Goal: Task Accomplishment & Management: Complete application form

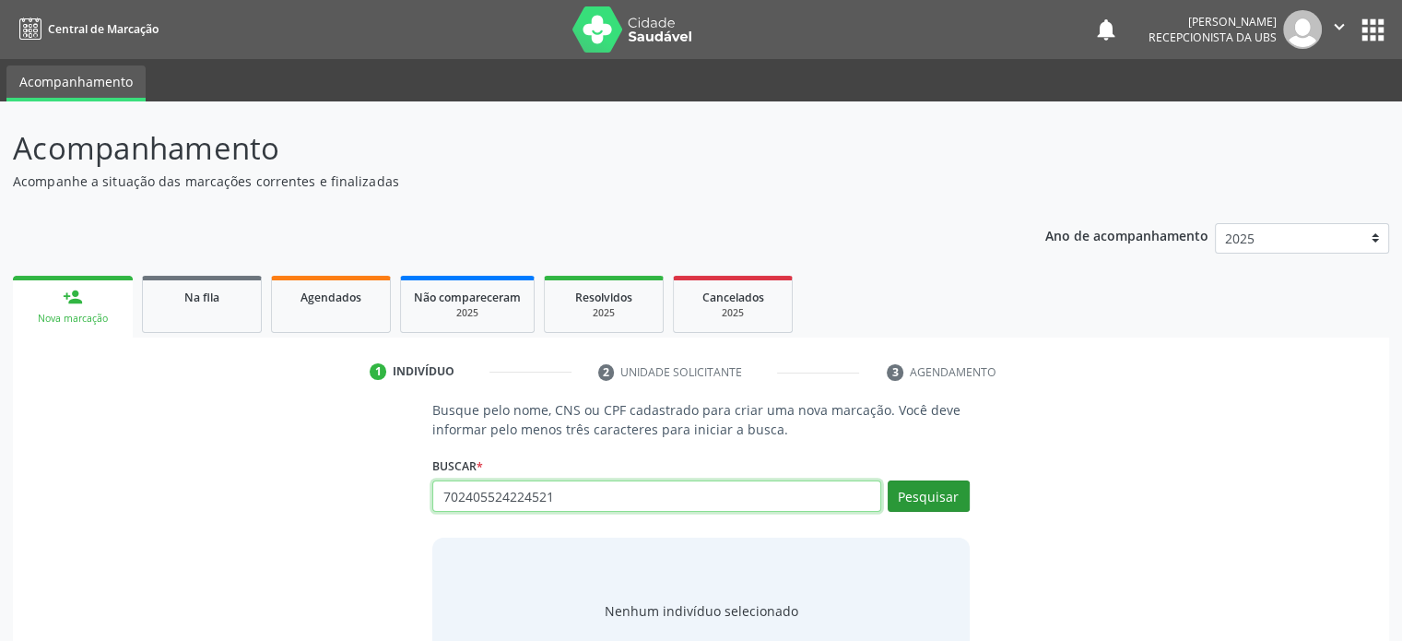
type input "702405524224521"
click at [929, 497] on button "Pesquisar" at bounding box center [929, 495] width 82 height 31
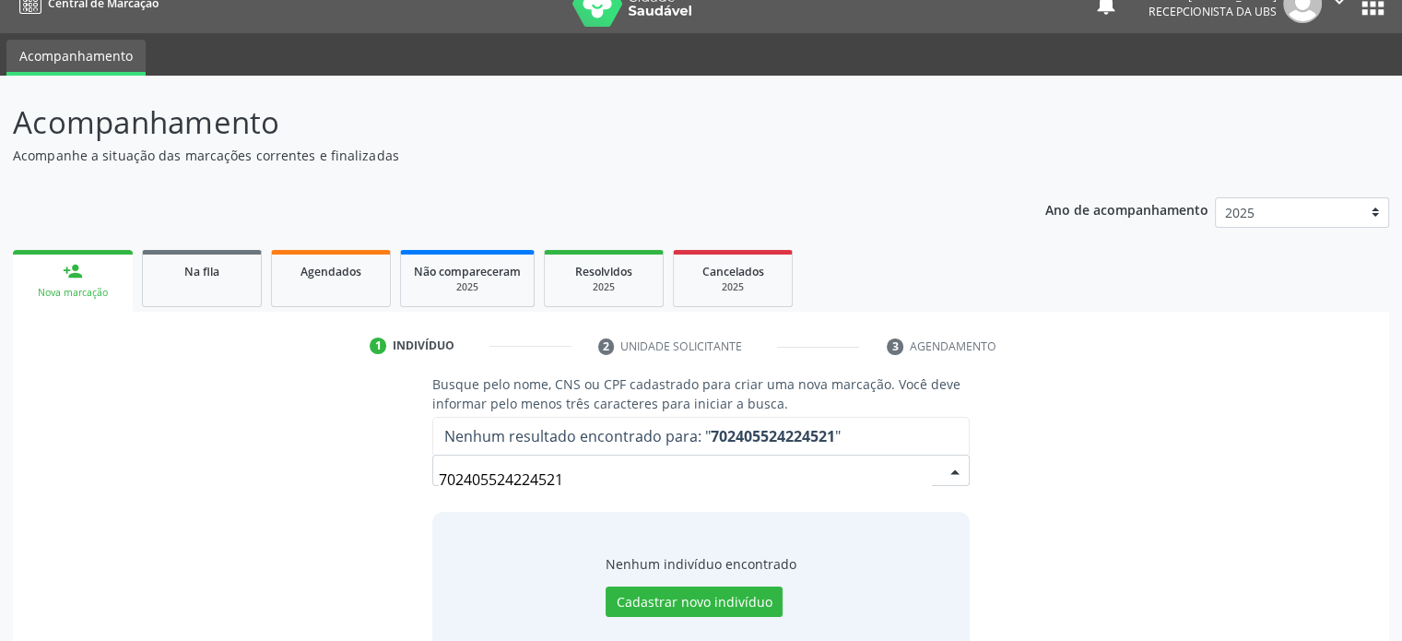
scroll to position [69, 0]
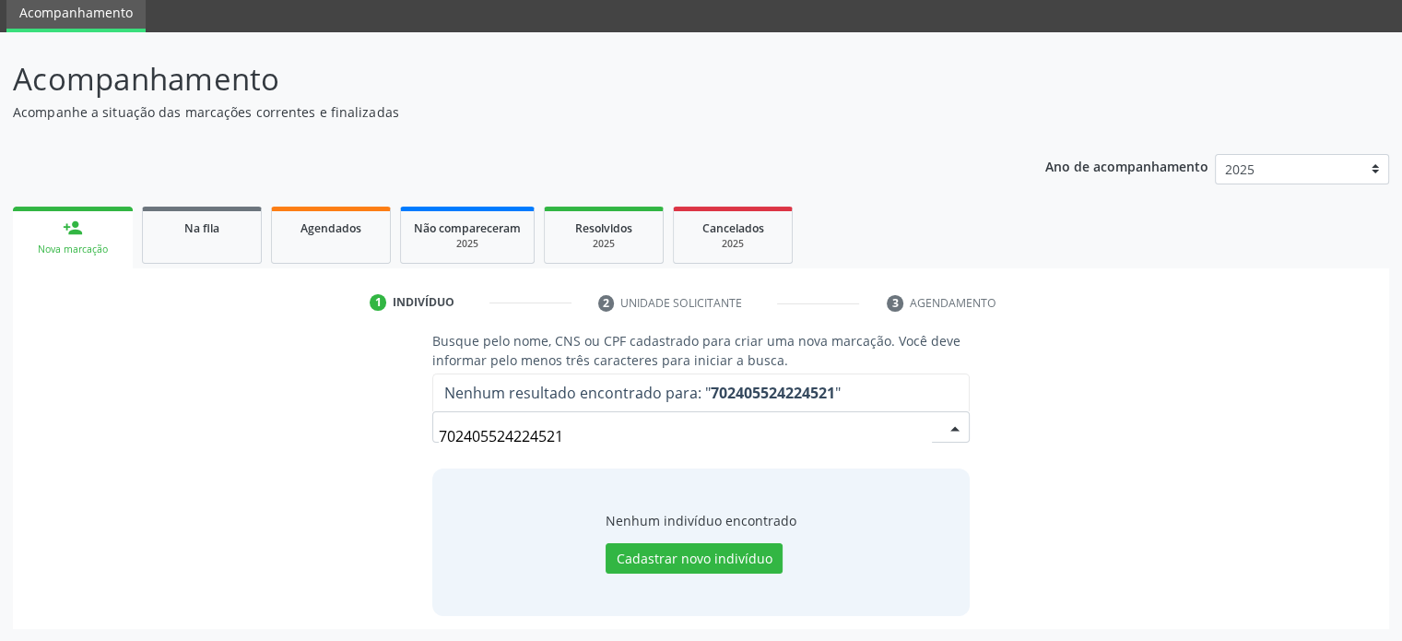
drag, startPoint x: 586, startPoint y: 434, endPoint x: 395, endPoint y: 438, distance: 190.9
click at [395, 438] on div "Busque pelo nome, CNS ou CPF cadastrado para criar uma nova marcação. Você deve…" at bounding box center [701, 473] width 1351 height 284
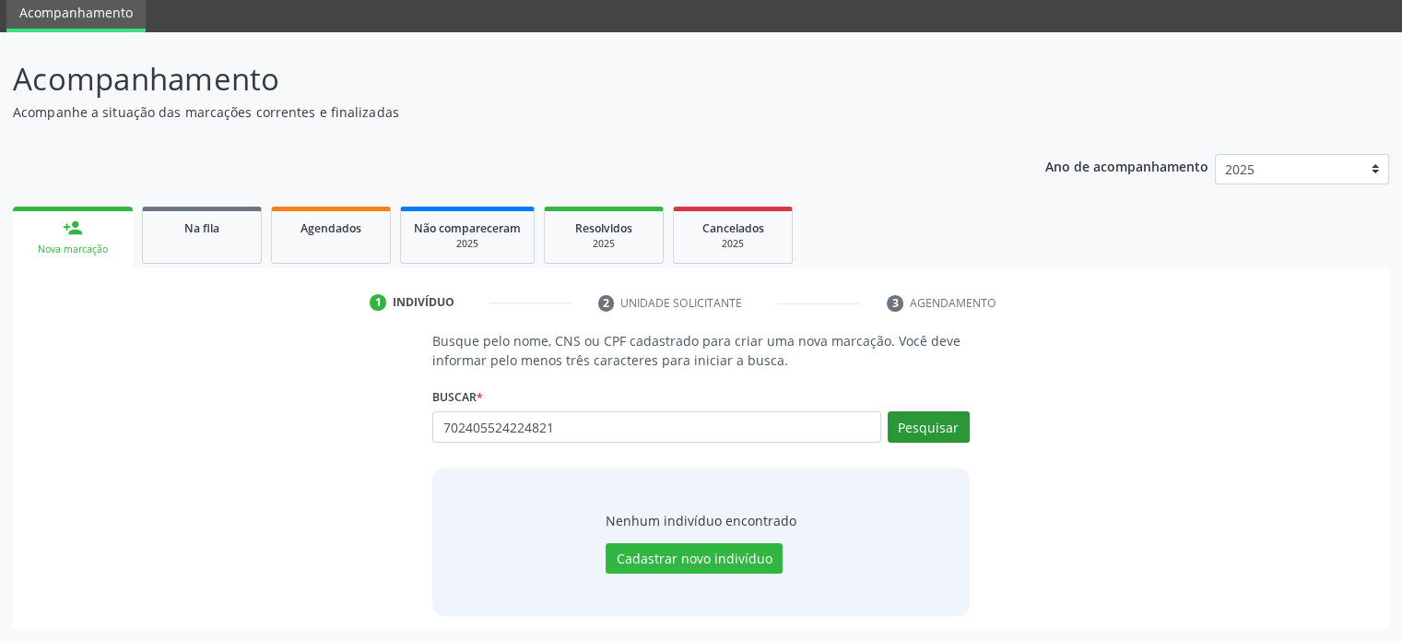
type input "702405524224821"
click at [926, 430] on button "Pesquisar" at bounding box center [929, 426] width 82 height 31
type input "702405524224821"
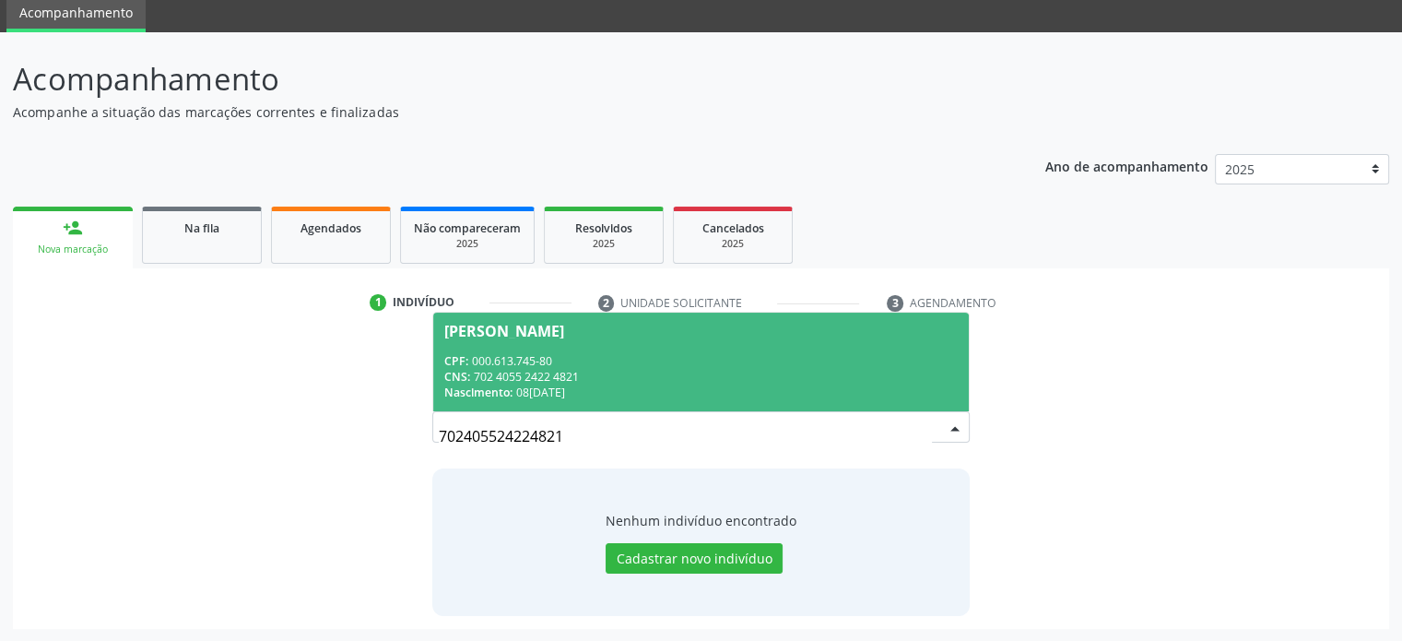
click at [561, 328] on div "[PERSON_NAME]" at bounding box center [504, 331] width 120 height 15
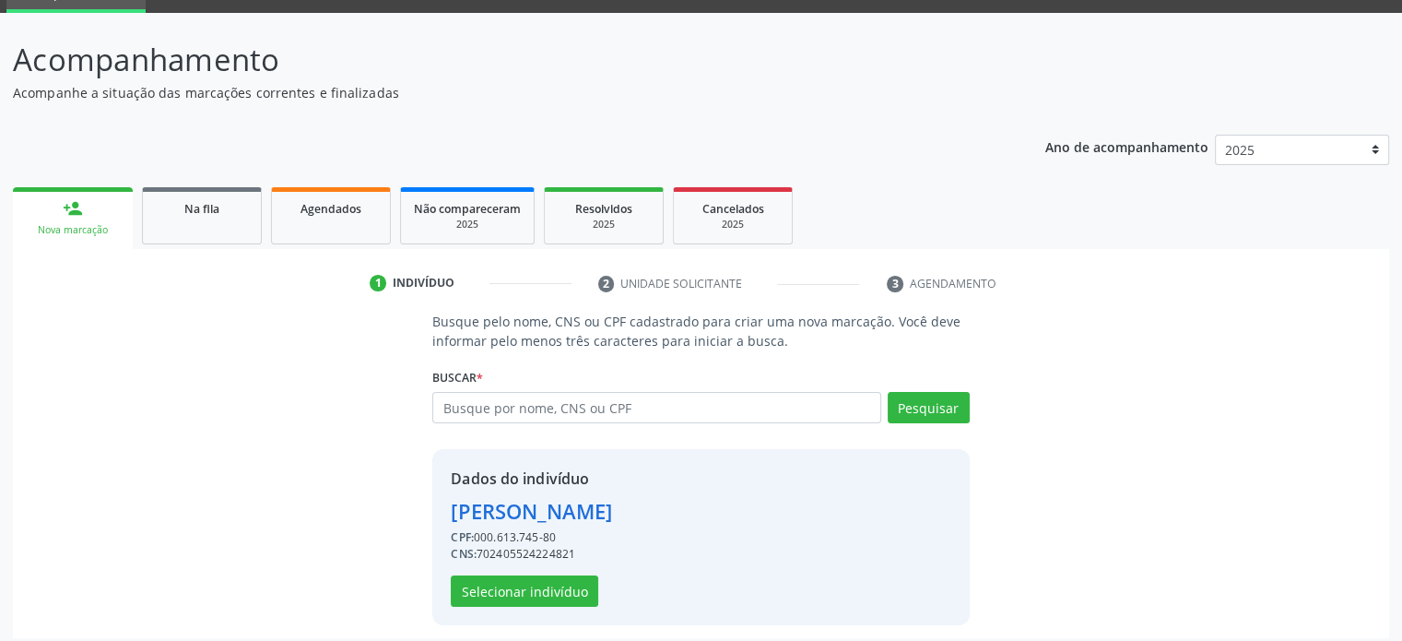
scroll to position [97, 0]
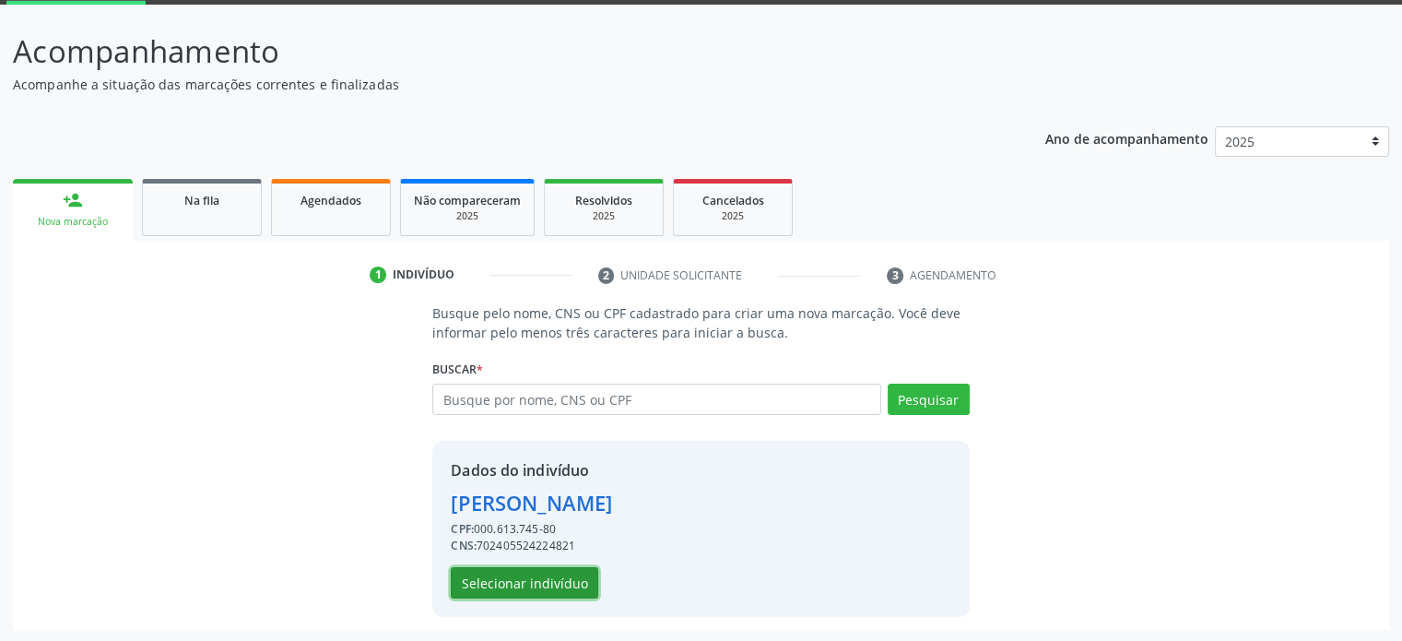
click at [537, 585] on button "Selecionar indivíduo" at bounding box center [525, 582] width 148 height 31
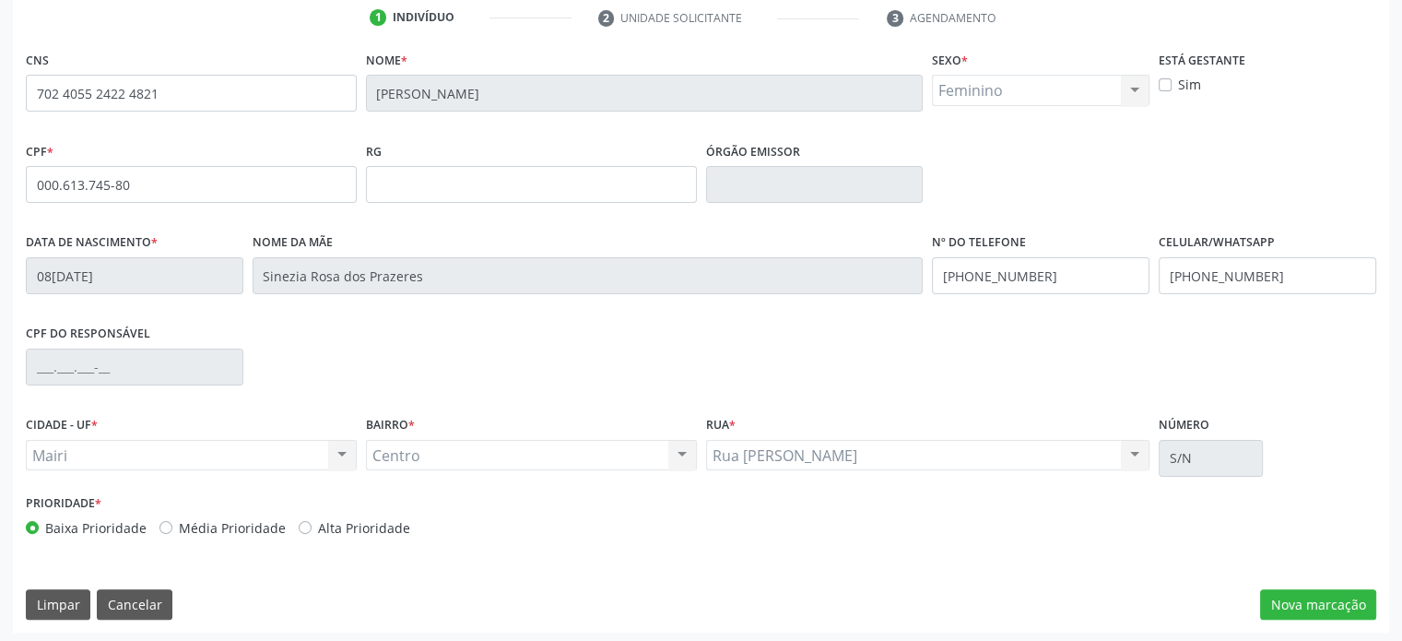
scroll to position [358, 0]
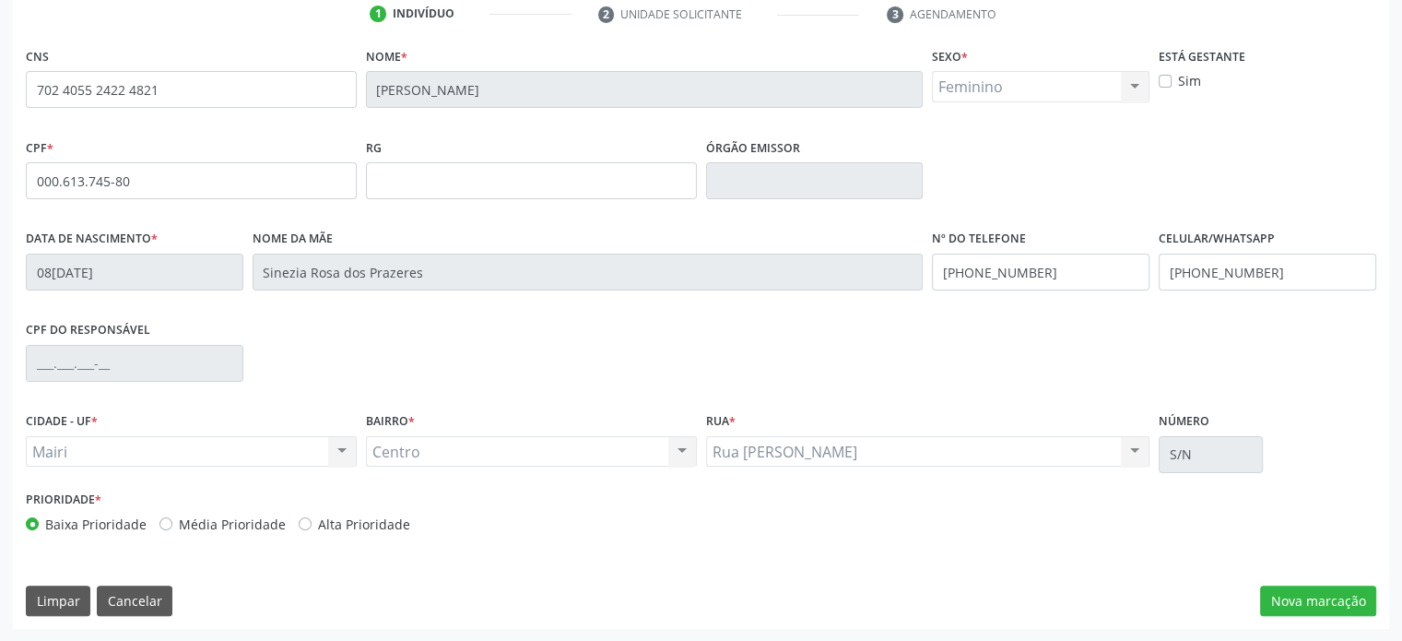
click at [1365, 475] on div "CIDADE - UF * [PERSON_NAME] resultado encontrado para: " " Não há nenhuma opção…" at bounding box center [701, 447] width 1360 height 78
click at [1330, 598] on button "Nova marcação" at bounding box center [1318, 601] width 116 height 31
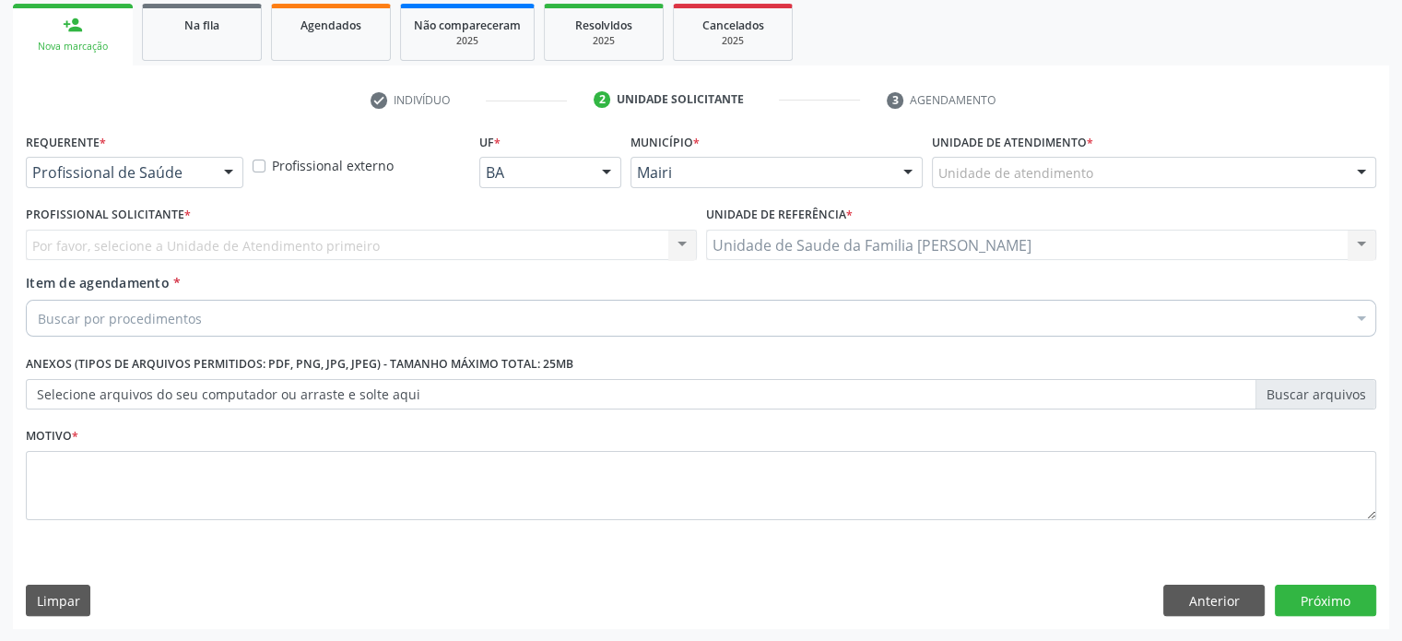
click at [1129, 176] on div "Unidade de atendimento" at bounding box center [1154, 172] width 444 height 31
type input "dilto"
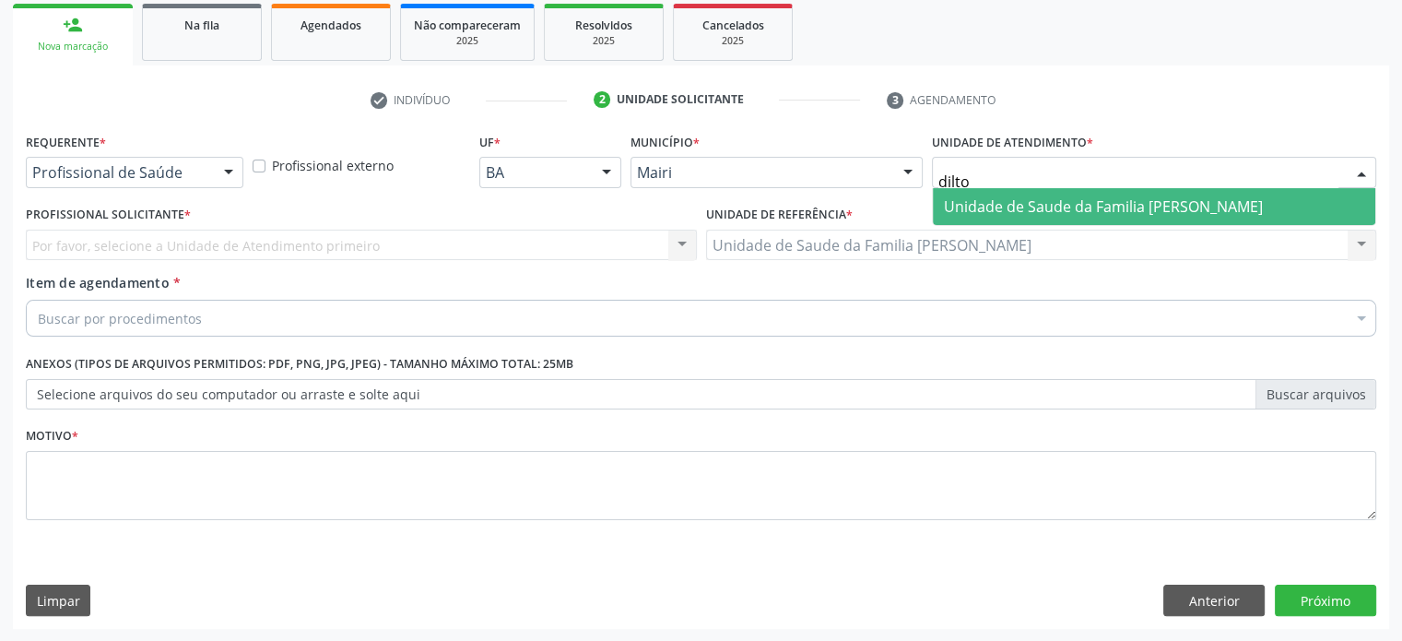
click at [1115, 208] on span "Unidade de Saude da Familia [PERSON_NAME]" at bounding box center [1103, 206] width 319 height 20
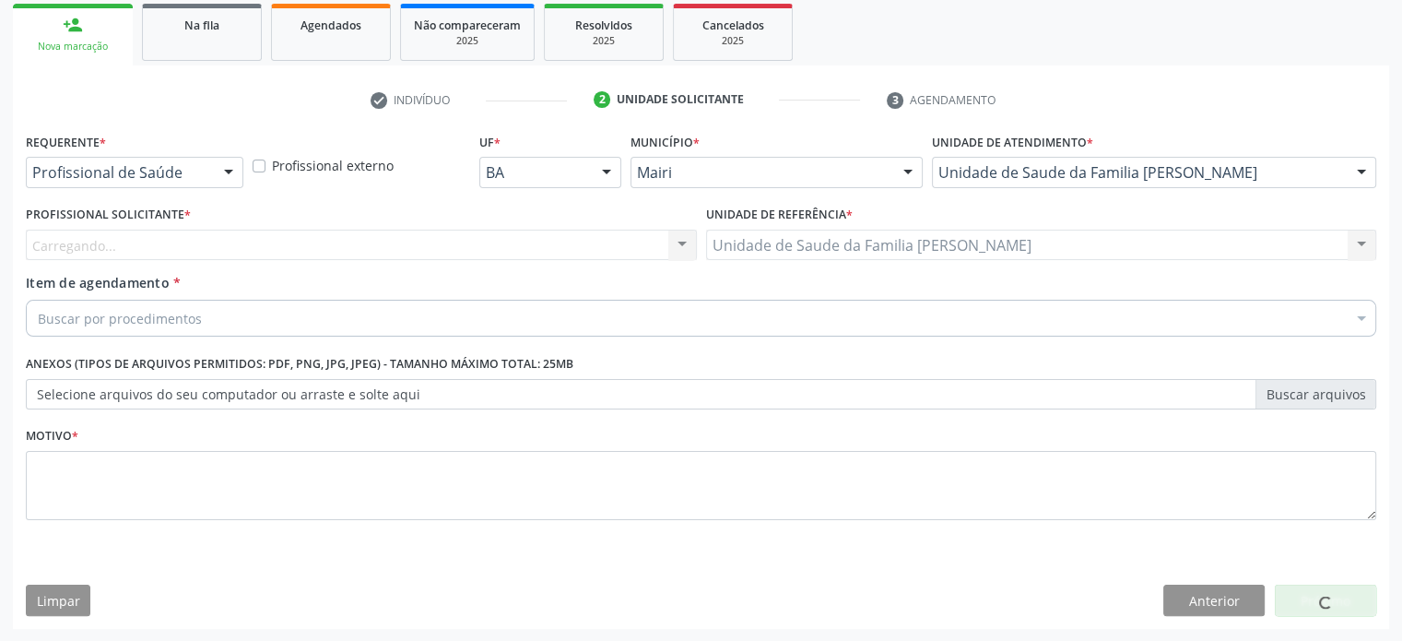
click at [159, 249] on div "Carregando... Nenhum resultado encontrado para: " " Não há nenhuma opção para s…" at bounding box center [361, 245] width 671 height 31
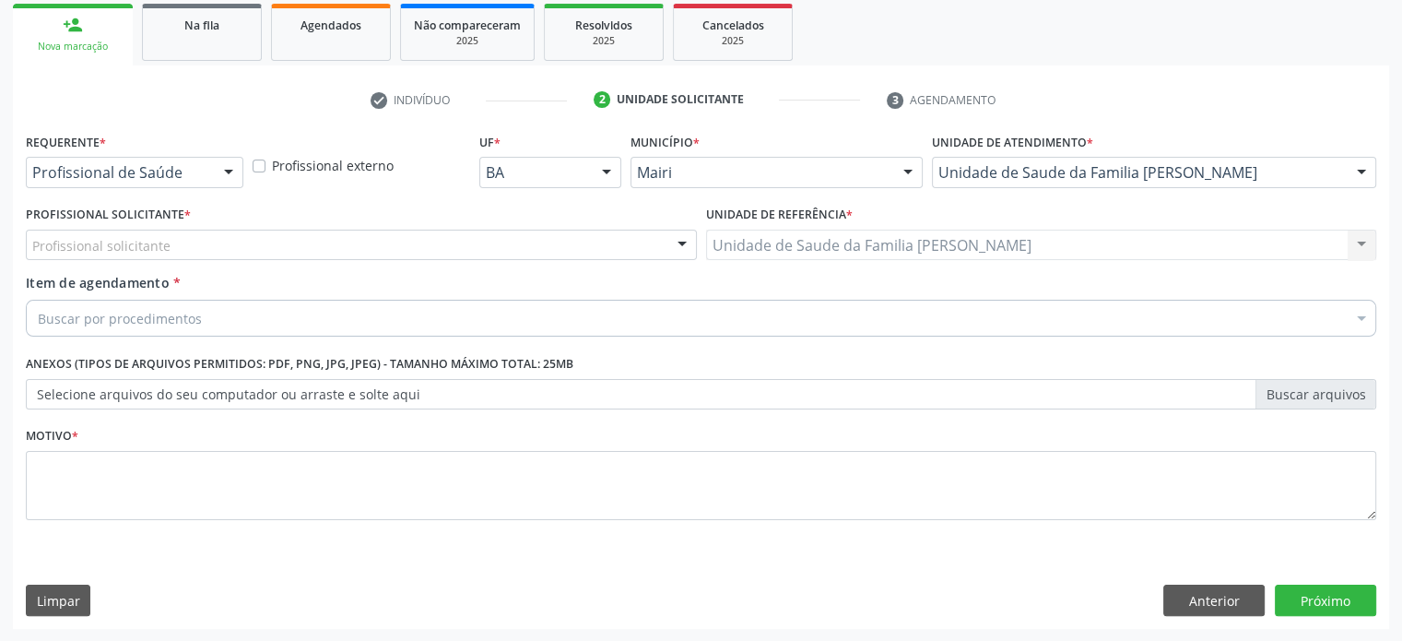
click at [168, 243] on div "Profissional solicitante" at bounding box center [361, 245] width 671 height 31
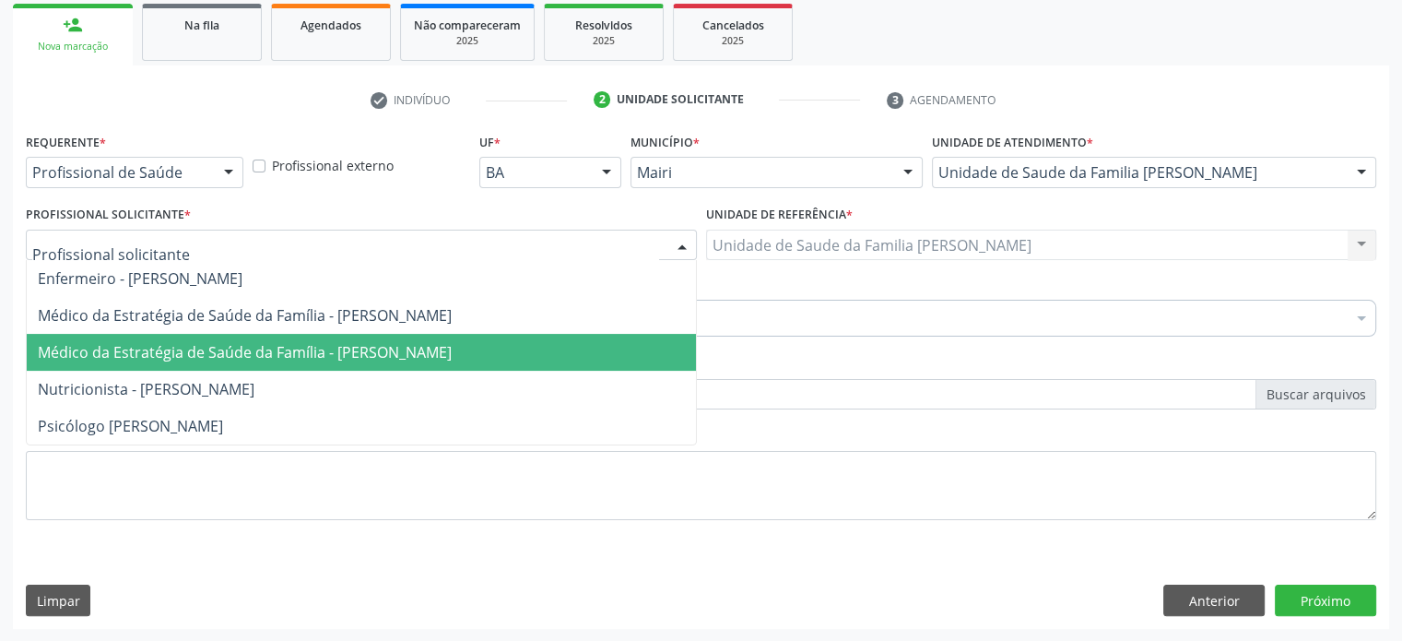
click at [162, 344] on span "Médico da Estratégia de Saúde da Família - [PERSON_NAME]" at bounding box center [245, 352] width 414 height 20
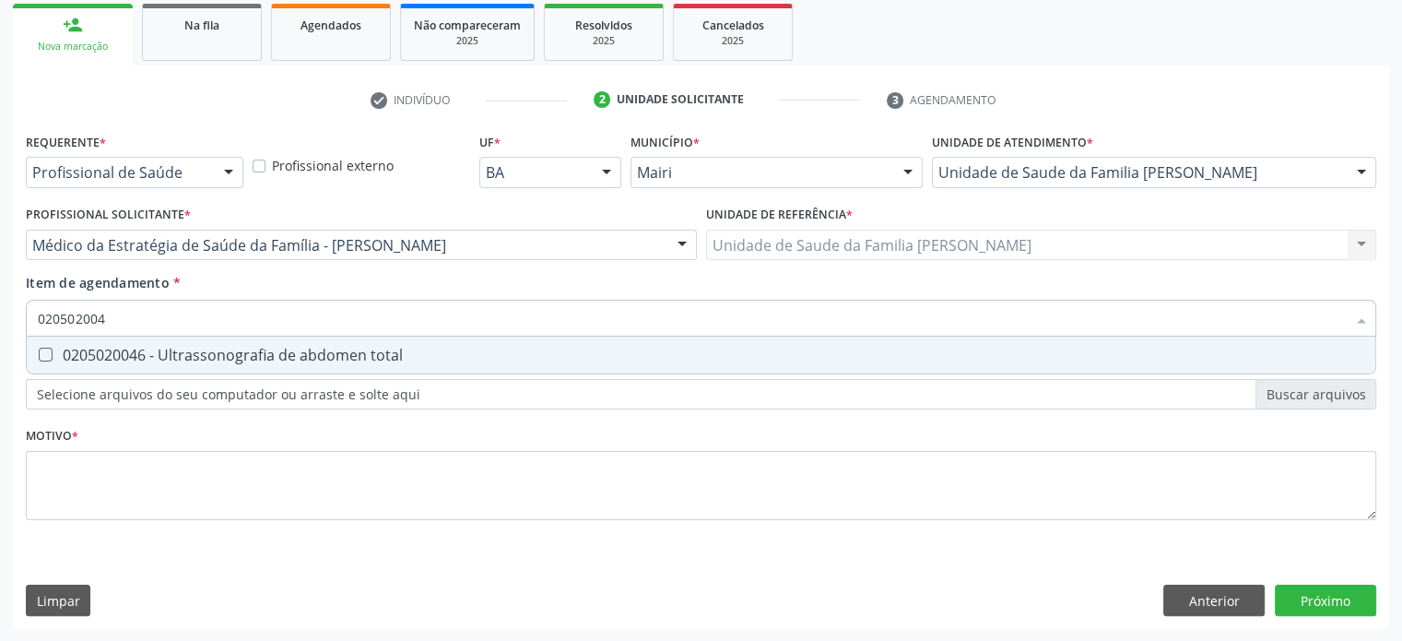
type input "0205020046"
click at [42, 353] on total at bounding box center [46, 355] width 14 height 14
click at [39, 353] on total "checkbox" at bounding box center [33, 355] width 12 height 12
checkbox total "true"
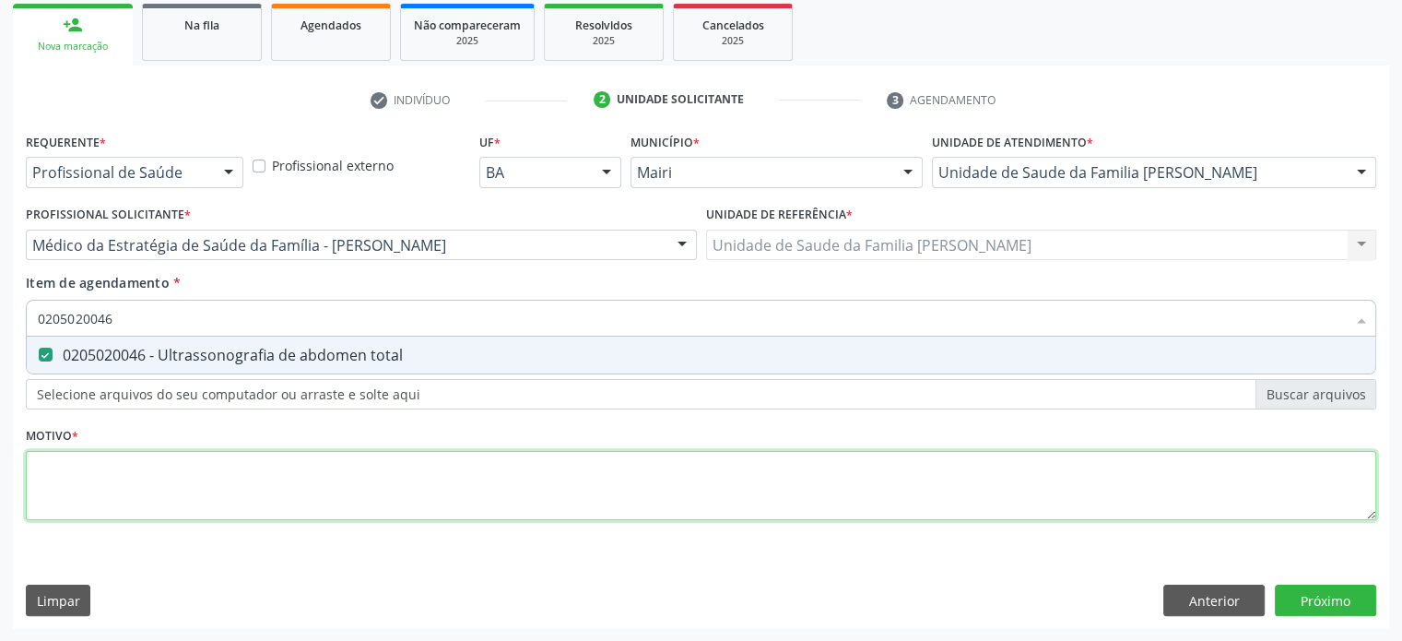
click at [62, 476] on div "Requerente * Profissional de Saúde Profissional de Saúde Paciente Nenhum result…" at bounding box center [701, 337] width 1351 height 418
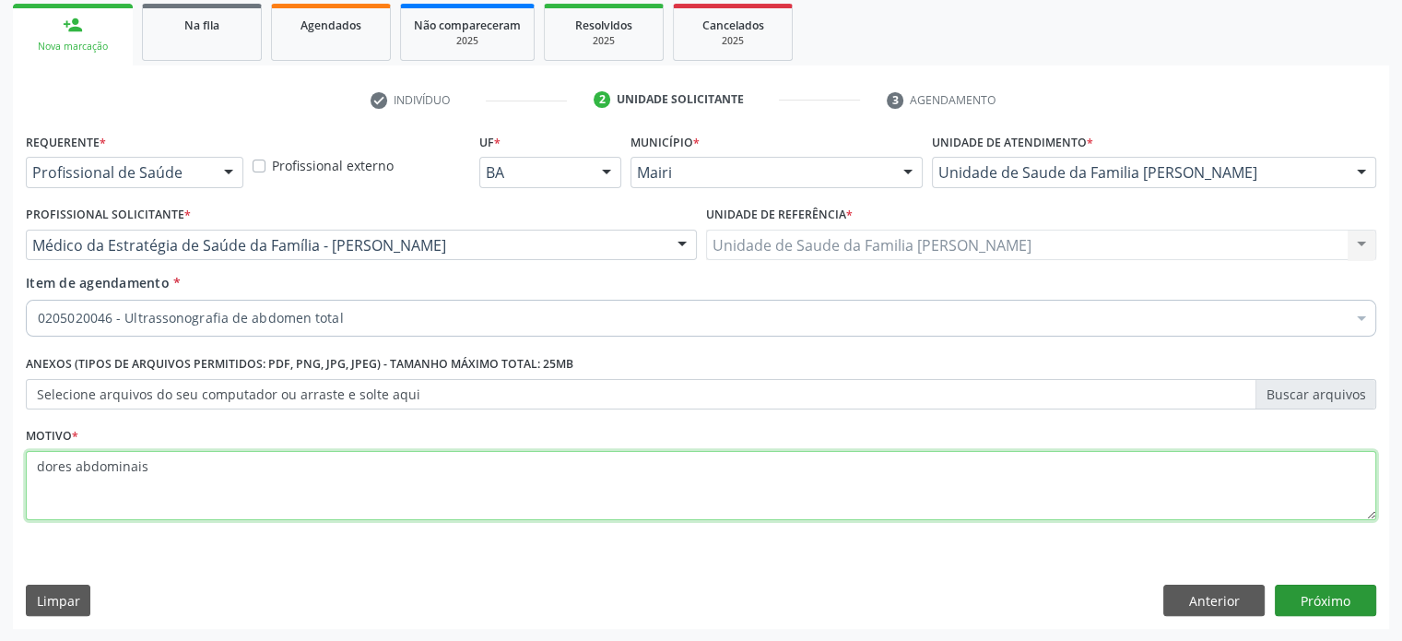
type textarea "dores abdominais"
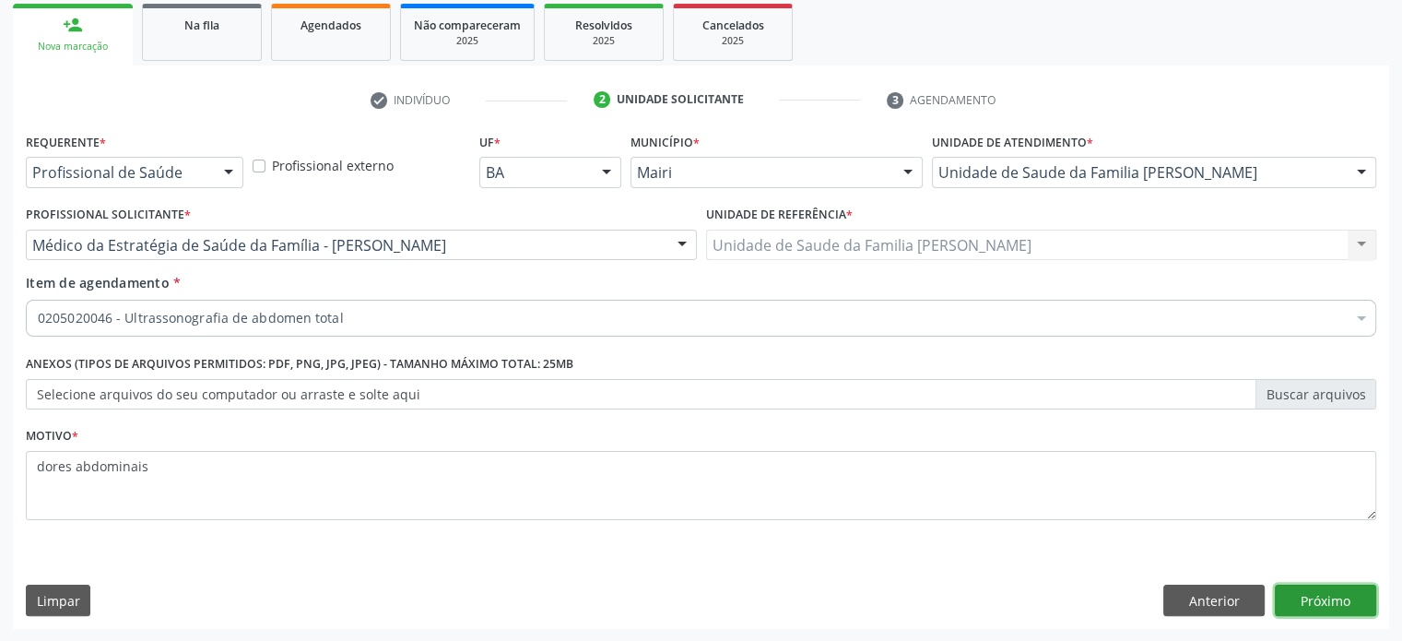
click at [1346, 600] on button "Próximo" at bounding box center [1325, 600] width 101 height 31
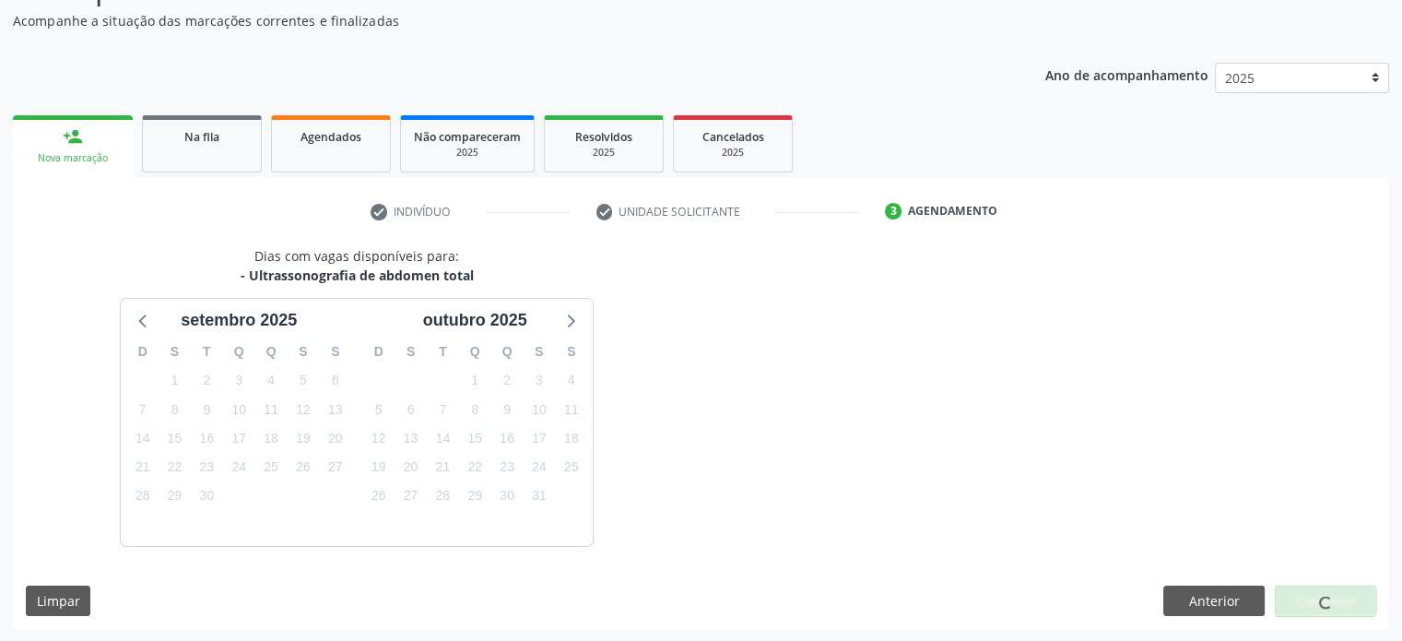
scroll to position [214, 0]
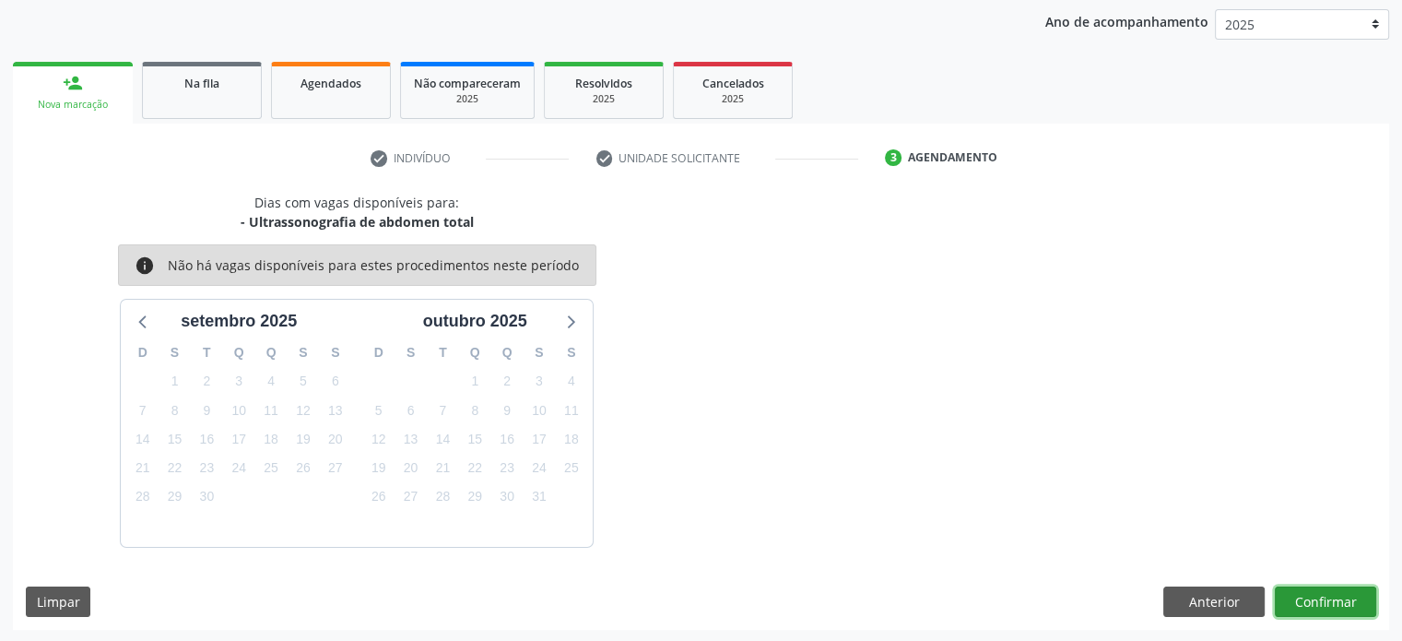
click at [1343, 597] on button "Confirmar" at bounding box center [1325, 601] width 101 height 31
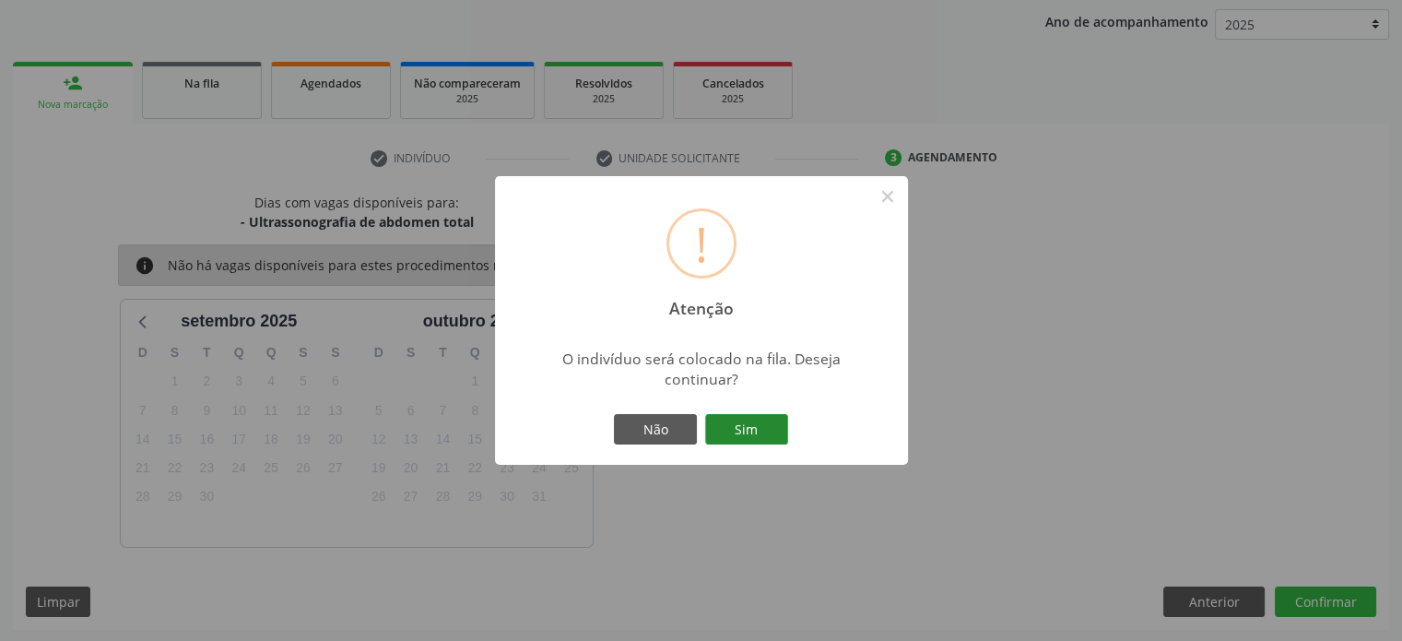
click at [759, 422] on button "Sim" at bounding box center [746, 429] width 83 height 31
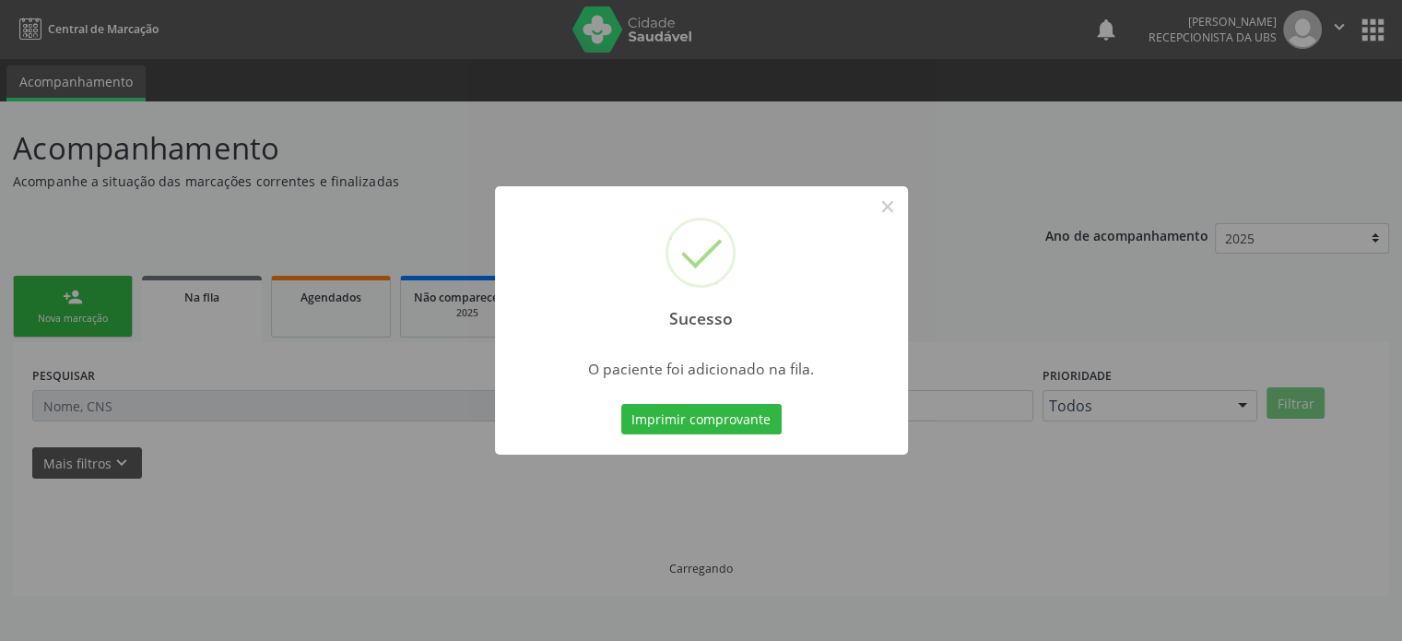
scroll to position [0, 0]
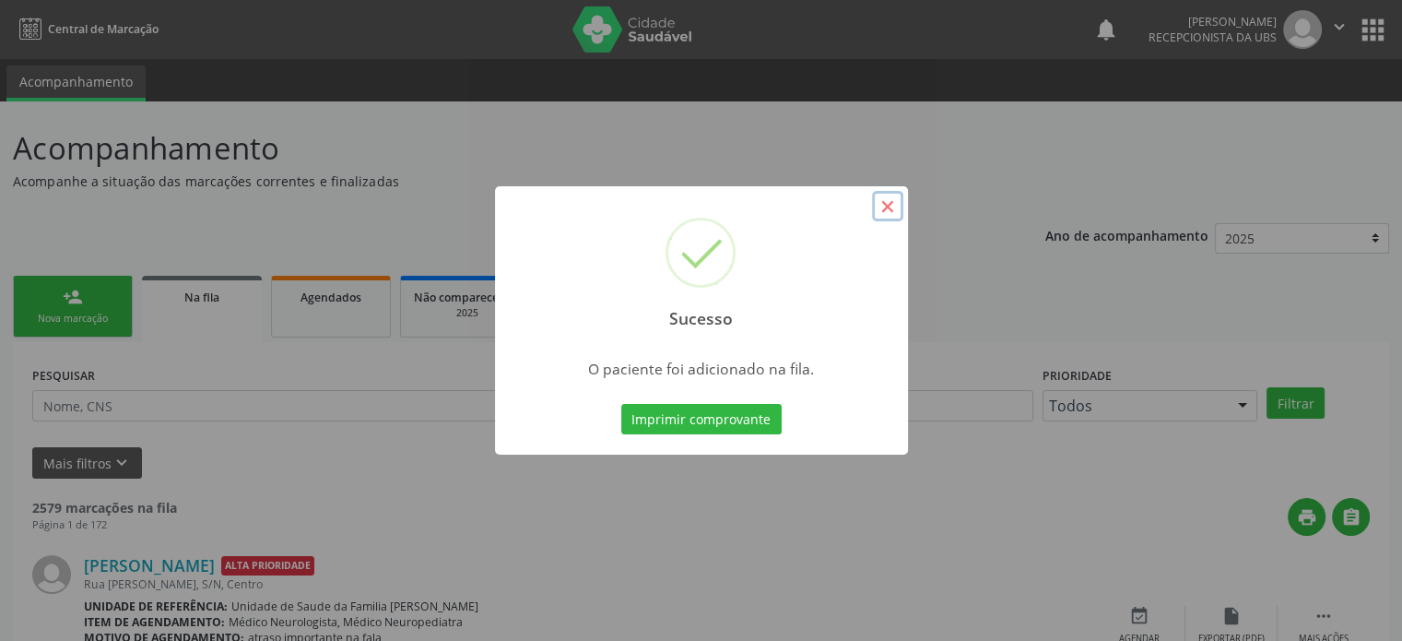
click at [885, 204] on button "×" at bounding box center [887, 206] width 31 height 31
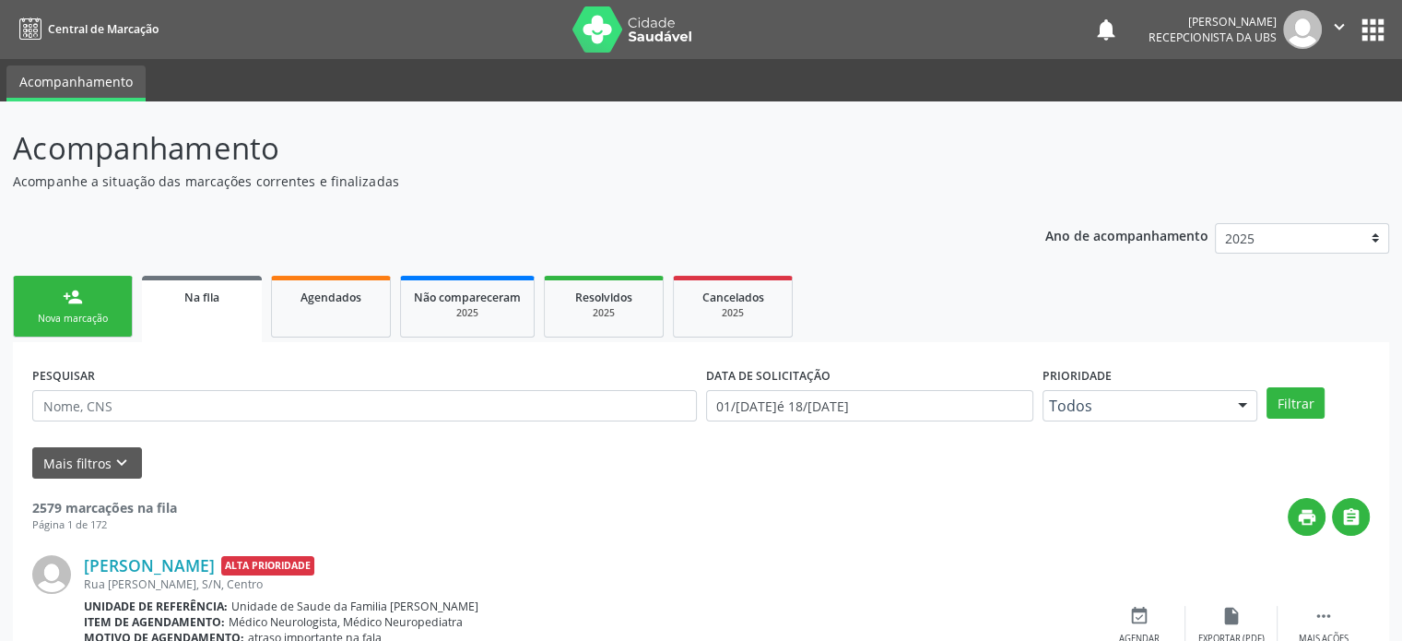
drag, startPoint x: 15, startPoint y: 148, endPoint x: 0, endPoint y: 143, distance: 15.5
click at [84, 316] on div "Nova marcação" at bounding box center [73, 319] width 92 height 14
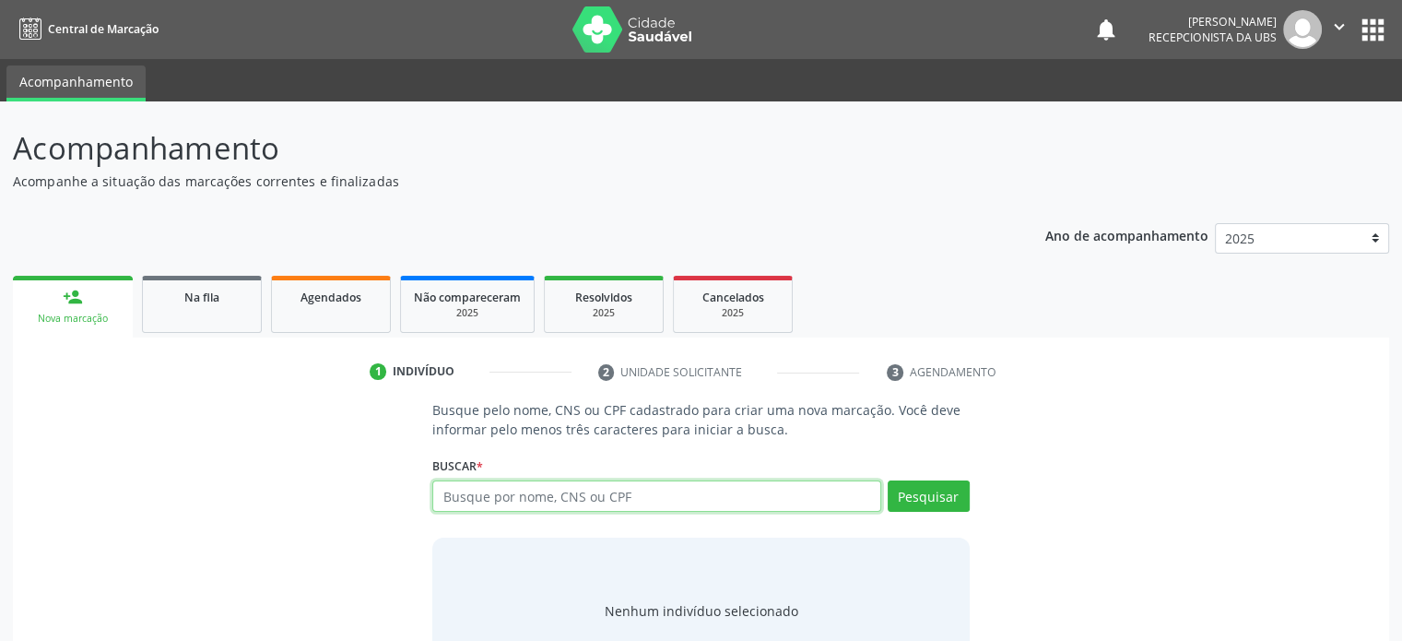
click at [535, 498] on input "text" at bounding box center [656, 495] width 448 height 31
type input "705009207642358"
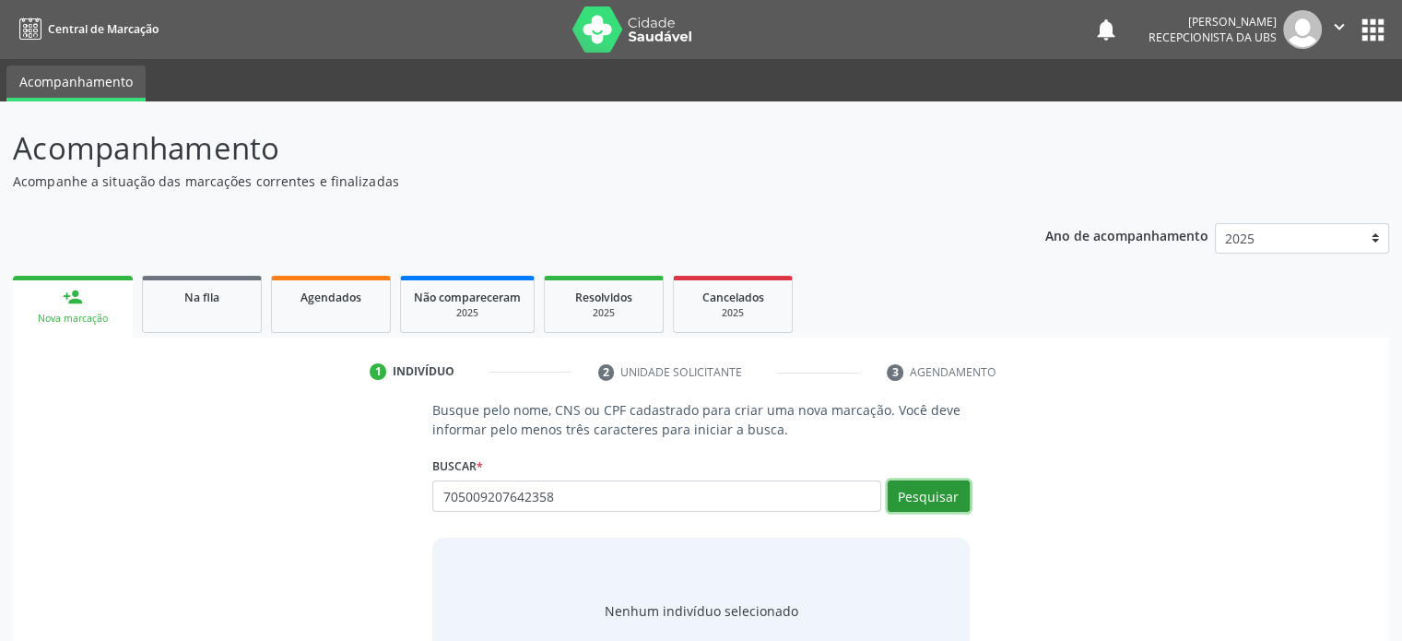
click at [964, 499] on button "Pesquisar" at bounding box center [929, 495] width 82 height 31
click at [568, 496] on input "705009207642358" at bounding box center [656, 495] width 448 height 31
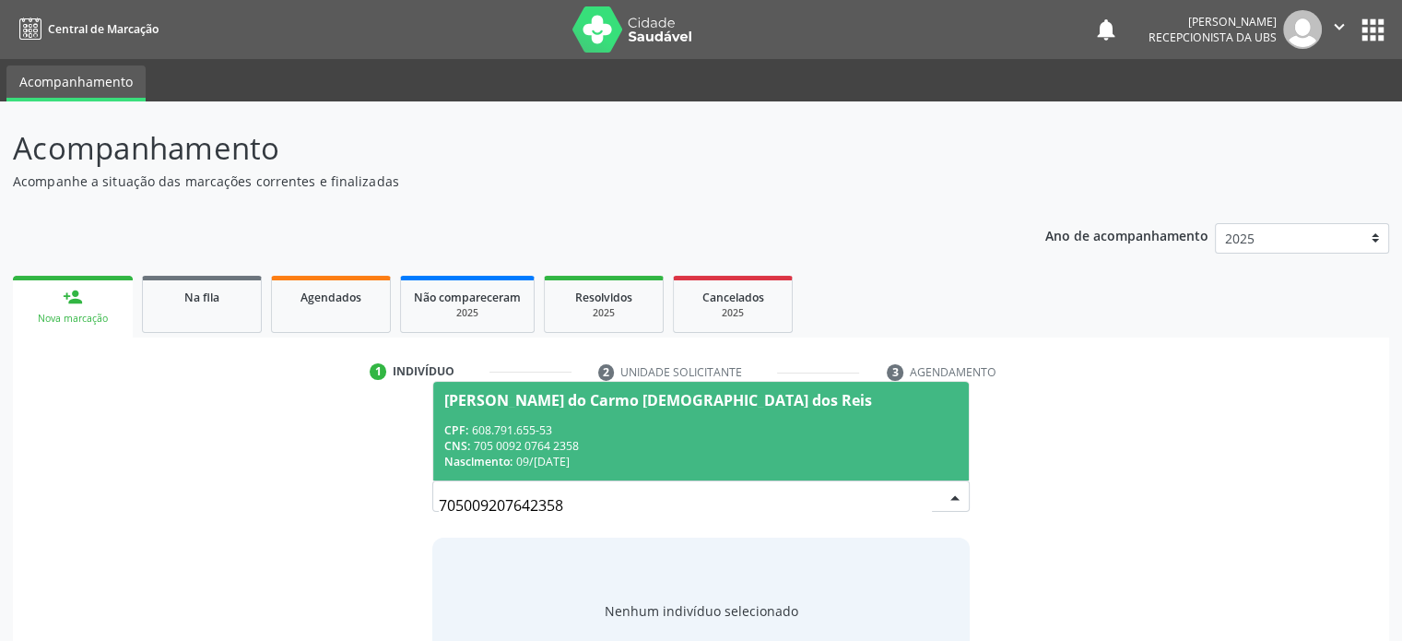
click at [558, 411] on span "[PERSON_NAME] do Carmo [DEMOGRAPHIC_DATA] dos Reis CPF: 608.791.655-53 CNS: 705…" at bounding box center [700, 431] width 535 height 99
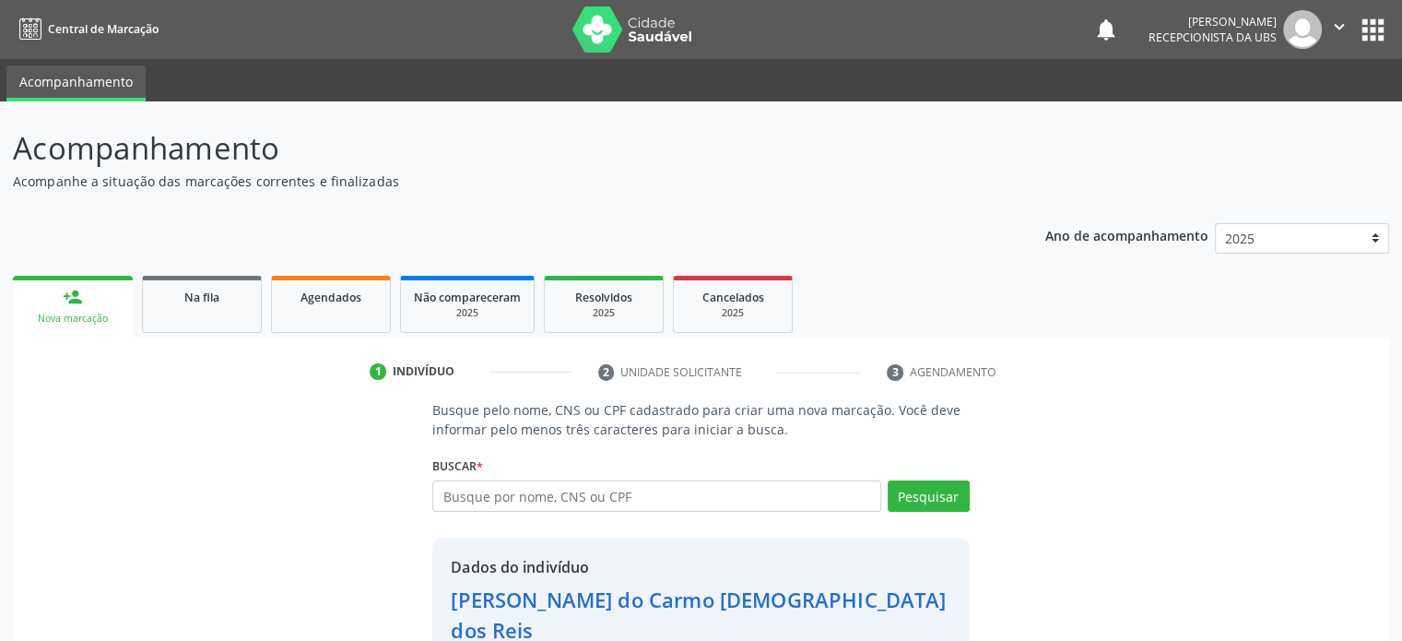
scroll to position [97, 0]
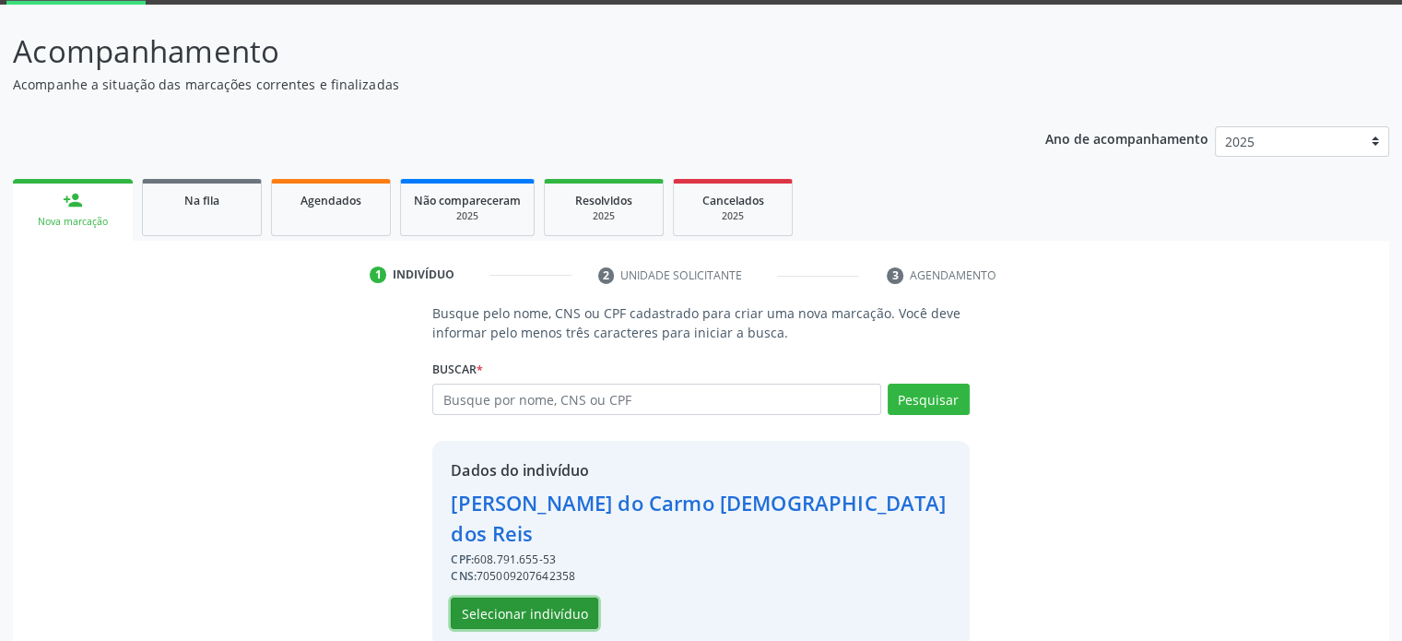
click at [551, 598] on button "Selecionar indivíduo" at bounding box center [525, 613] width 148 height 31
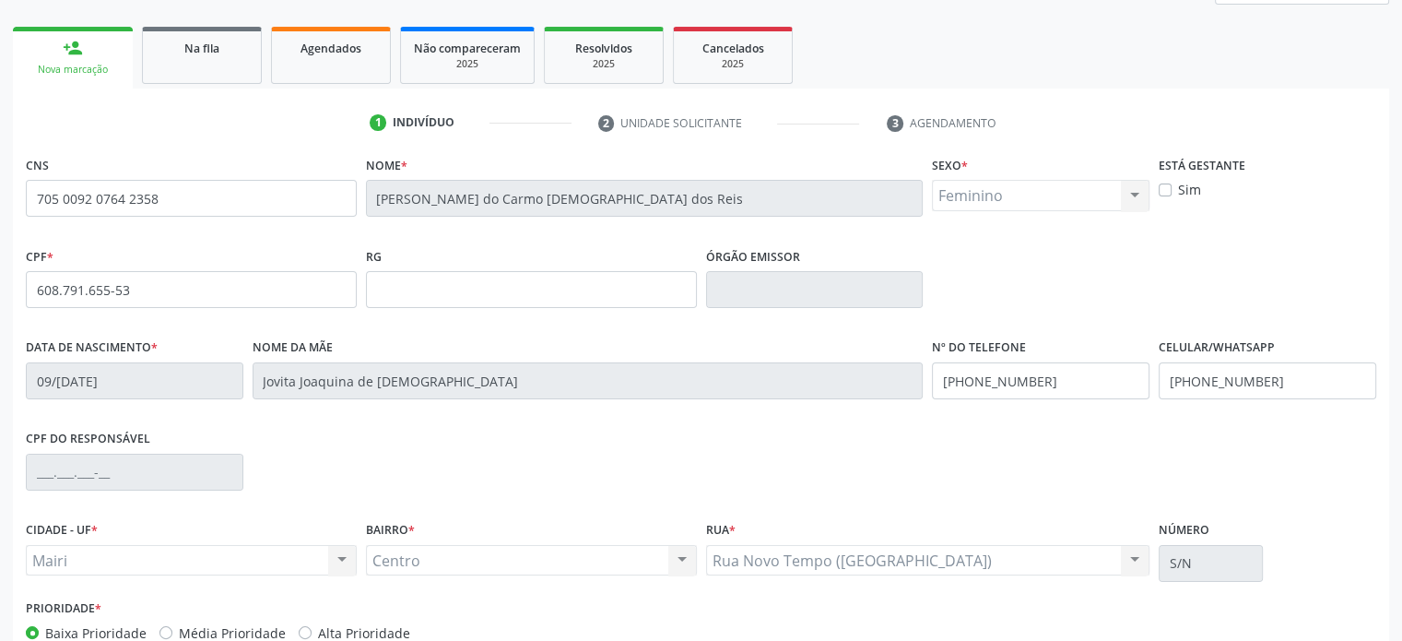
scroll to position [358, 0]
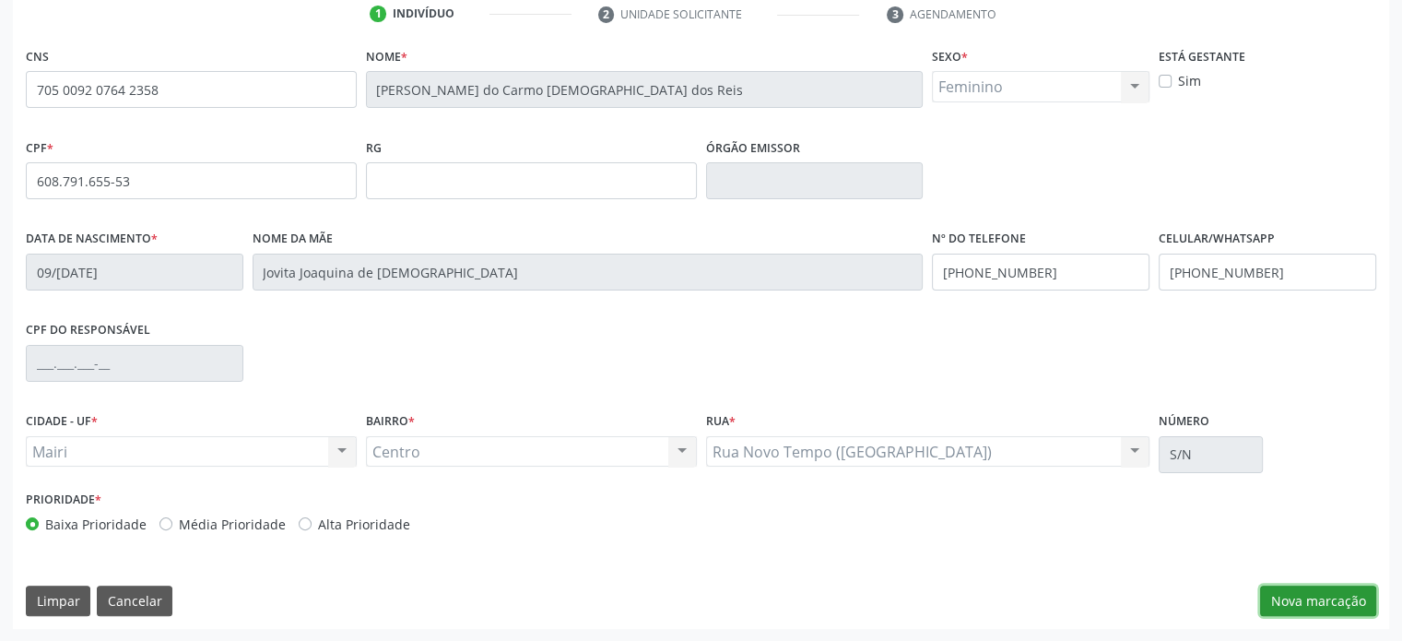
click at [1347, 598] on button "Nova marcação" at bounding box center [1318, 601] width 116 height 31
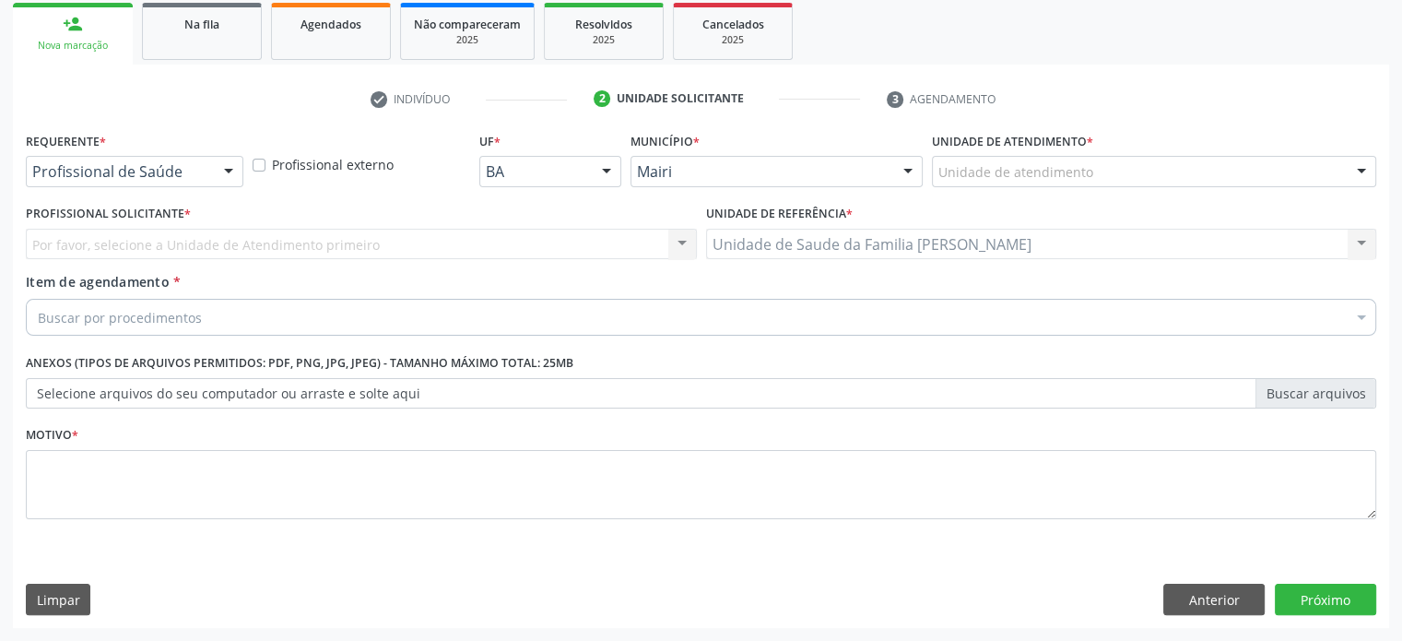
scroll to position [272, 0]
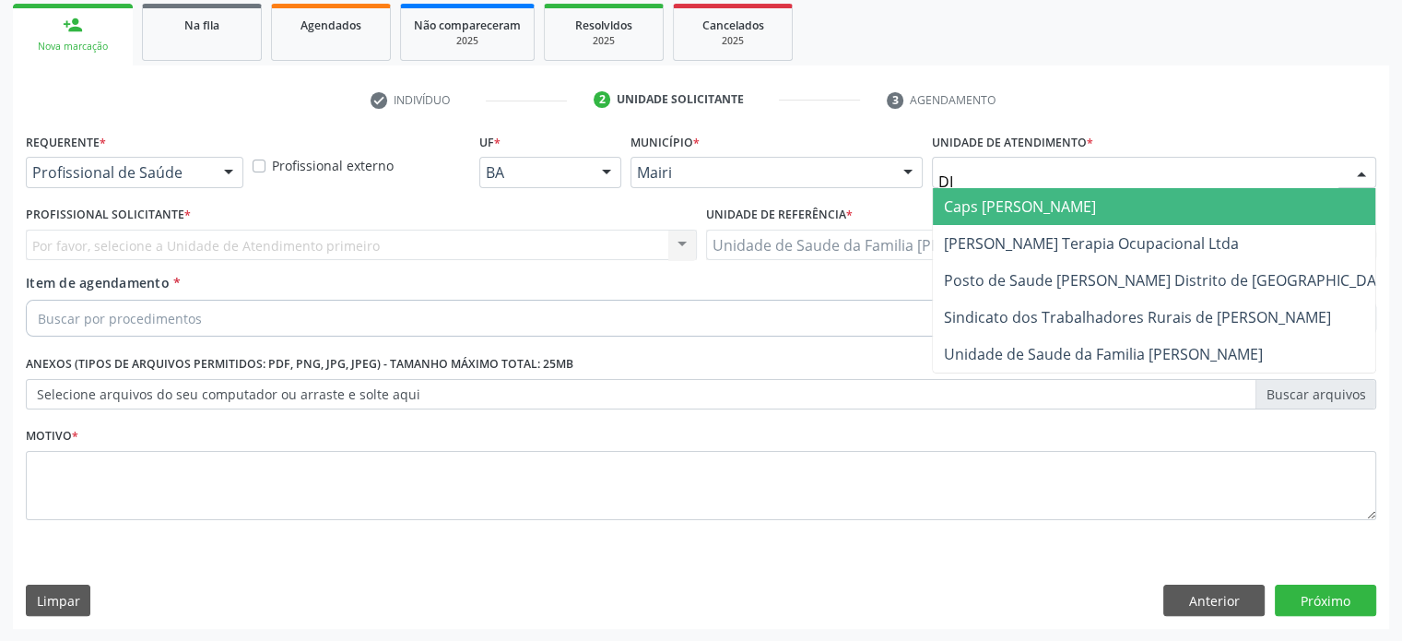
type input "DIL"
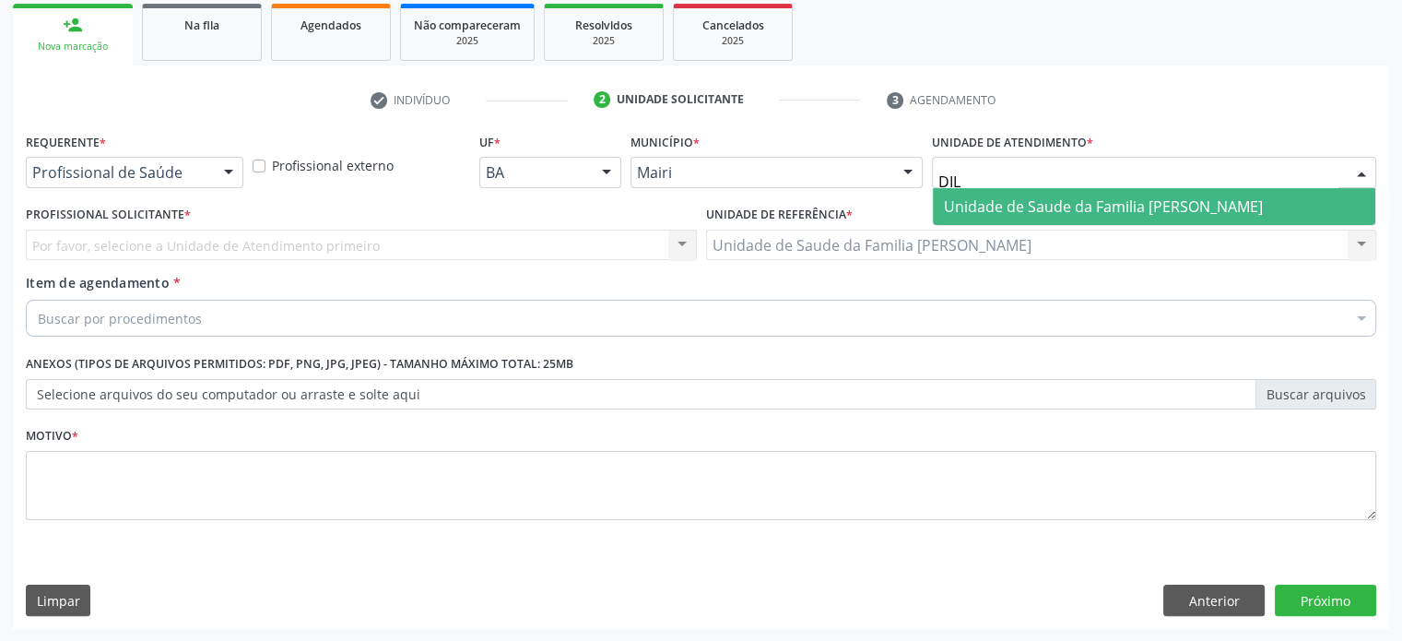
click at [1058, 200] on span "Unidade de Saude da Familia [PERSON_NAME]" at bounding box center [1103, 206] width 319 height 20
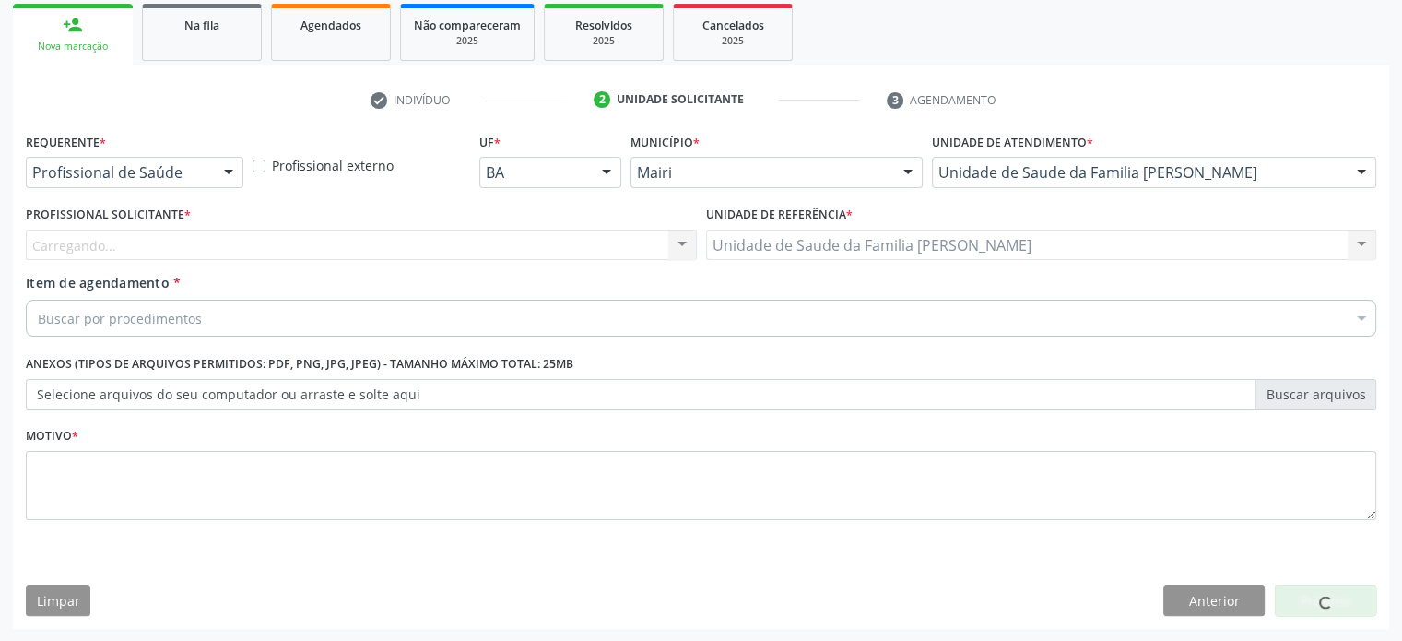
click at [156, 249] on div "Carregando... Nenhum resultado encontrado para: " " Não há nenhuma opção para s…" at bounding box center [361, 245] width 671 height 31
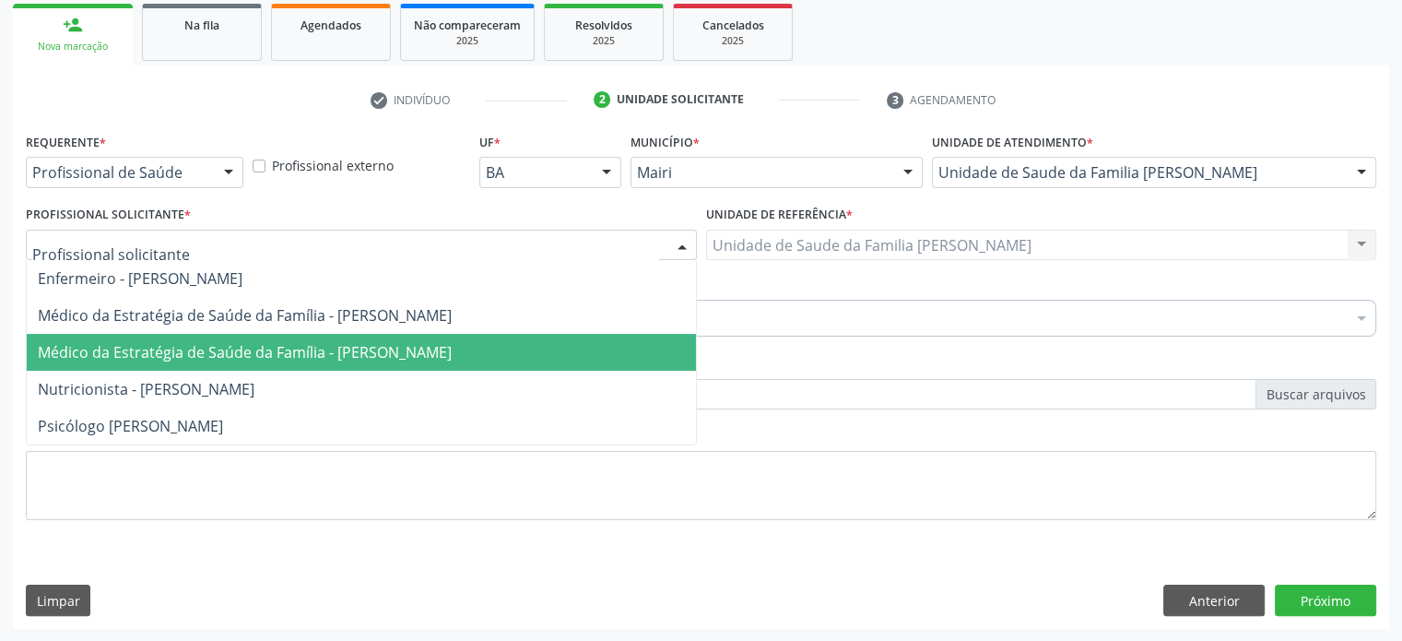
click at [148, 344] on span "Médico da Estratégia de Saúde da Família - [PERSON_NAME]" at bounding box center [245, 352] width 414 height 20
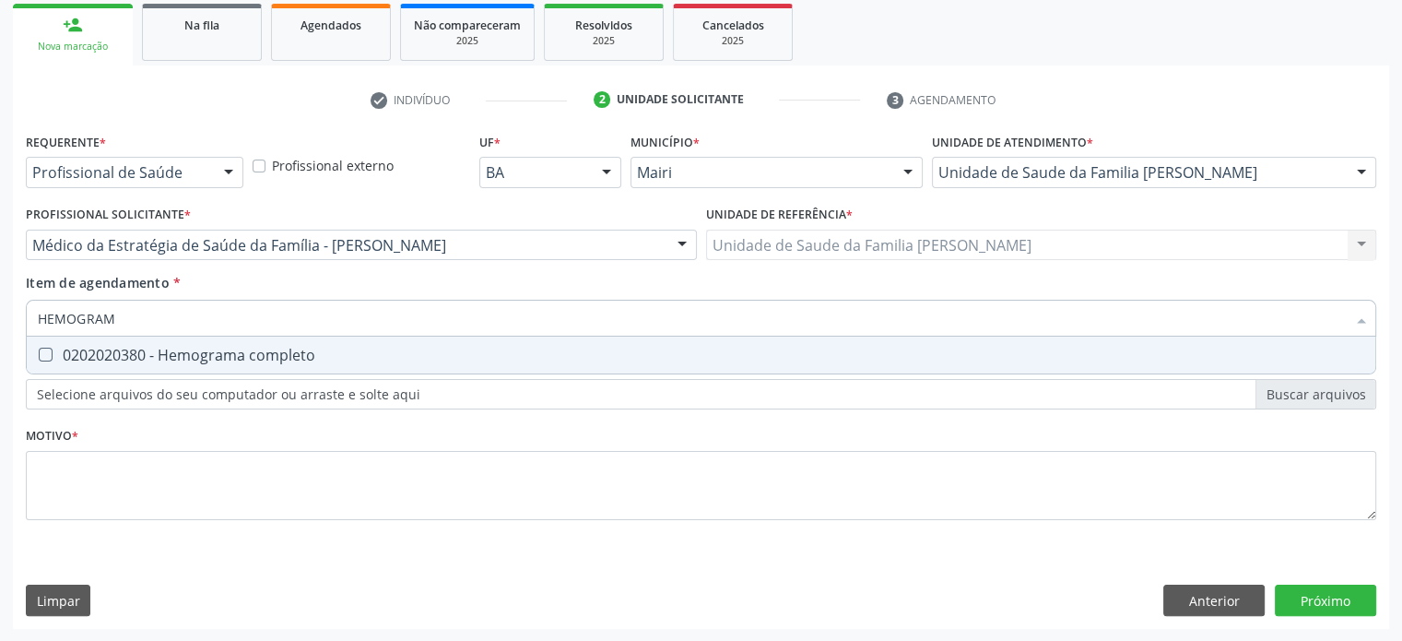
type input "HEMOGRAMA"
click at [148, 359] on div "0202020380 - Hemograma completo" at bounding box center [701, 355] width 1327 height 15
checkbox completo "true"
drag, startPoint x: 166, startPoint y: 322, endPoint x: 0, endPoint y: 316, distance: 166.1
click at [0, 316] on div "Acompanhamento Acompanhe a situação das marcações correntes e finalizadas Relat…" at bounding box center [701, 235] width 1402 height 812
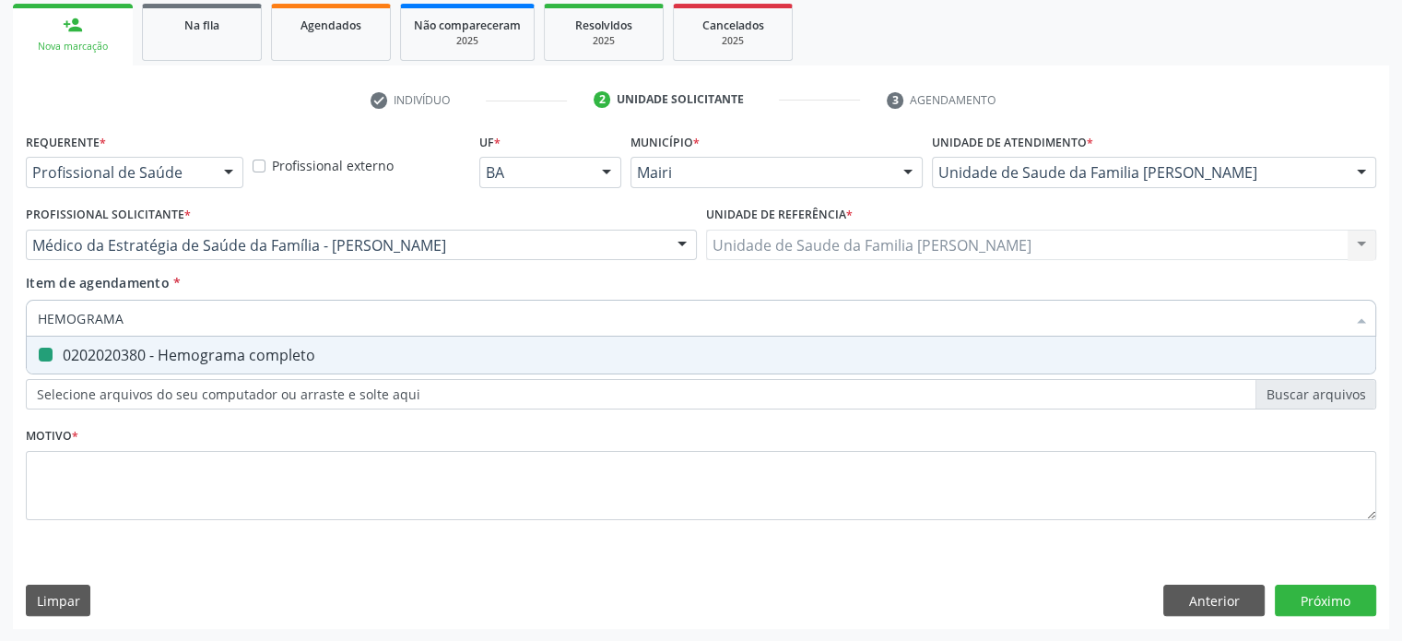
type input "T"
checkbox completo "false"
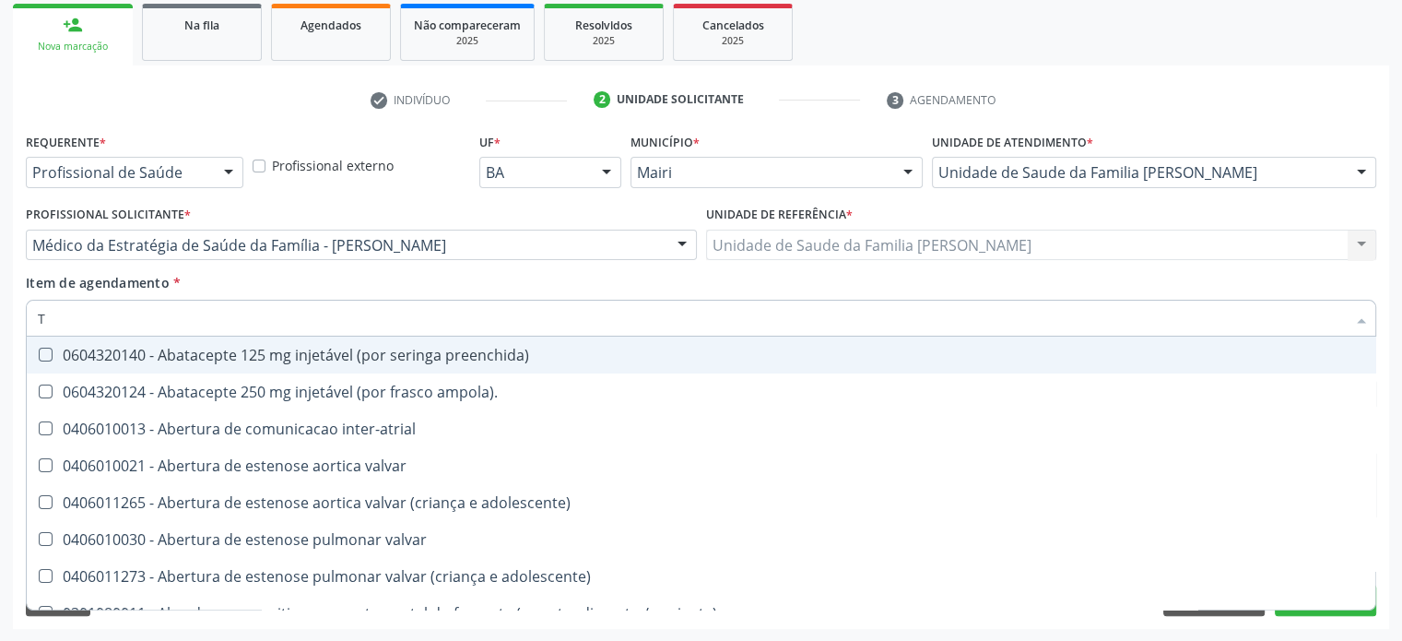
type input "TG"
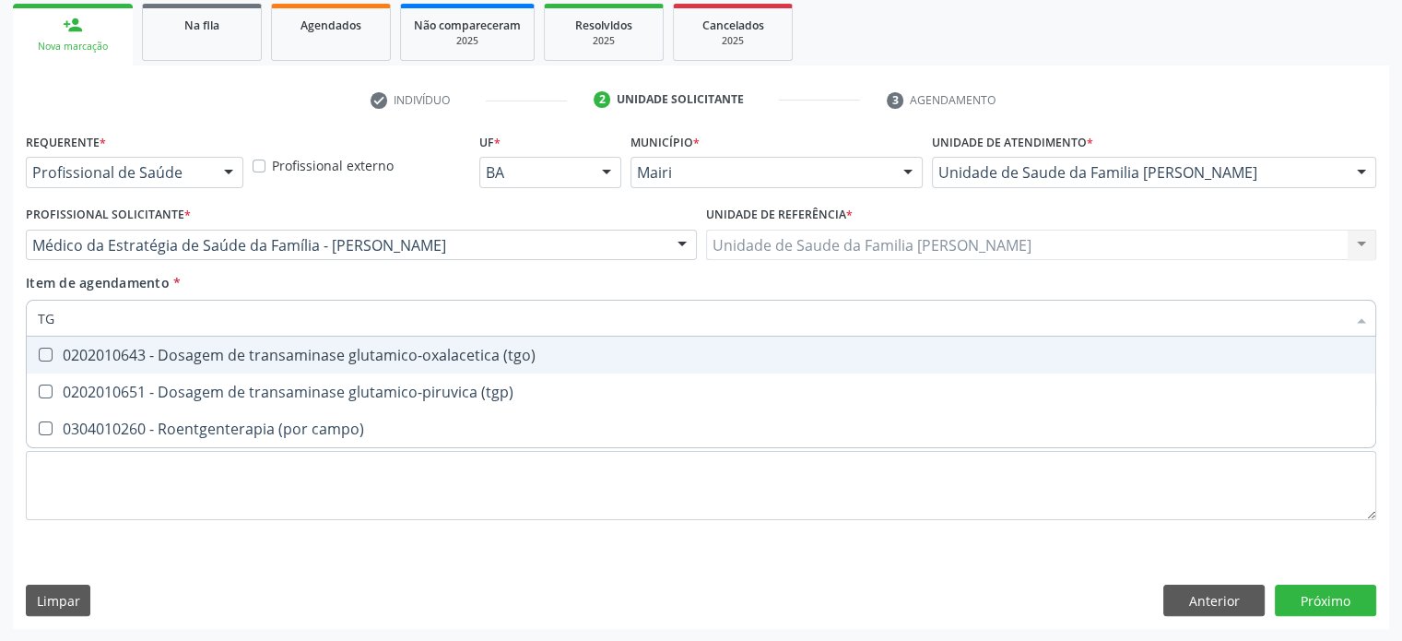
click at [125, 355] on div "0202010643 - Dosagem de transaminase glutamico-oxalacetica (tgo)" at bounding box center [701, 355] width 1327 height 15
checkbox \(tgo\) "true"
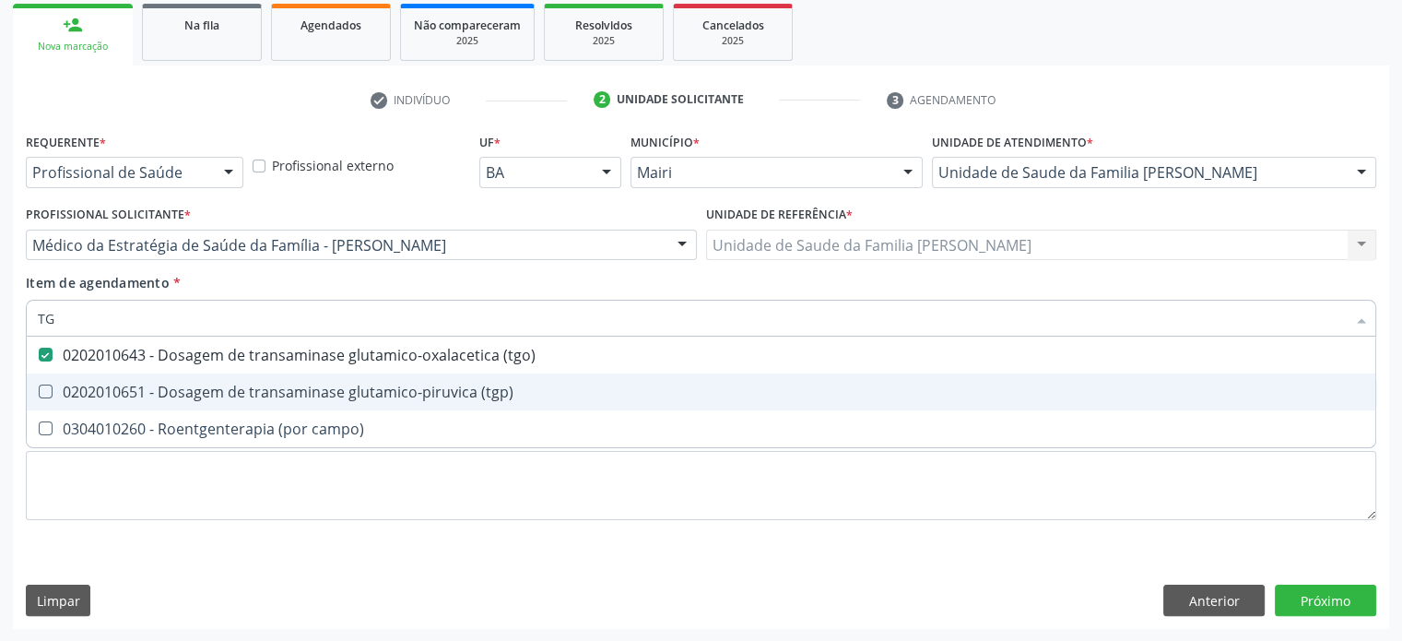
click at [108, 389] on div "0202010651 - Dosagem de transaminase glutamico-piruvica (tgp)" at bounding box center [701, 392] width 1327 height 15
checkbox \(tgp\) "true"
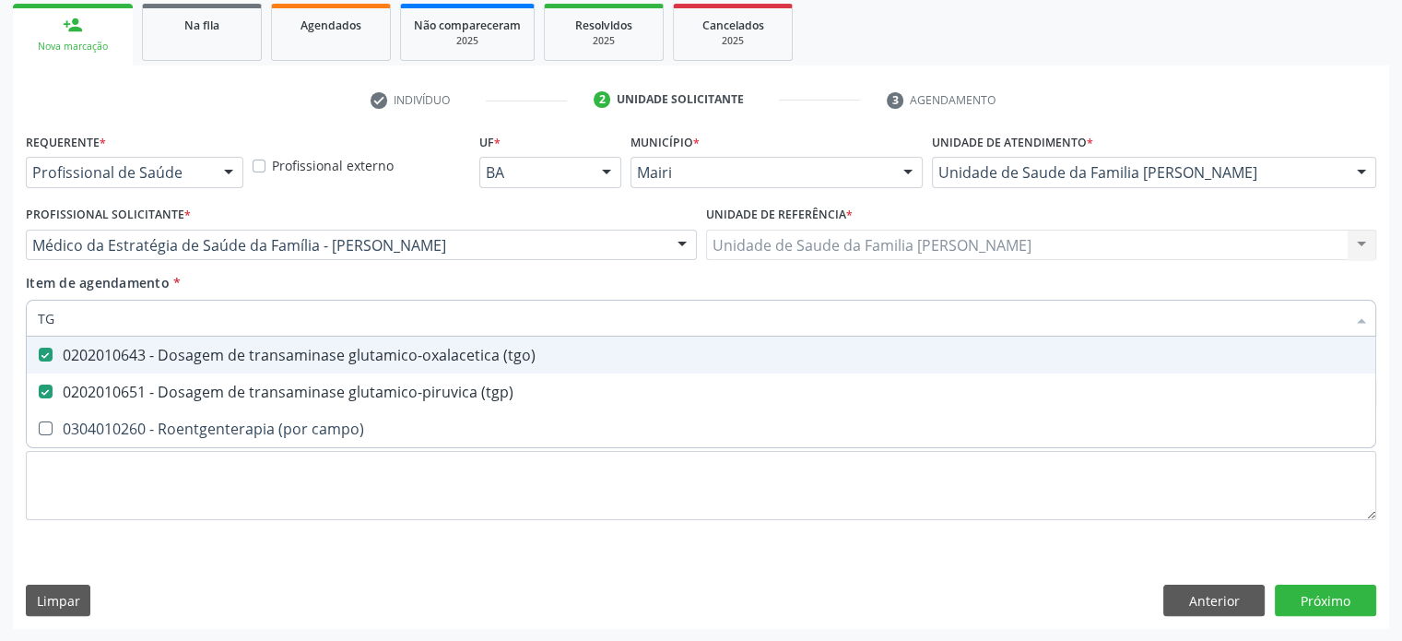
drag, startPoint x: 111, startPoint y: 313, endPoint x: 34, endPoint y: 317, distance: 76.7
click at [34, 317] on div "TG" at bounding box center [701, 318] width 1351 height 37
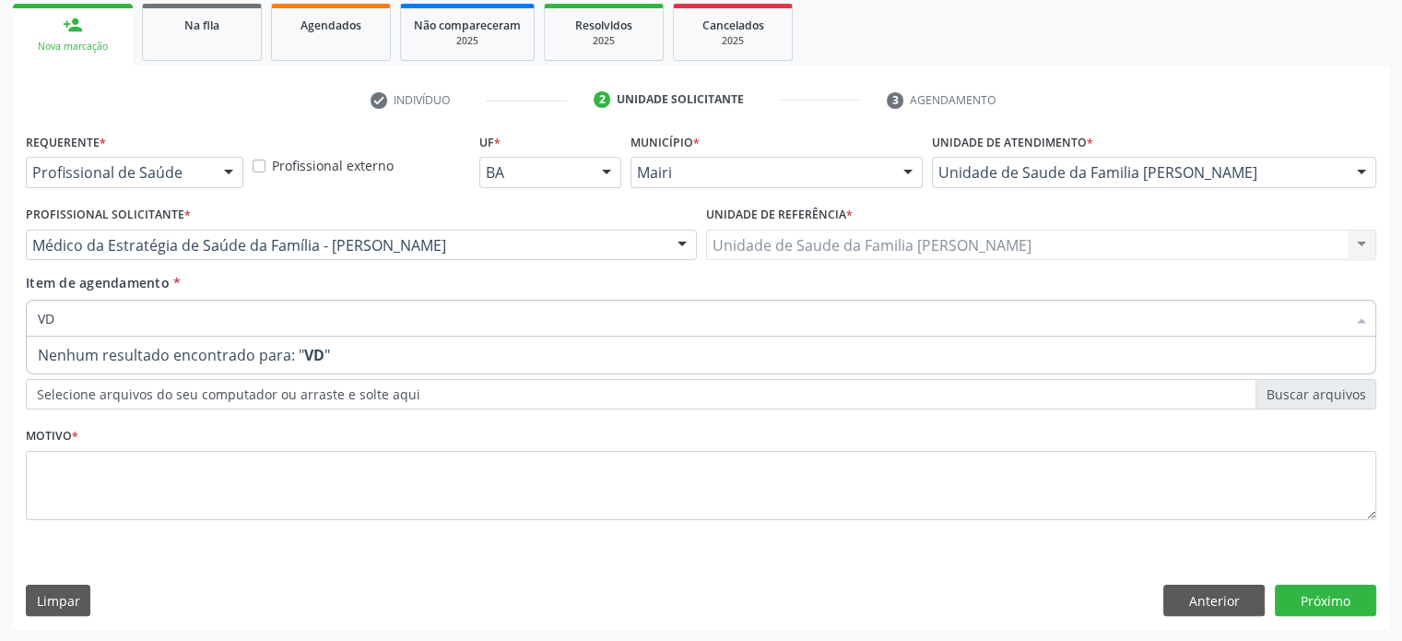
type input "V"
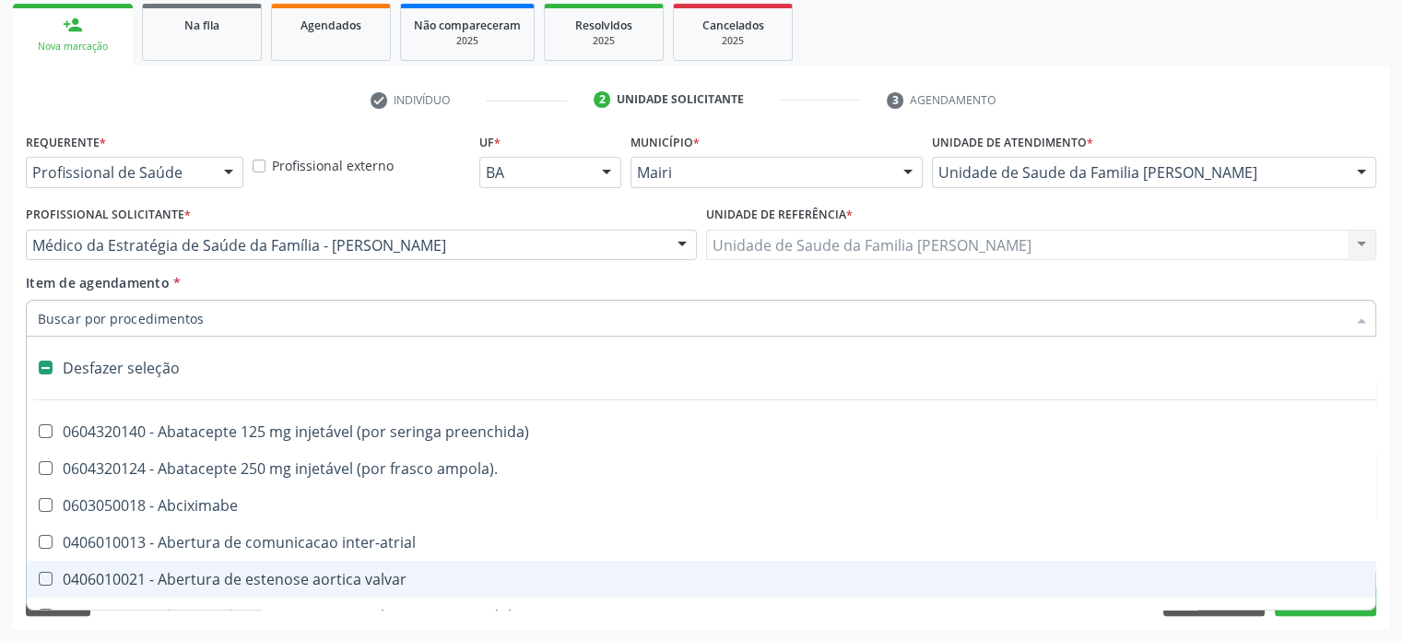
checkbox ampola\)\ "true"
checkbox Abciximabe "true"
checkbox inter-atrial "true"
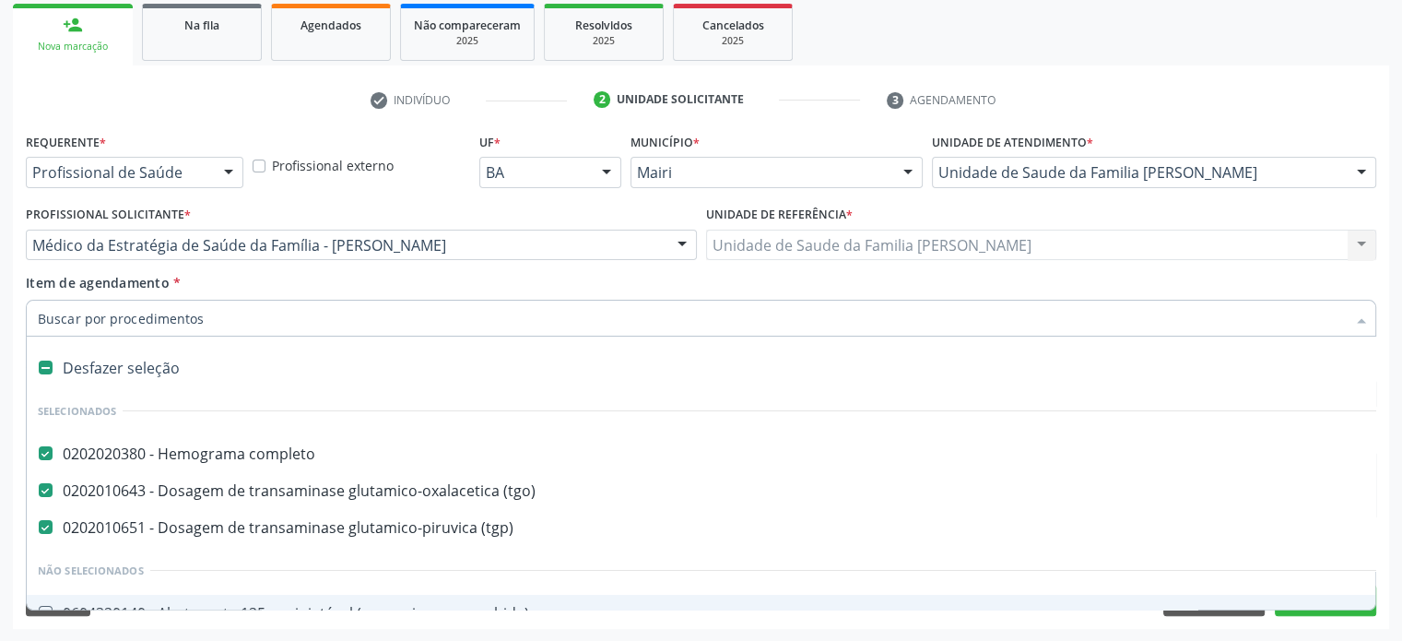
paste input "0202031110"
type input "0202031110"
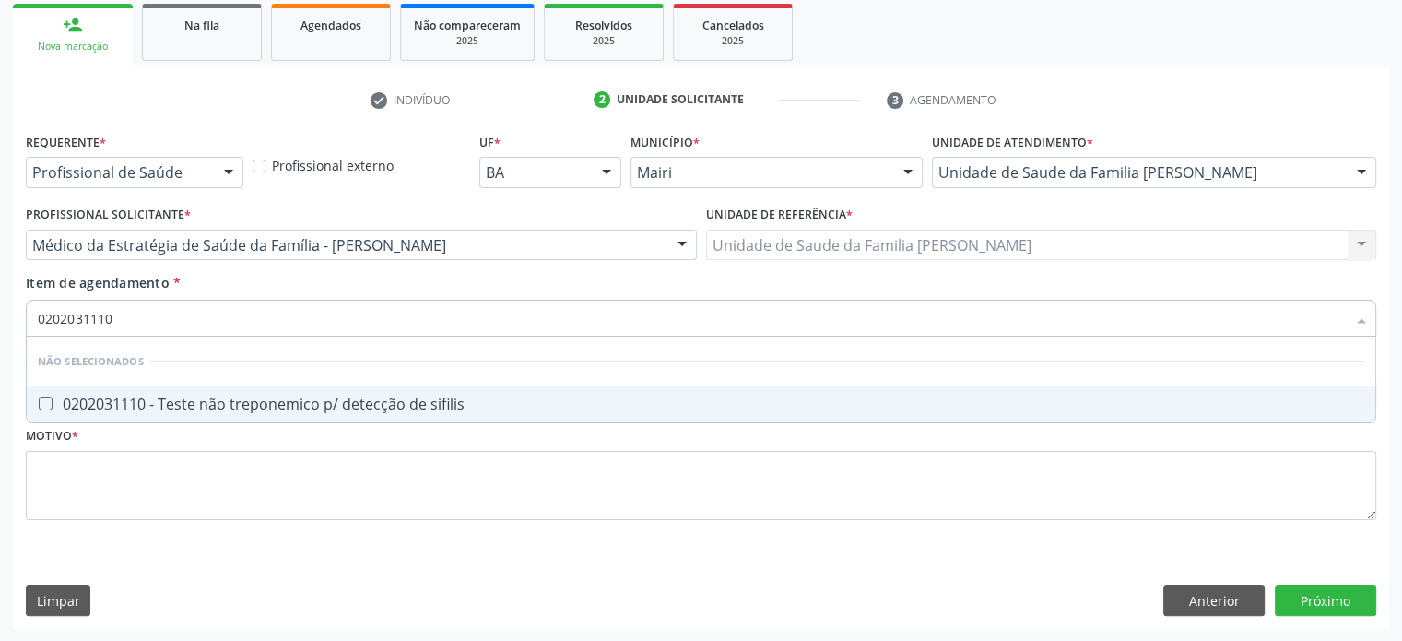
click at [193, 407] on div "0202031110 - Teste não treponemico p/ detecção de sifilis" at bounding box center [701, 403] width 1327 height 15
checkbox sifilis "true"
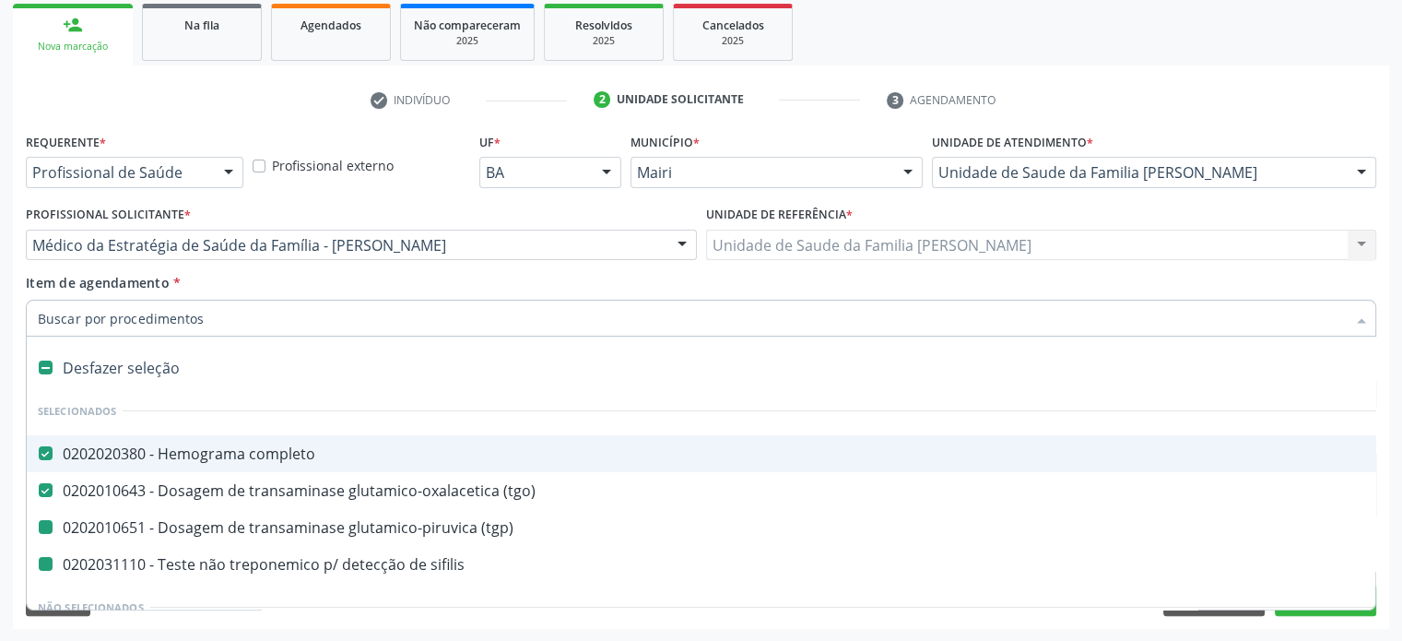
type input "H"
checkbox \(tgp\) "false"
checkbox sifilis "false"
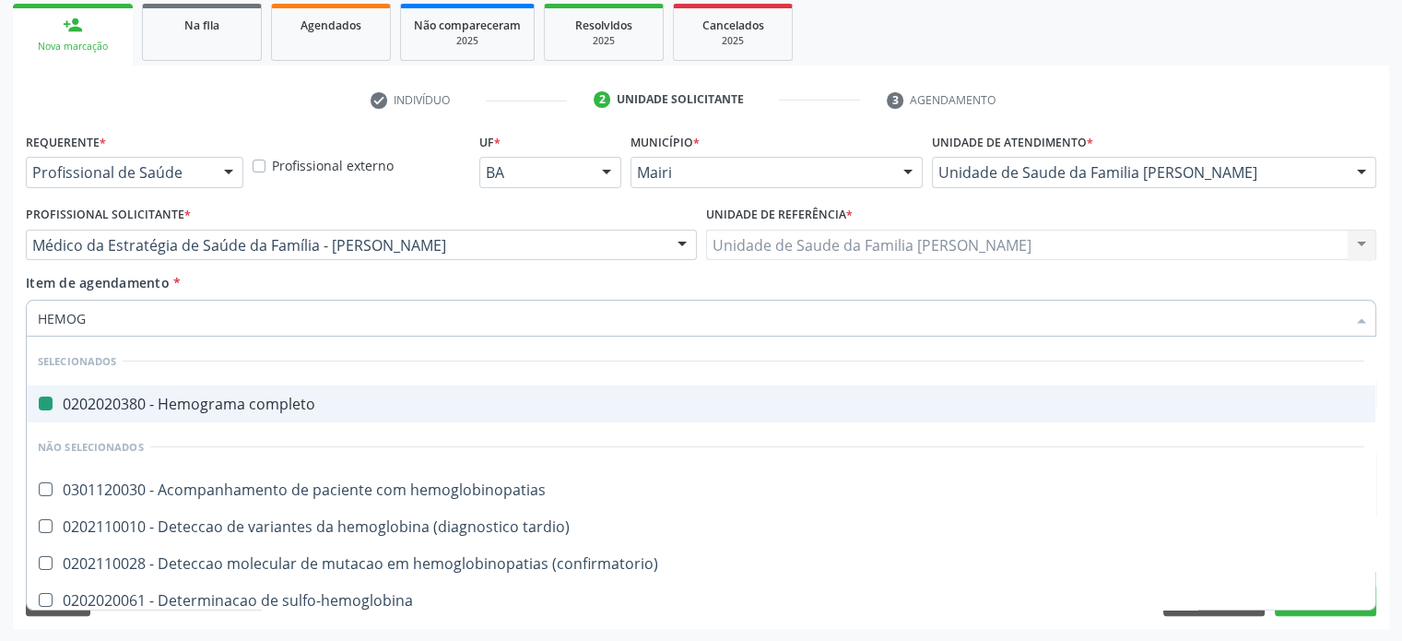
type input "HEMOGL"
checkbox completo "false"
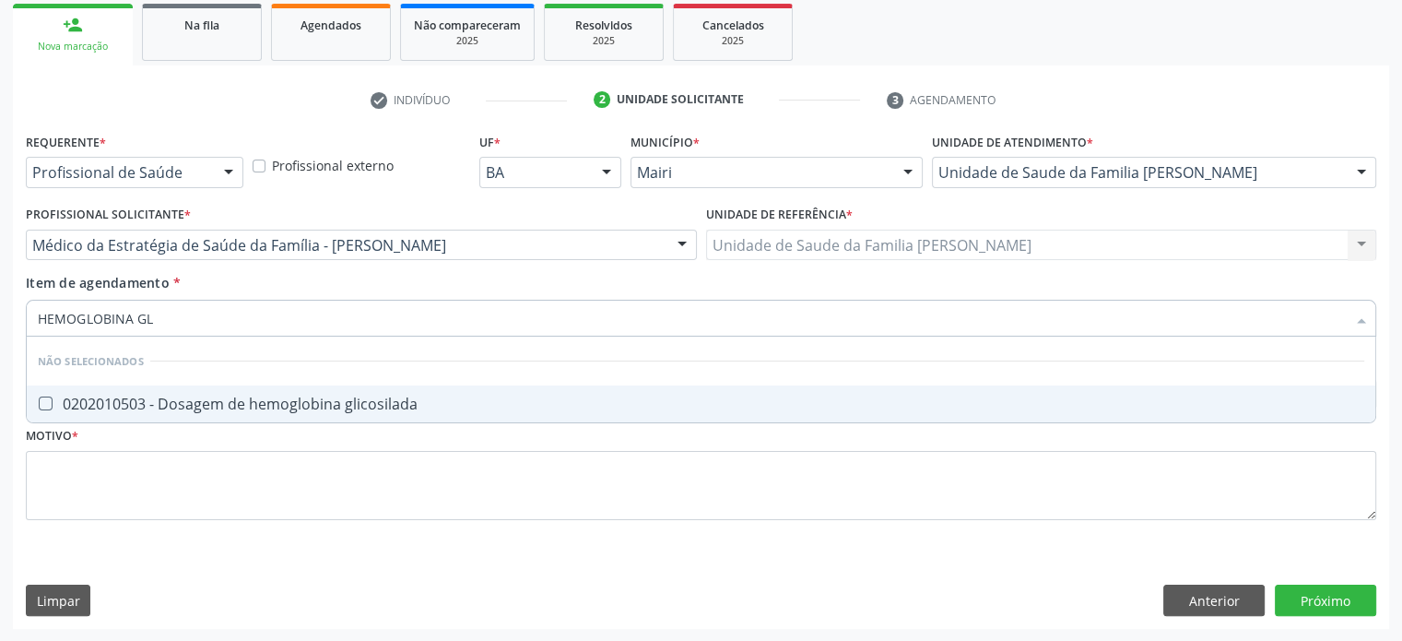
type input "HEMOGLOBINA GLI"
click at [165, 405] on div "0202010503 - Dosagem de hemoglobina glicosilada" at bounding box center [701, 403] width 1327 height 15
checkbox glicosilada "true"
drag, startPoint x: 220, startPoint y: 313, endPoint x: 0, endPoint y: 294, distance: 221.1
click at [0, 294] on div "Acompanhamento Acompanhe a situação das marcações correntes e finalizadas Relat…" at bounding box center [701, 235] width 1402 height 812
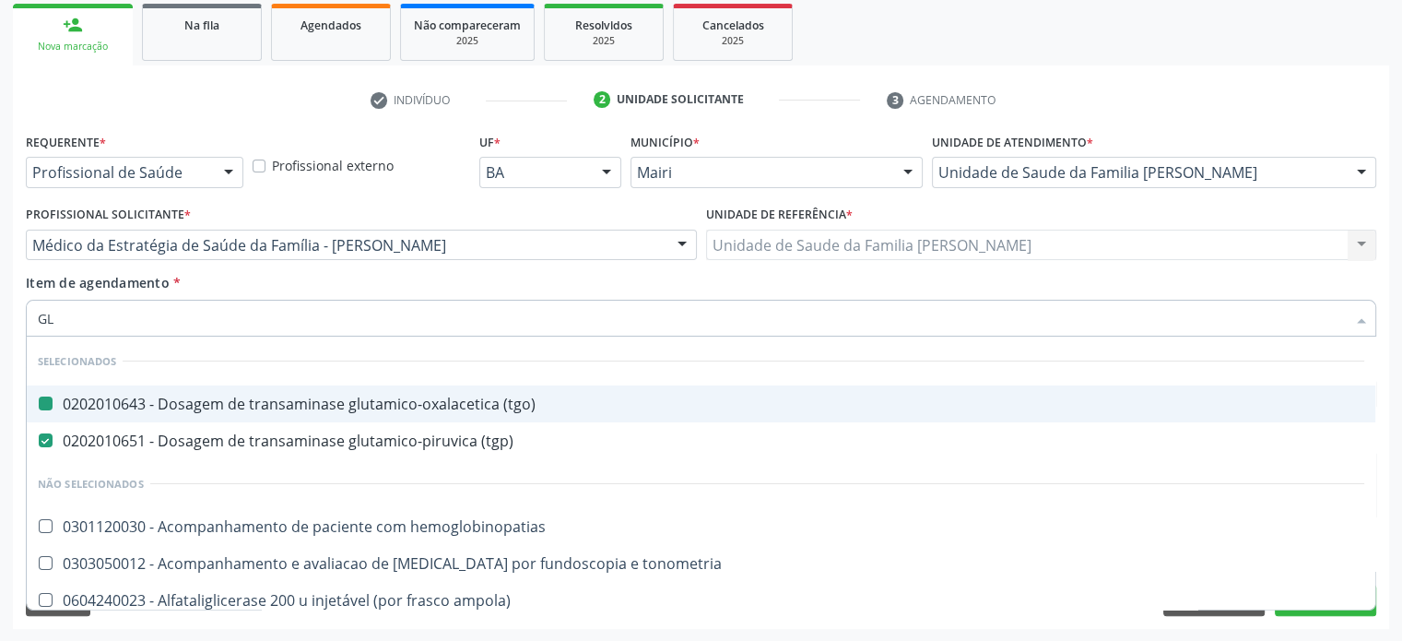
type input "GLI"
checkbox \(tgo\) "false"
checkbox \(tgp\) "false"
checkbox campimetria\) "true"
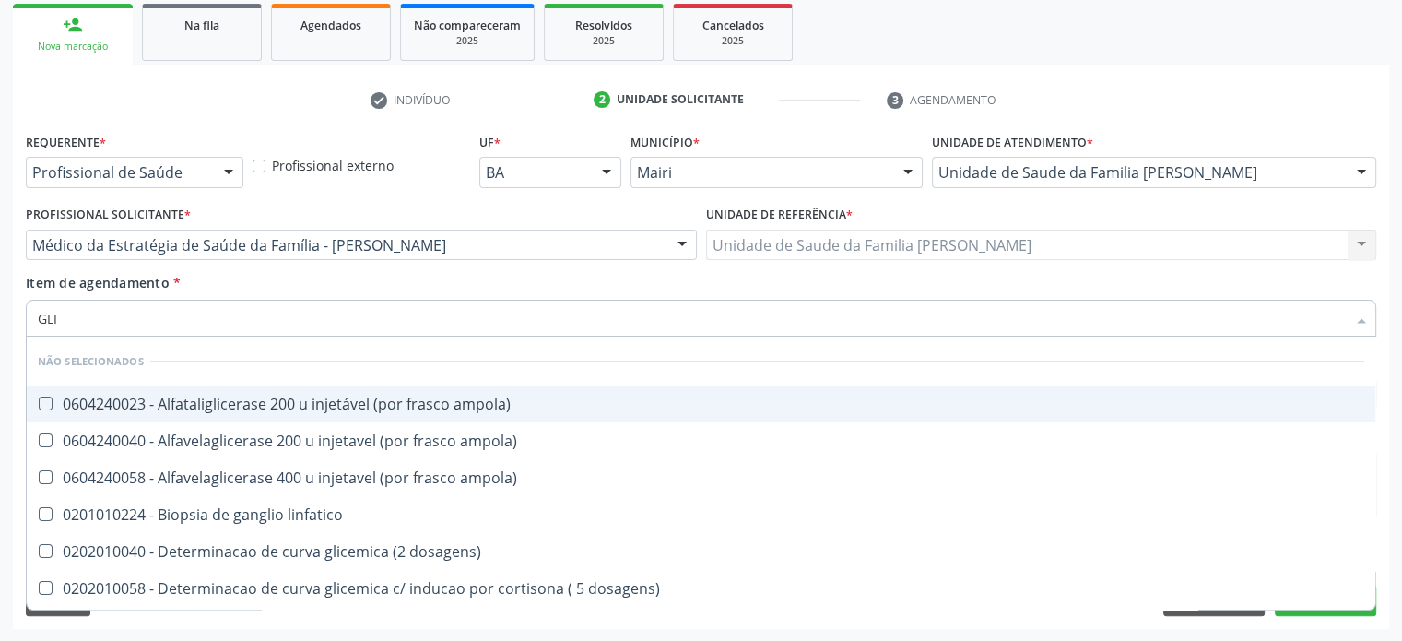
type input "GLIC"
checkbox desidrogenase "true"
checkbox glicosilada "false"
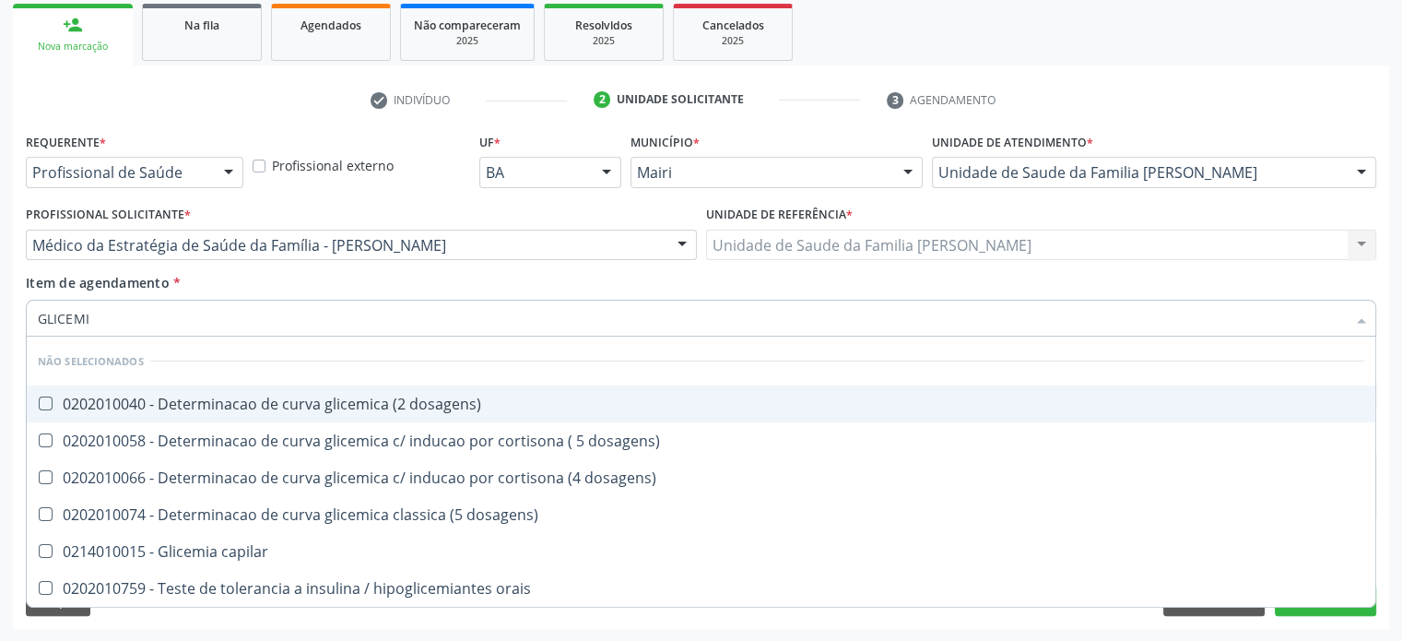
type input "GLICEMIA"
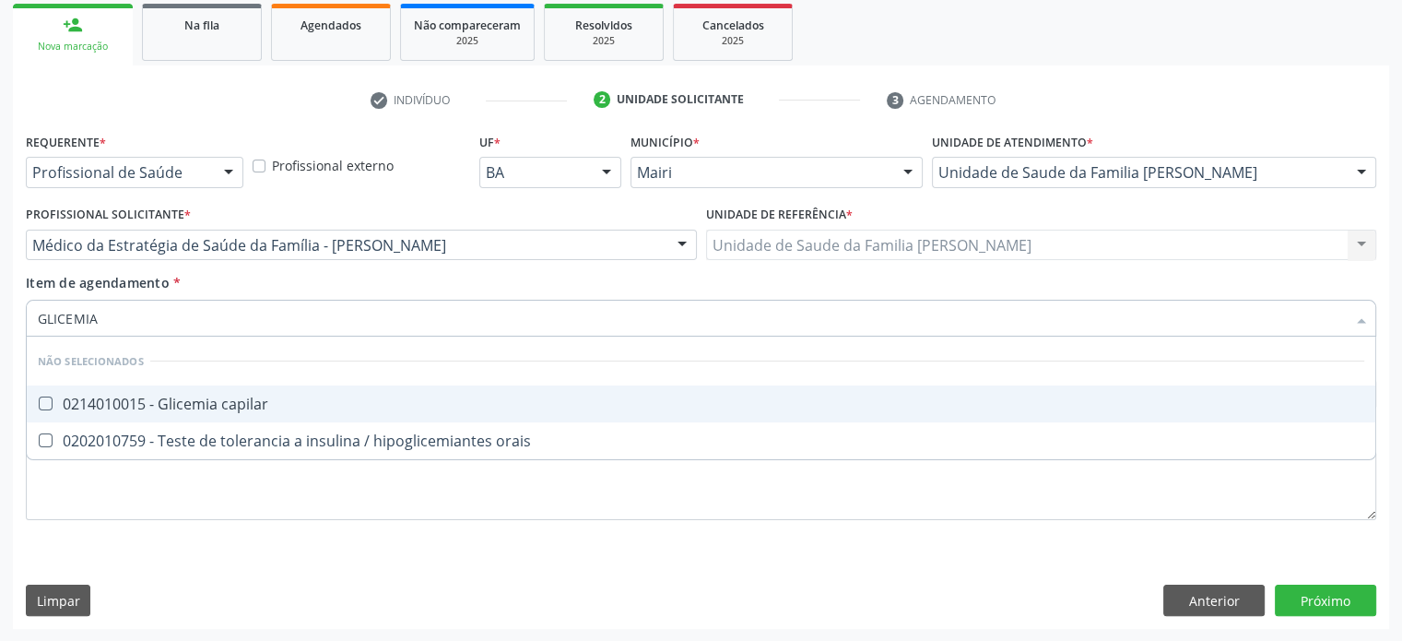
click at [123, 405] on div "0214010015 - Glicemia capilar" at bounding box center [701, 403] width 1327 height 15
checkbox capilar "true"
click at [1365, 169] on div at bounding box center [1362, 173] width 28 height 31
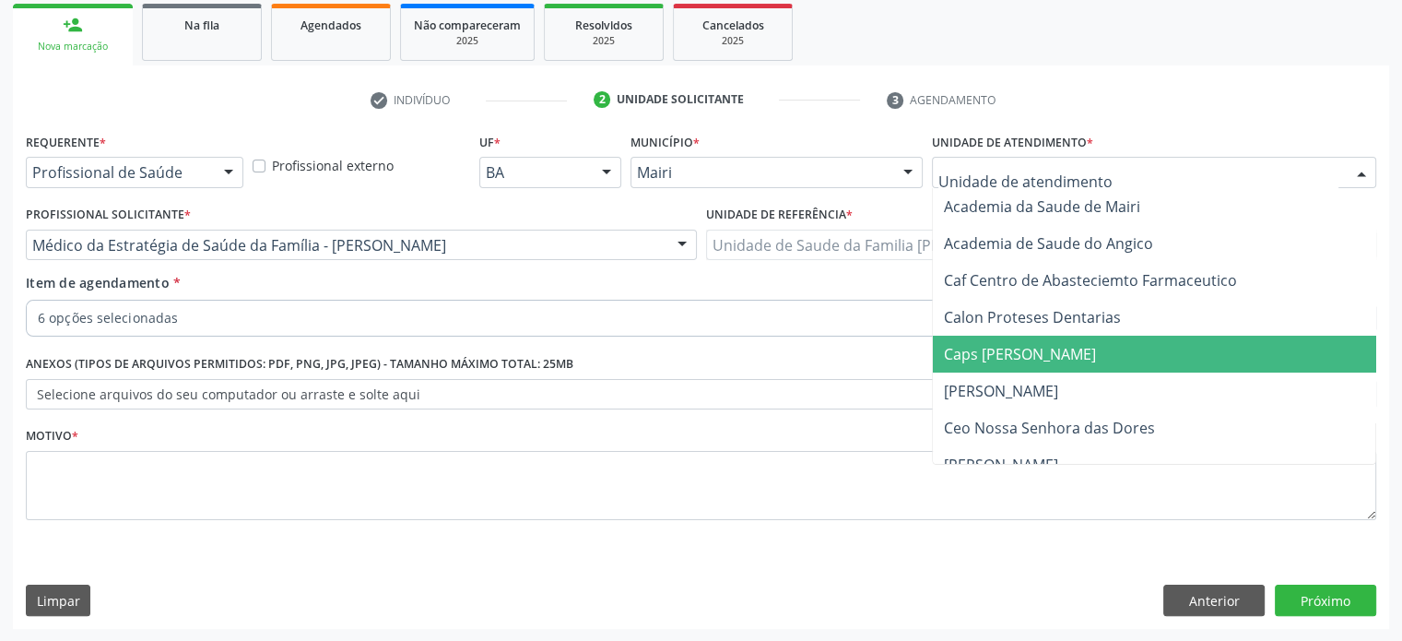
click at [1056, 344] on span "Caps [PERSON_NAME]" at bounding box center [1020, 354] width 152 height 20
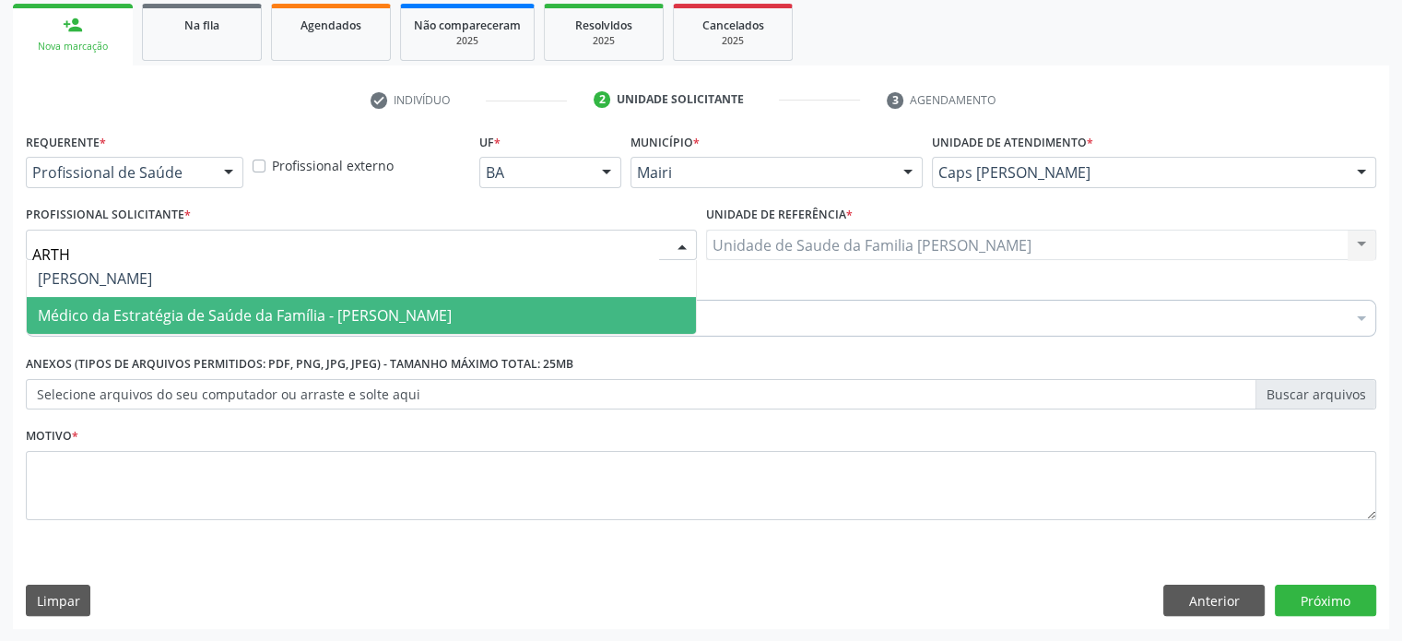
type input "ARTHU"
click at [283, 309] on span "Médico da Estratégia de Saúde da Família - [PERSON_NAME]" at bounding box center [245, 315] width 414 height 20
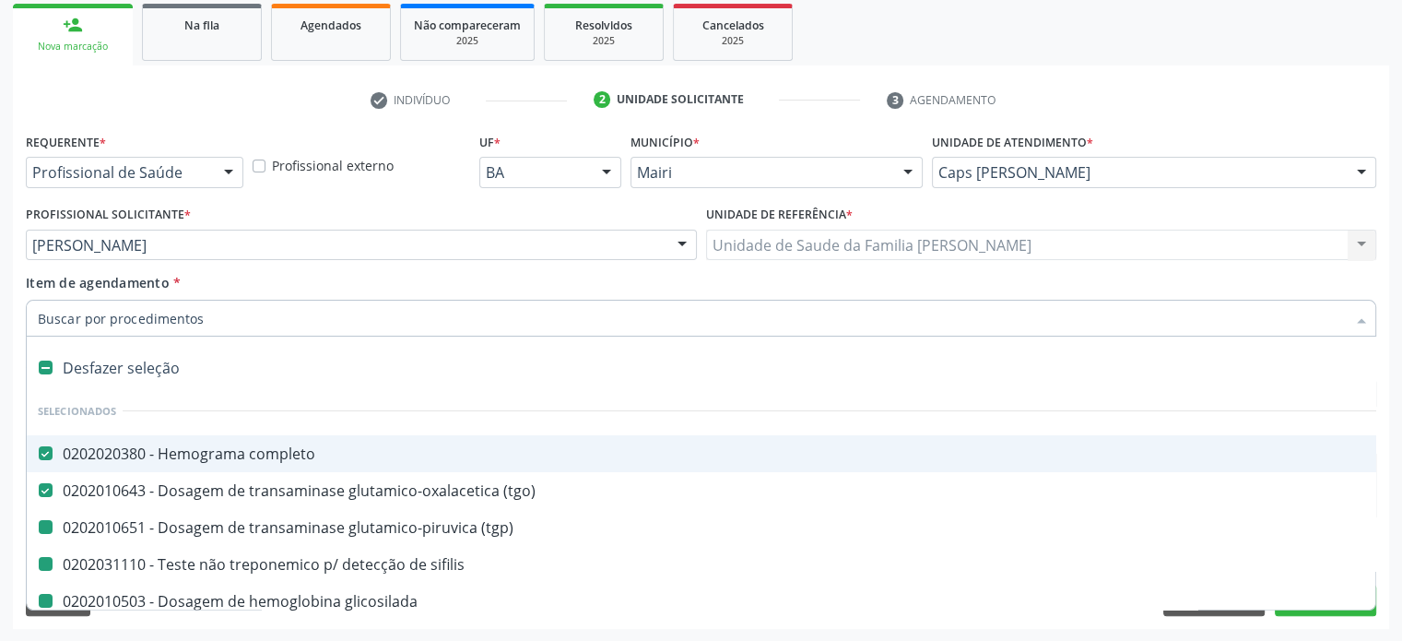
type input "V"
checkbox \(tgp\) "false"
checkbox sifilis "false"
checkbox glicosilada "false"
checkbox capilar "false"
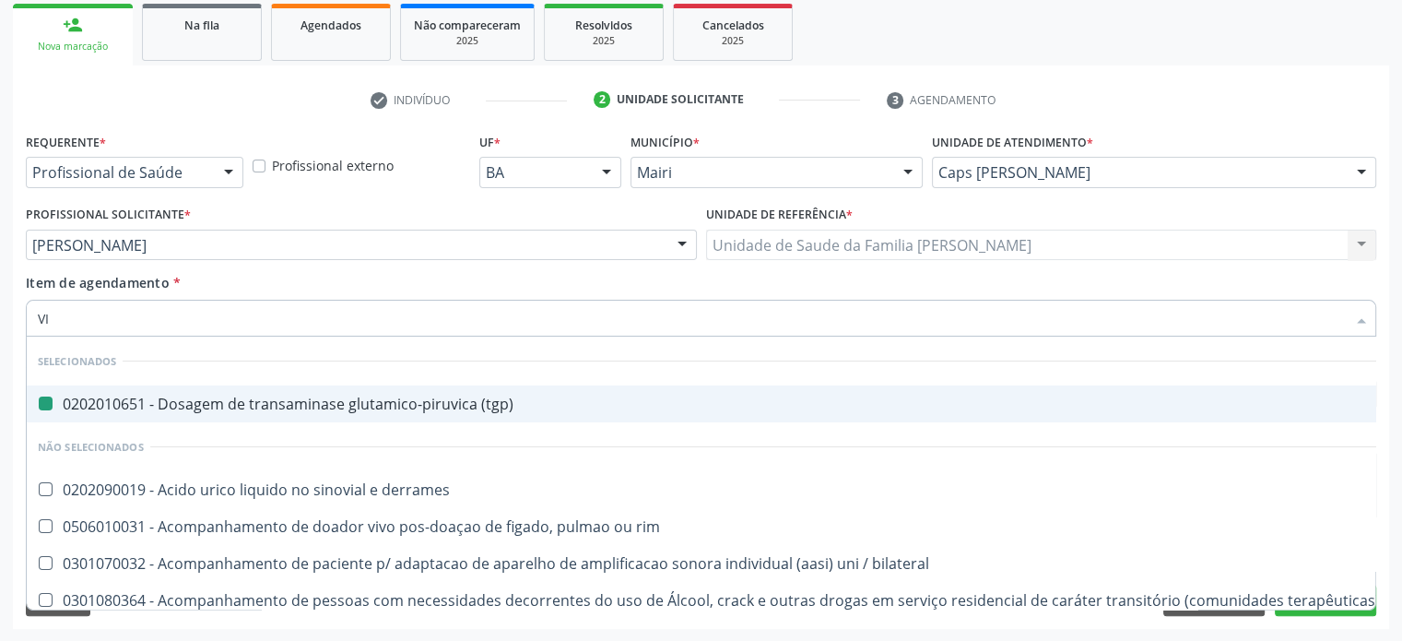
type input "VIT"
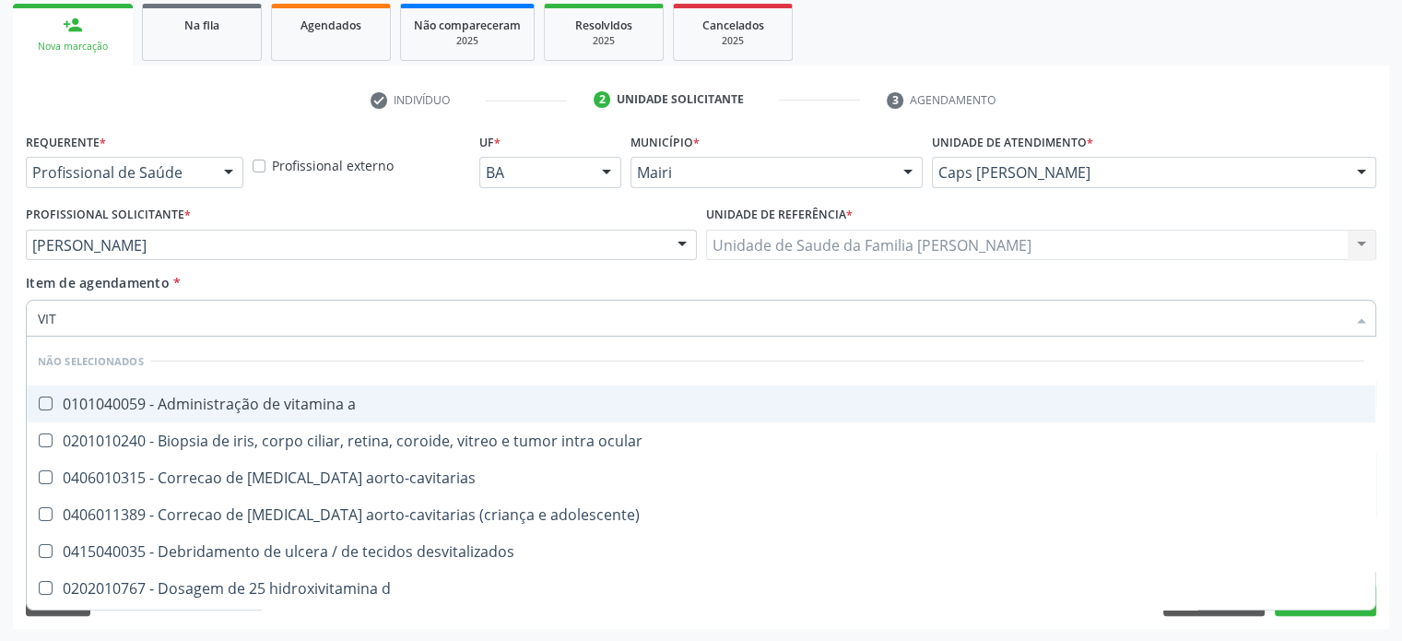
checkbox link "false"
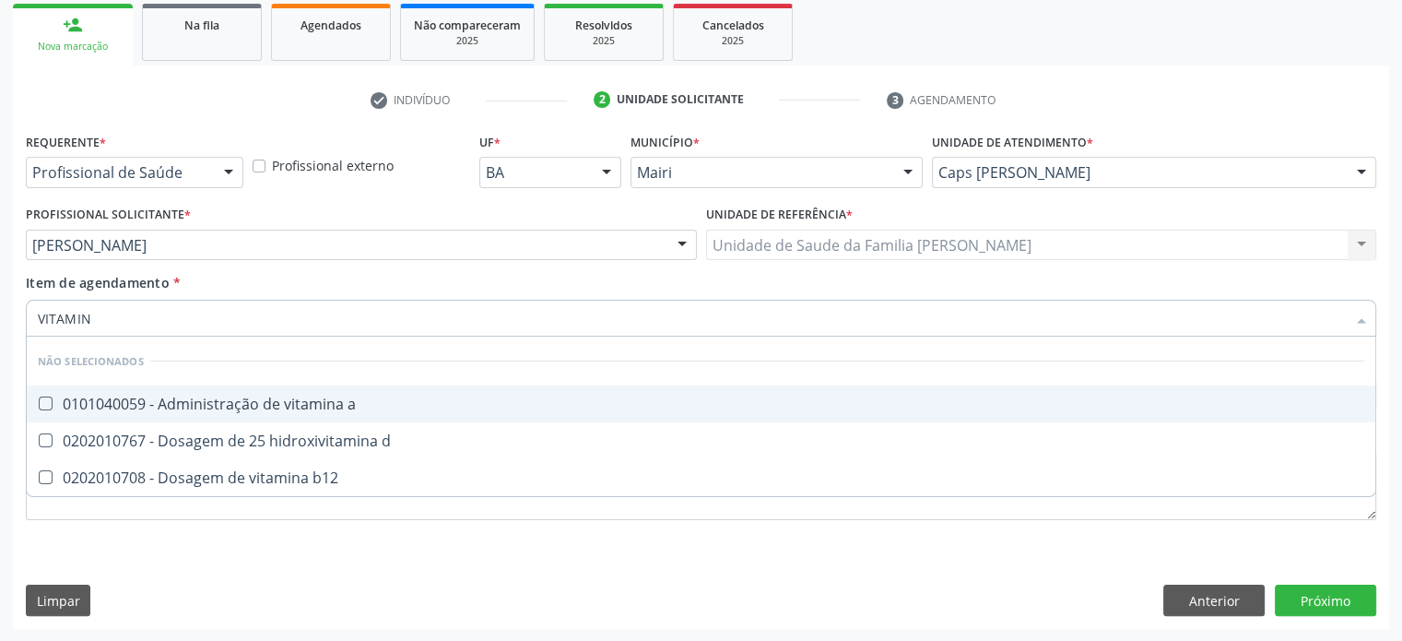
type input "VITAMINA"
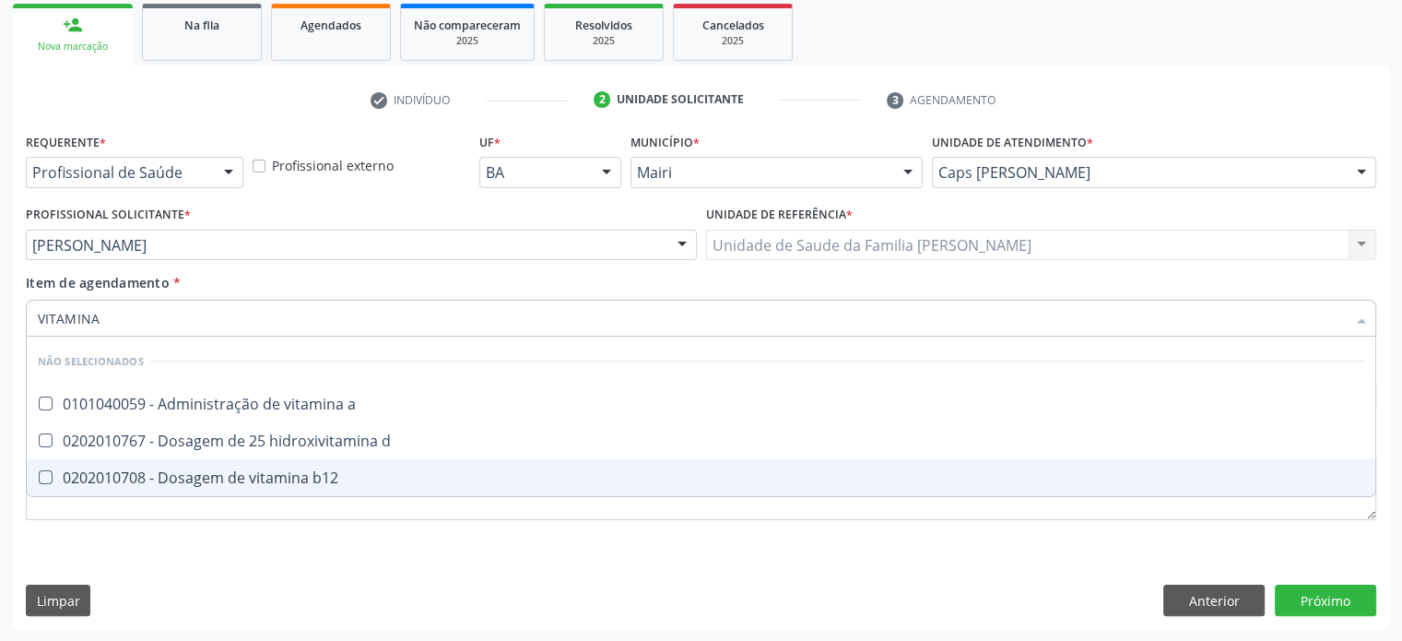
click at [219, 479] on div "0202010708 - Dosagem de vitamina b12" at bounding box center [701, 477] width 1327 height 15
checkbox b12 "true"
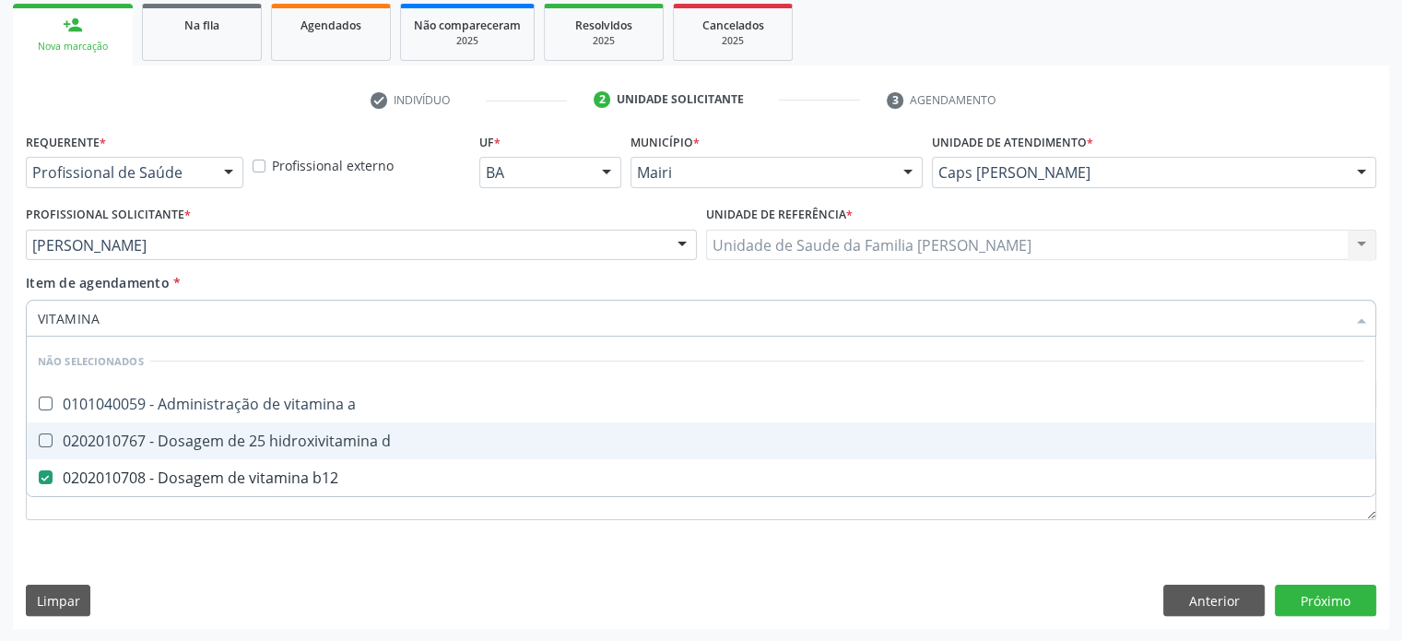
click at [229, 444] on div "0202010767 - Dosagem de 25 hidroxivitamina d" at bounding box center [701, 440] width 1327 height 15
drag, startPoint x: 229, startPoint y: 444, endPoint x: 166, endPoint y: 356, distance: 108.5
click at [208, 422] on span "0202010767 - Dosagem de 25 hidroxivitamina d" at bounding box center [701, 440] width 1349 height 37
checkbox d "false"
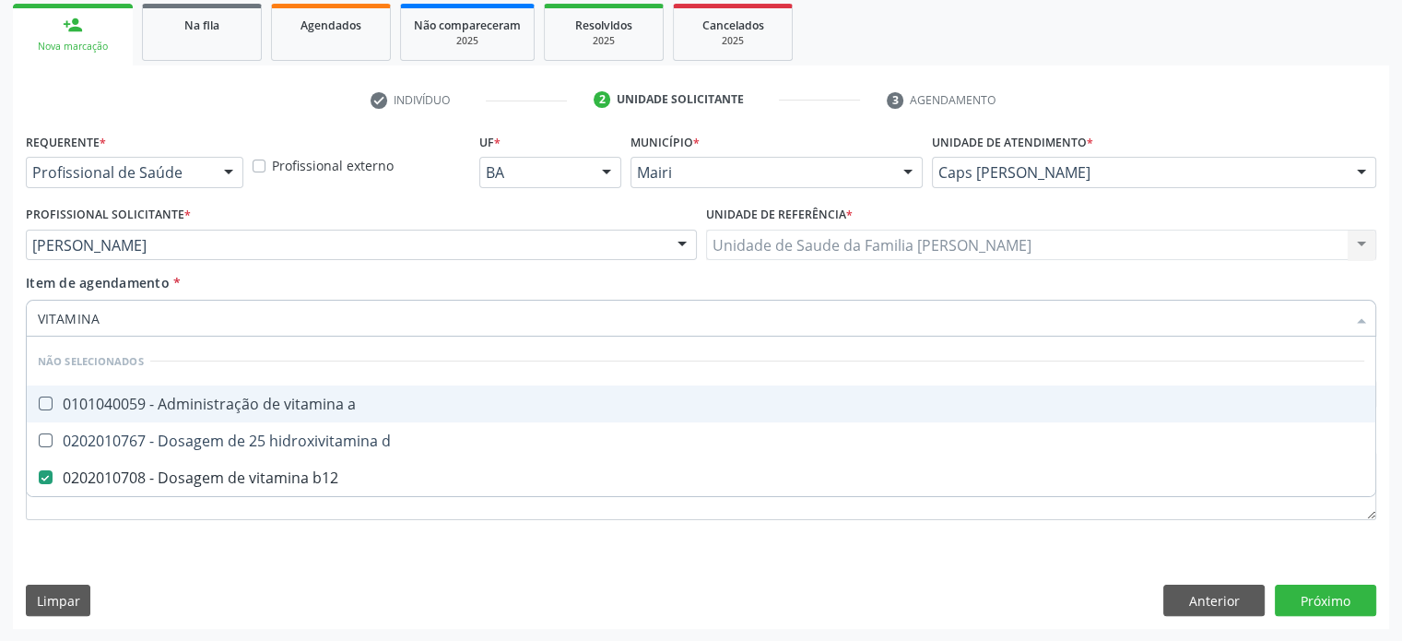
drag, startPoint x: 148, startPoint y: 320, endPoint x: 0, endPoint y: 309, distance: 147.9
click at [0, 309] on div "Acompanhamento Acompanhe a situação das marcações correntes e finalizadas Relat…" at bounding box center [701, 235] width 1402 height 812
type input "T"
checkbox link "true"
checkbox d "true"
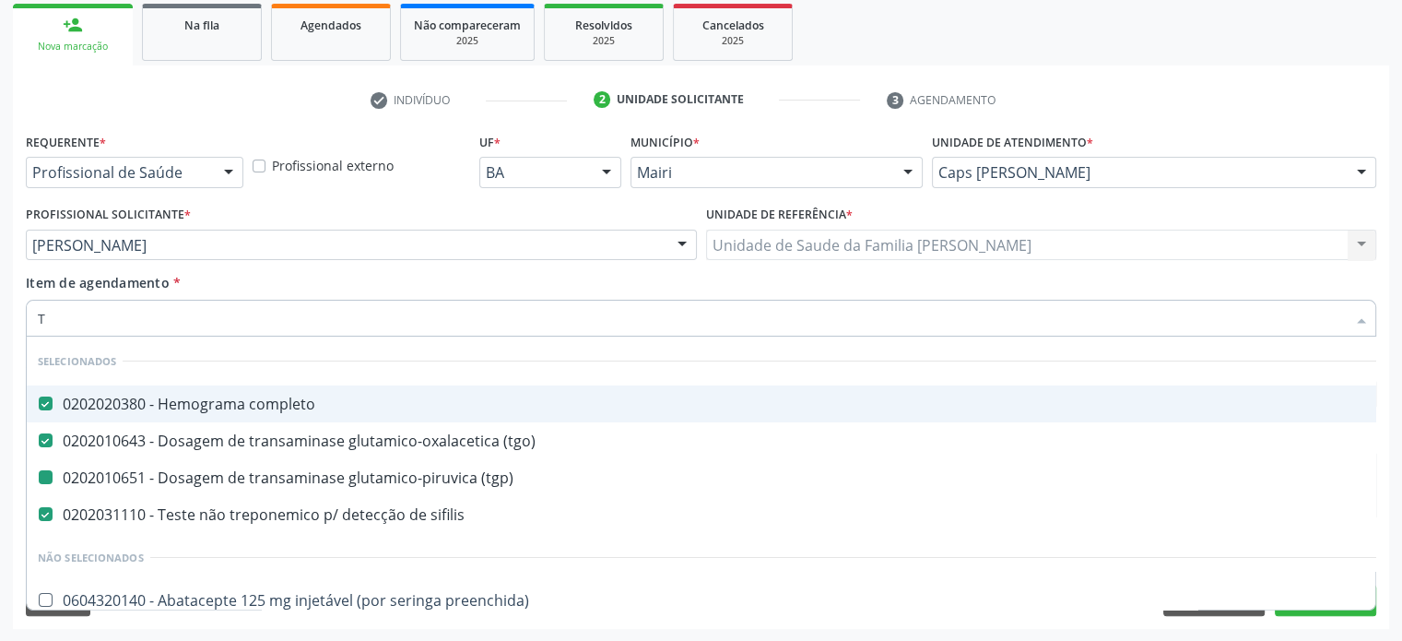
type input "TS"
checkbox completo "false"
checkbox \(tgp\) "false"
checkbox \(tgo\) "false"
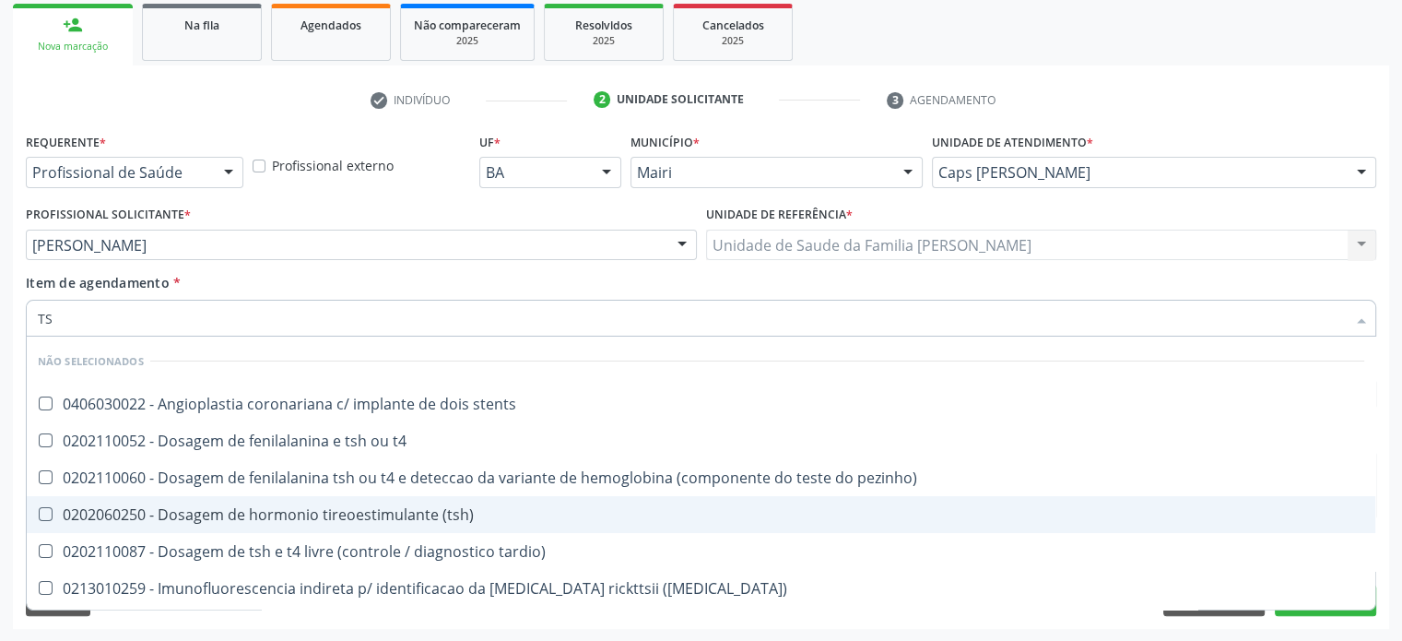
click at [162, 515] on div "0202060250 - Dosagem de hormonio tireoestimulante (tsh)" at bounding box center [701, 514] width 1327 height 15
checkbox \(tsh\) "true"
type input "T"
checkbox stents "true"
checkbox pezinho\) "true"
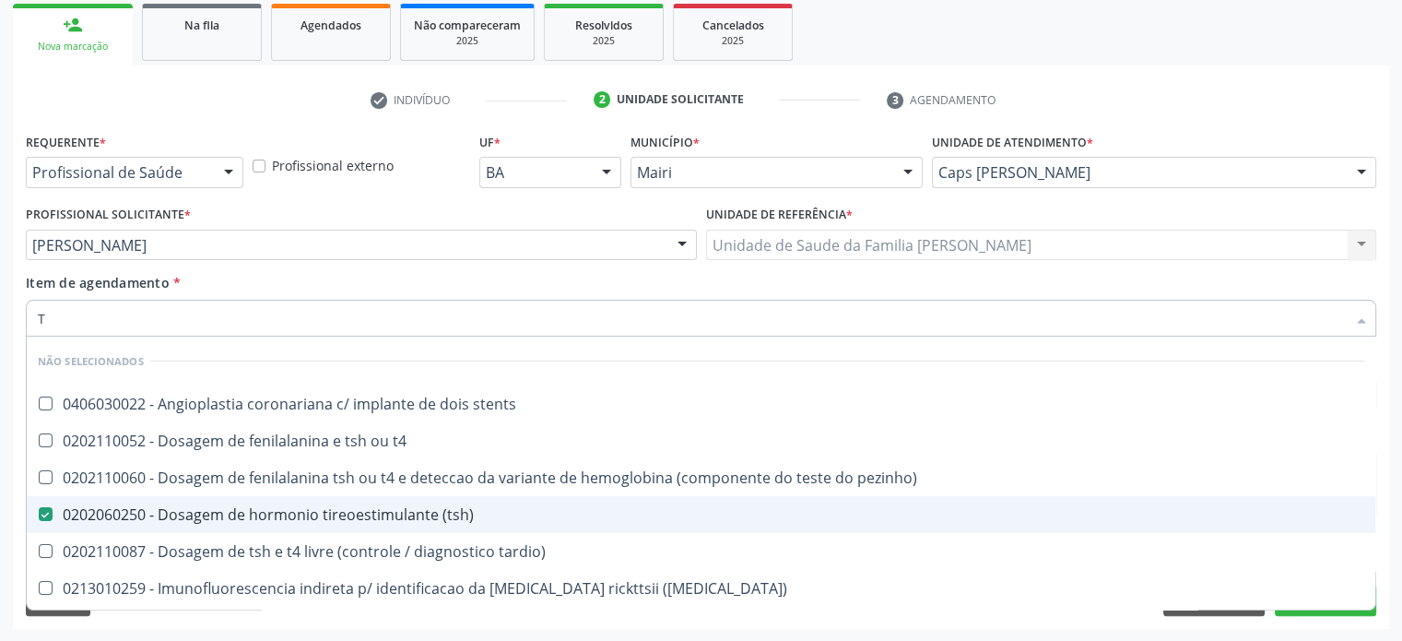
checkbox t4 "true"
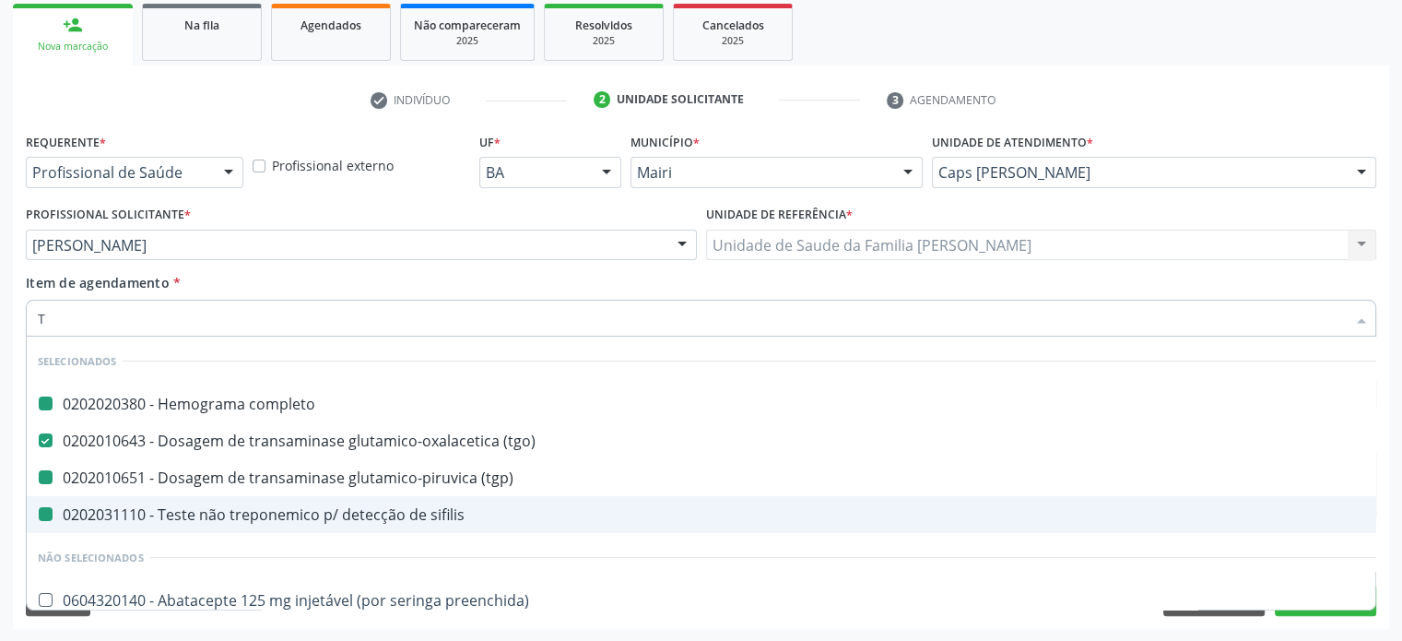
type input "T4"
checkbox completo "false"
checkbox \(tgp\) "false"
checkbox \(tgo\) "false"
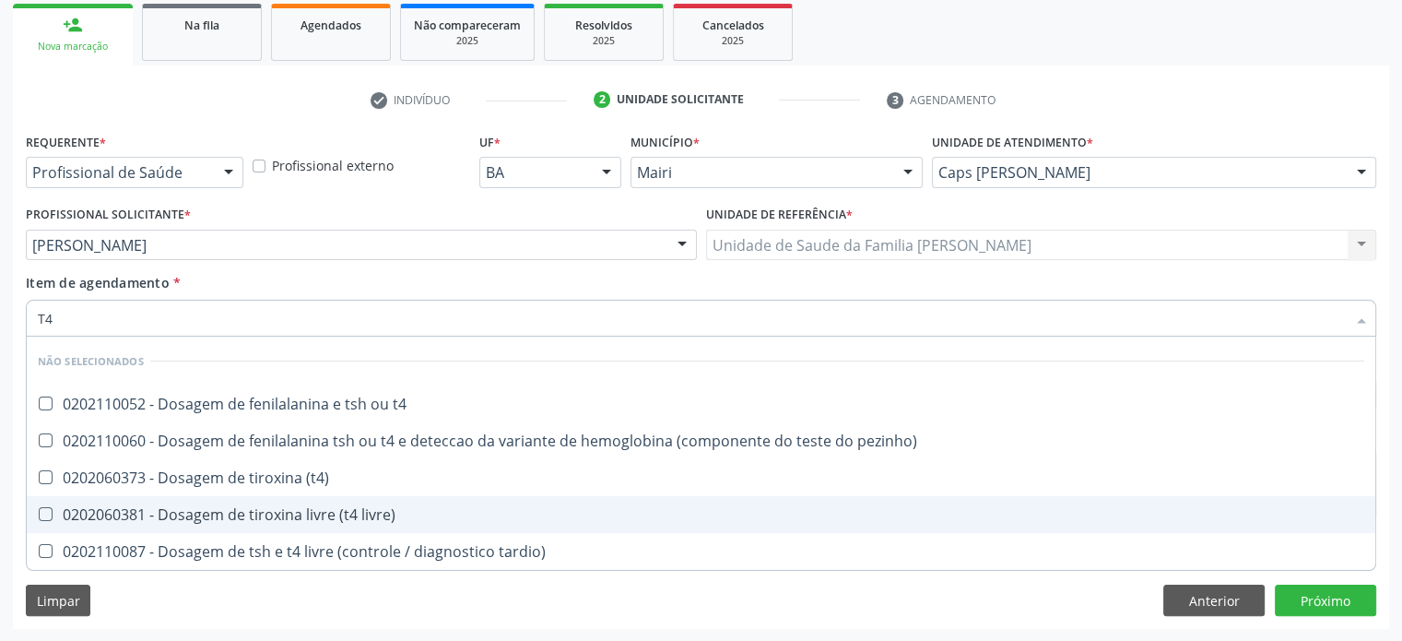
click at [280, 521] on div "0202060381 - Dosagem de tiroxina livre (t4 livre)" at bounding box center [701, 514] width 1327 height 15
checkbox livre\) "true"
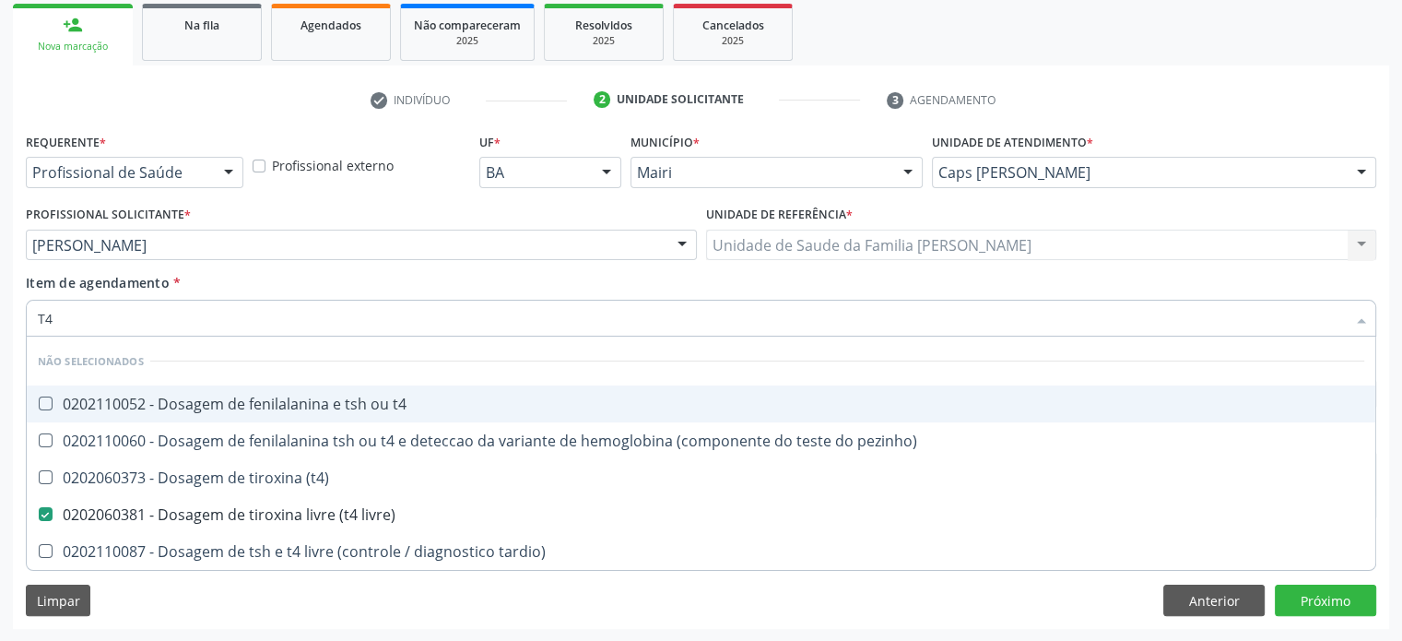
drag, startPoint x: 79, startPoint y: 320, endPoint x: 25, endPoint y: 320, distance: 54.4
click at [25, 320] on div "Item de agendamento * T4 Desfazer seleção Não selecionados 0202110052 - Dosagem…" at bounding box center [701, 308] width 1360 height 71
type input "K"
checkbox livre\) "false"
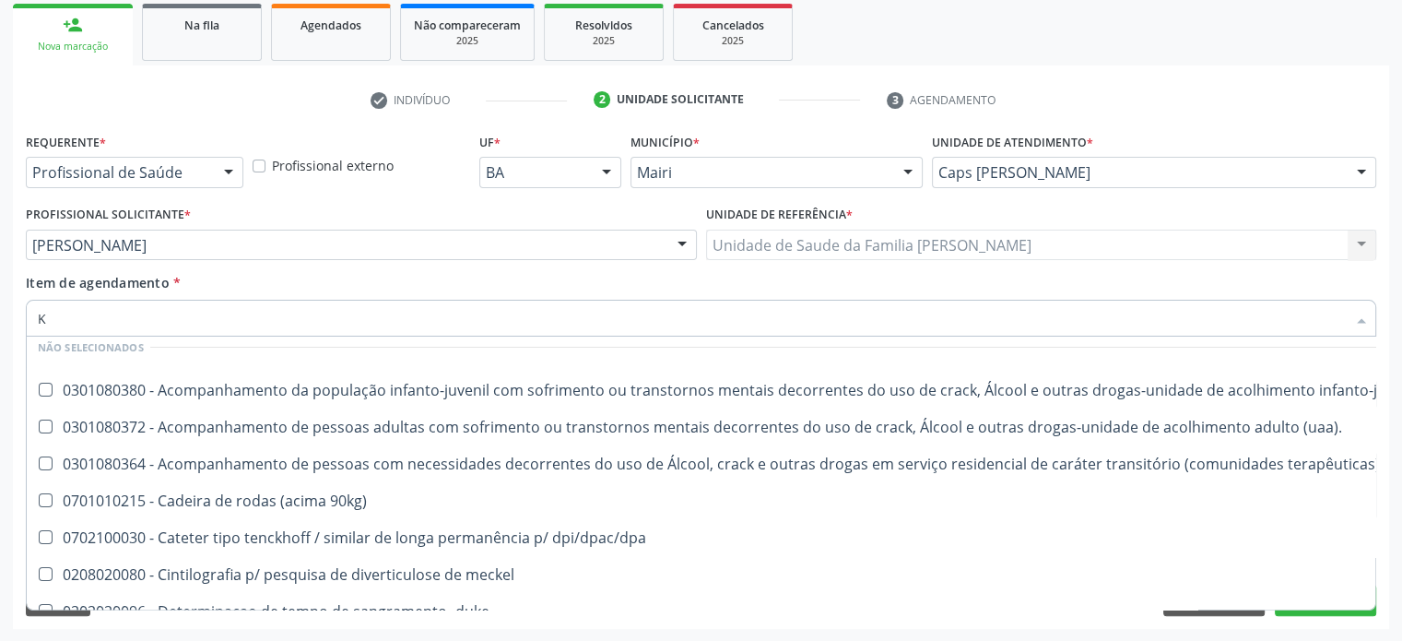
scroll to position [0, 0]
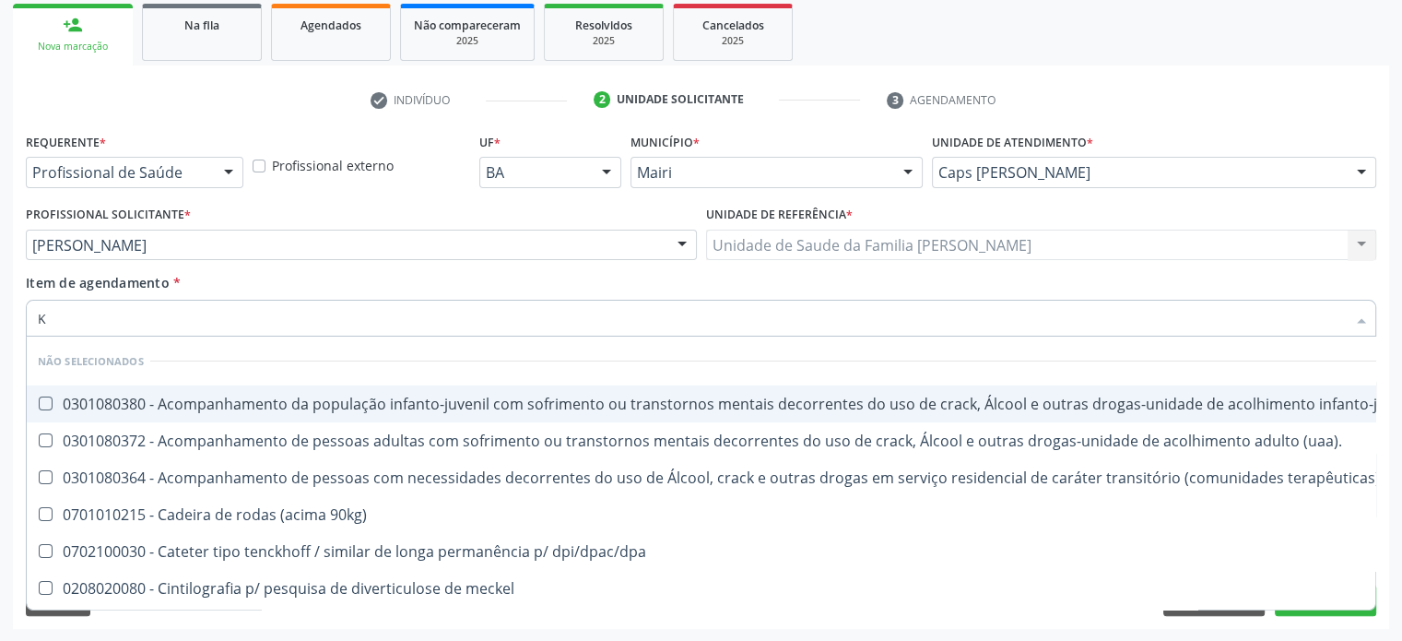
drag, startPoint x: 112, startPoint y: 309, endPoint x: 0, endPoint y: 306, distance: 112.5
click at [0, 306] on div "Acompanhamento Acompanhe a situação das marcações correntes e finalizadas Relat…" at bounding box center [701, 235] width 1402 height 812
type input "D"
checkbox \(uai\)\ "true"
checkbox terapêuticas\)\ "true"
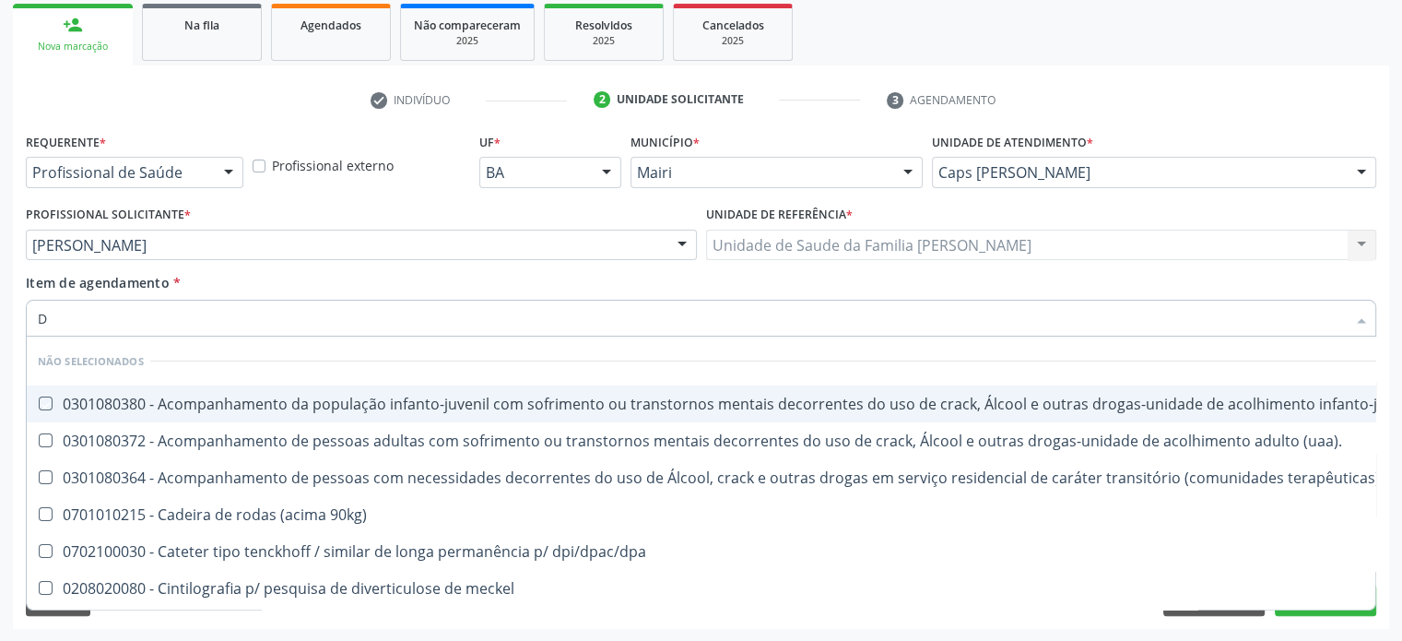
checkbox \(uaa\)\ "true"
checkbox 90kg\) "true"
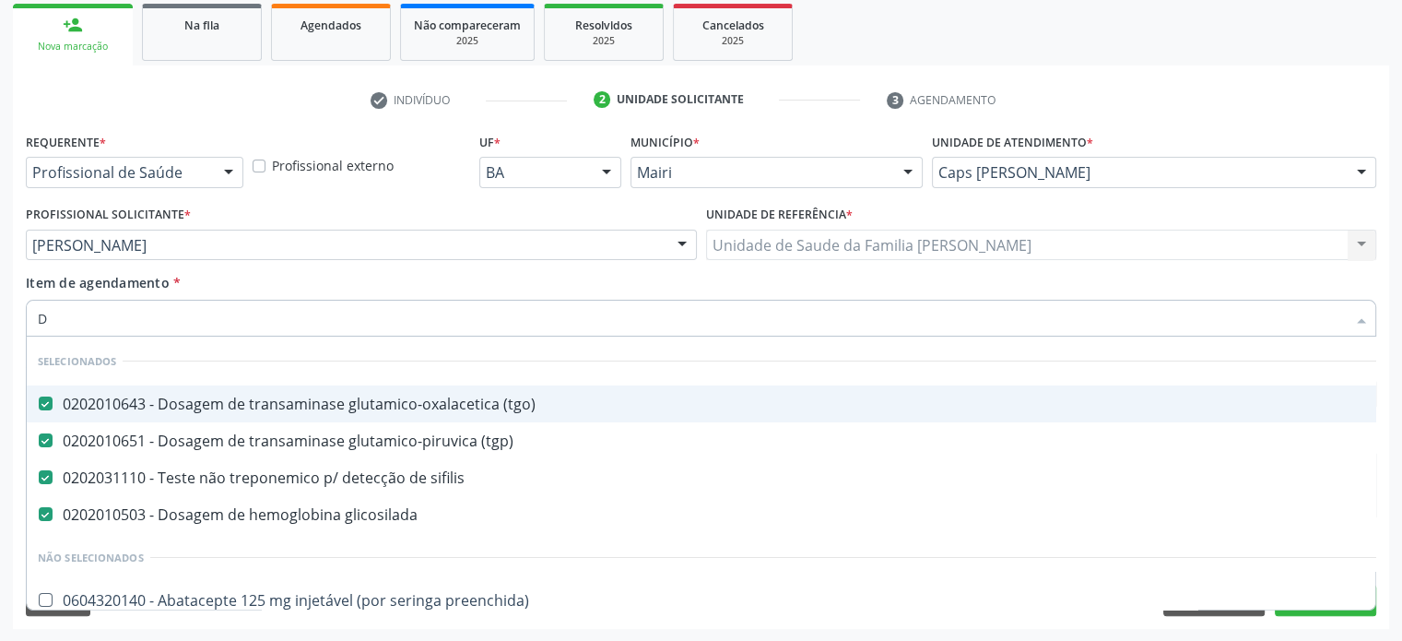
type input "DO"
checkbox uterino "true"
checkbox padrão "true"
checkbox 24h "true"
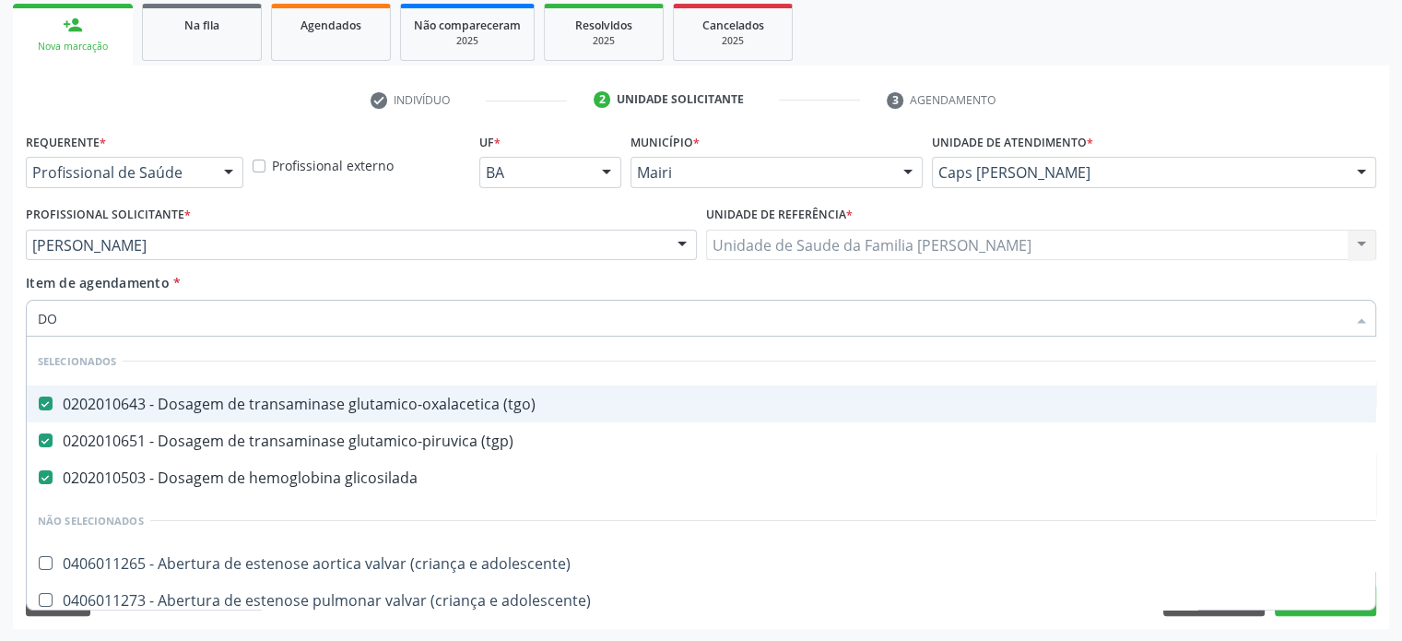
type input "DOS"
checkbox aparentado "true"
checkbox toraco-abdominal "true"
checkbox adolescente\) "true"
type input "DOSA"
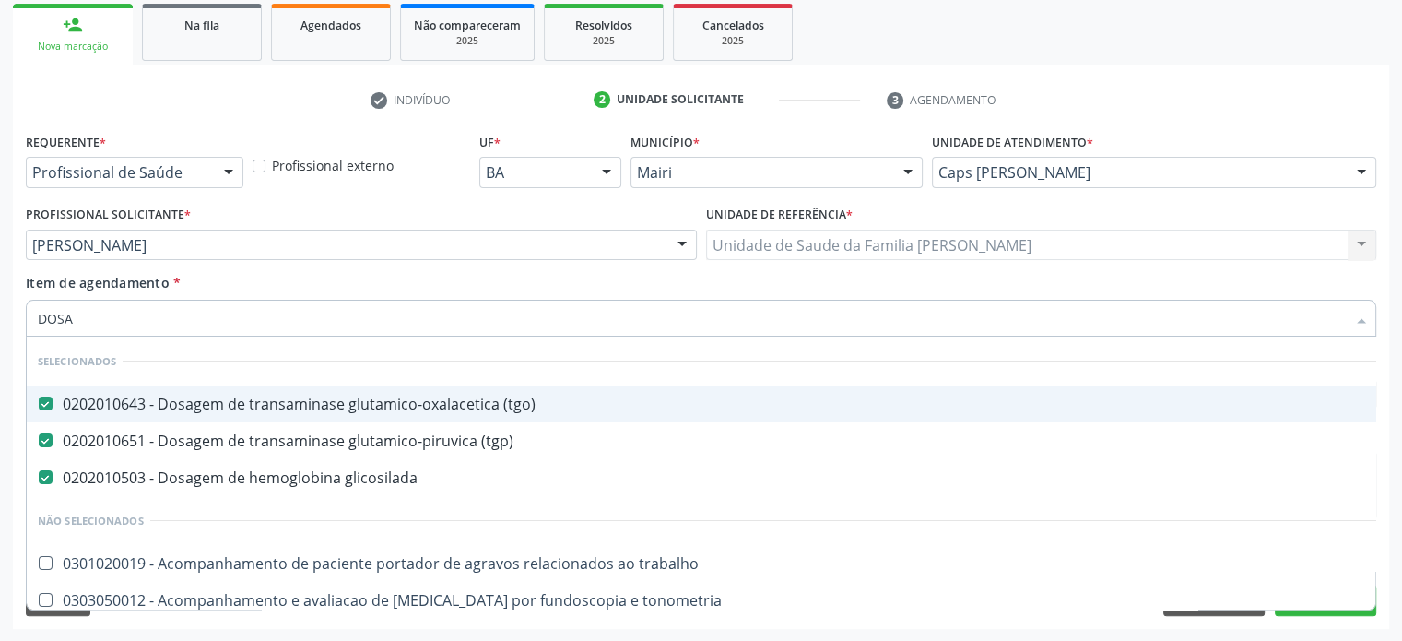
checkbox estriol "true"
checkbox \(fsh\) "true"
checkbox \(tsh\) "false"
checkbox isomerase-fosfohexose "true"
type input "DOSAG"
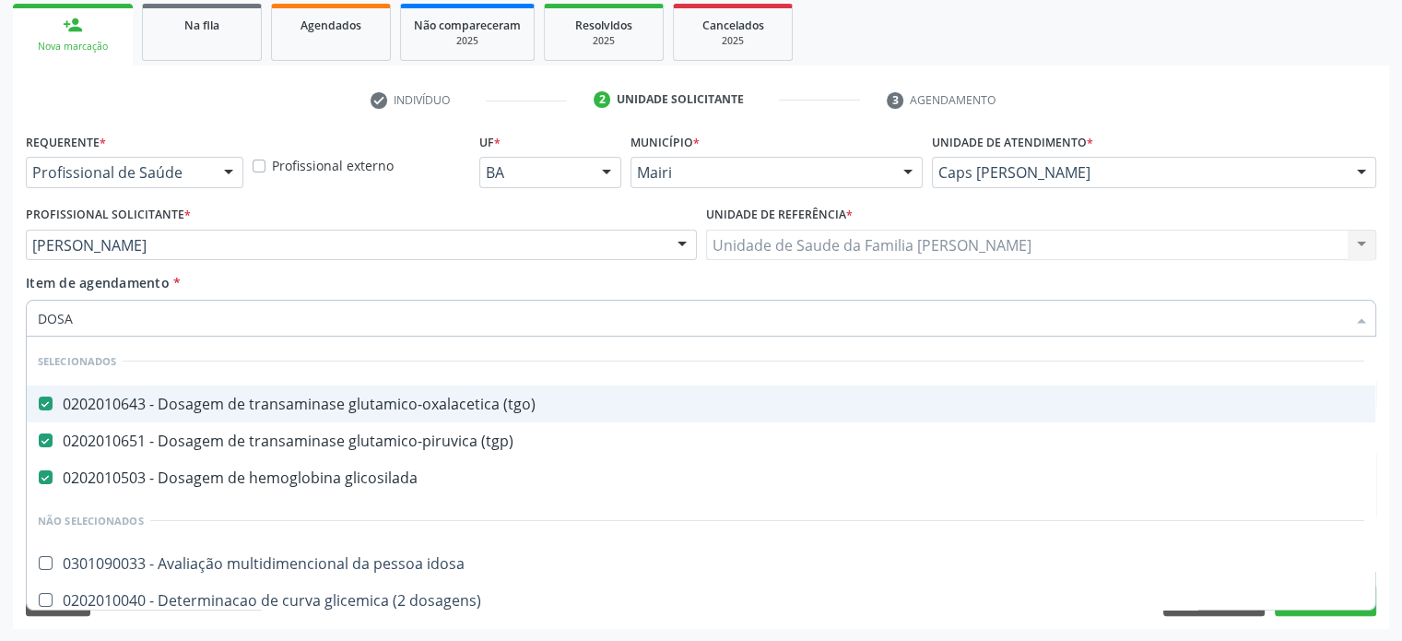
checkbox \(lh\) "true"
checkbox \(tsh\) "false"
checkbox \(t4\) "true"
checkbox livre\) "false"
checkbox ureia "true"
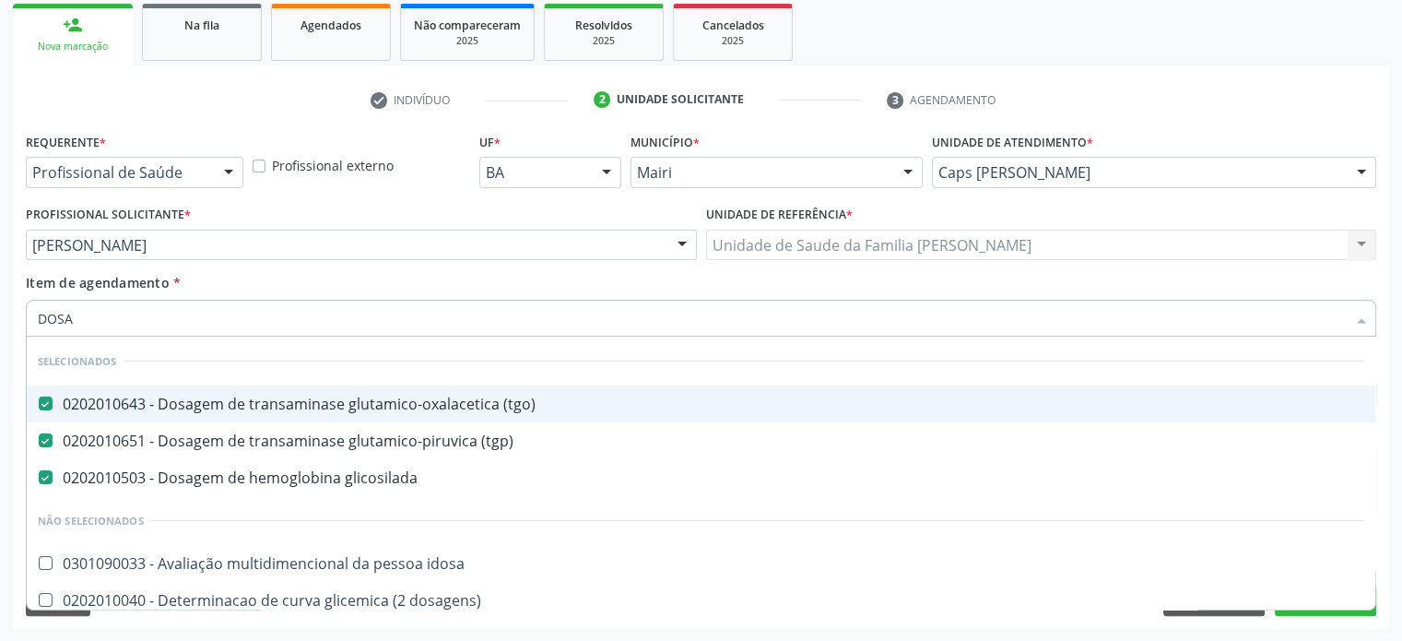
checkbox b12 "false"
type input "DOSAGEM"
checkbox hidroxiprolina "true"
checkbox \(tsh\) "false"
checkbox livre "true"
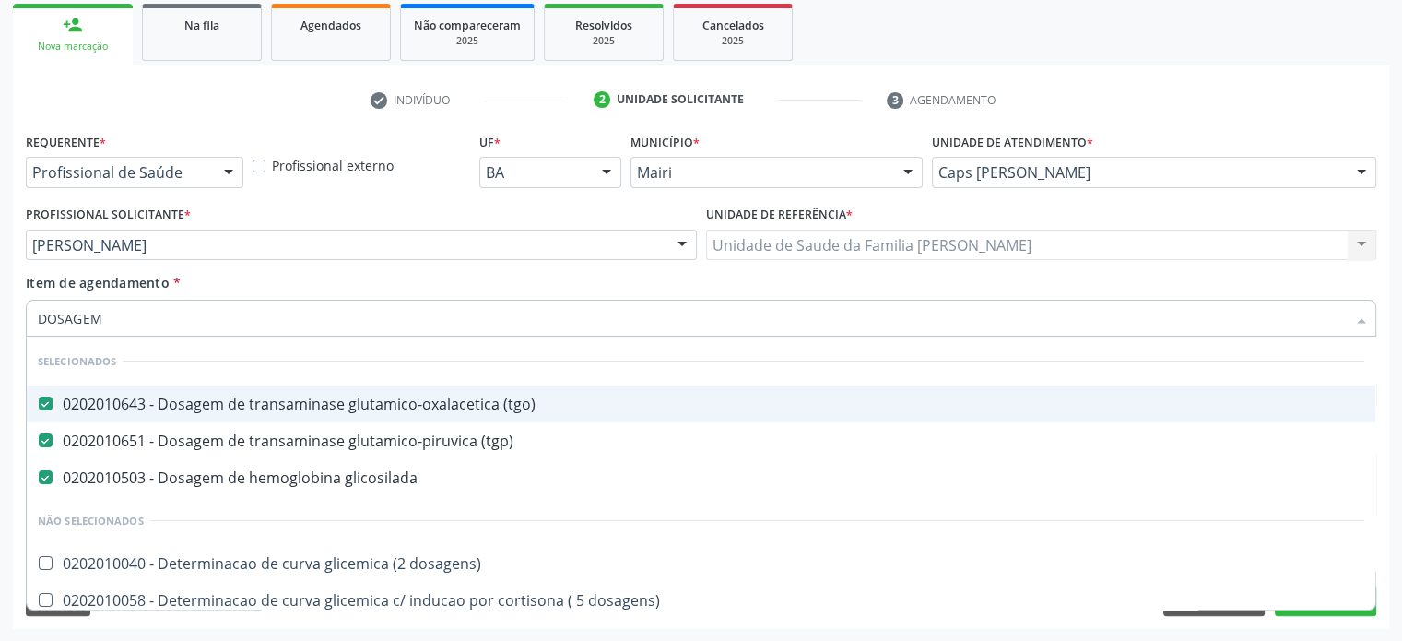
checkbox livre\) "false"
checkbox triptofano "true"
checkbox b12 "false"
type input "DOSAGE"
checkbox hidroxiprolina "false"
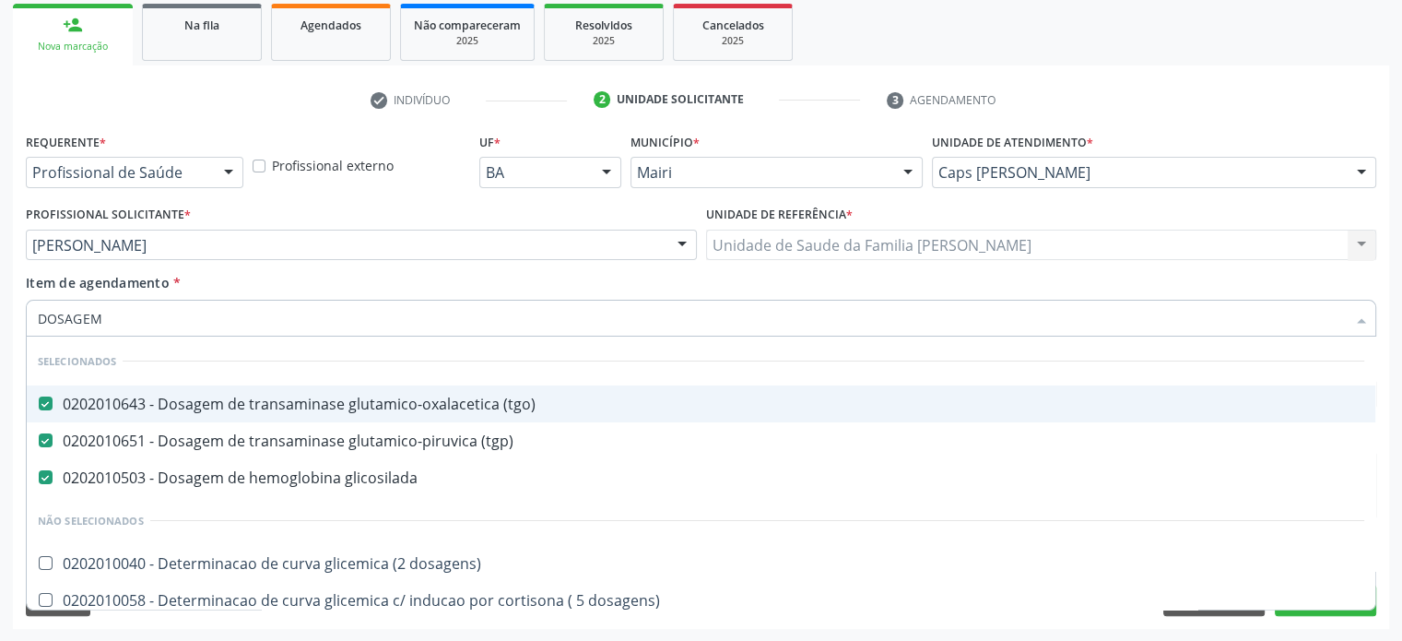
checkbox \(tsh\) "true"
checkbox livre "false"
checkbox livre\) "true"
checkbox triptofano "false"
checkbox b12 "true"
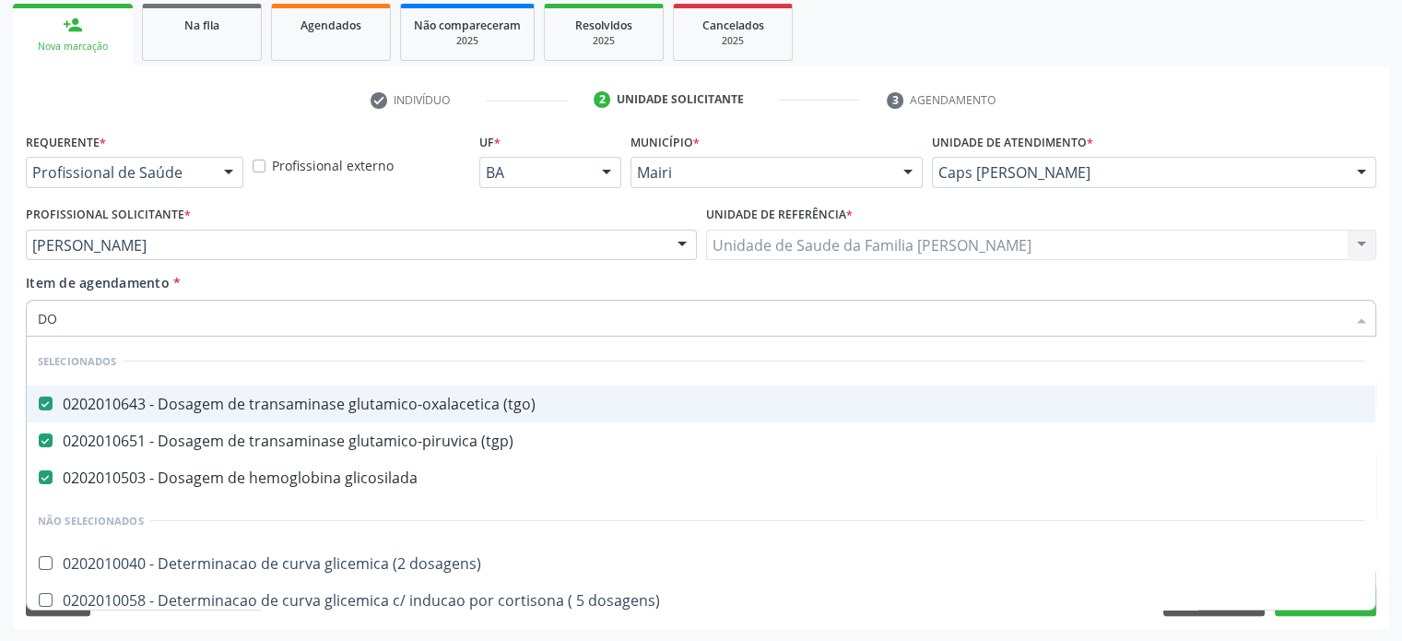
type input "D"
checkbox dosagens\) "true"
checkbox \(tsh\) "false"
checkbox \(iga\) "false"
checkbox livre\) "false"
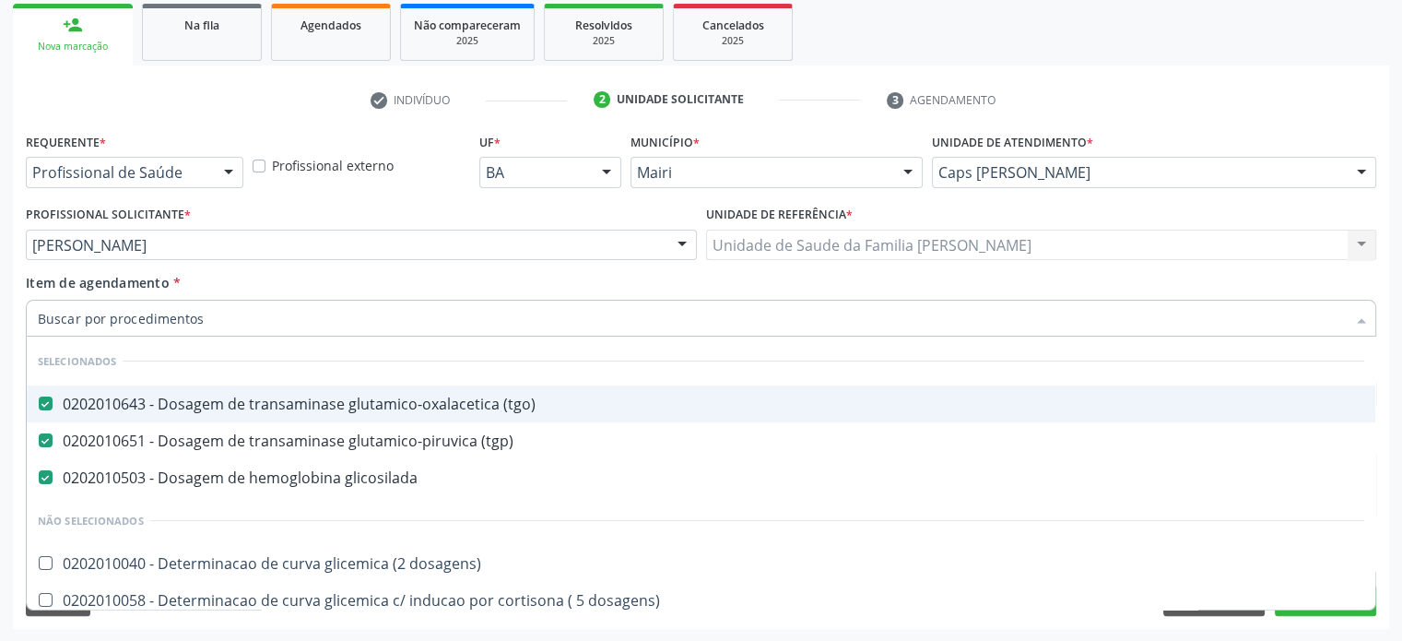
checkbox transferrina "false"
checkbox \(t3\) "false"
checkbox b12 "false"
checkbox zinco "false"
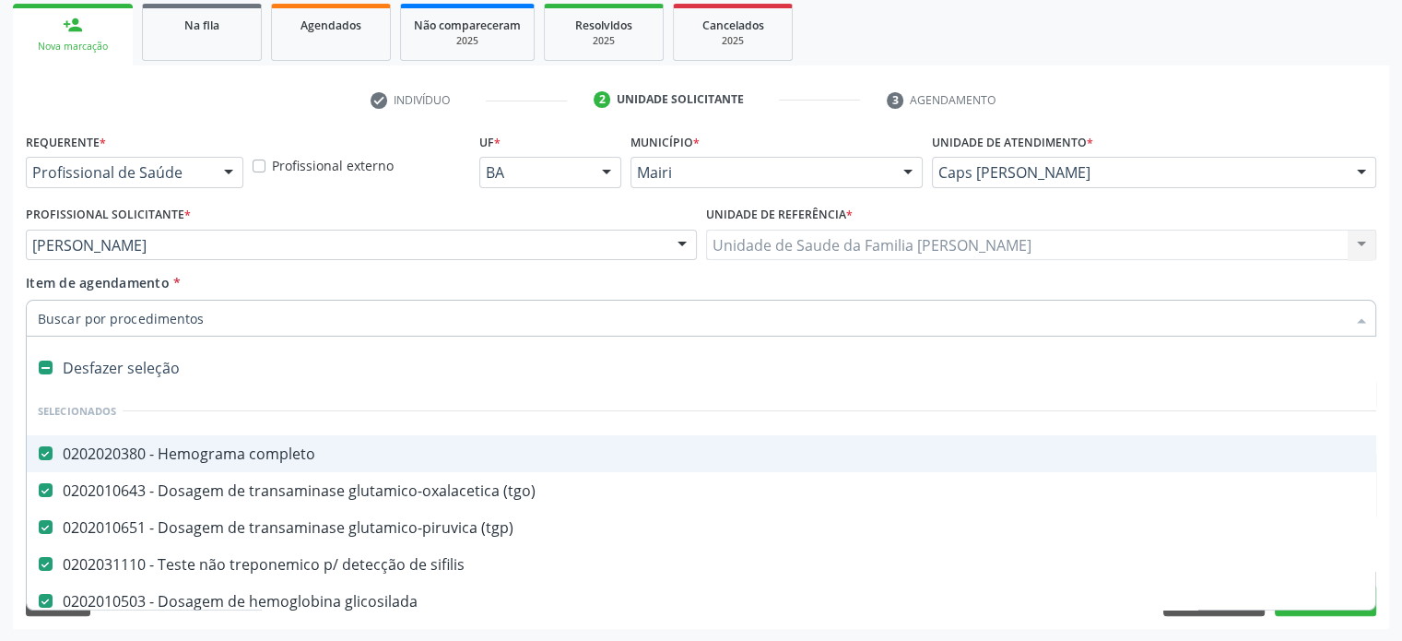
click at [502, 371] on div "Desfazer seleção" at bounding box center [747, 367] width 1441 height 37
checkbox completo "false"
checkbox \(tgo\) "false"
checkbox \(tgp\) "false"
checkbox capilar "false"
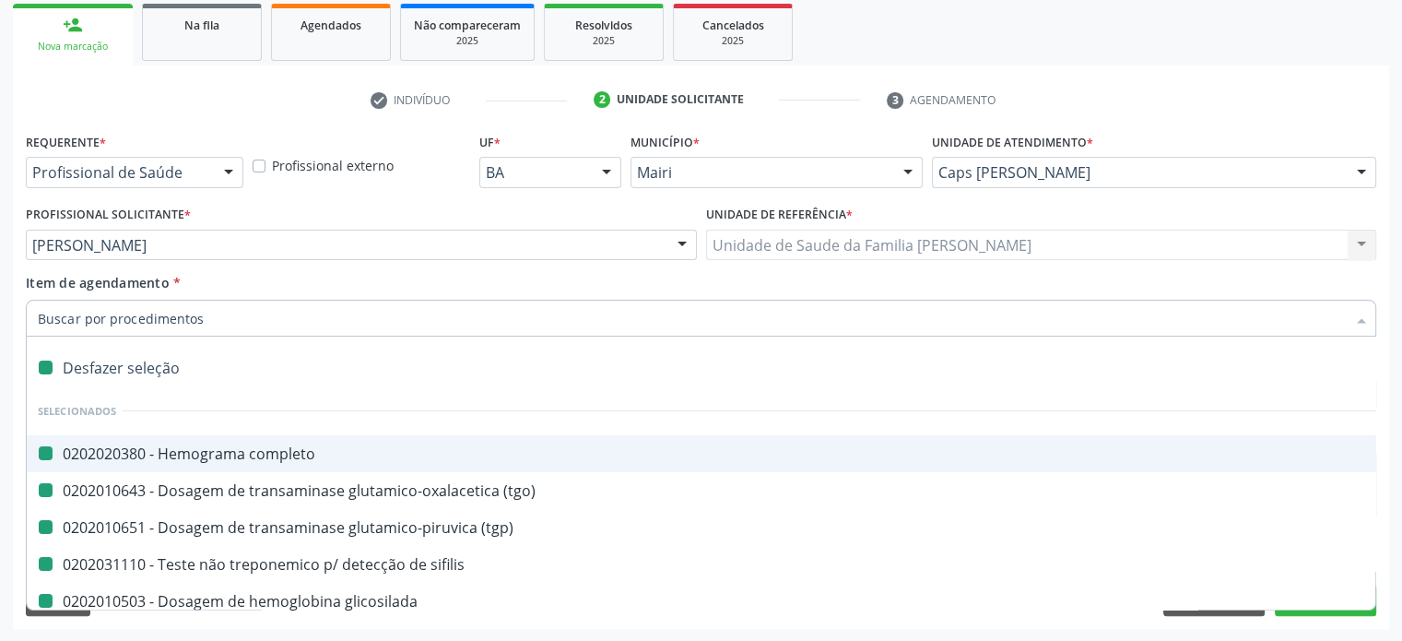
checkbox sifilis "false"
checkbox glicosilada "false"
click at [539, 313] on input "Item de agendamento *" at bounding box center [692, 318] width 1308 height 37
click at [539, 264] on div "Profissional Solicitante * [PERSON_NAME] Auxiliar de Enfermagem - [PERSON_NAME]…" at bounding box center [361, 237] width 681 height 72
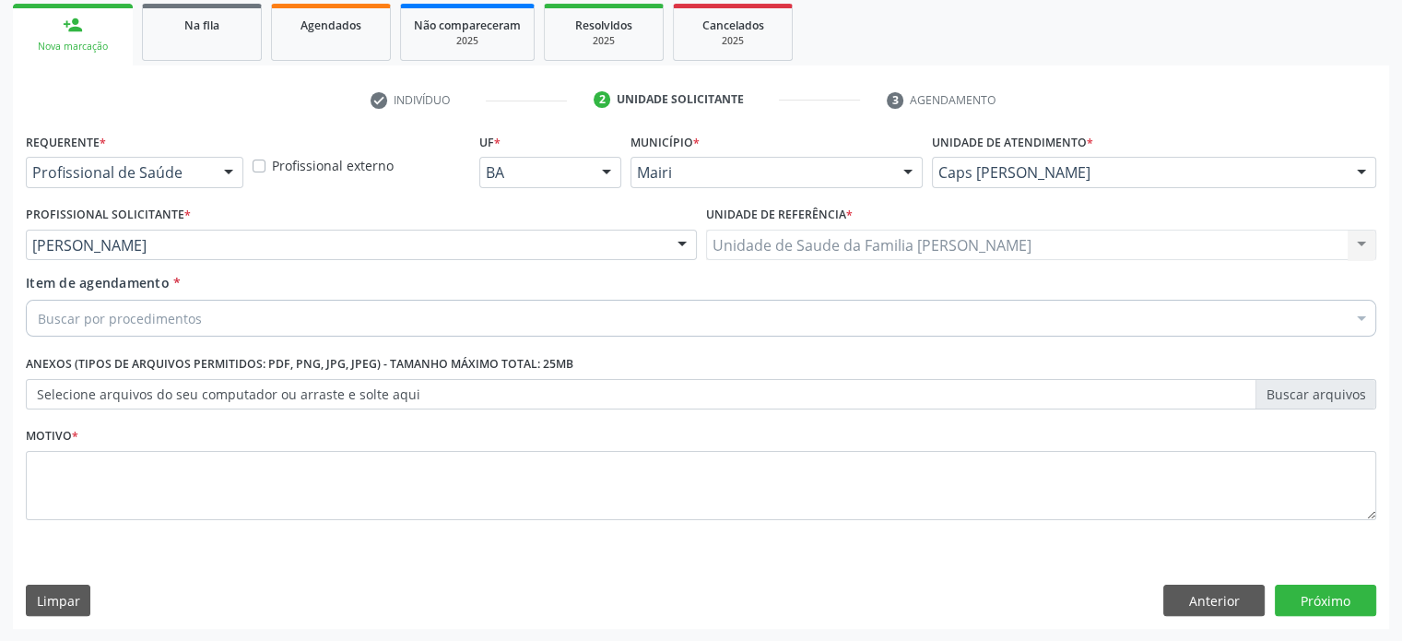
click at [538, 280] on div "Item de agendamento * Buscar por procedimentos Selecionar todos 0604320140 - Ab…" at bounding box center [701, 302] width 1351 height 58
click at [258, 314] on div "Buscar por procedimentos" at bounding box center [701, 318] width 1351 height 37
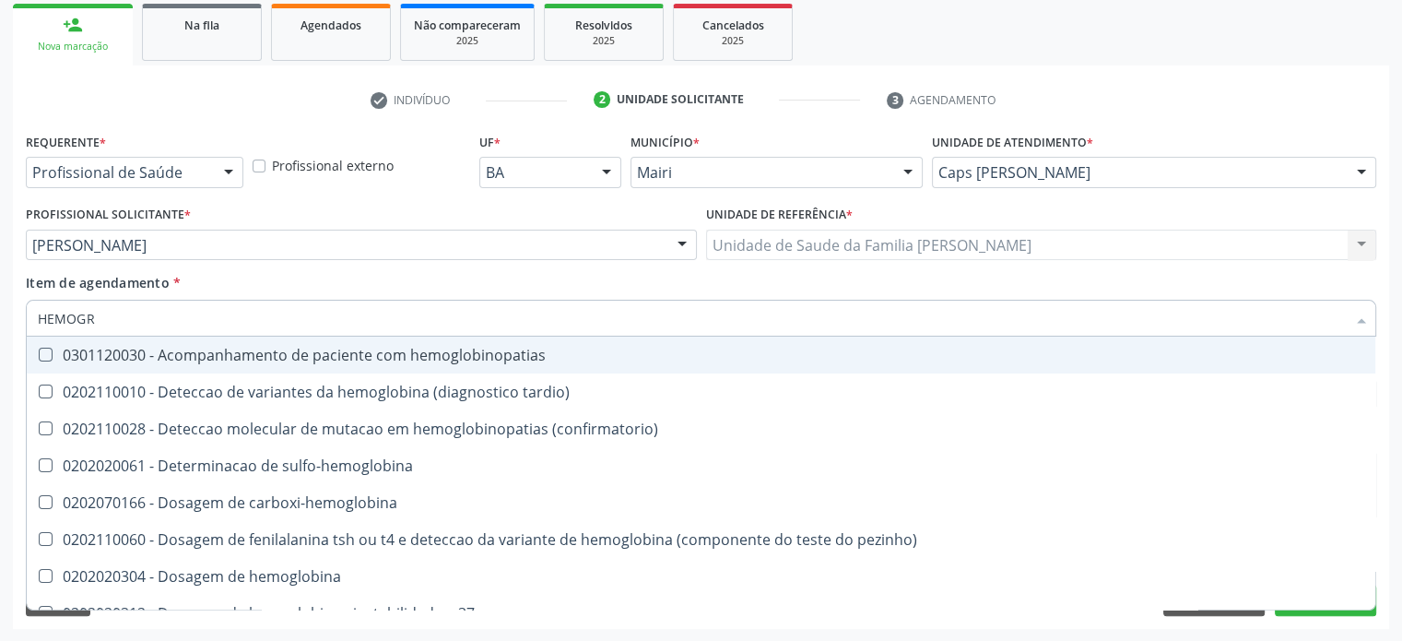
type input "HEMOGRA"
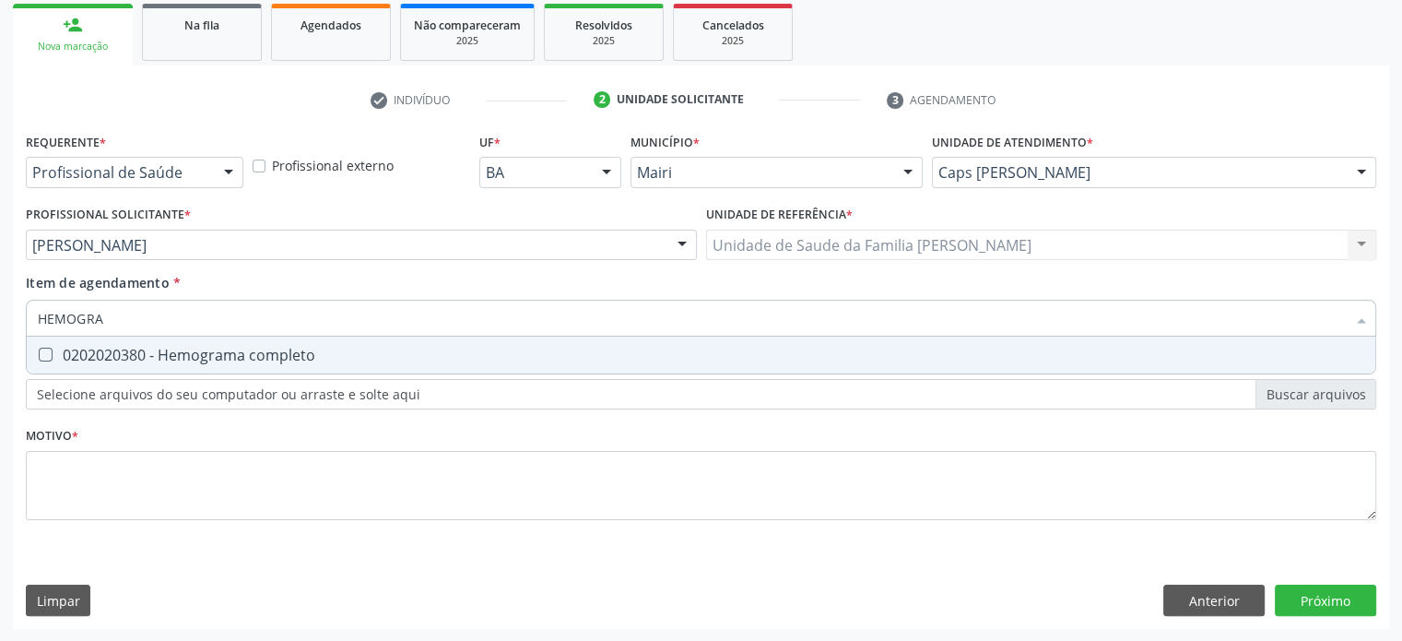
click at [274, 349] on div "0202020380 - Hemograma completo" at bounding box center [701, 355] width 1327 height 15
checkbox completo "true"
drag, startPoint x: 167, startPoint y: 326, endPoint x: 6, endPoint y: 309, distance: 161.4
click at [8, 309] on div "Acompanhamento Acompanhe a situação das marcações correntes e finalizadas Relat…" at bounding box center [701, 235] width 1402 height 812
type input "TG"
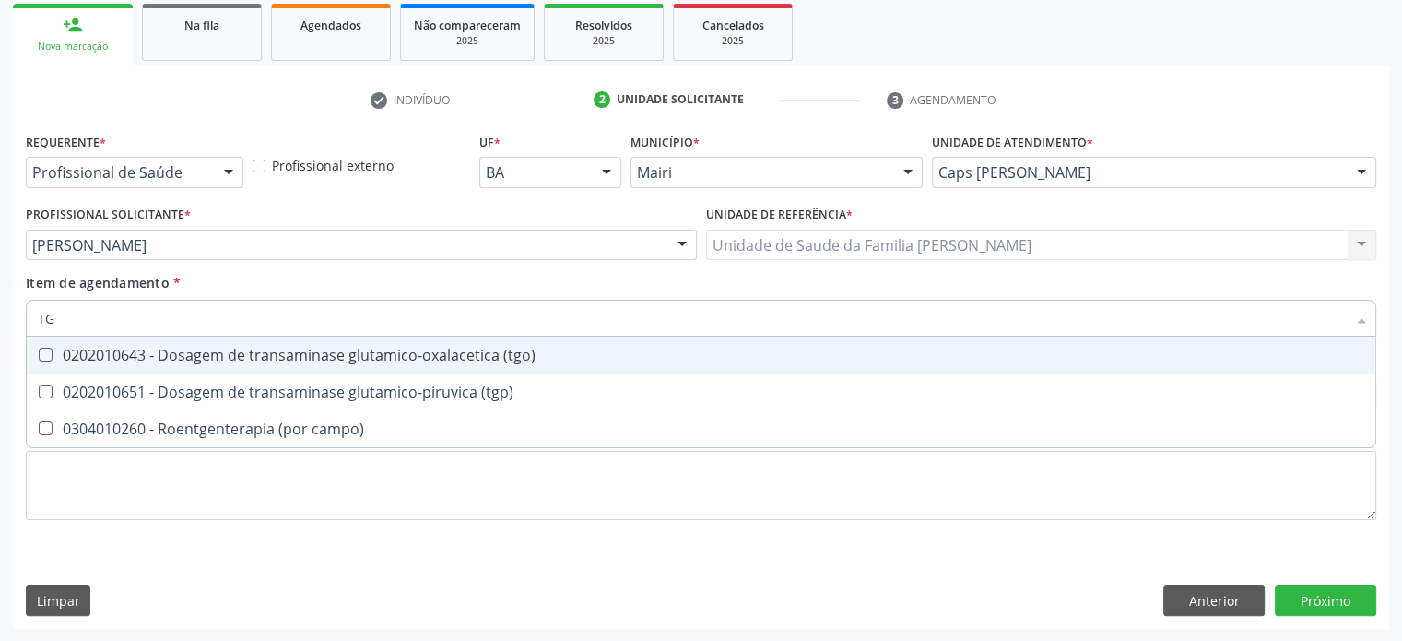
click at [252, 357] on div "0202010643 - Dosagem de transaminase glutamico-oxalacetica (tgo)" at bounding box center [701, 355] width 1327 height 15
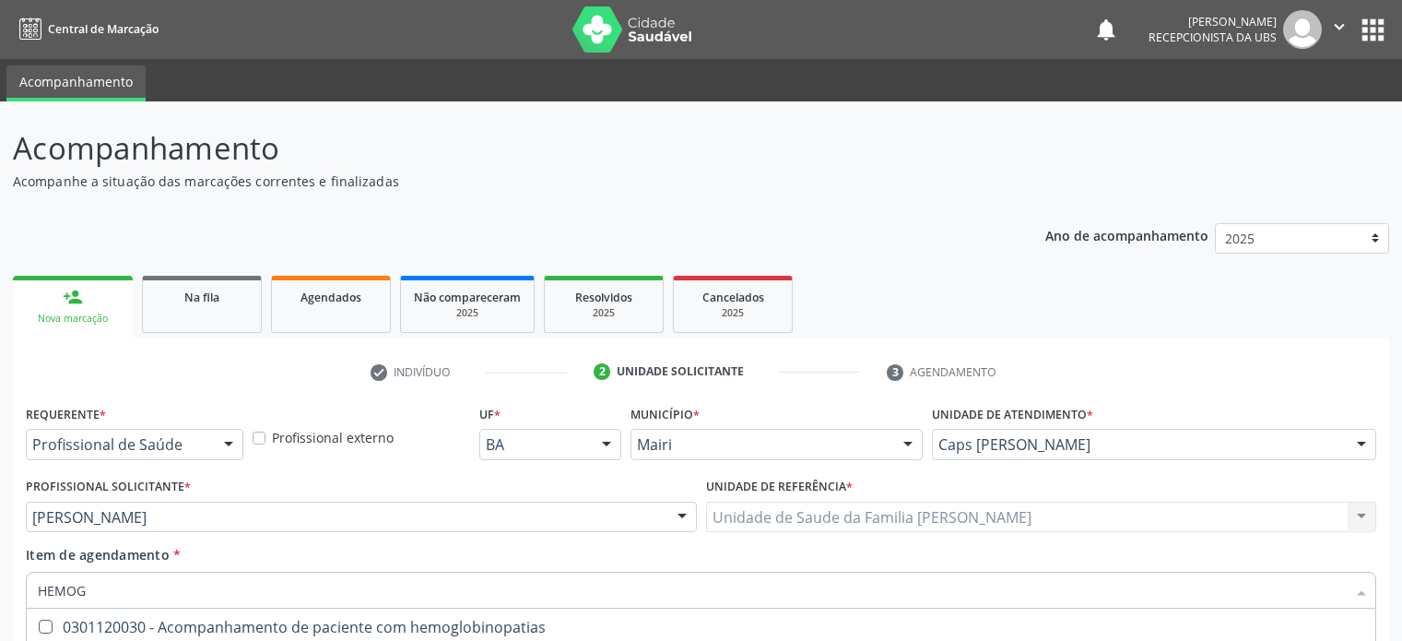
scroll to position [272, 0]
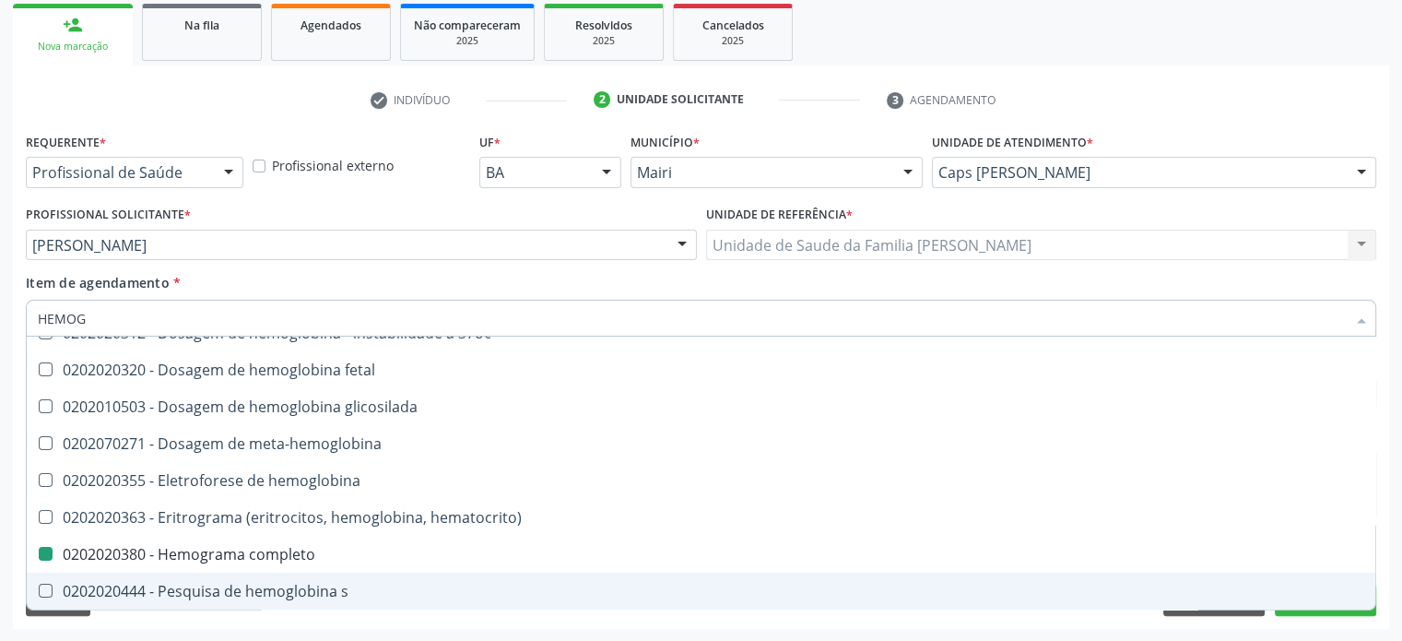
type input "HEMOGL"
checkbox completo "false"
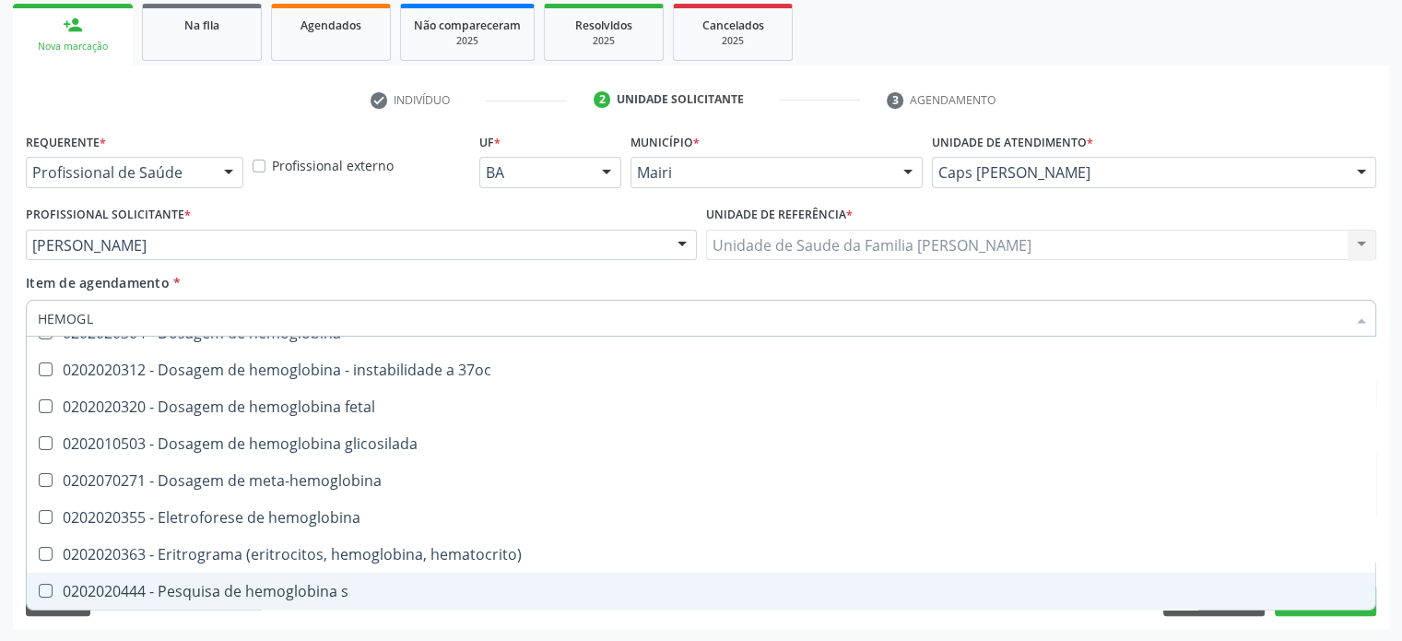
type input "HEMOGLO"
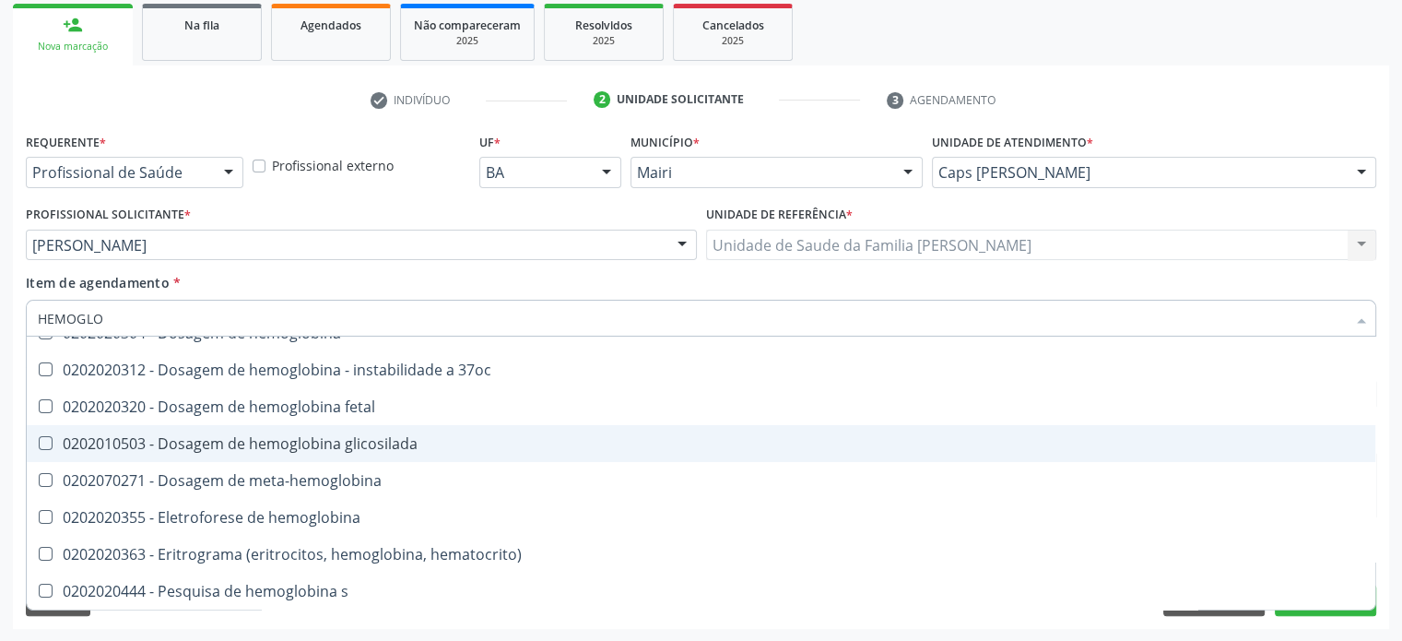
click at [211, 442] on div "0202010503 - Dosagem de hemoglobina glicosilada" at bounding box center [701, 443] width 1327 height 15
checkbox glicosilada "true"
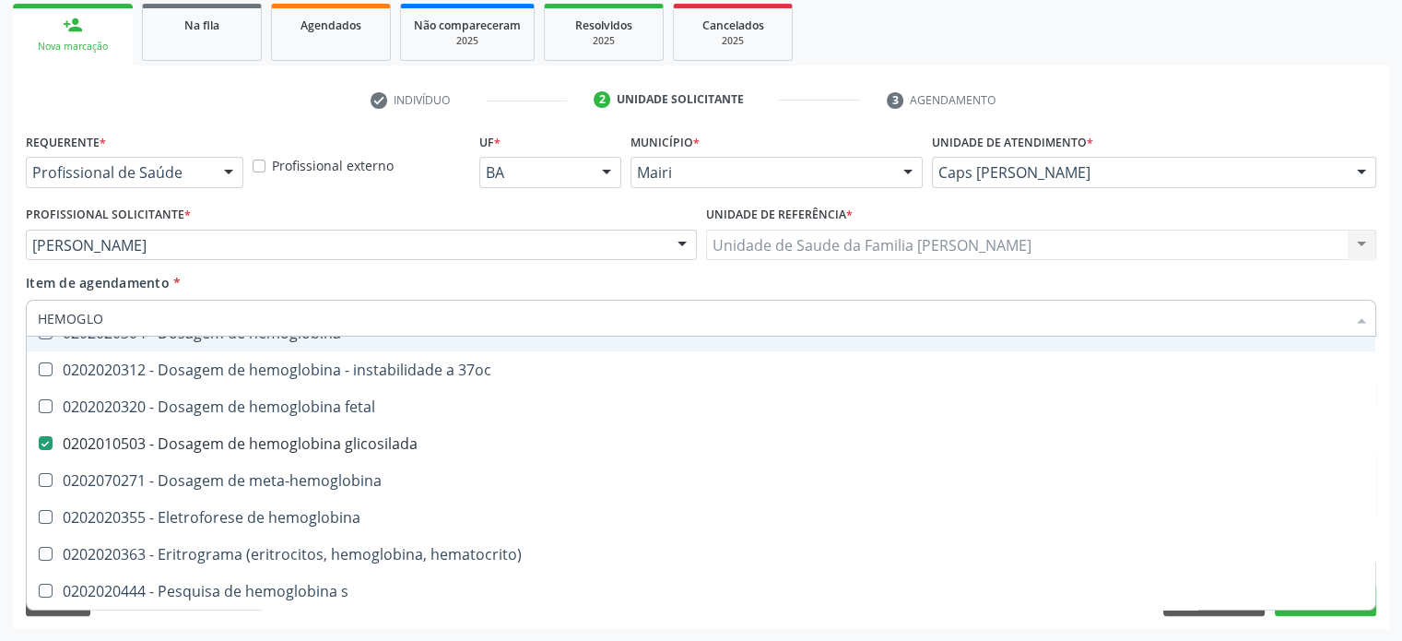
drag, startPoint x: 156, startPoint y: 326, endPoint x: 37, endPoint y: 302, distance: 121.5
click at [38, 302] on input "HEMOGLO" at bounding box center [692, 318] width 1308 height 37
type input "G"
checkbox glicosilada "false"
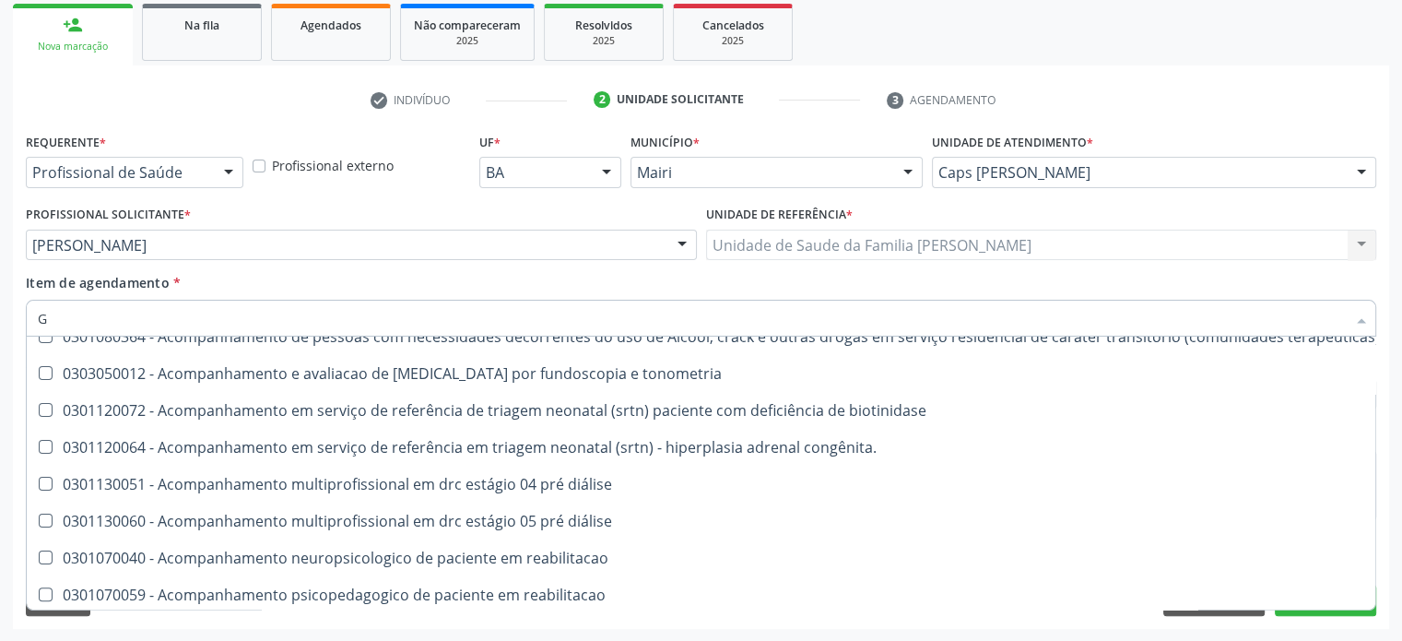
type input "GL"
checkbox frasco-ampola\) "true"
checkbox bucomaxilofacial "true"
checkbox pé "true"
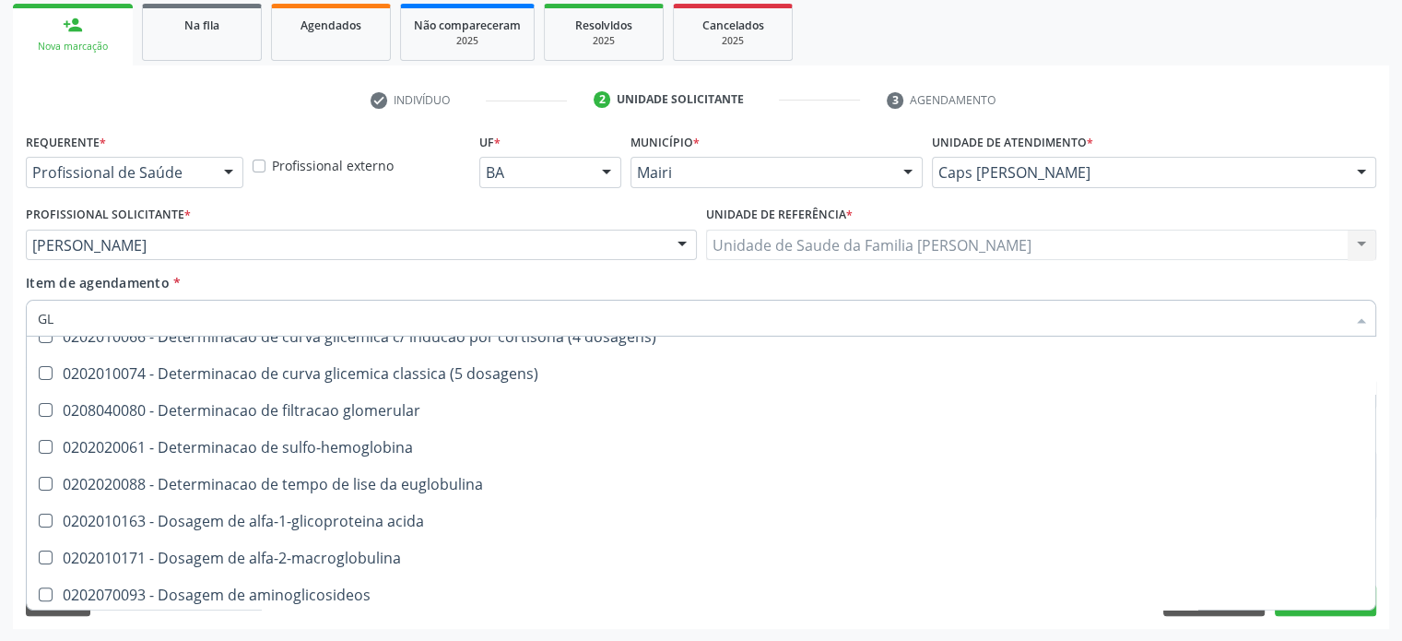
type input "GLI"
checkbox \(confirmatorio\) "true"
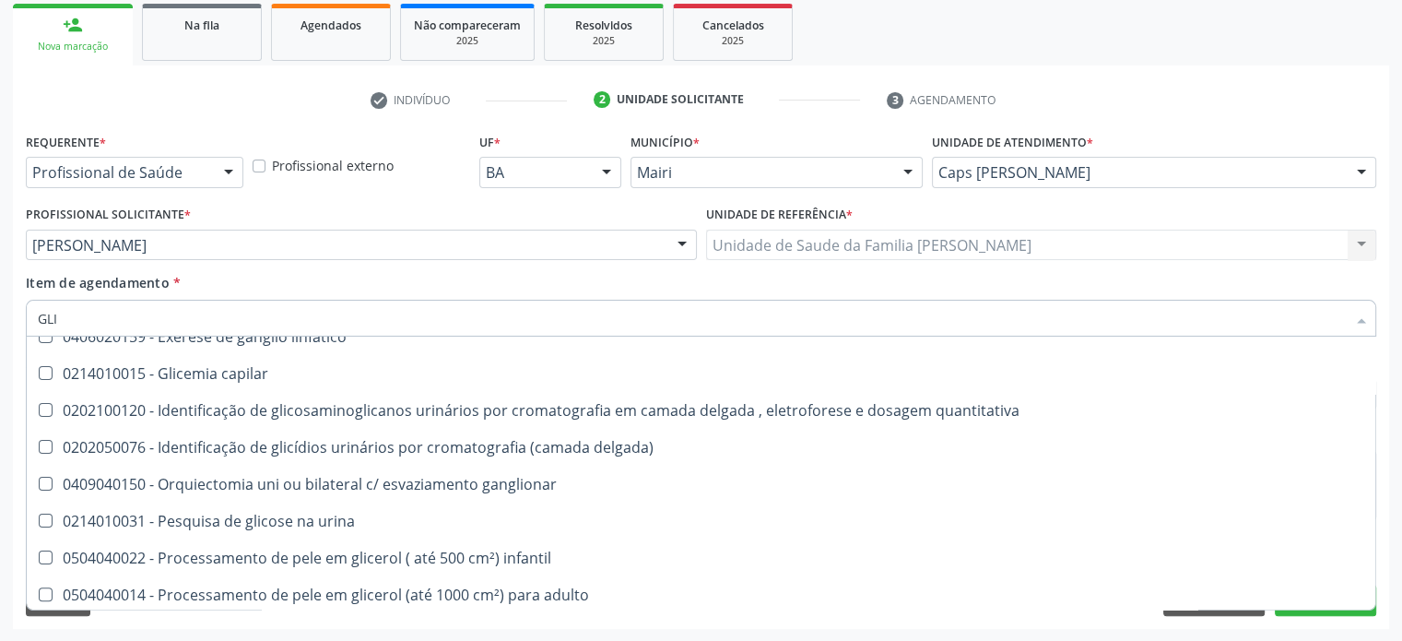
type input "GLIC"
checkbox desidrogenase "true"
checkbox glicosilada "false"
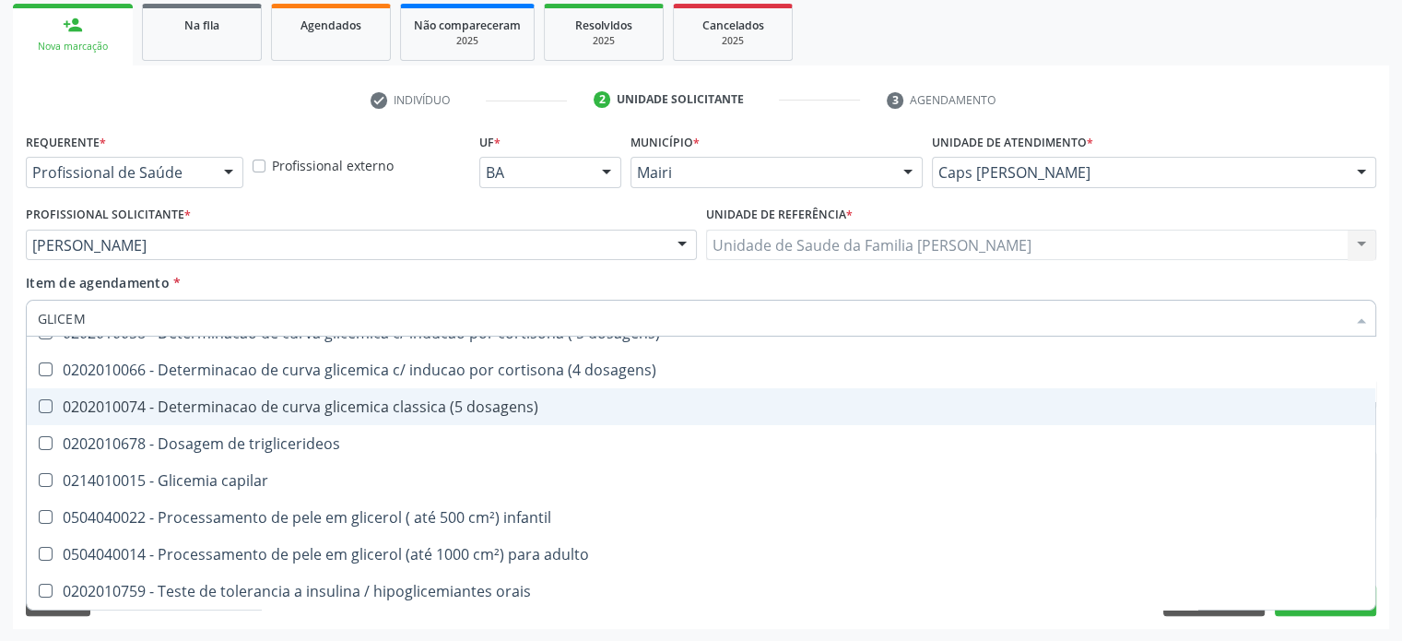
scroll to position [0, 0]
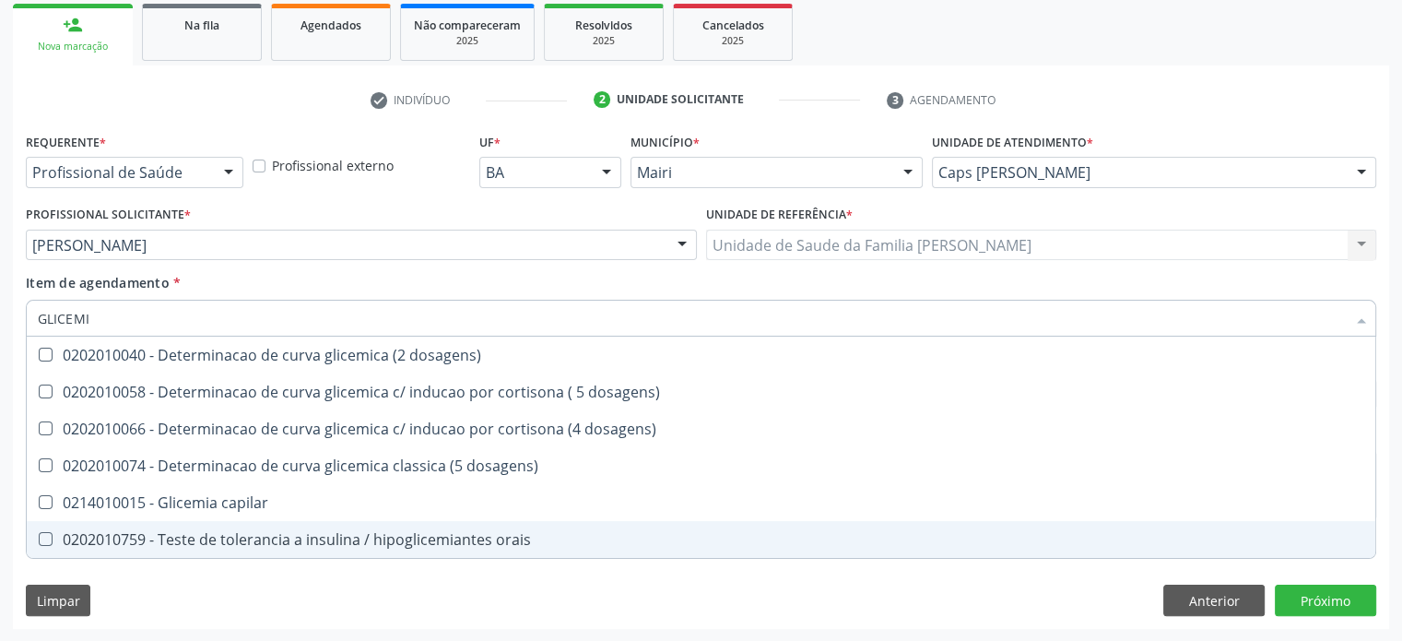
type input "GLICEMIA"
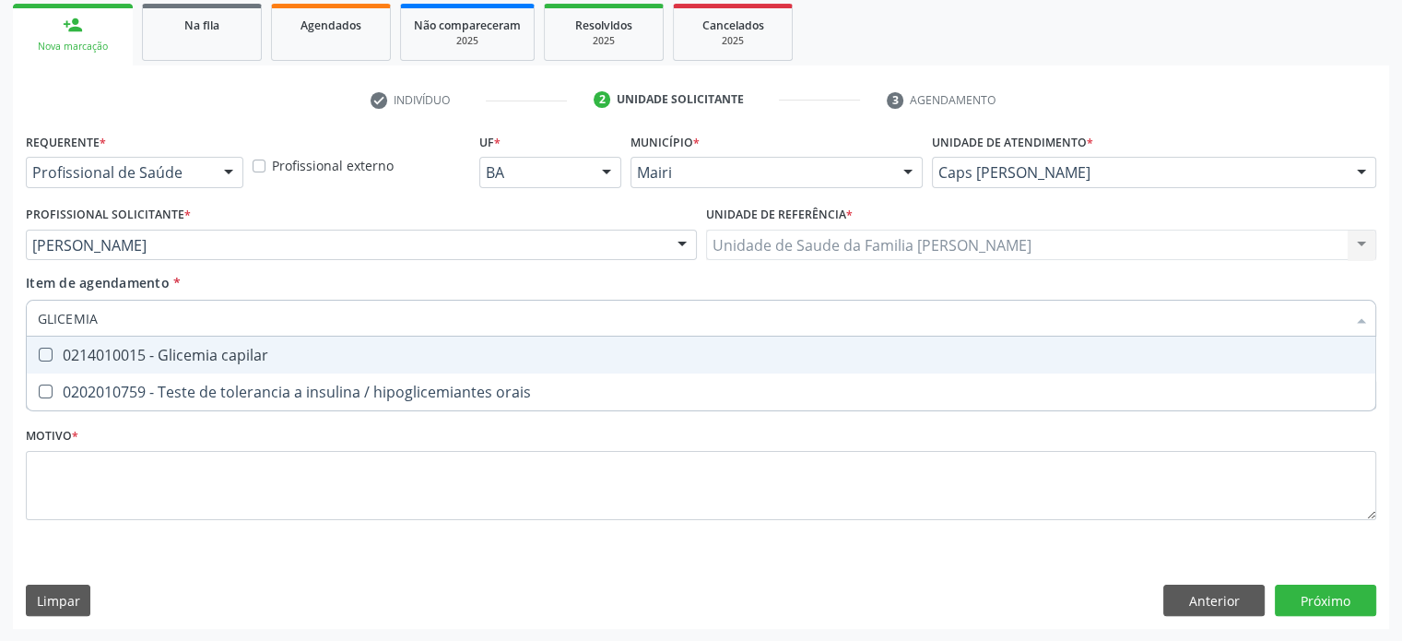
click at [112, 348] on div "0214010015 - Glicemia capilar" at bounding box center [701, 355] width 1327 height 15
checkbox capilar "true"
drag, startPoint x: 131, startPoint y: 315, endPoint x: 0, endPoint y: 313, distance: 131.0
click at [0, 313] on div "Acompanhamento Acompanhe a situação das marcações correntes e finalizadas Relat…" at bounding box center [701, 235] width 1402 height 812
type input "V"
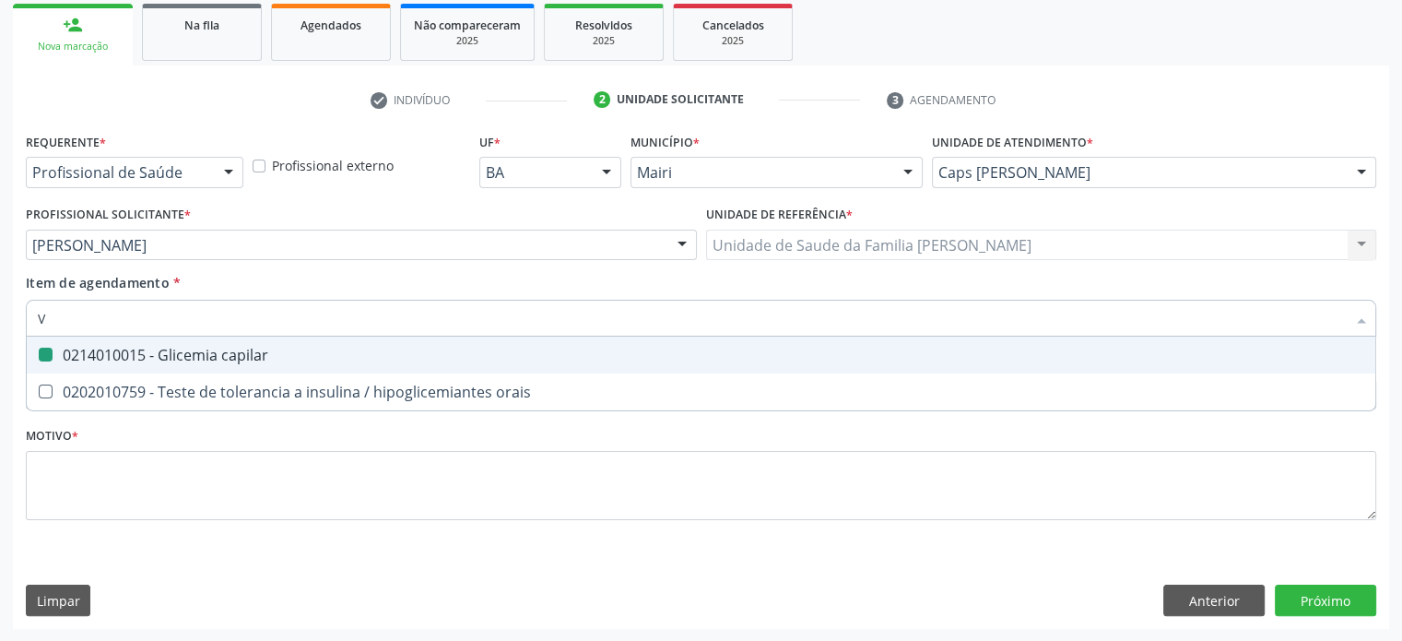
checkbox capilar "false"
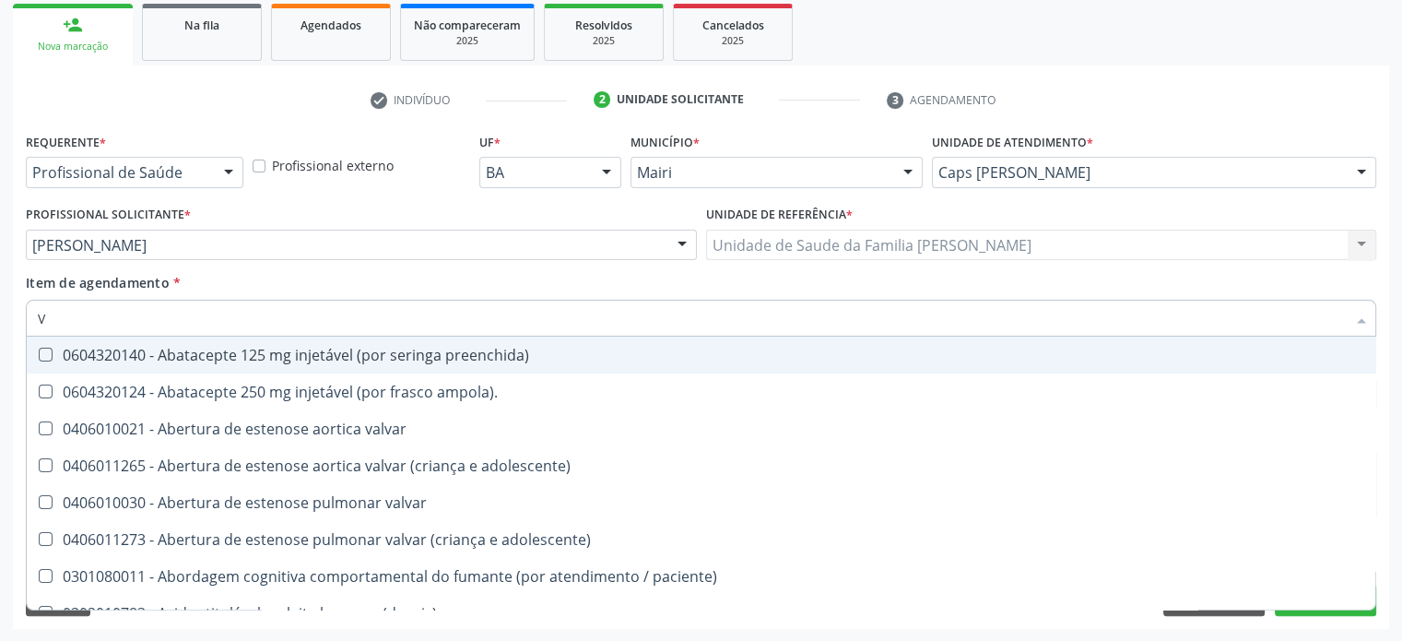
type input "VI"
checkbox cardiovascular "true"
checkbox \(tgp\) "false"
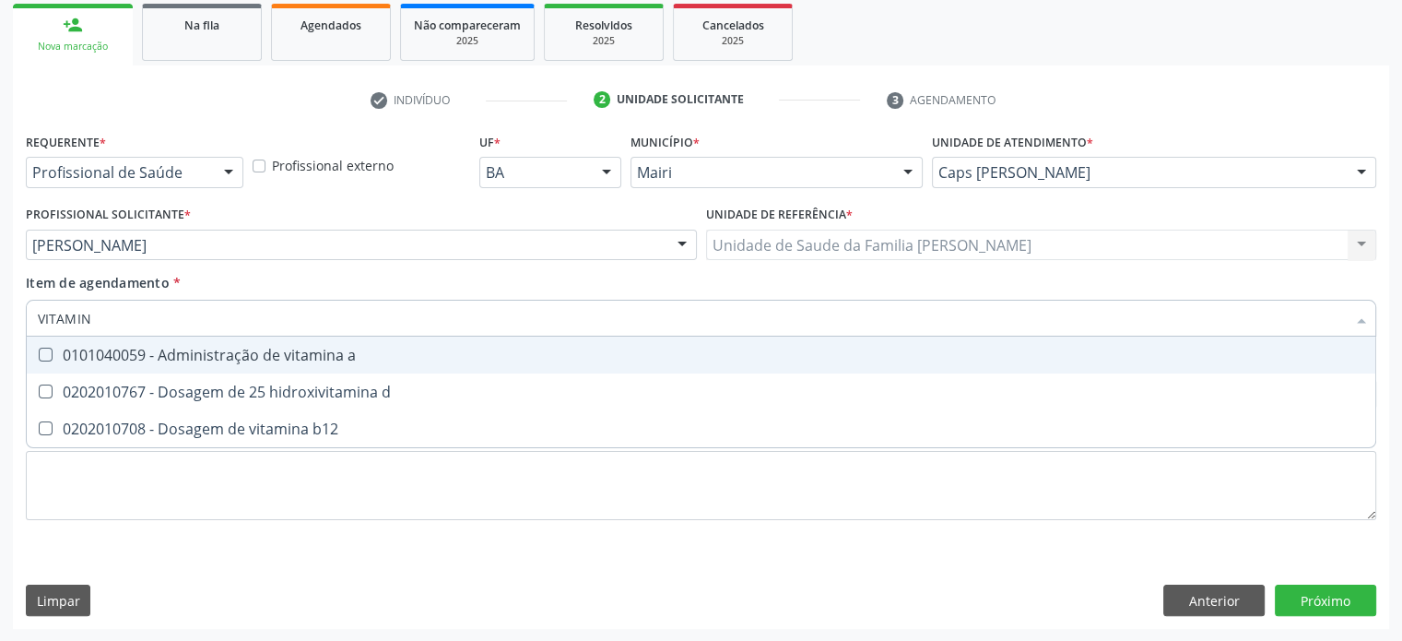
type input "VITAMINA"
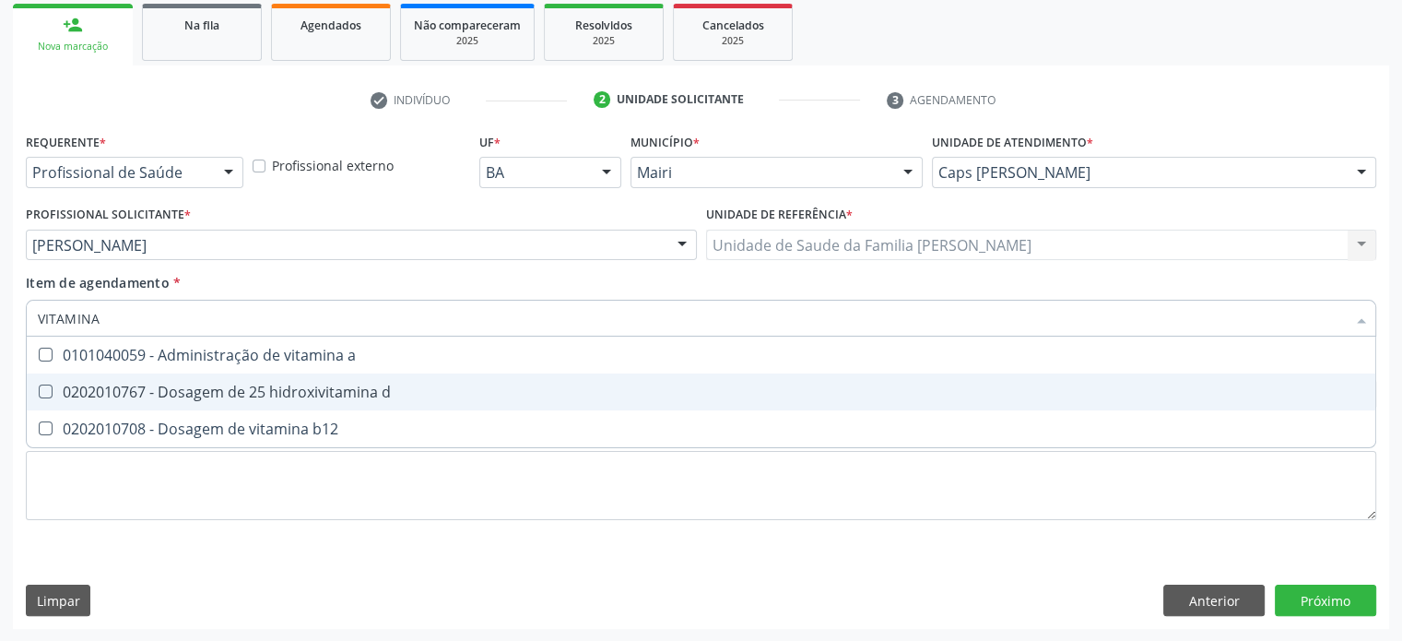
click at [220, 386] on div "0202010767 - Dosagem de 25 hidroxivitamina d" at bounding box center [701, 392] width 1327 height 15
checkbox d "true"
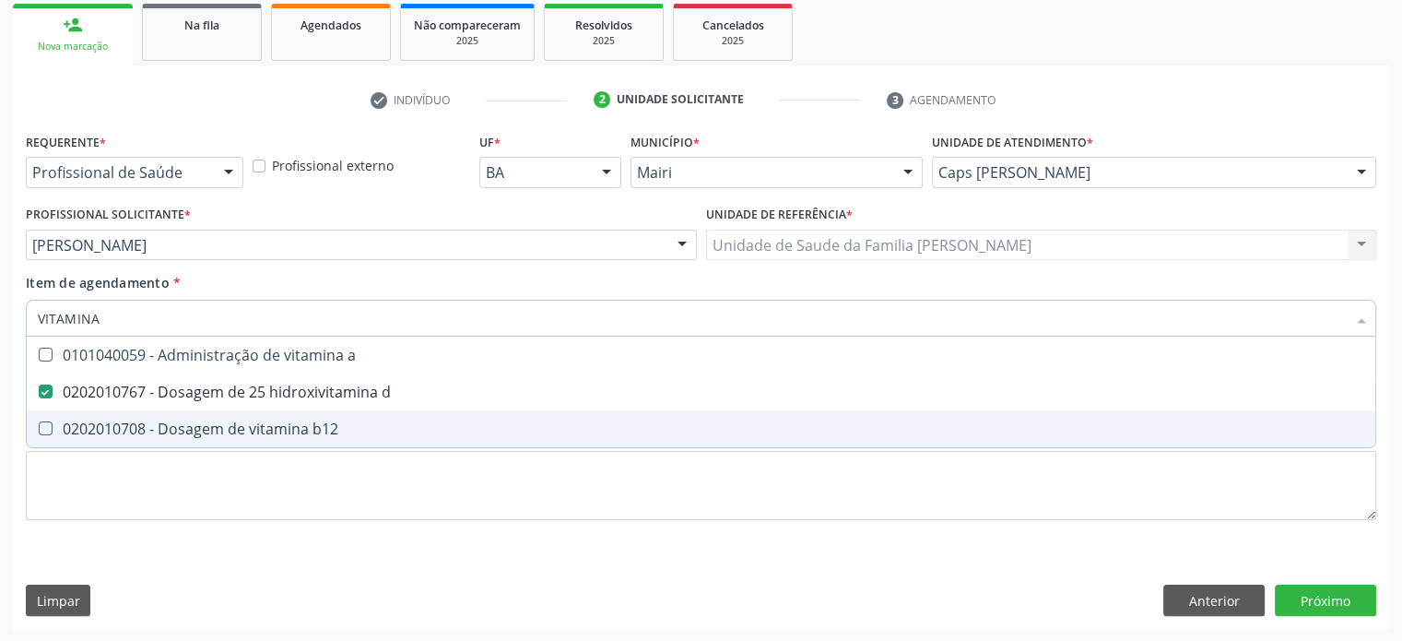
click at [211, 427] on div "0202010708 - Dosagem de vitamina b12" at bounding box center [701, 428] width 1327 height 15
checkbox b12 "true"
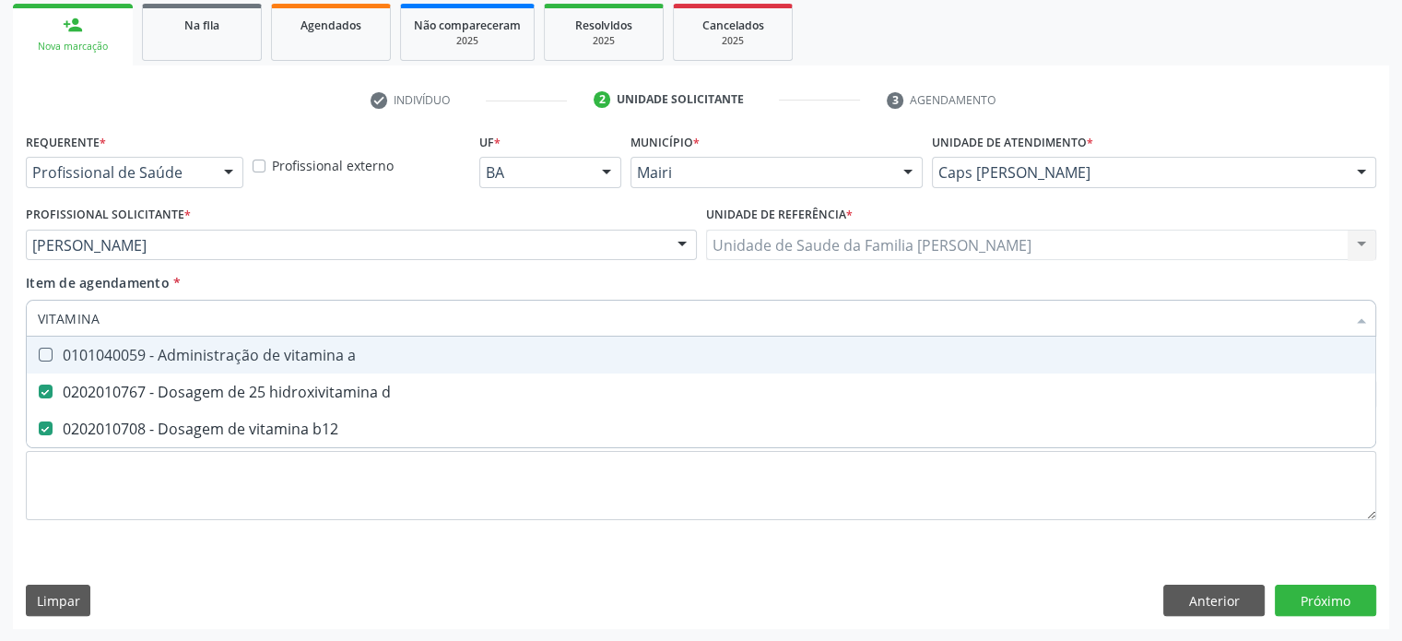
drag, startPoint x: 136, startPoint y: 318, endPoint x: 29, endPoint y: 306, distance: 107.6
click at [29, 306] on div "VITAMINA" at bounding box center [701, 318] width 1351 height 37
type input "O"
checkbox d "false"
checkbox b12 "false"
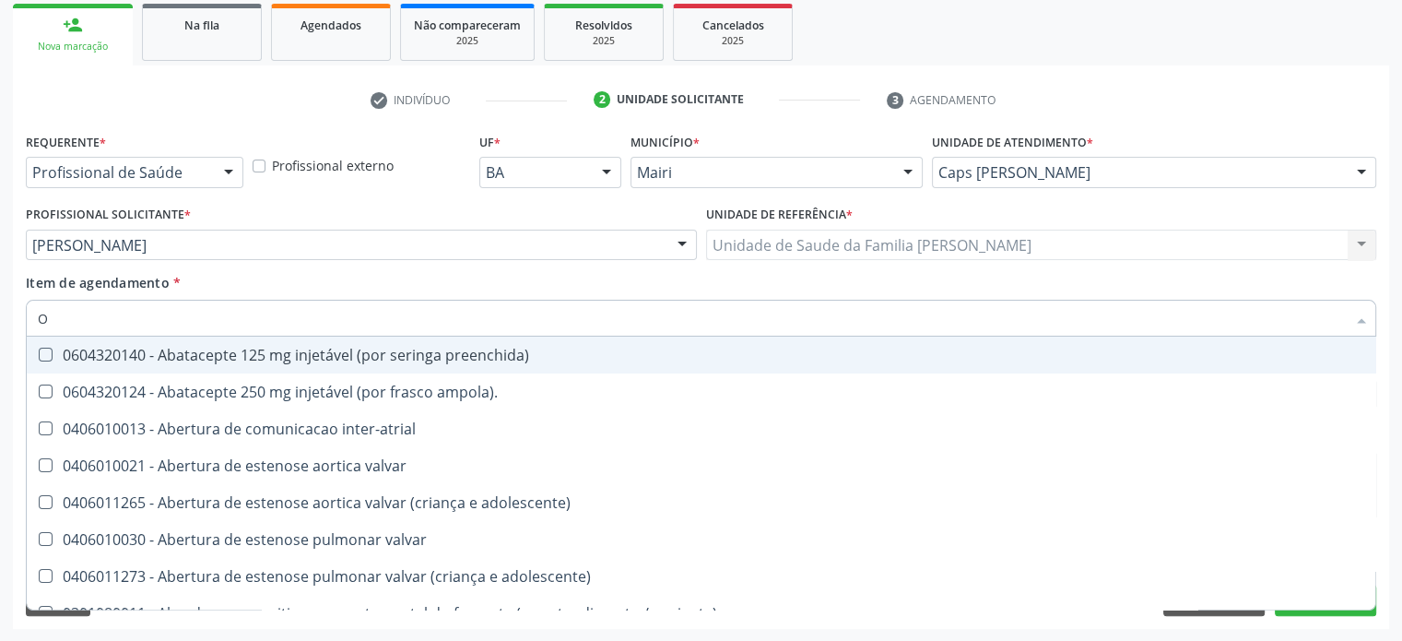
type input "OB"
checkbox genético "true"
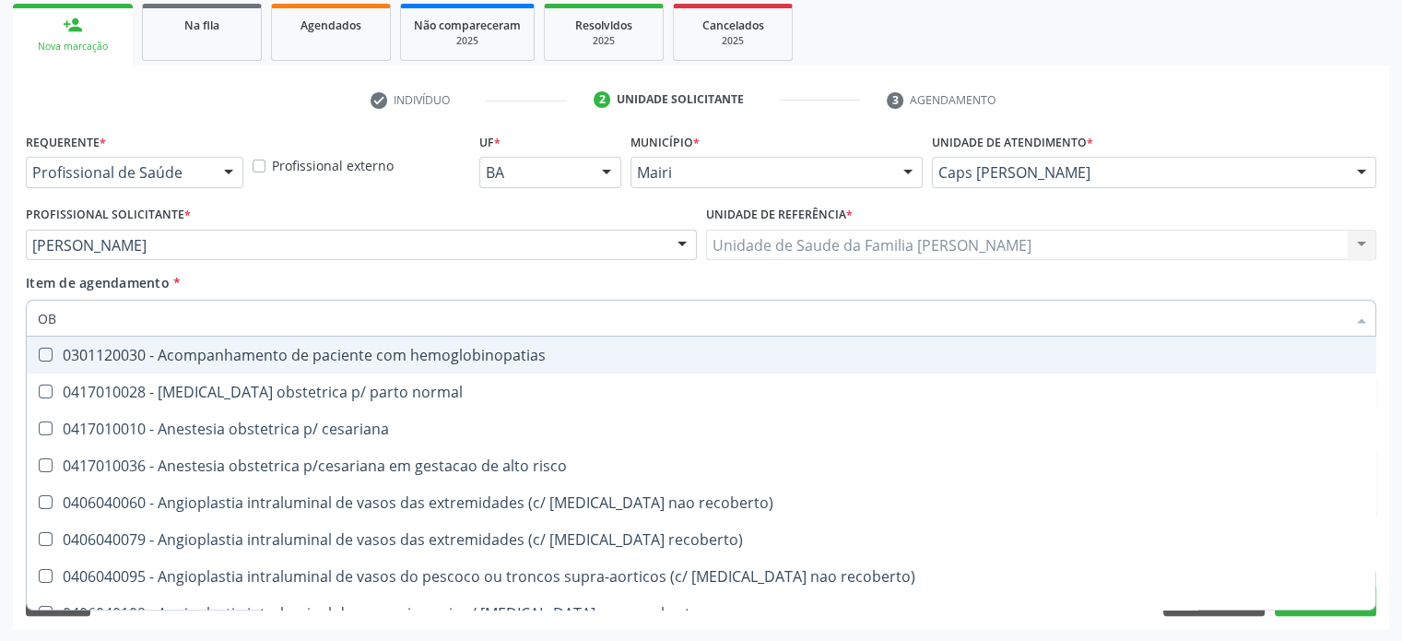
type input "O"
checkbox glicosilada "false"
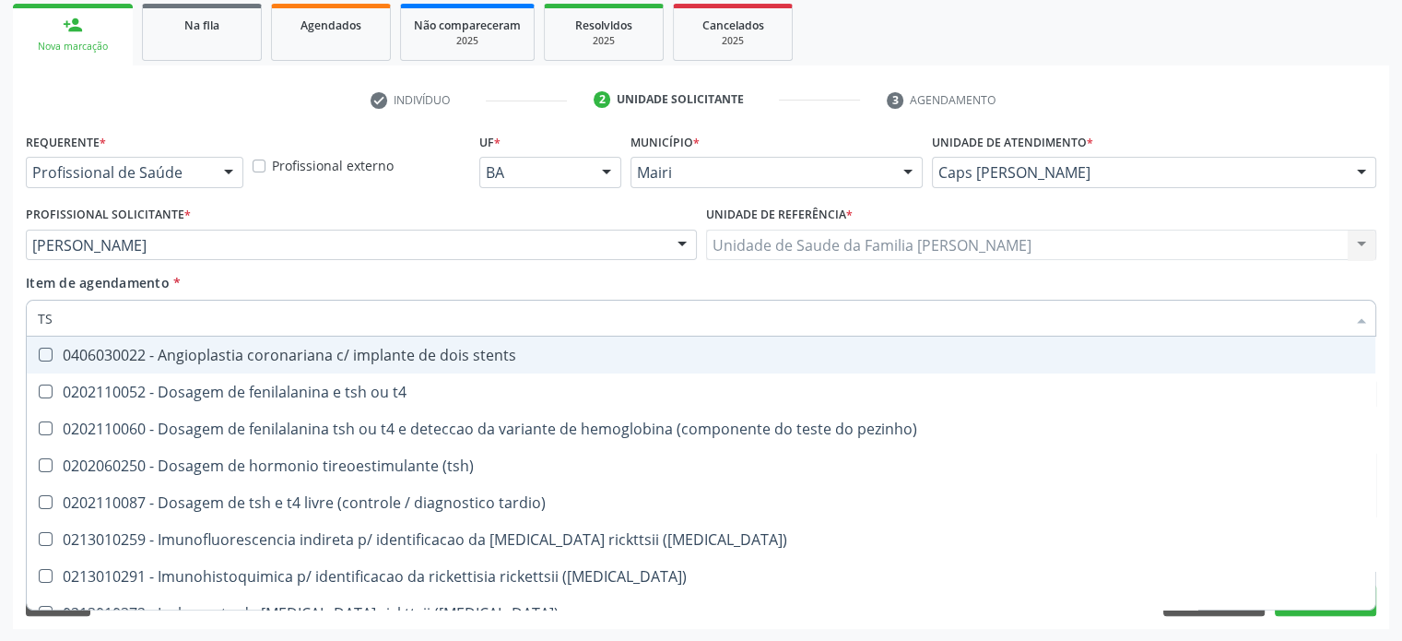
type input "TSH"
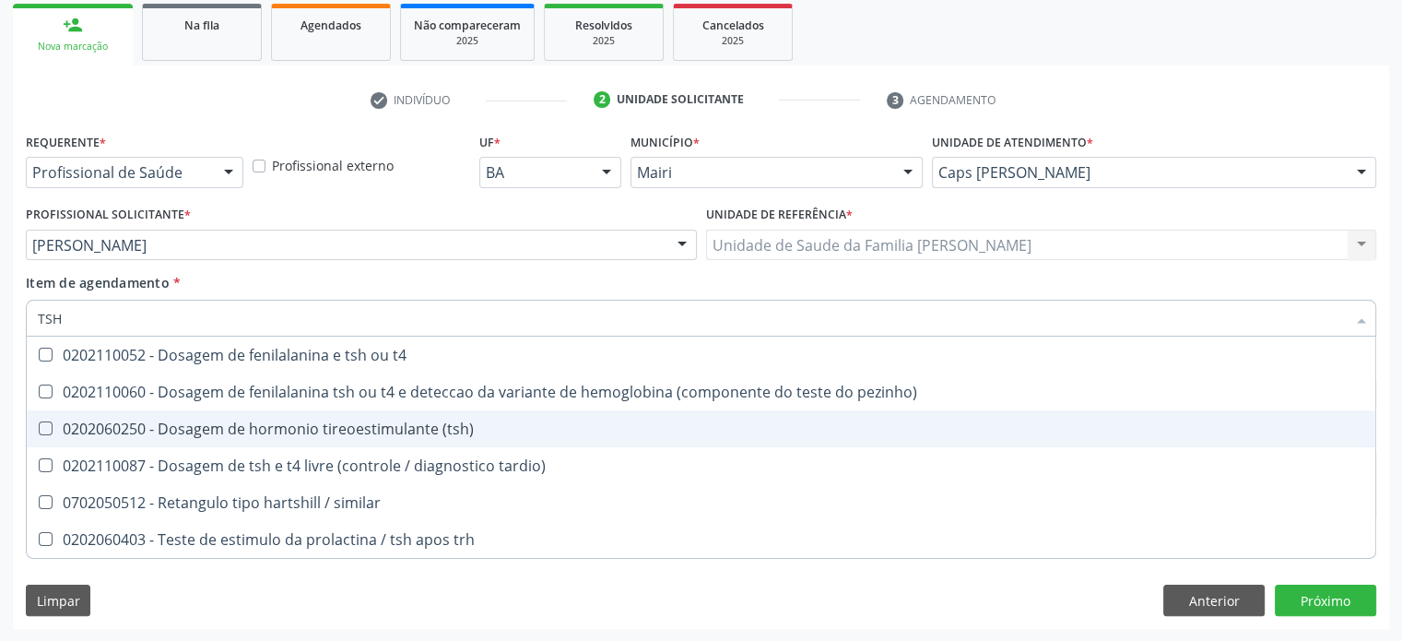
click at [238, 432] on div "0202060250 - Dosagem de hormonio tireoestimulante (tsh)" at bounding box center [701, 428] width 1327 height 15
checkbox \(tsh\) "true"
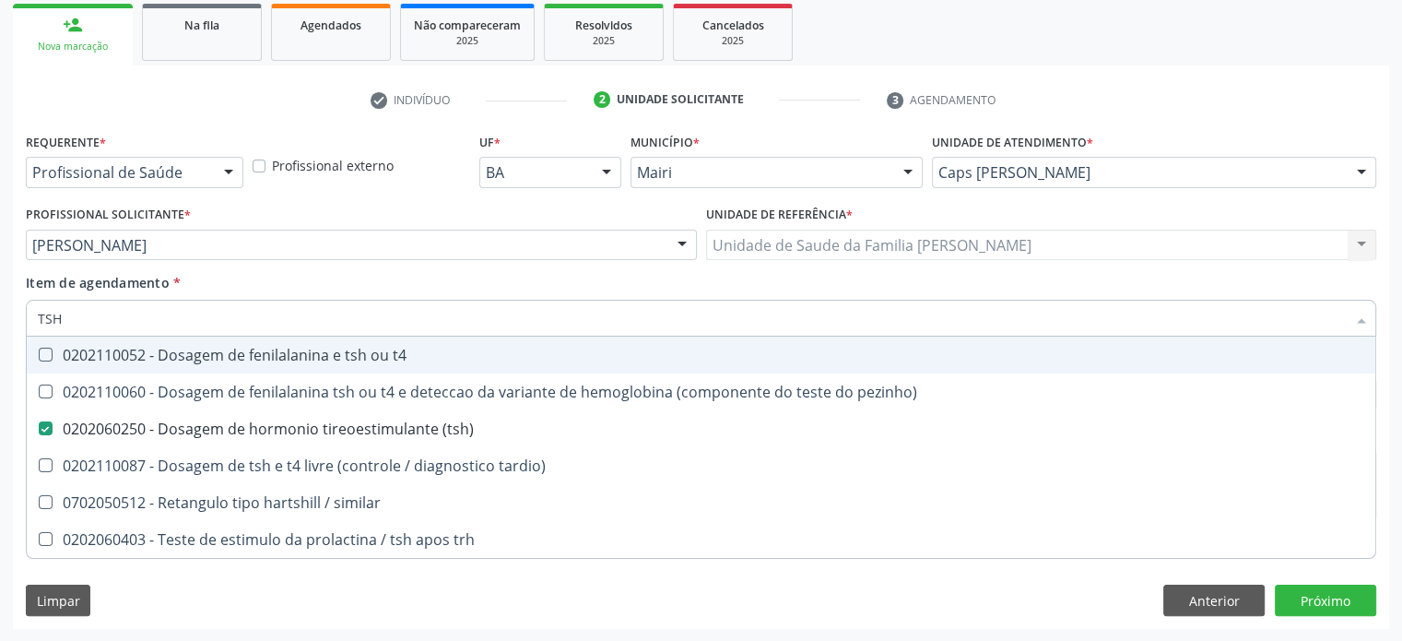
drag, startPoint x: 93, startPoint y: 317, endPoint x: 48, endPoint y: 315, distance: 45.2
click at [48, 315] on input "TSH" at bounding box center [692, 318] width 1308 height 37
type input "T4"
checkbox \(tsh\) "false"
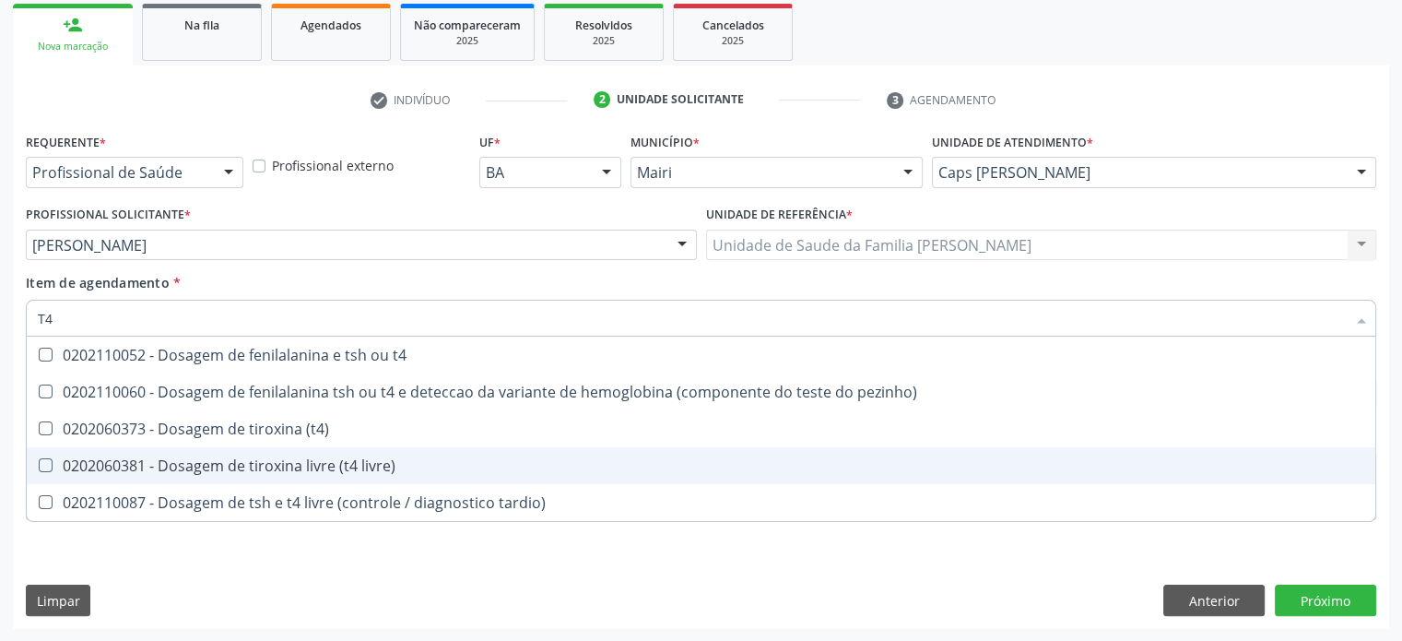
click at [232, 471] on div "0202060381 - Dosagem de tiroxina livre (t4 livre)" at bounding box center [701, 465] width 1327 height 15
checkbox livre\) "true"
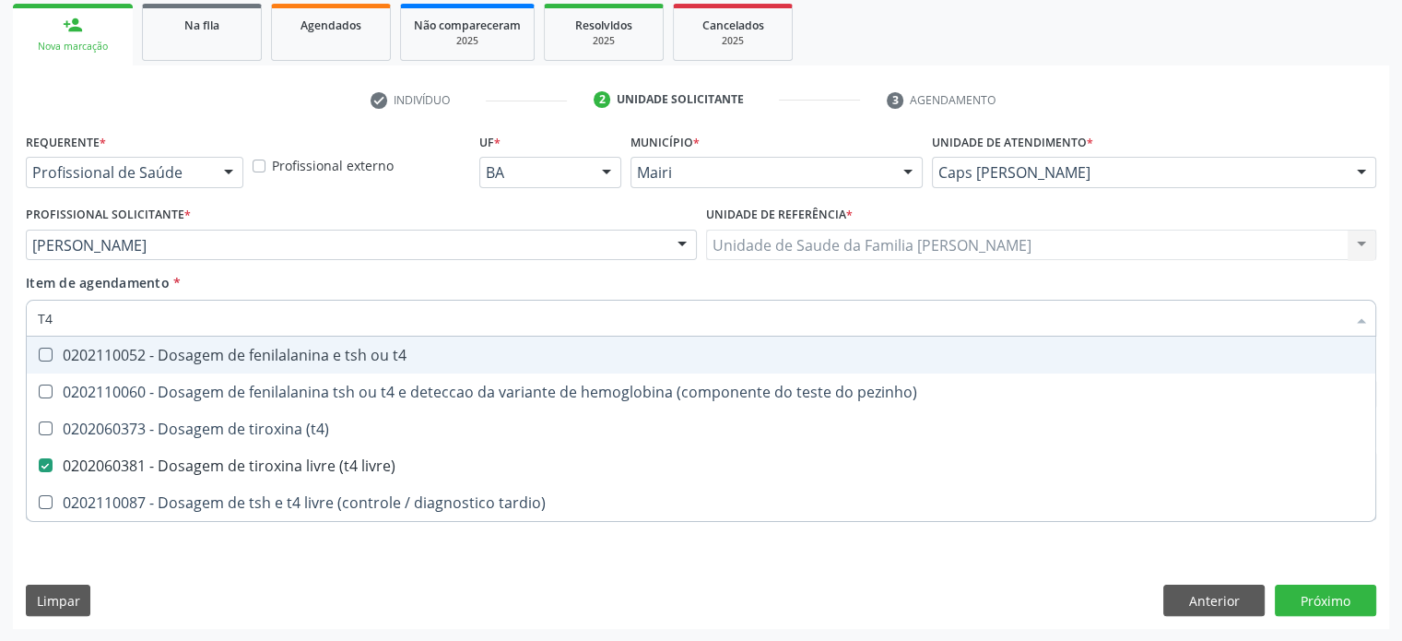
click at [383, 314] on input "T4" at bounding box center [692, 318] width 1308 height 37
click at [396, 277] on div "Item de agendamento * T4 Desfazer seleção 0202110052 - Dosagem de fenilalanina …" at bounding box center [701, 302] width 1351 height 58
checkbox pezinho\) "true"
checkbox \(t4\) "true"
checkbox tardio\) "true"
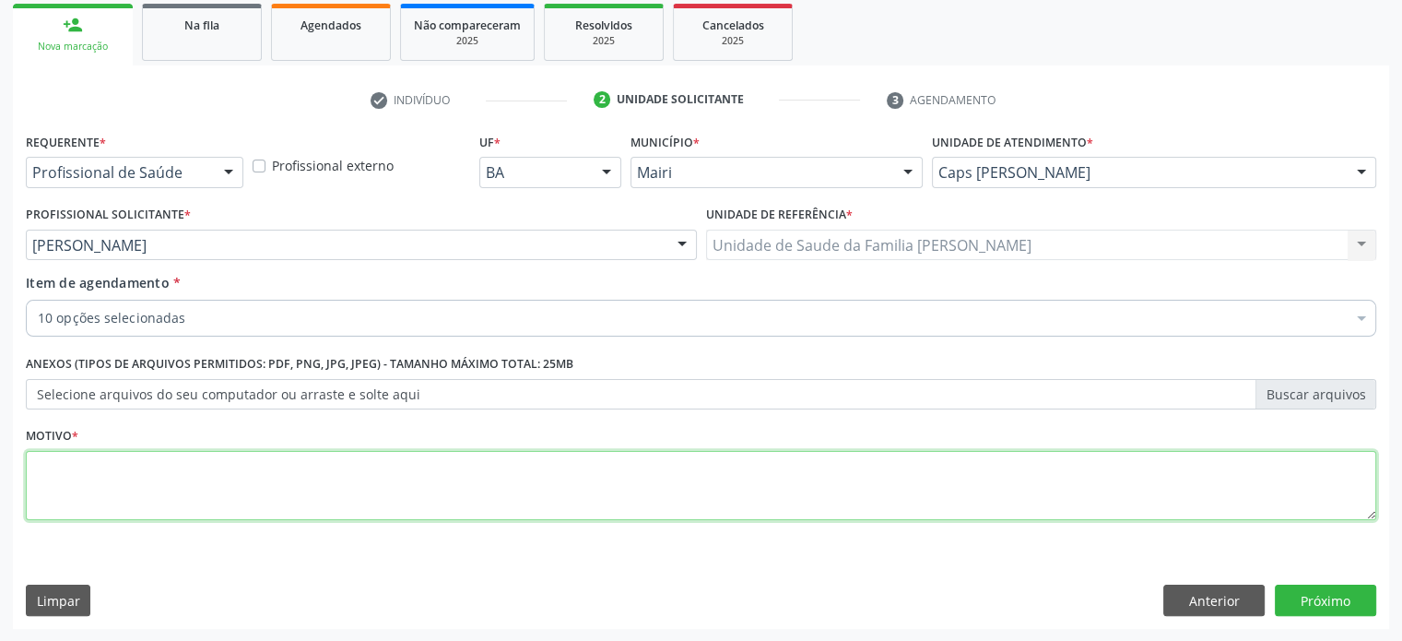
click at [88, 482] on textarea at bounding box center [701, 486] width 1351 height 70
type textarea "ROTINA"
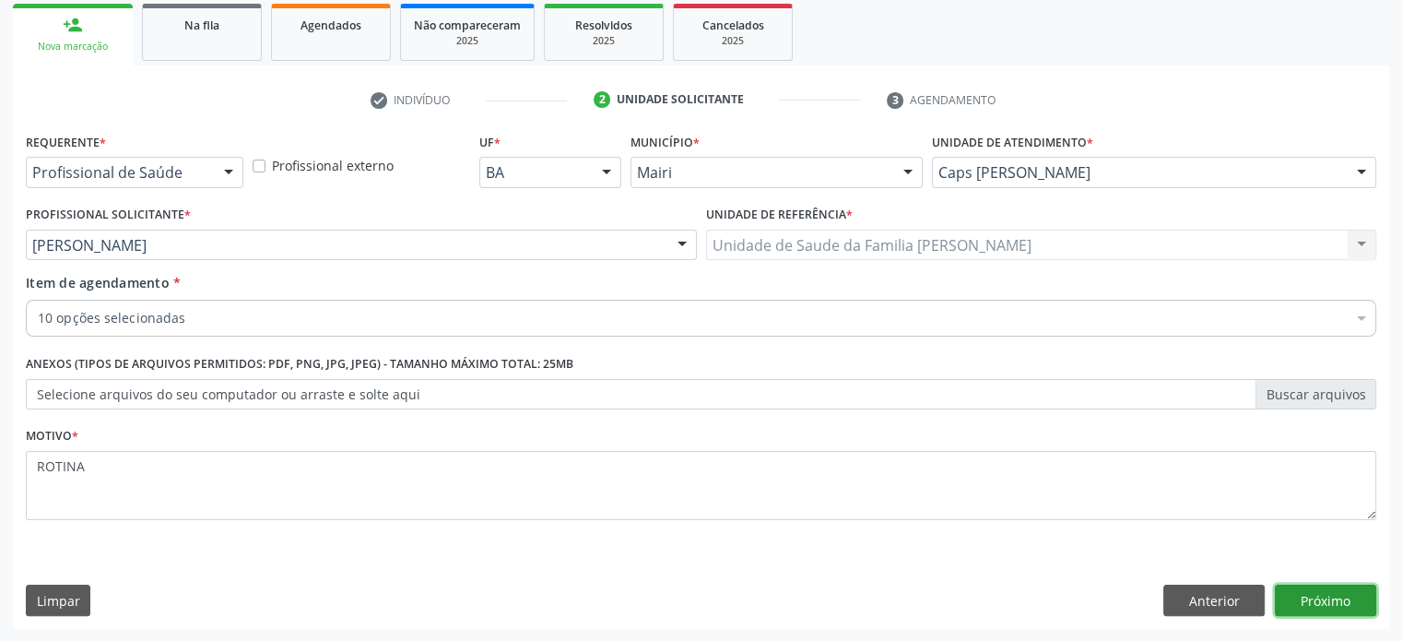
click at [1324, 598] on button "Próximo" at bounding box center [1325, 600] width 101 height 31
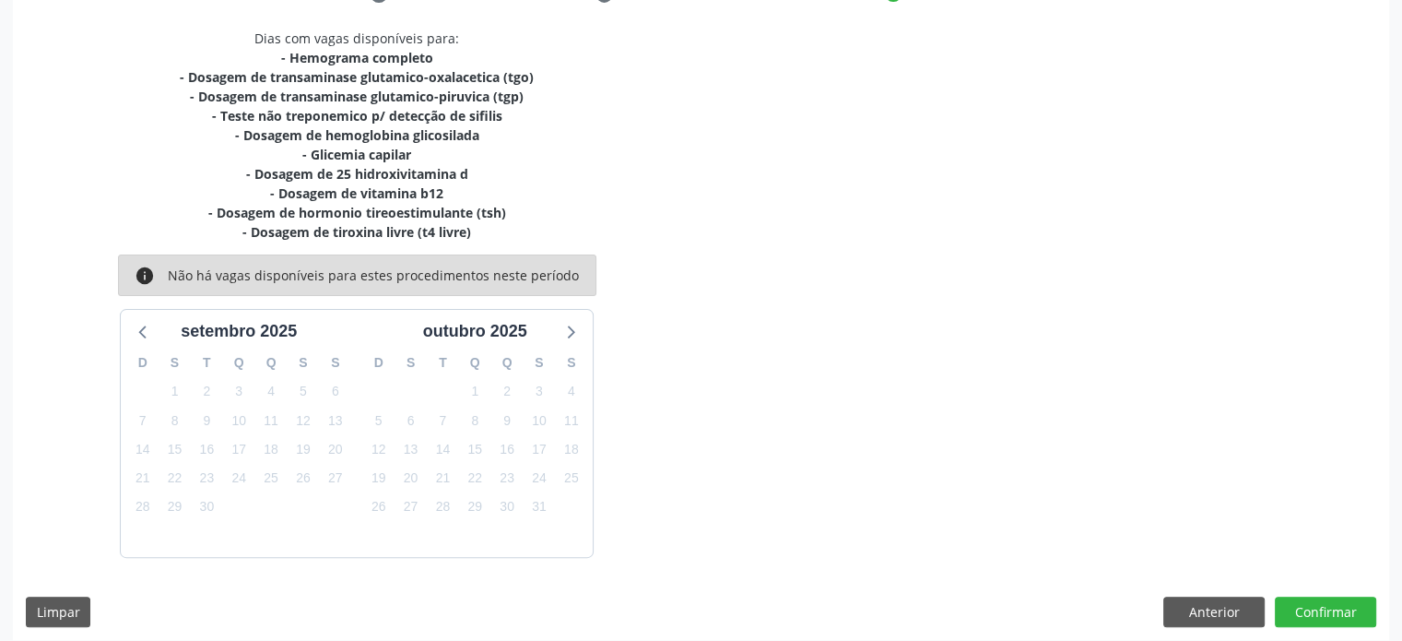
scroll to position [388, 0]
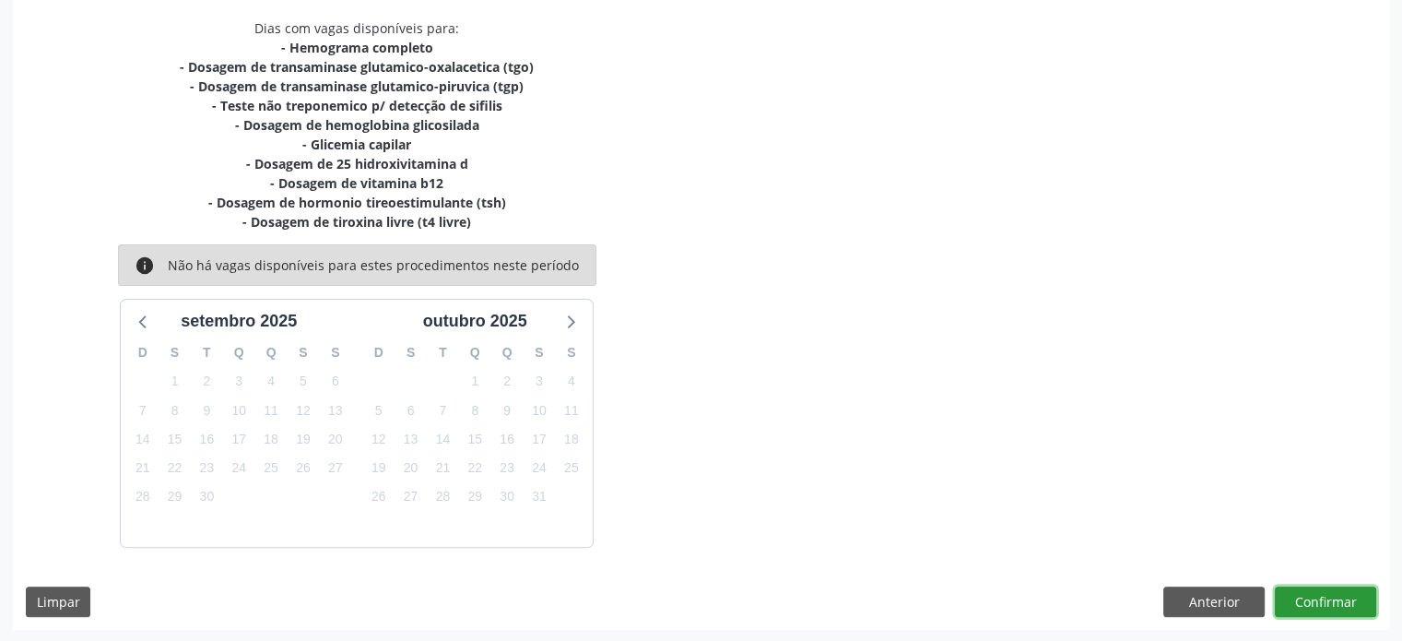
click at [1335, 604] on button "Confirmar" at bounding box center [1325, 601] width 101 height 31
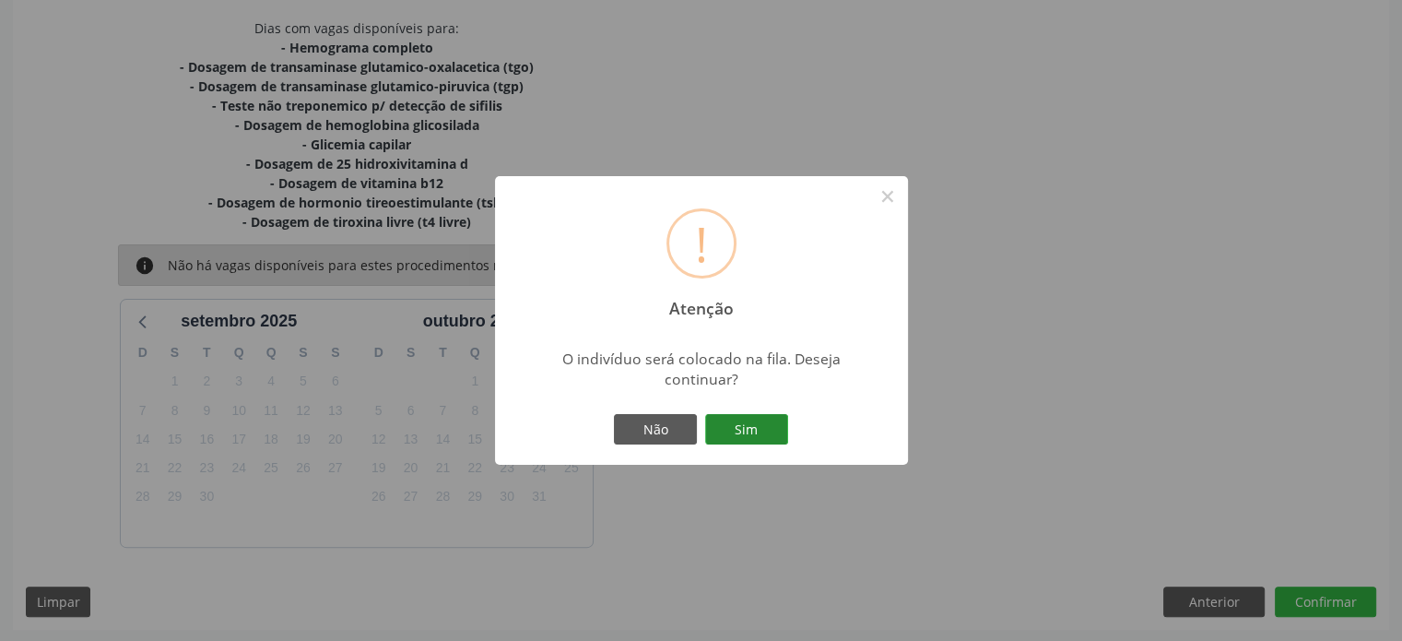
click at [739, 429] on button "Sim" at bounding box center [746, 429] width 83 height 31
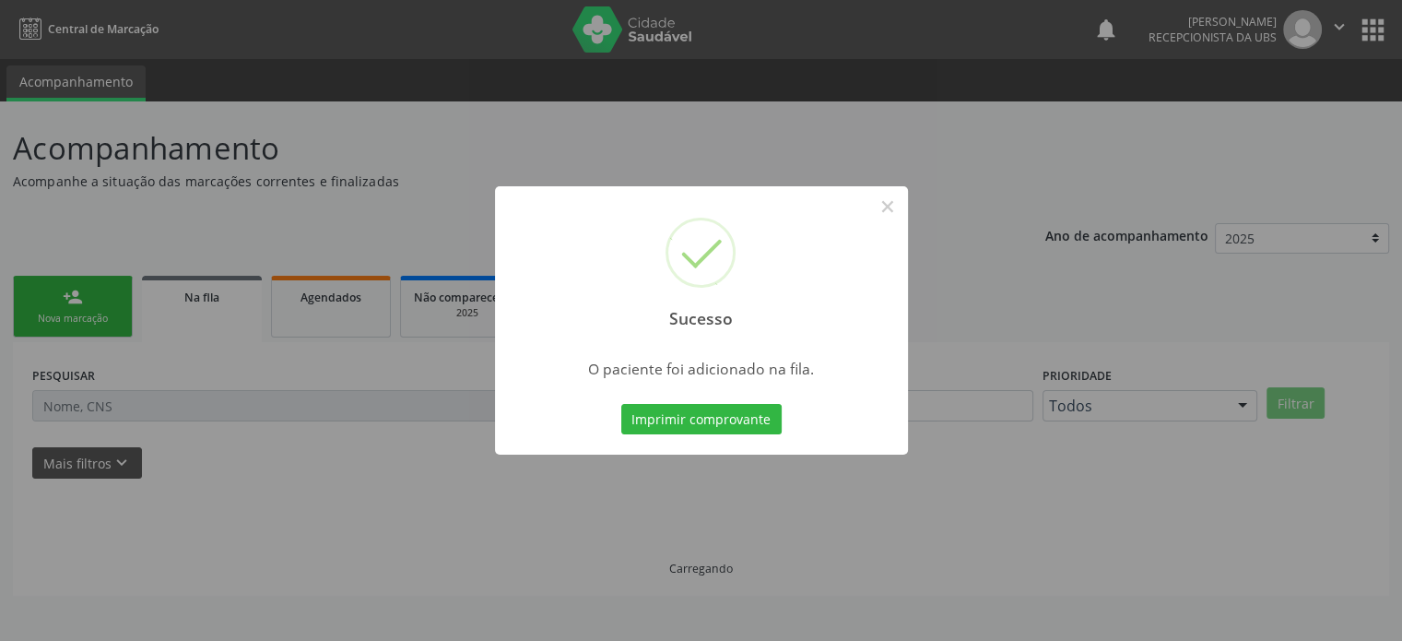
scroll to position [0, 0]
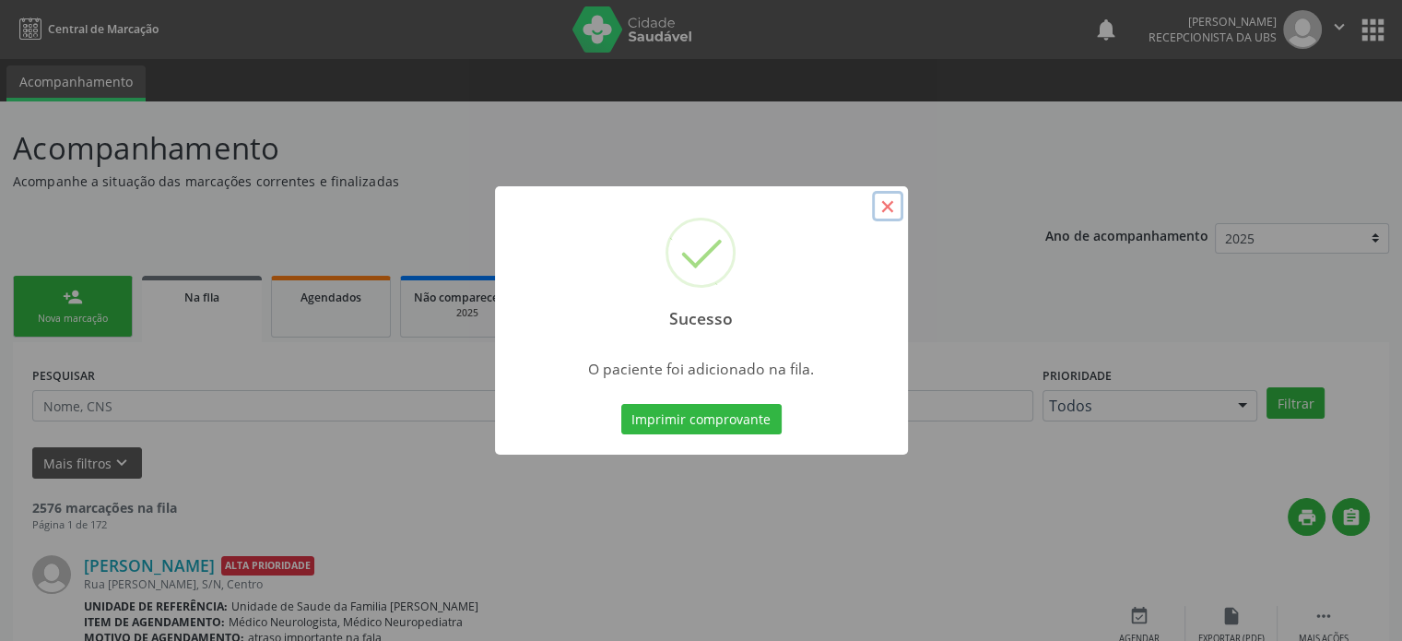
click at [885, 201] on button "×" at bounding box center [887, 206] width 31 height 31
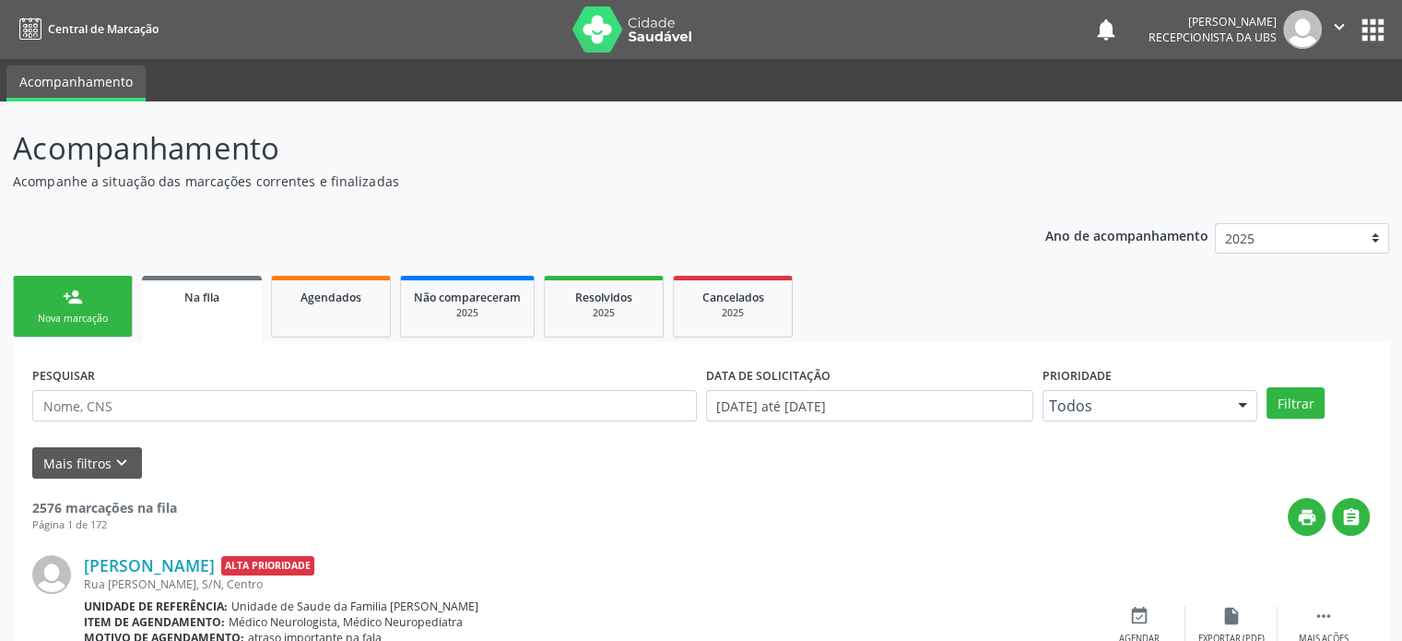
drag, startPoint x: 14, startPoint y: 146, endPoint x: 274, endPoint y: 153, distance: 260.1
click at [300, 150] on p "Acompanhamento" at bounding box center [495, 148] width 964 height 46
drag, startPoint x: 303, startPoint y: 150, endPoint x: 13, endPoint y: 153, distance: 290.5
click at [13, 153] on p "Acompanhamento" at bounding box center [495, 148] width 964 height 46
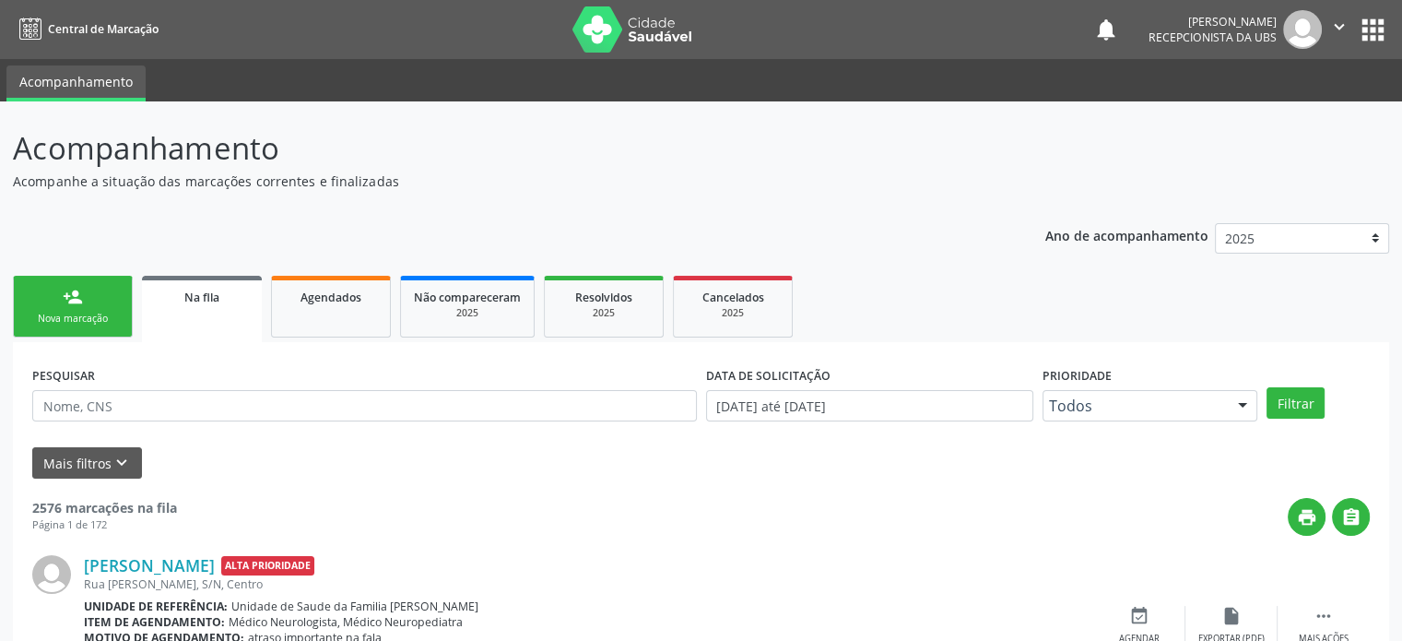
click at [301, 130] on p "Acompanhamento" at bounding box center [495, 148] width 964 height 46
drag, startPoint x: 17, startPoint y: 151, endPoint x: 385, endPoint y: 172, distance: 368.5
click at [385, 172] on div "Acompanhamento Acompanhe a situação das marcações correntes e finalizadas" at bounding box center [495, 157] width 964 height 65
click at [482, 172] on p "Acompanhe a situação das marcações correntes e finalizadas" at bounding box center [495, 181] width 964 height 19
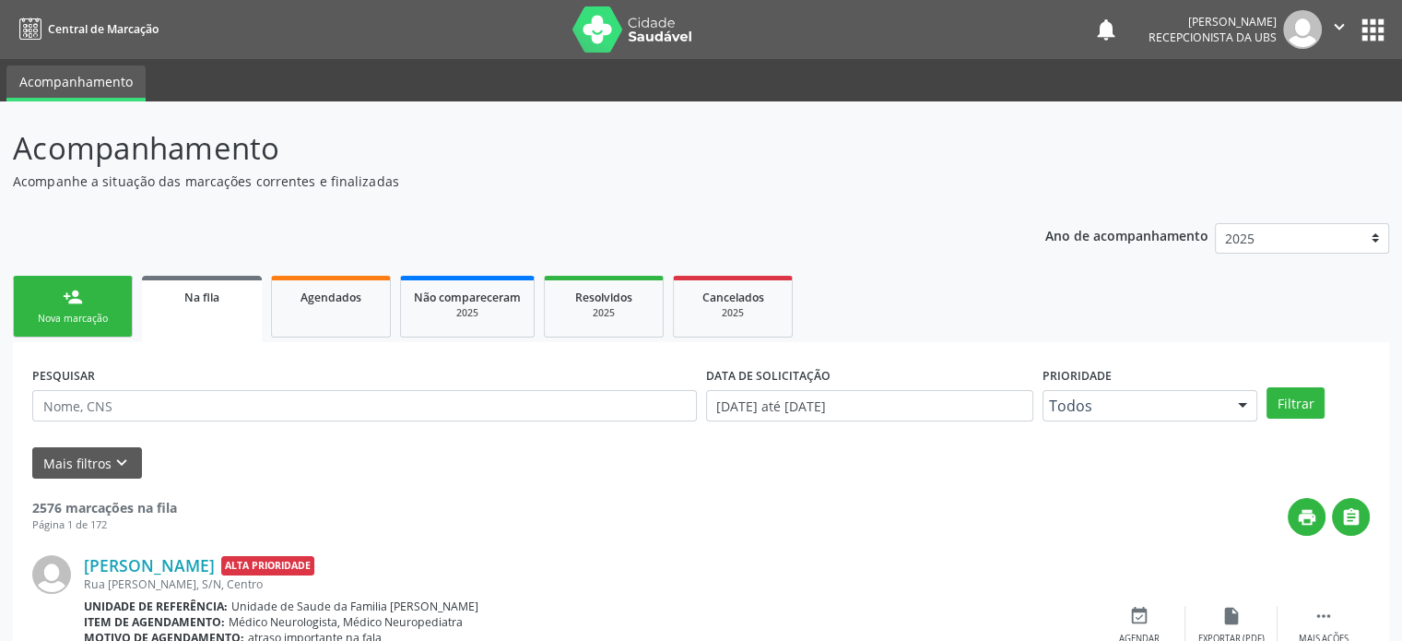
drag, startPoint x: 13, startPoint y: 150, endPoint x: 385, endPoint y: 183, distance: 373.0
click at [385, 183] on div "Acompanhamento Acompanhe a situação das marcações correntes e finalizadas" at bounding box center [495, 157] width 964 height 65
click at [408, 176] on p "Acompanhe a situação das marcações correntes e finalizadas" at bounding box center [495, 181] width 964 height 19
drag, startPoint x: 18, startPoint y: 148, endPoint x: 399, endPoint y: 185, distance: 382.6
click at [399, 185] on div "Acompanhamento Acompanhe a situação das marcações correntes e finalizadas" at bounding box center [495, 157] width 964 height 65
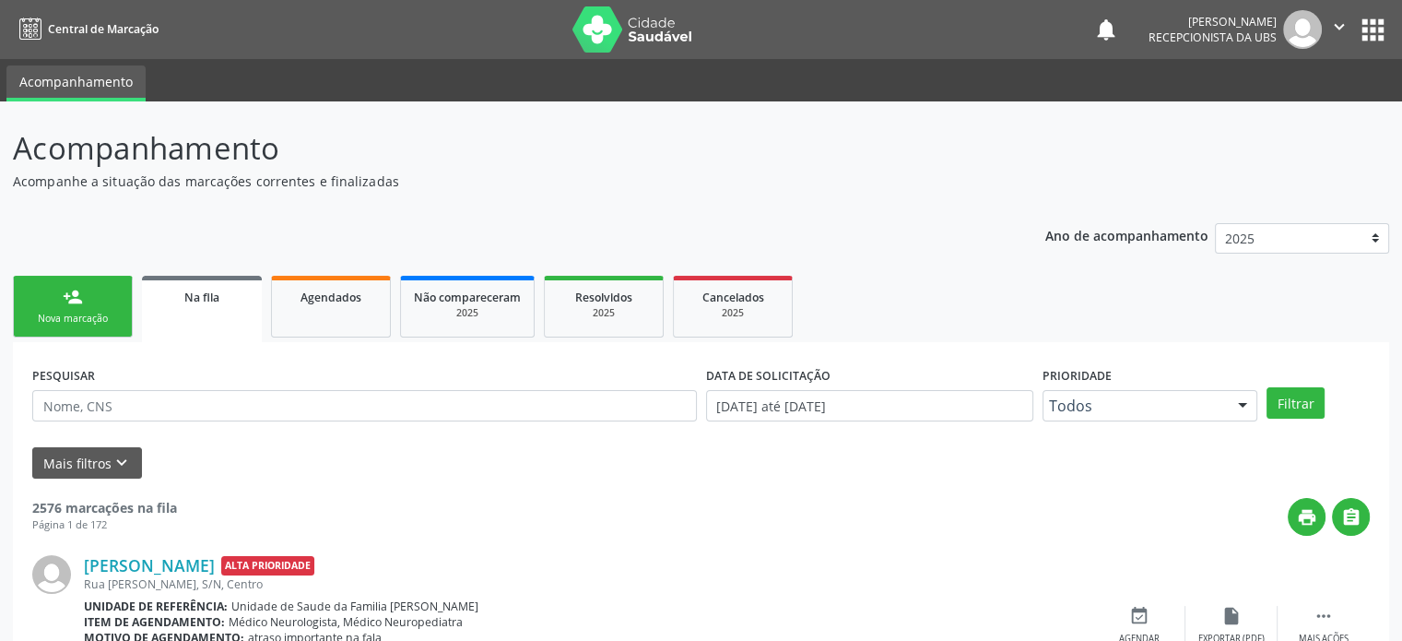
click at [444, 176] on p "Acompanhe a situação das marcações correntes e finalizadas" at bounding box center [495, 181] width 964 height 19
click at [54, 304] on link "person_add Nova marcação" at bounding box center [73, 307] width 120 height 62
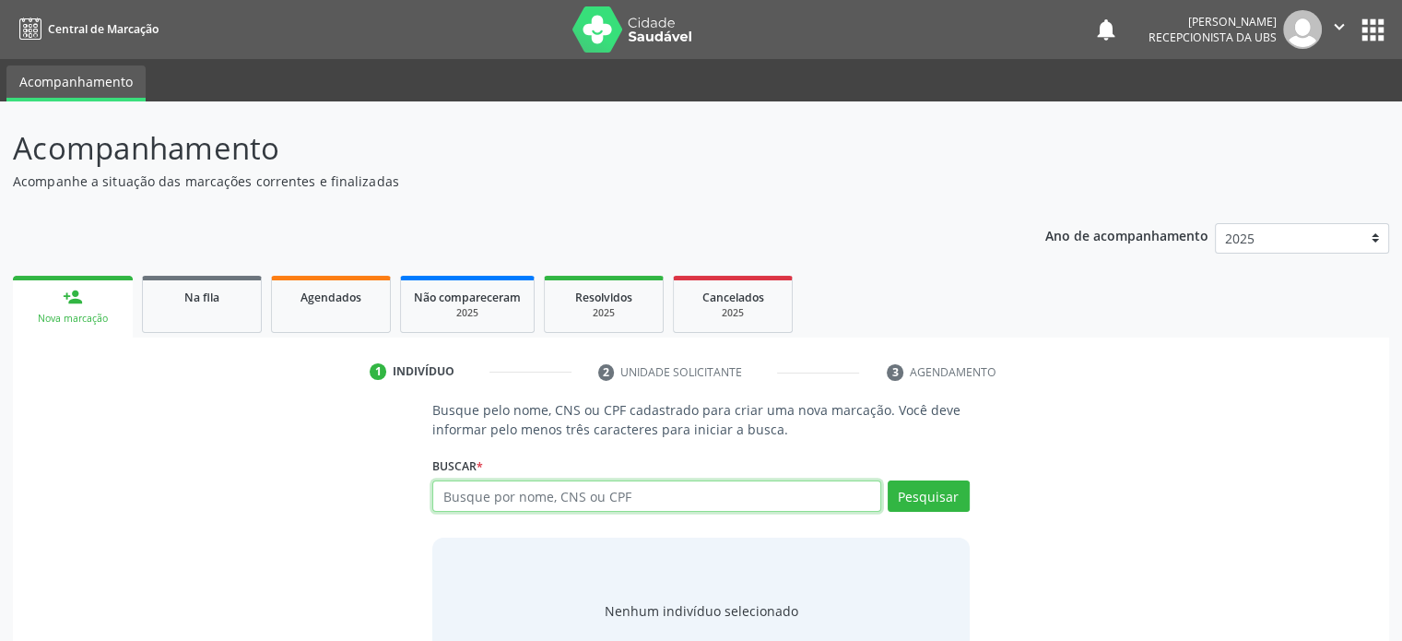
click at [507, 497] on input "text" at bounding box center [656, 495] width 448 height 31
click at [507, 497] on input "704003357436369" at bounding box center [656, 495] width 448 height 31
type input "704003357436369"
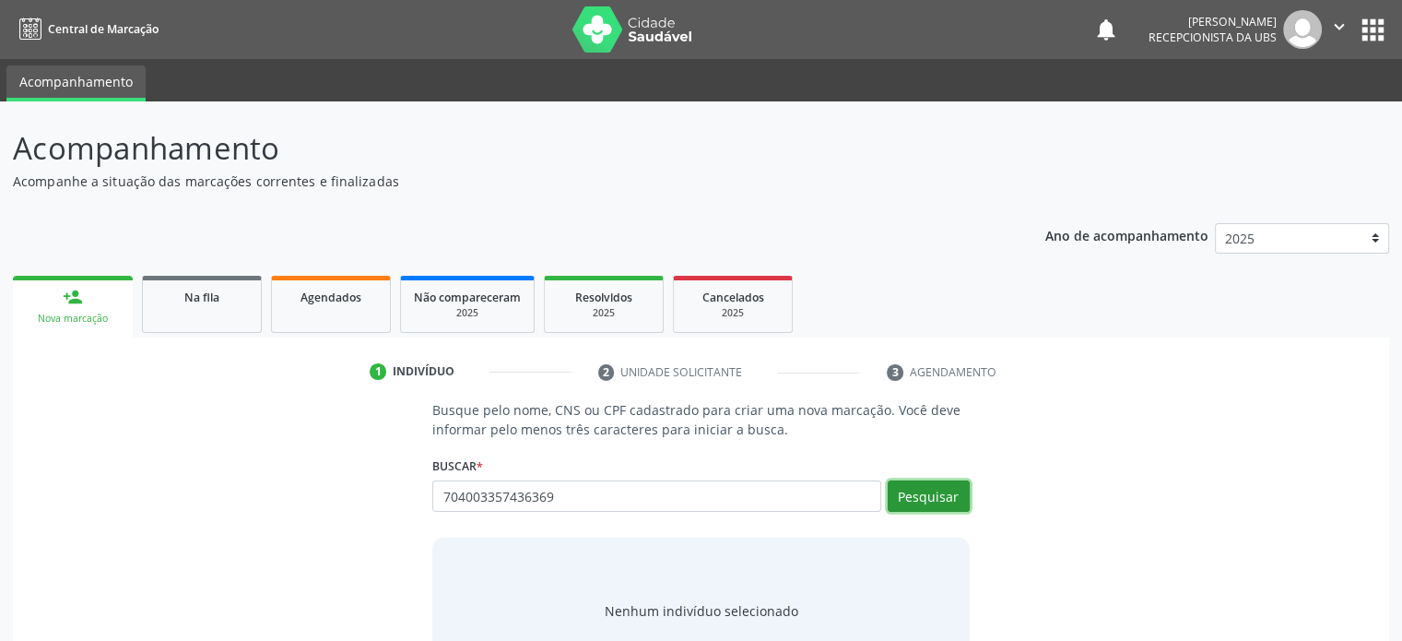
click at [944, 497] on button "Pesquisar" at bounding box center [929, 495] width 82 height 31
click at [557, 490] on input "704003357436369" at bounding box center [656, 495] width 448 height 31
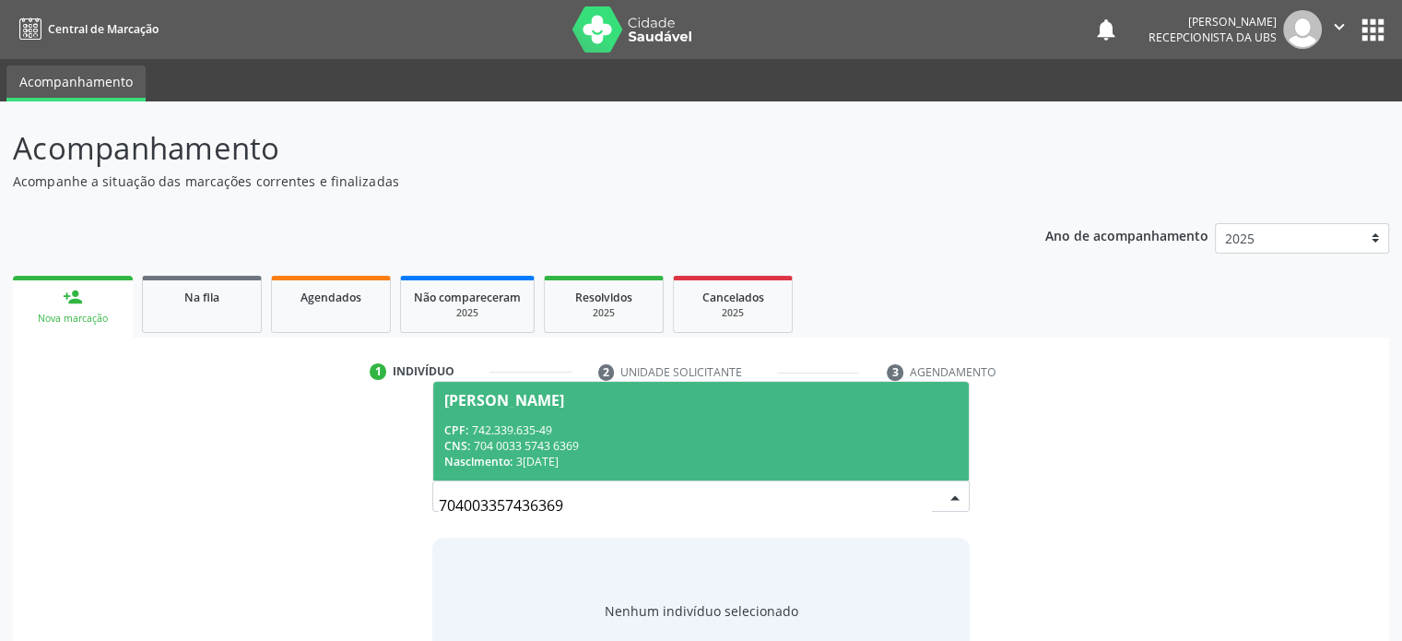
click at [603, 408] on span "Rita de Cassia Silva Lima CPF: 742.339.635-49 CNS: 704 0033 5743 6369 Nasciment…" at bounding box center [700, 431] width 535 height 99
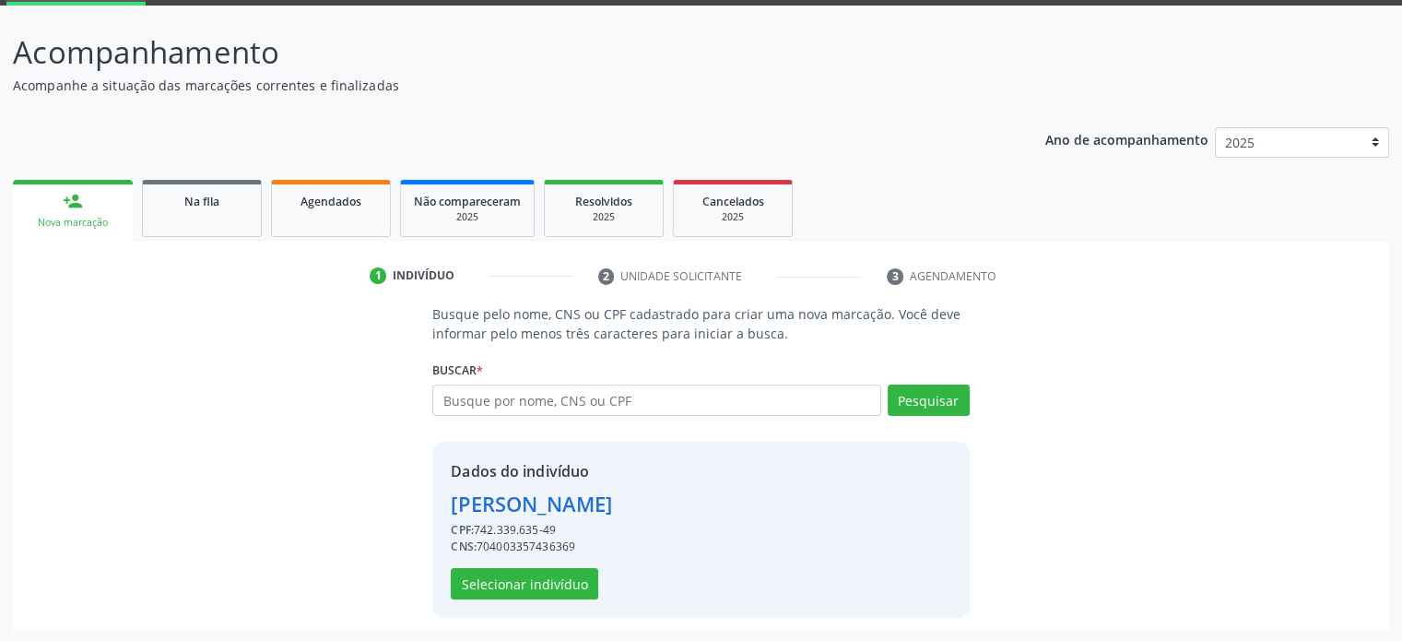
scroll to position [97, 0]
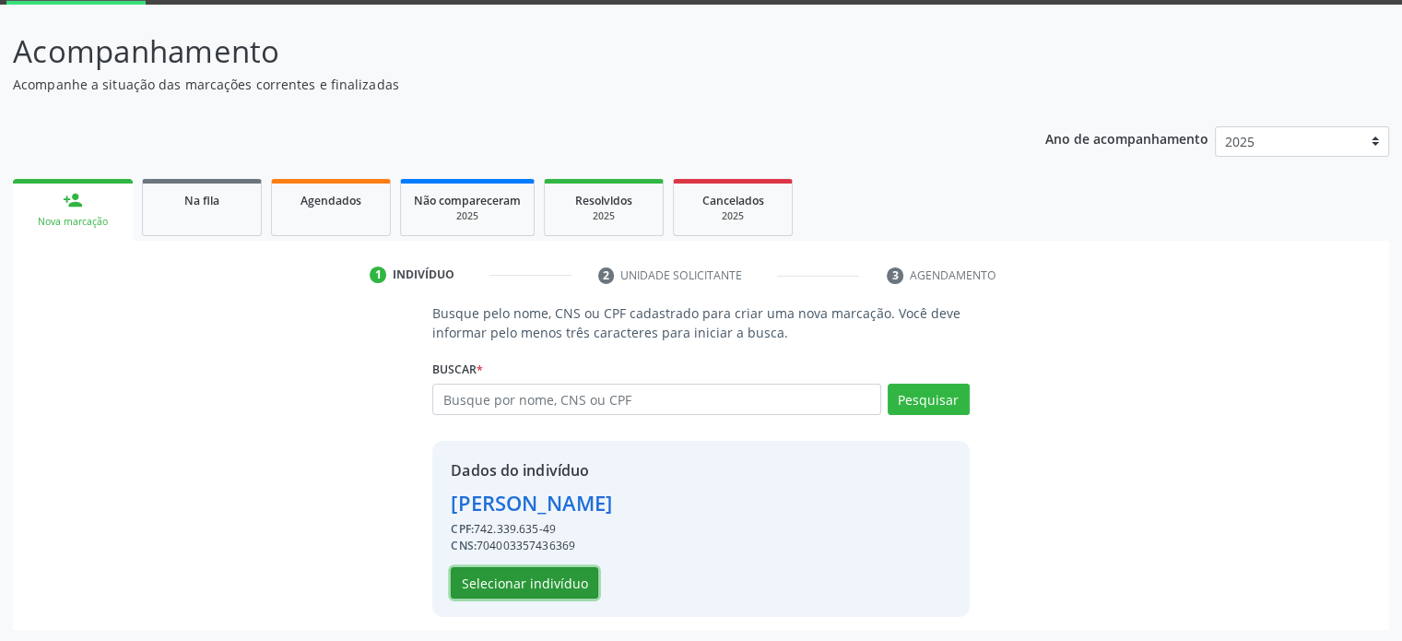
click at [561, 581] on button "Selecionar indivíduo" at bounding box center [525, 582] width 148 height 31
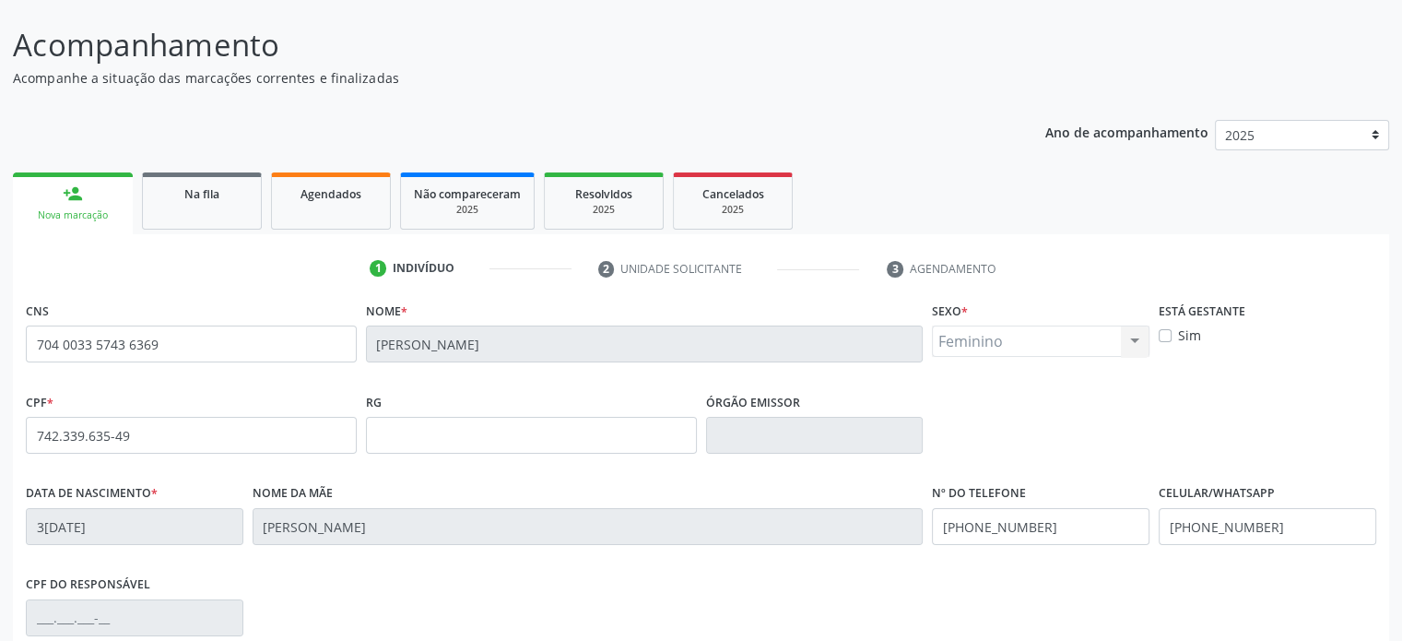
scroll to position [358, 0]
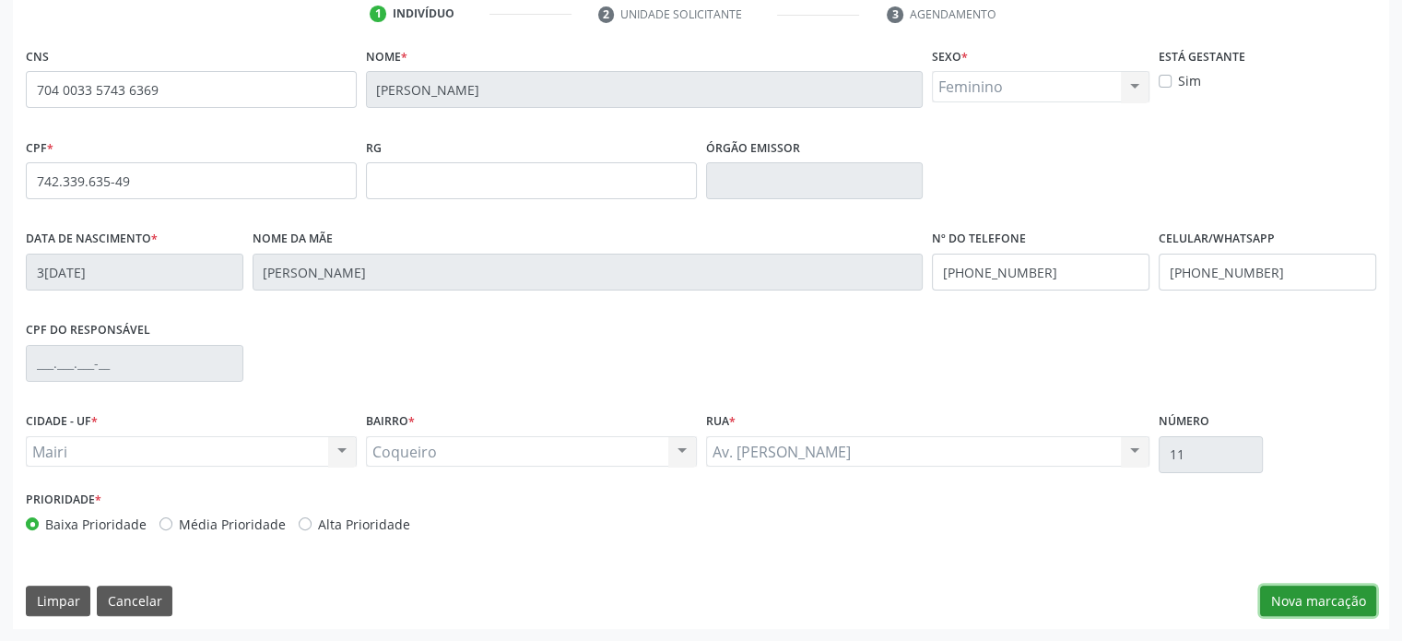
click at [1322, 600] on button "Nova marcação" at bounding box center [1318, 601] width 116 height 31
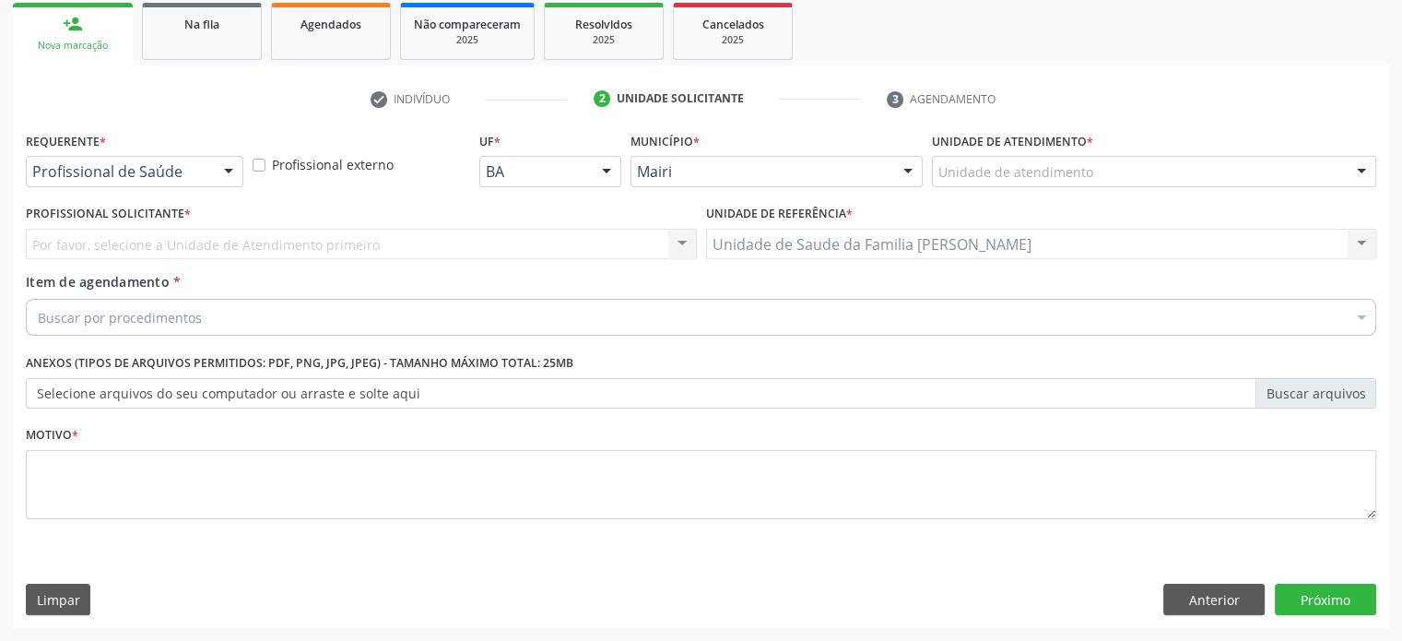
scroll to position [272, 0]
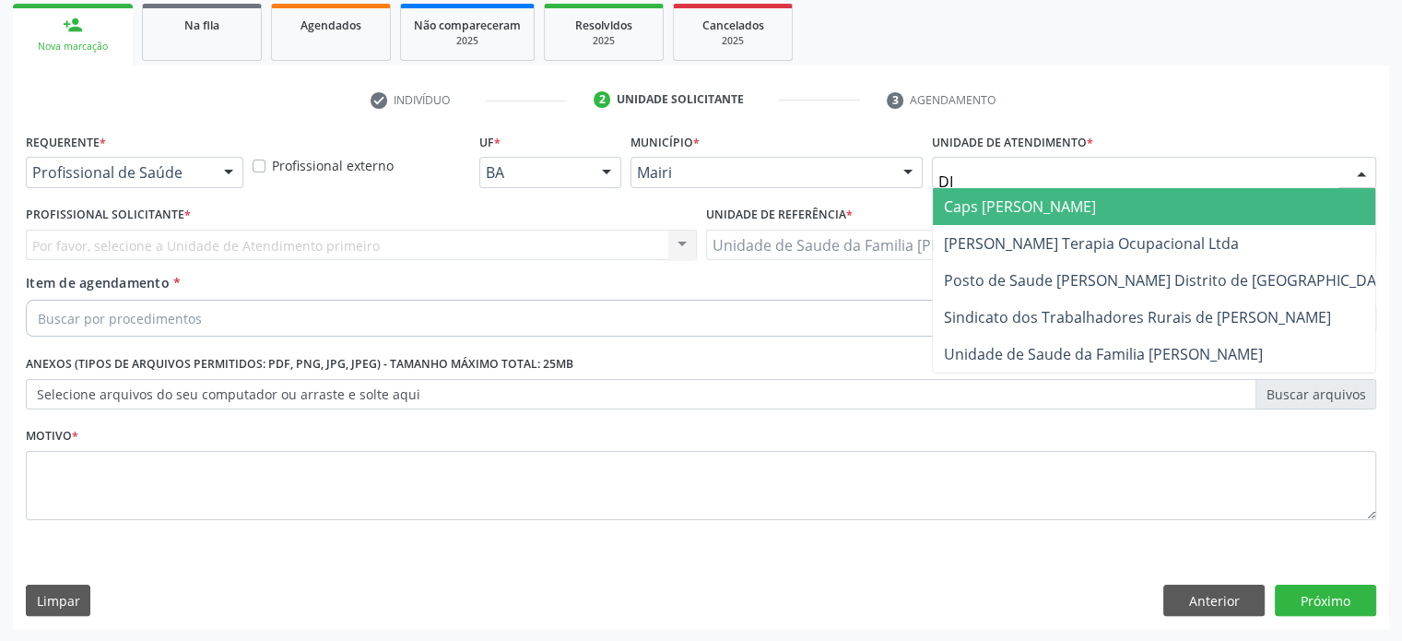
type input "DIL"
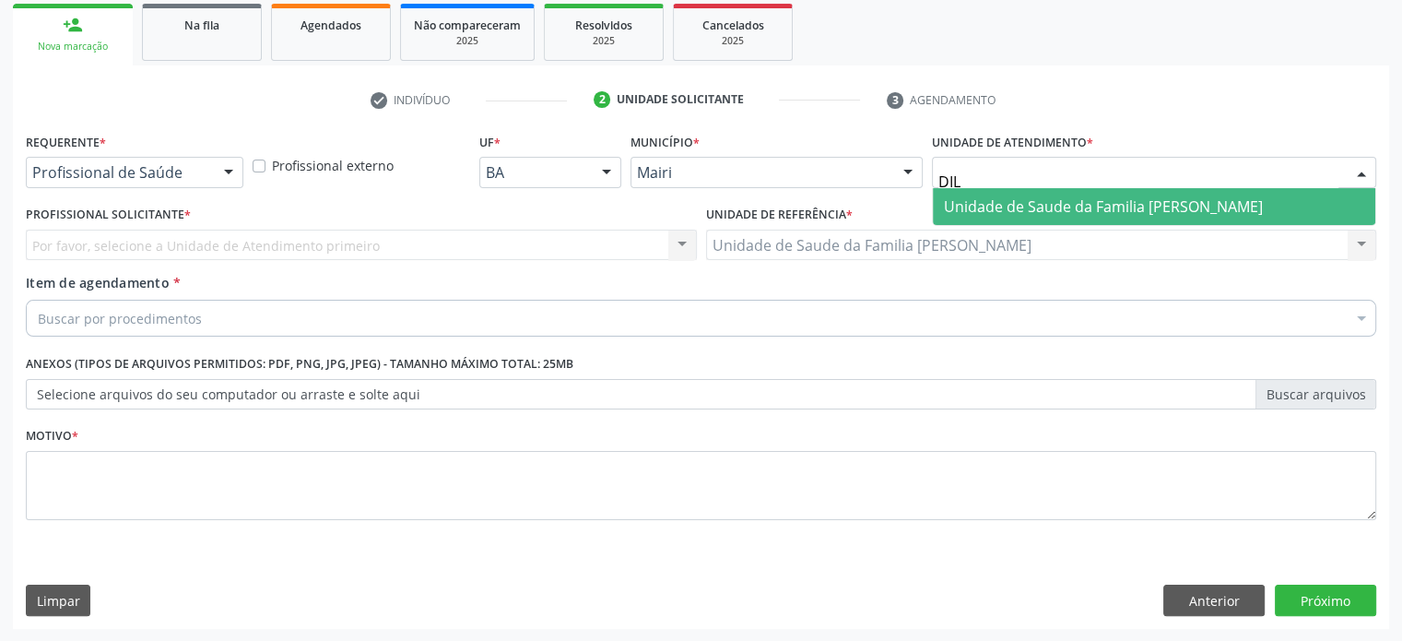
click at [1066, 207] on span "Unidade de Saude da Familia [PERSON_NAME]" at bounding box center [1103, 206] width 319 height 20
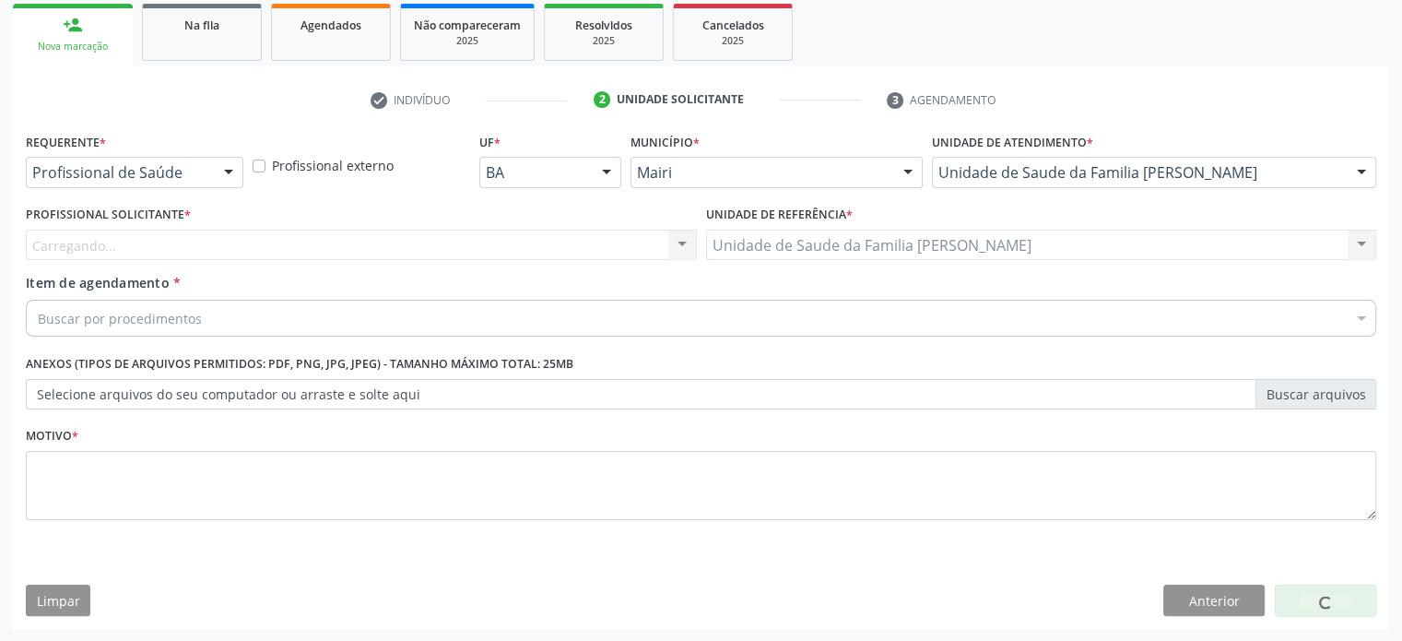
click at [214, 243] on div "Carregando... Nenhum resultado encontrado para: " " Não há nenhuma opção para s…" at bounding box center [361, 245] width 671 height 31
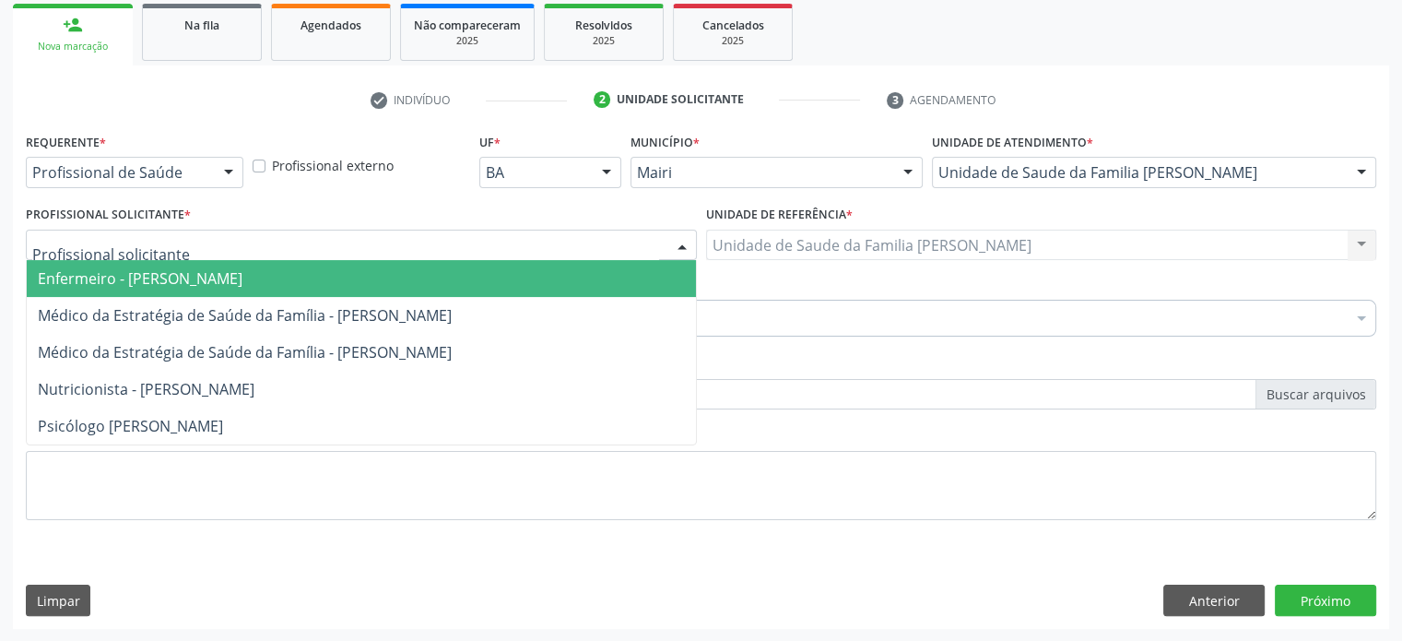
click at [208, 244] on div at bounding box center [361, 245] width 671 height 31
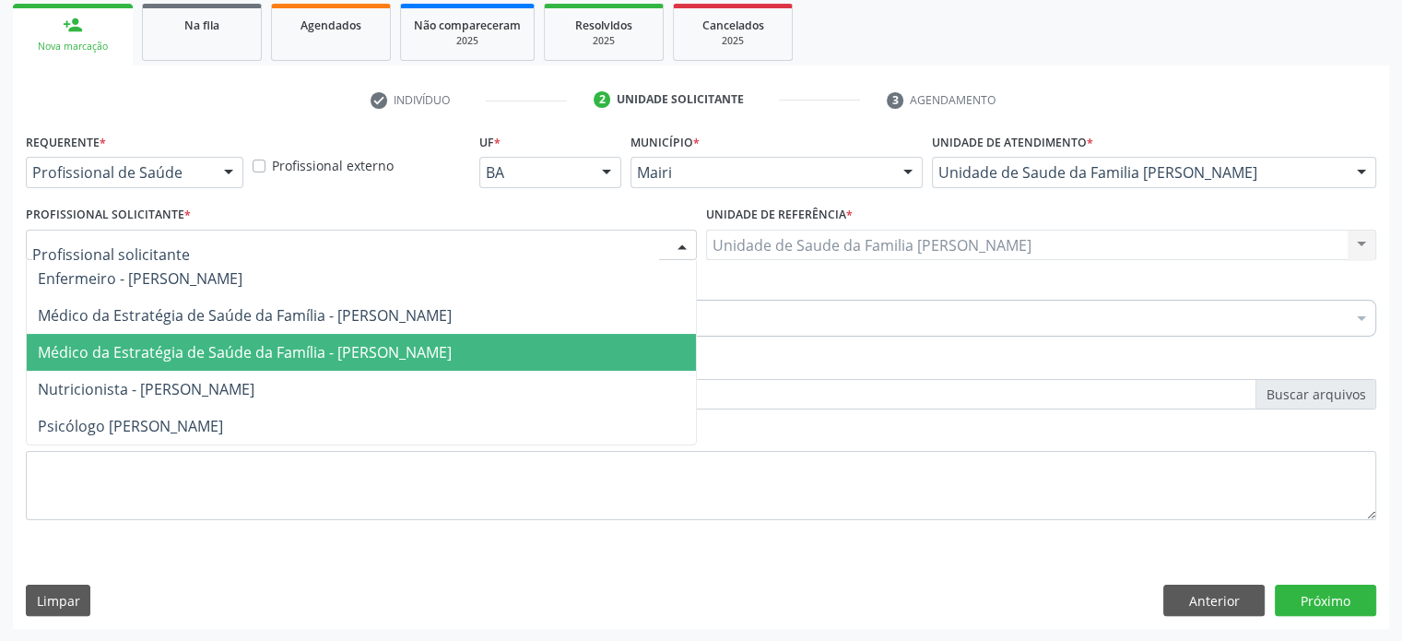
click at [202, 350] on span "Médico da Estratégia de Saúde da Família - [PERSON_NAME]" at bounding box center [245, 352] width 414 height 20
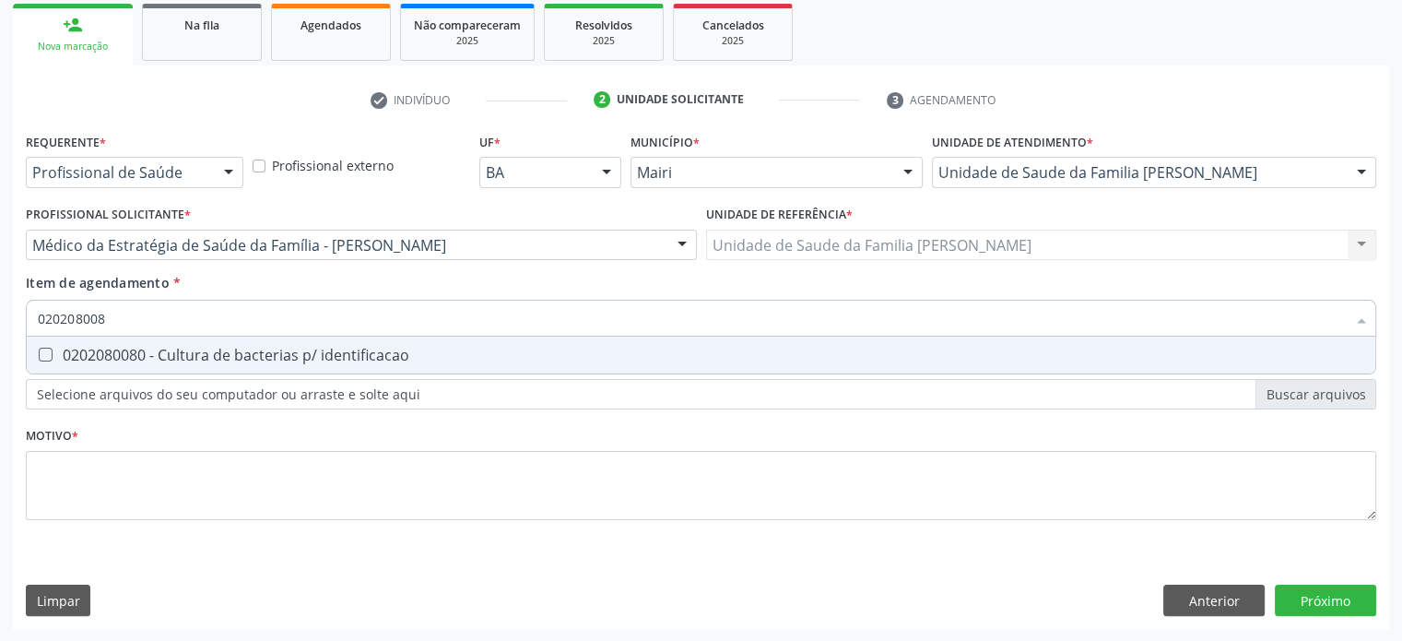
type input "0202080080"
click at [208, 354] on div "0202080080 - Cultura de bacterias p/ identificacao" at bounding box center [701, 355] width 1327 height 15
checkbox identificacao "true"
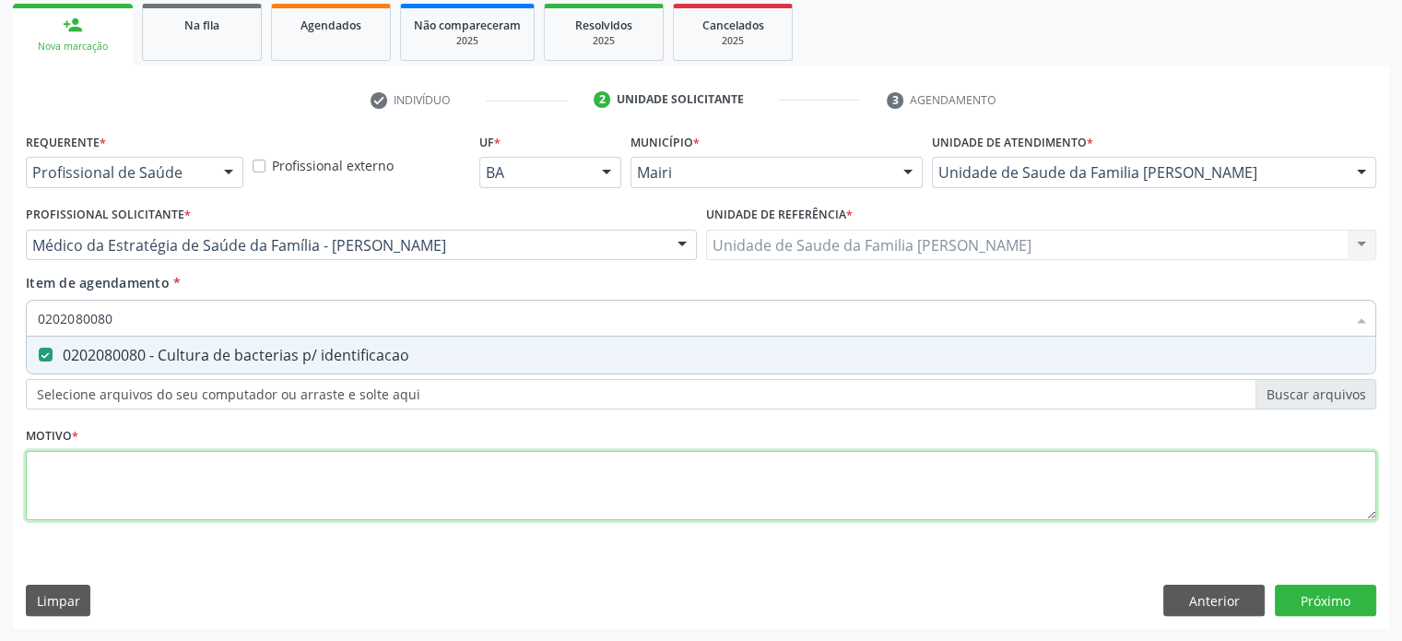
click at [76, 470] on div "Requerente * Profissional de Saúde Profissional de Saúde Paciente Nenhum result…" at bounding box center [701, 337] width 1351 height 418
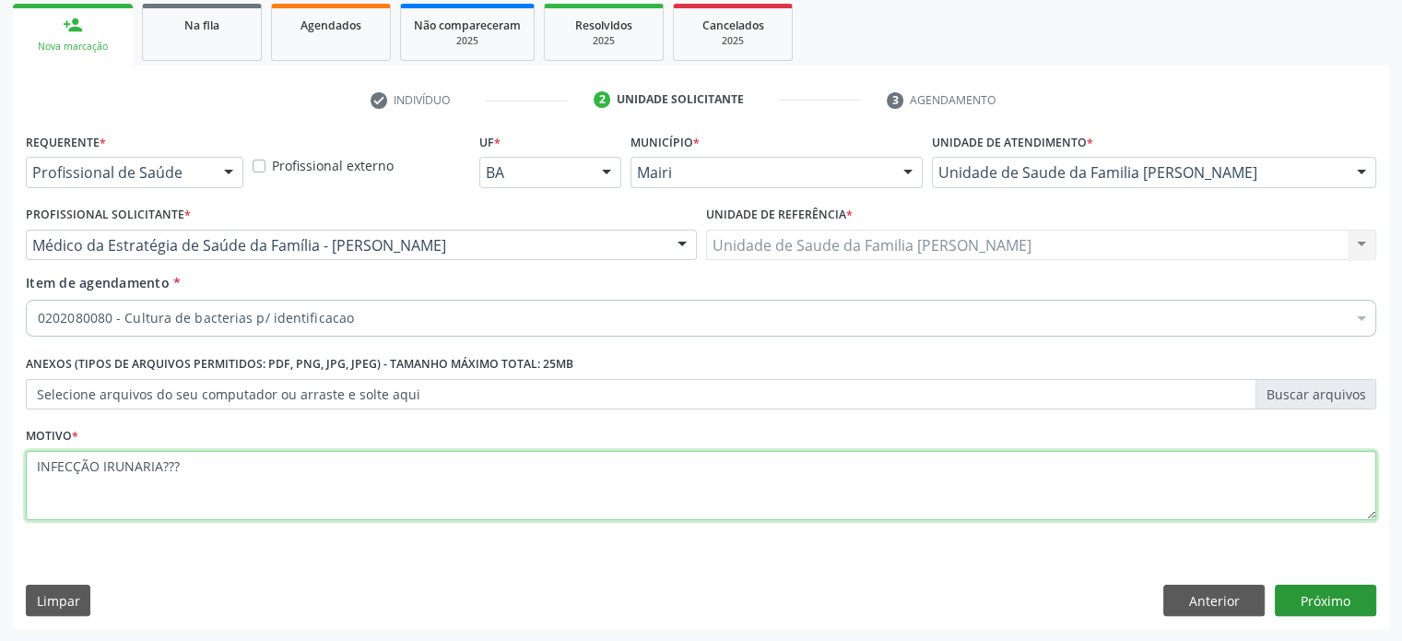
type textarea "INFECÇÃO IRUNARIA???"
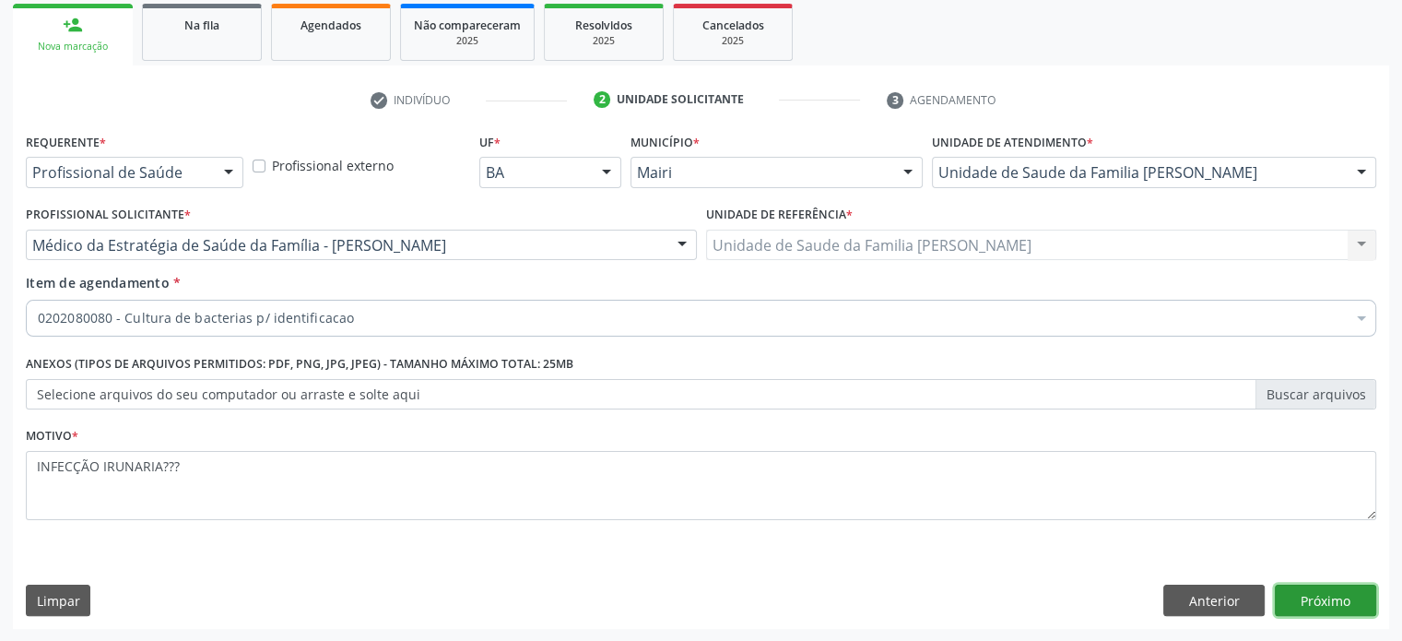
click at [1324, 600] on button "Próximo" at bounding box center [1325, 600] width 101 height 31
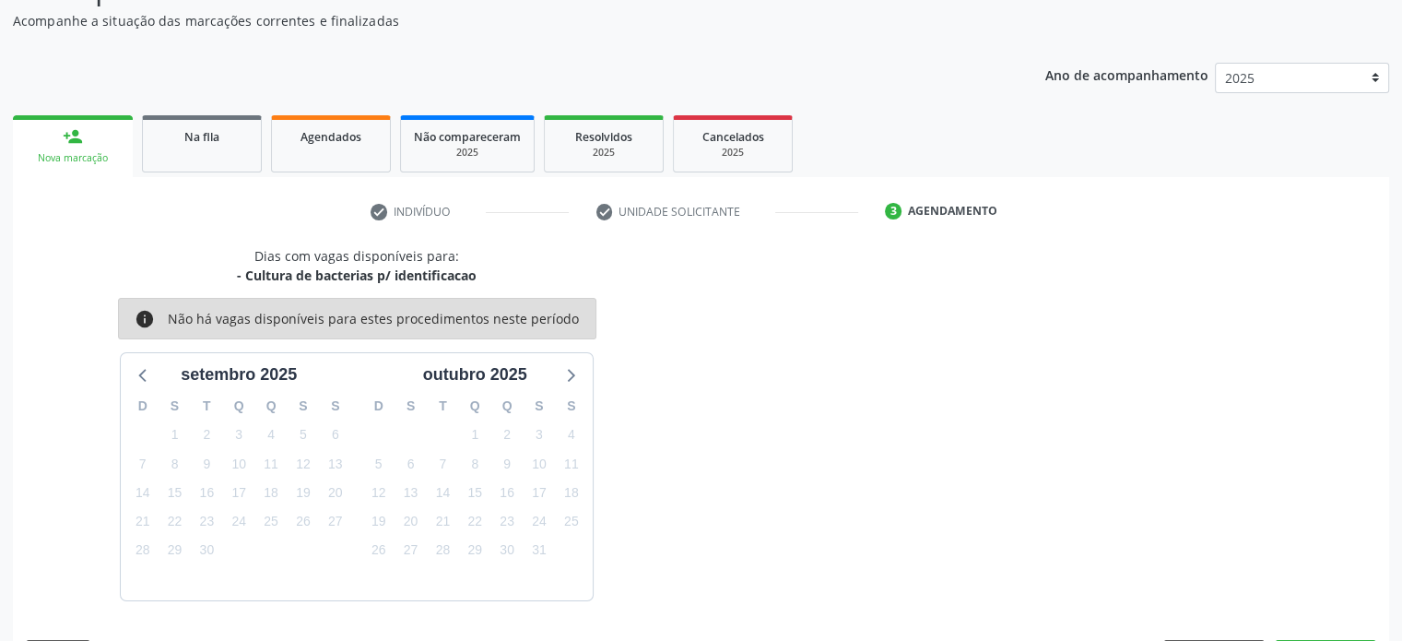
scroll to position [214, 0]
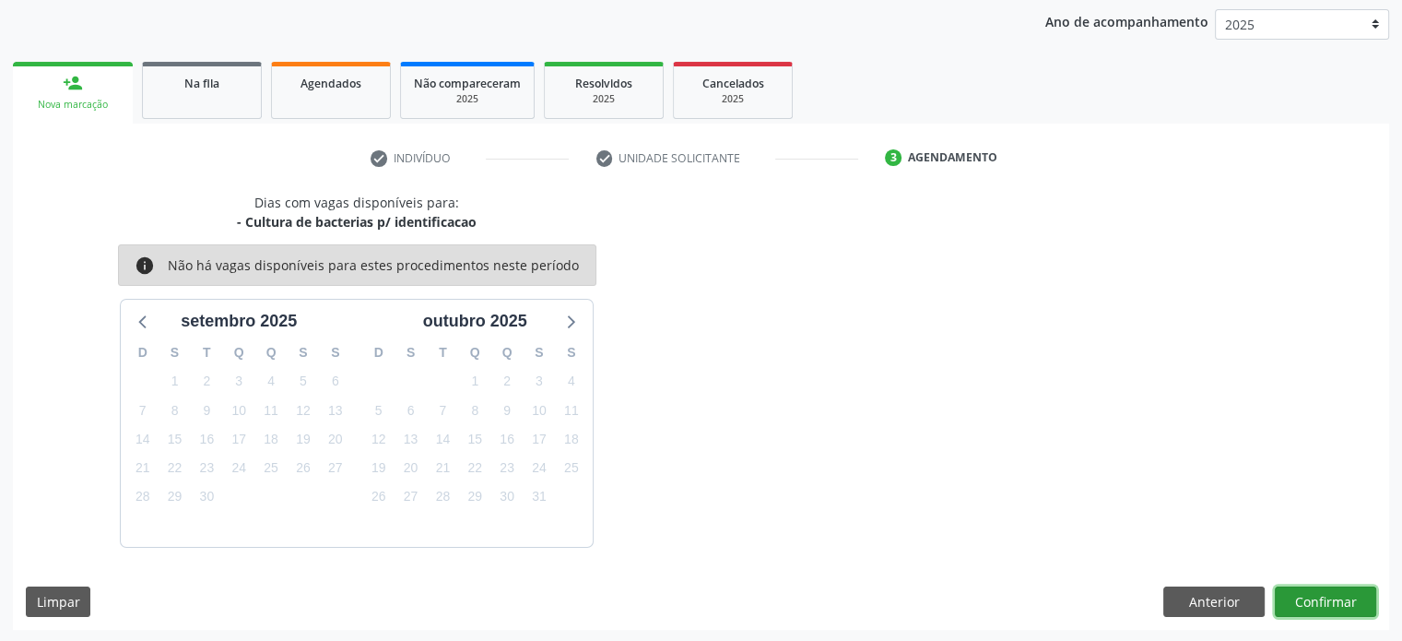
click at [1340, 597] on button "Confirmar" at bounding box center [1325, 601] width 101 height 31
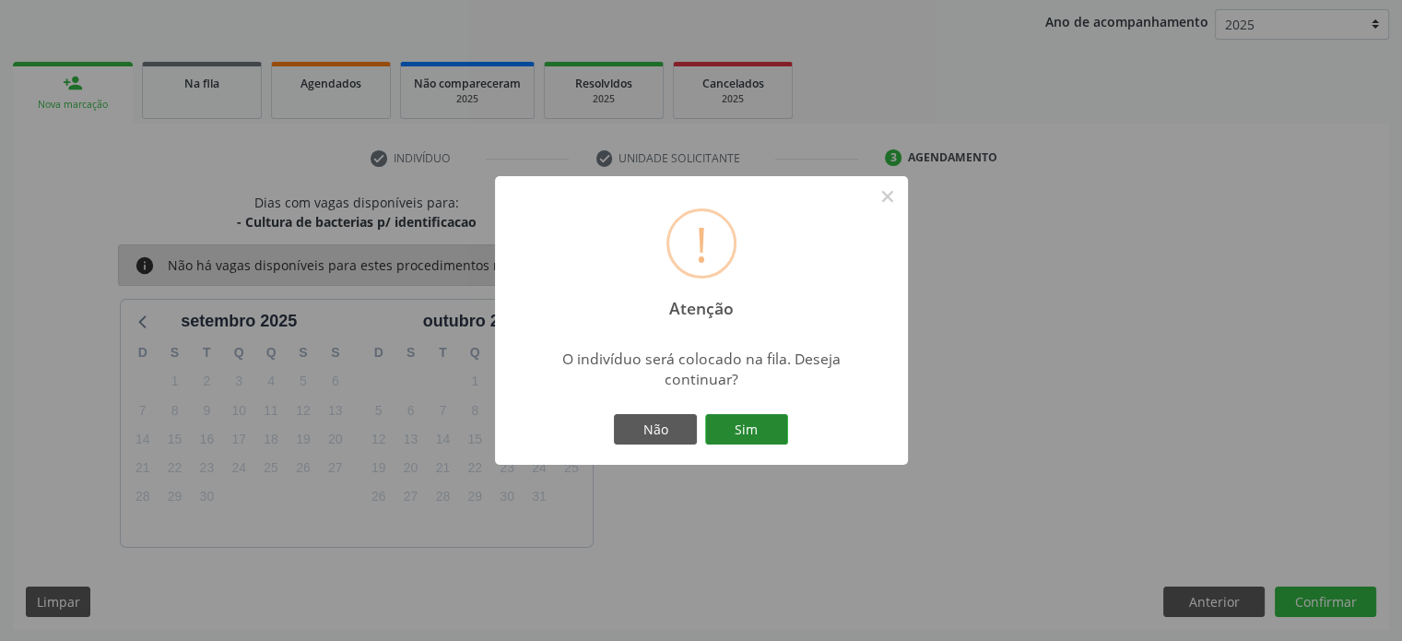
click at [751, 434] on button "Sim" at bounding box center [746, 429] width 83 height 31
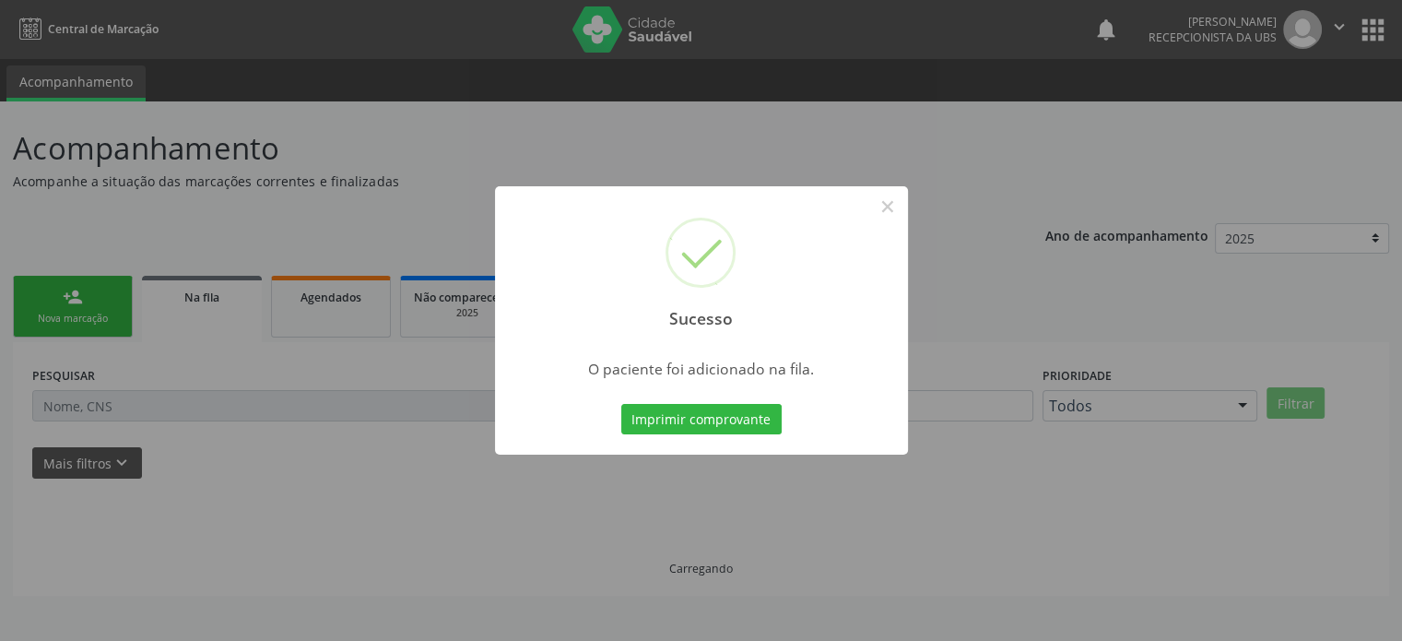
scroll to position [0, 0]
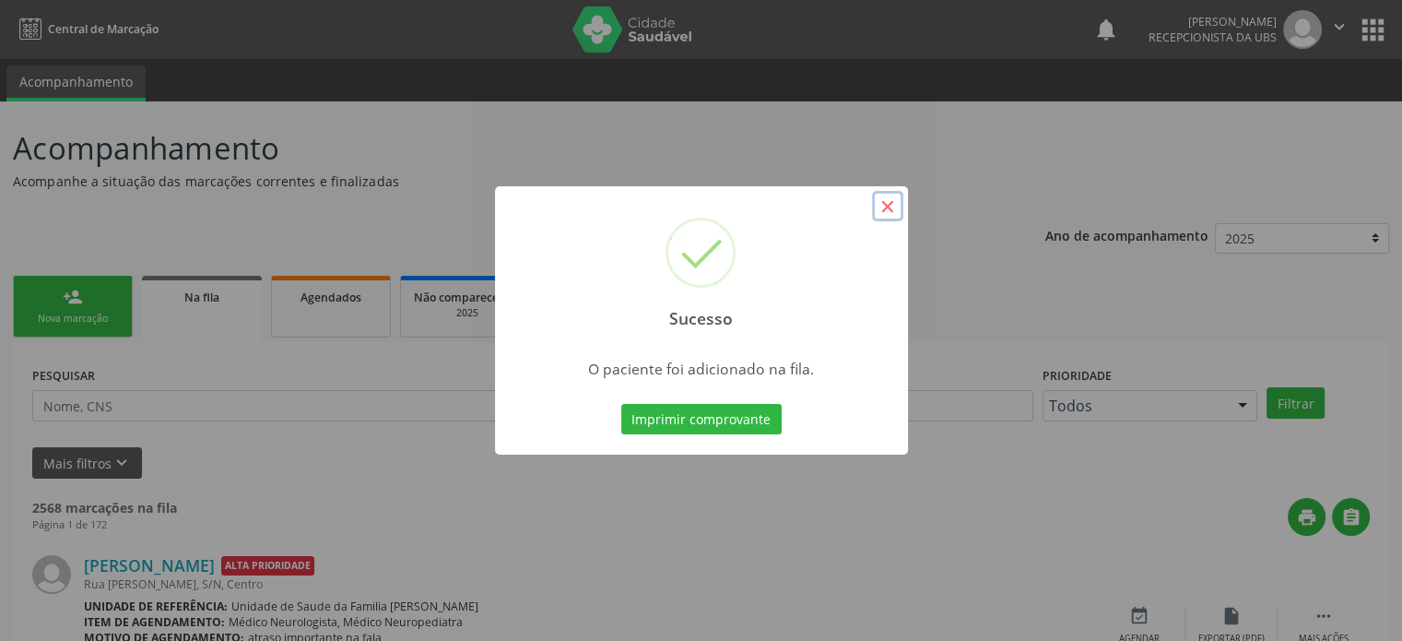
click at [892, 206] on button "×" at bounding box center [887, 206] width 31 height 31
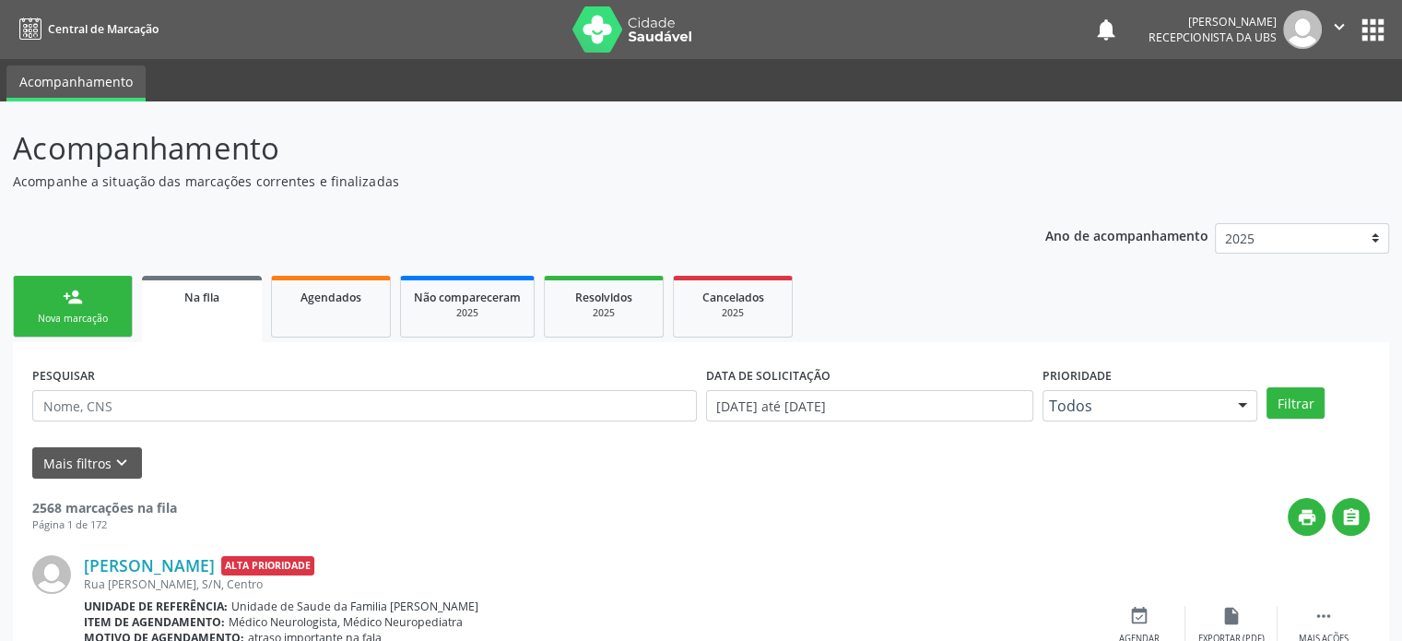
click at [91, 306] on link "person_add Nova marcação" at bounding box center [73, 307] width 120 height 62
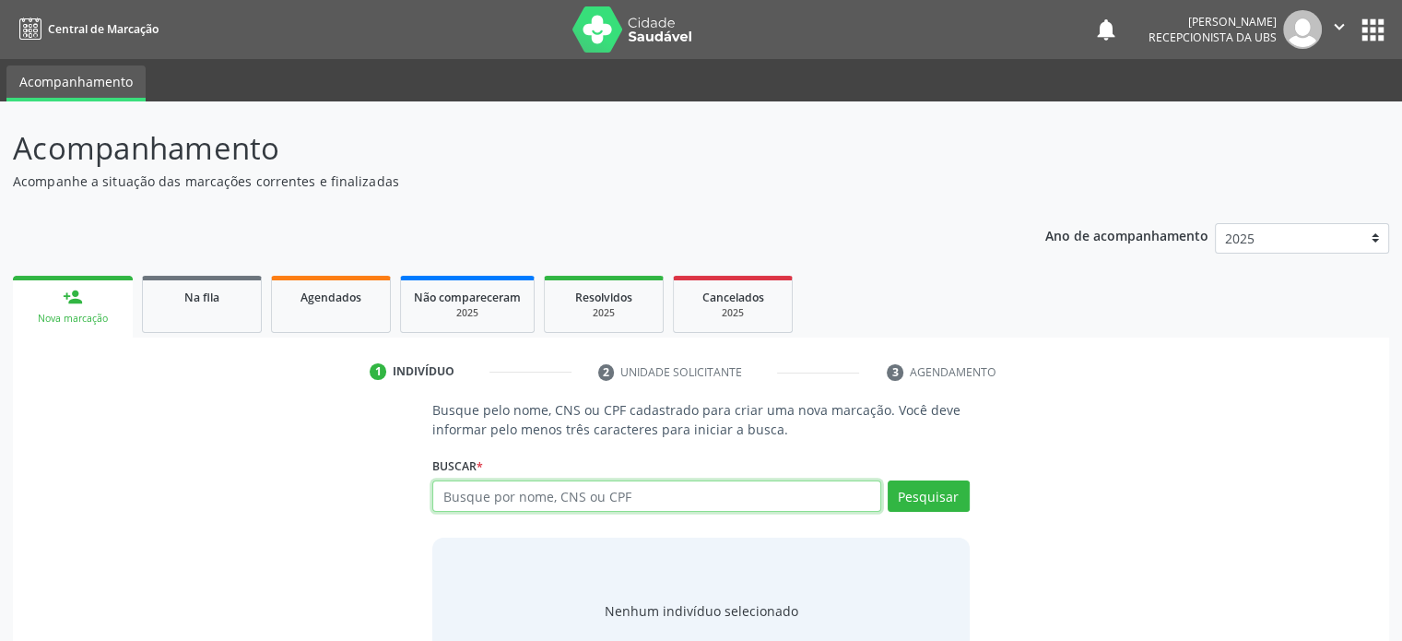
click at [487, 498] on input "text" at bounding box center [656, 495] width 448 height 31
click at [572, 490] on input "704808032413049" at bounding box center [656, 495] width 448 height 31
type input "704808032413049"
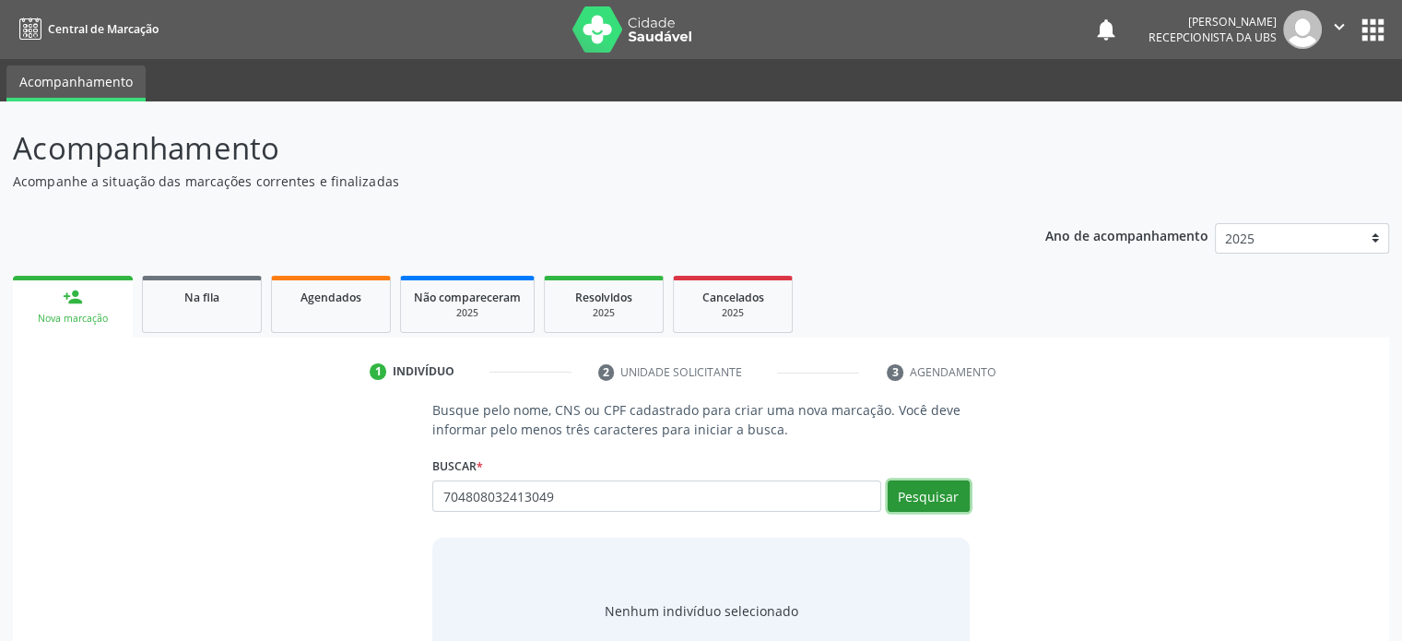
click at [933, 490] on button "Pesquisar" at bounding box center [929, 495] width 82 height 31
click at [564, 494] on input "704808032413049" at bounding box center [656, 495] width 448 height 31
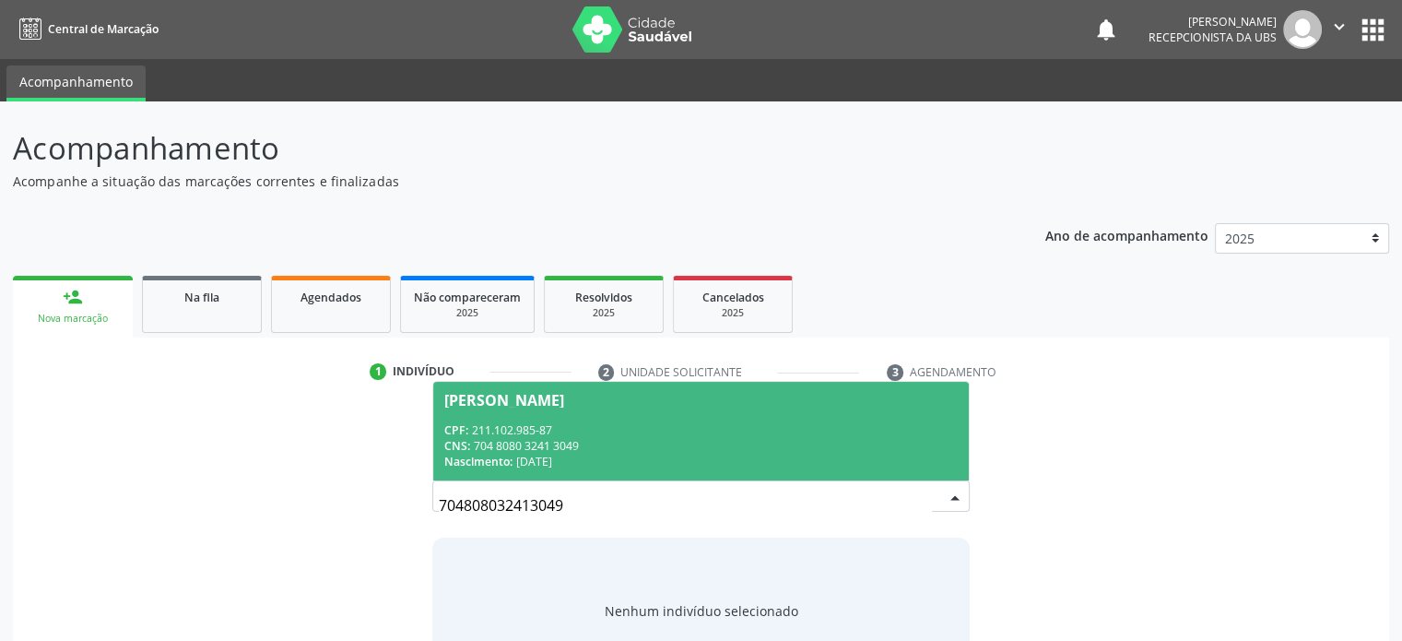
drag, startPoint x: 612, startPoint y: 490, endPoint x: 518, endPoint y: 412, distance: 121.8
click at [518, 412] on span "Terezinha Neri Almeida CPF: 211.102.985-87 CNS: 704 8080 3241 3049 Nascimento: …" at bounding box center [700, 431] width 535 height 99
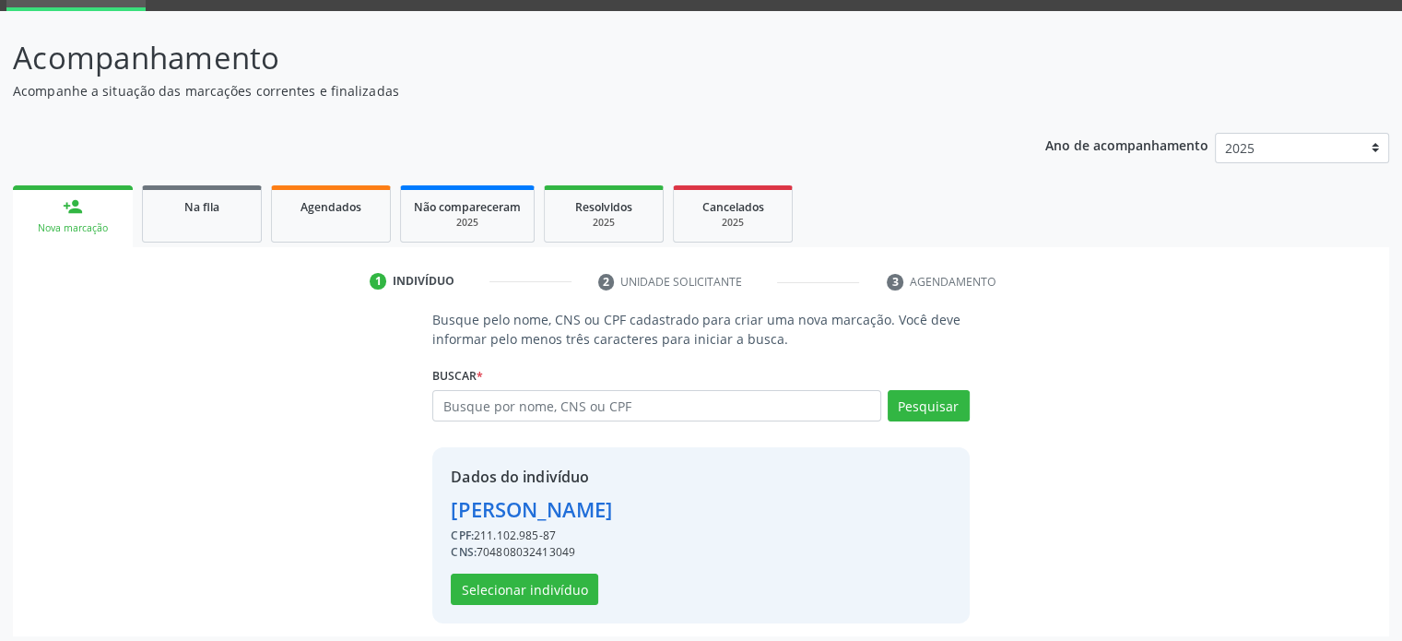
scroll to position [97, 0]
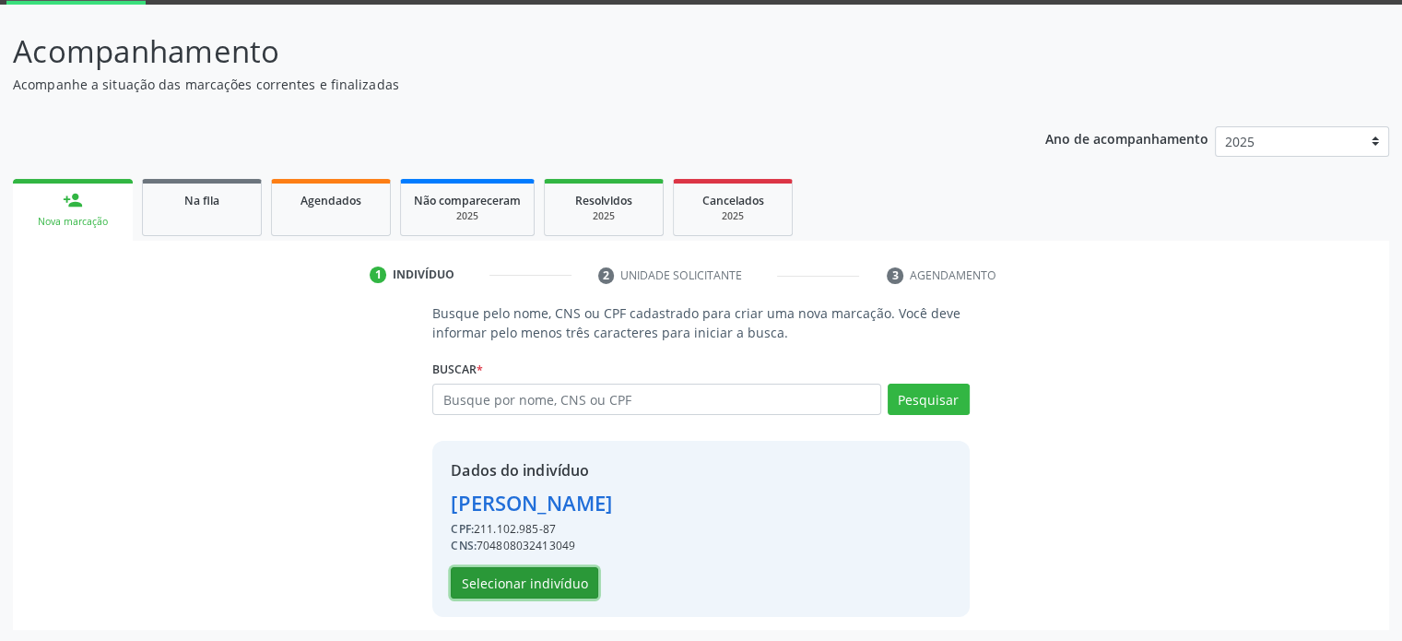
click at [530, 577] on button "Selecionar indivíduo" at bounding box center [525, 582] width 148 height 31
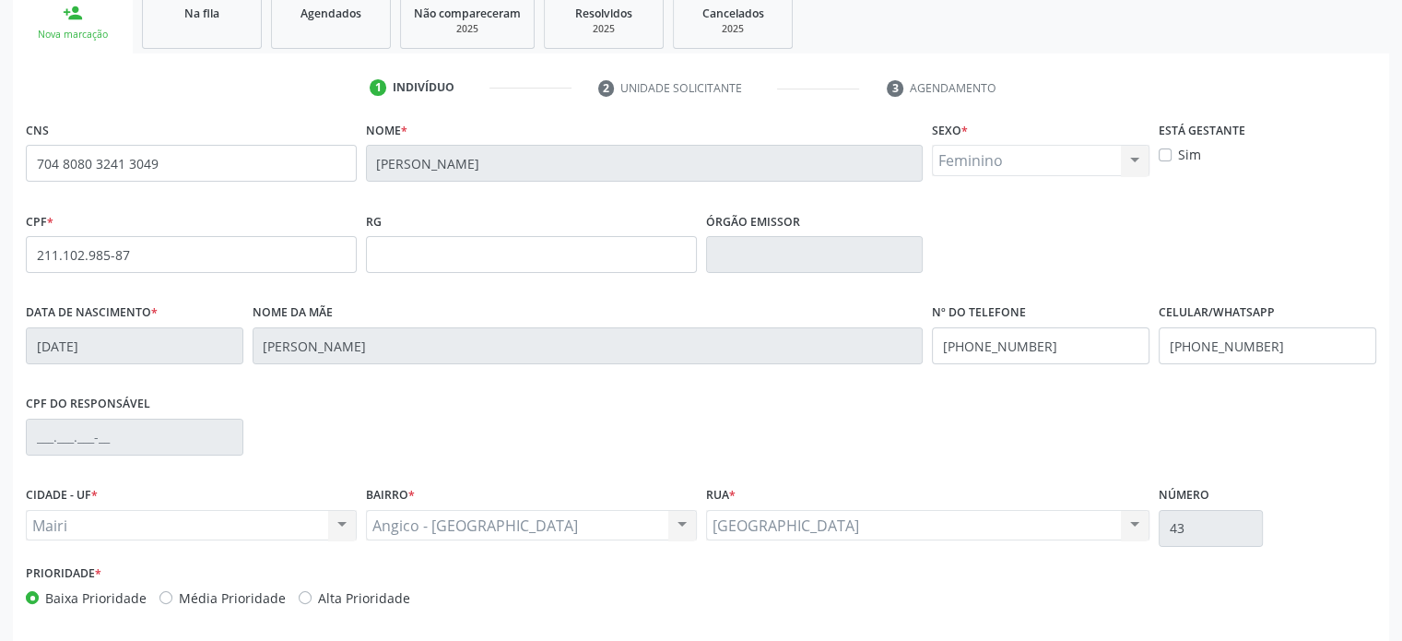
scroll to position [358, 0]
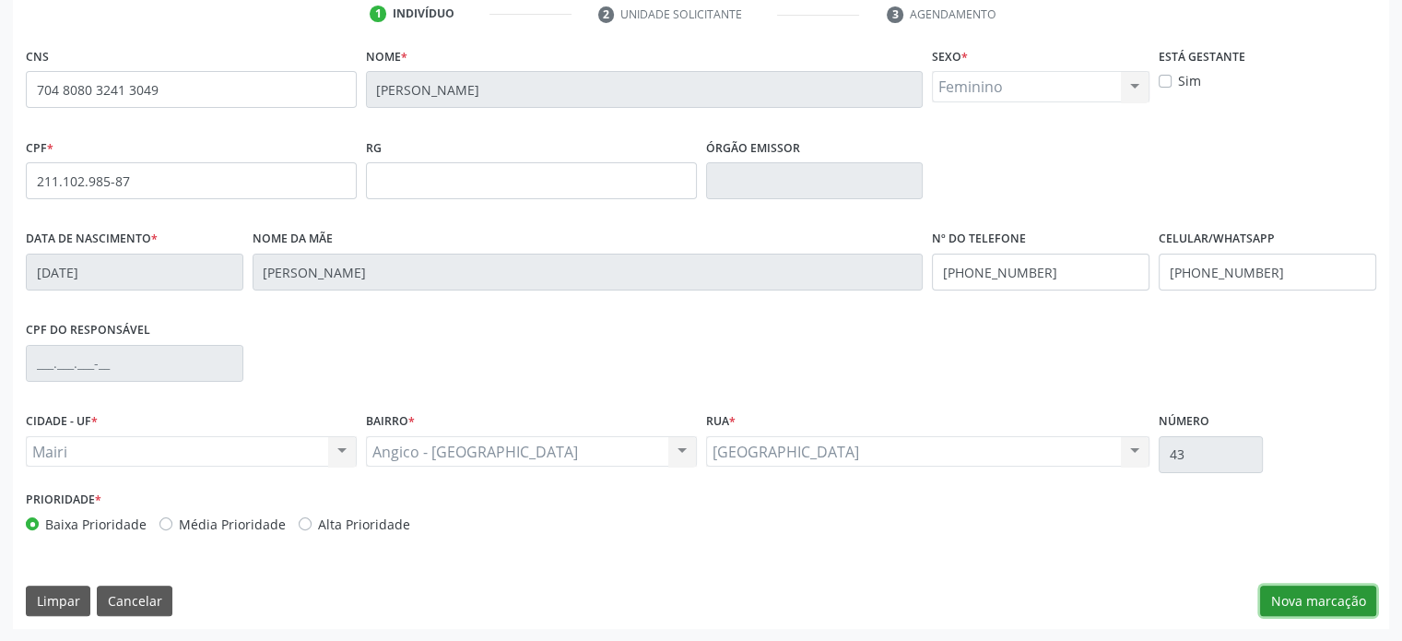
click at [1309, 603] on button "Nova marcação" at bounding box center [1318, 601] width 116 height 31
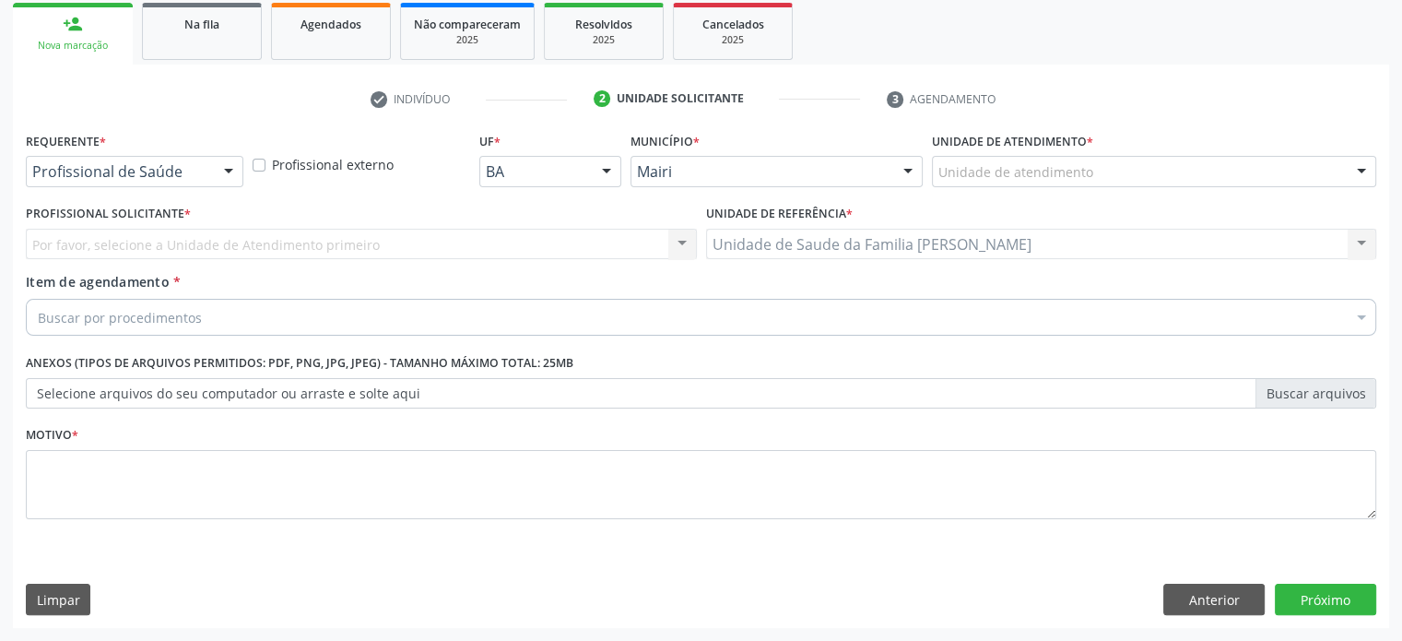
scroll to position [272, 0]
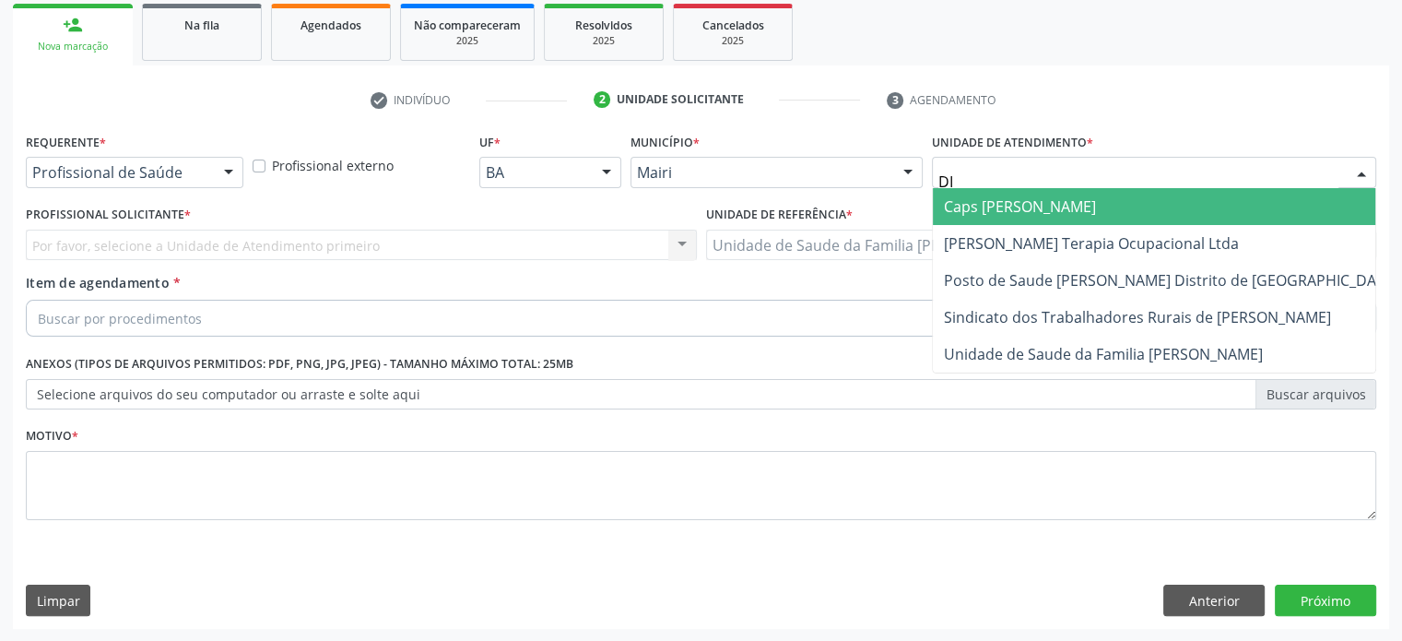
type input "DIL"
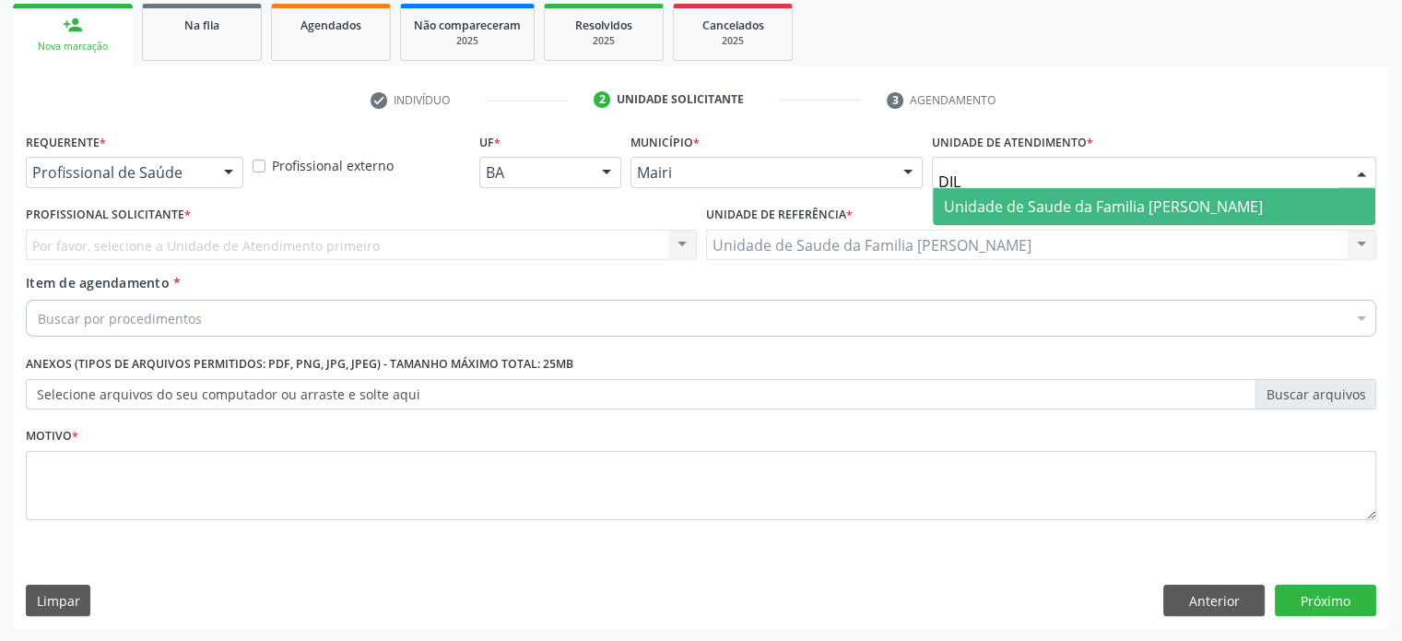
click at [1022, 196] on span "Unidade de Saude da Familia [PERSON_NAME]" at bounding box center [1103, 206] width 319 height 20
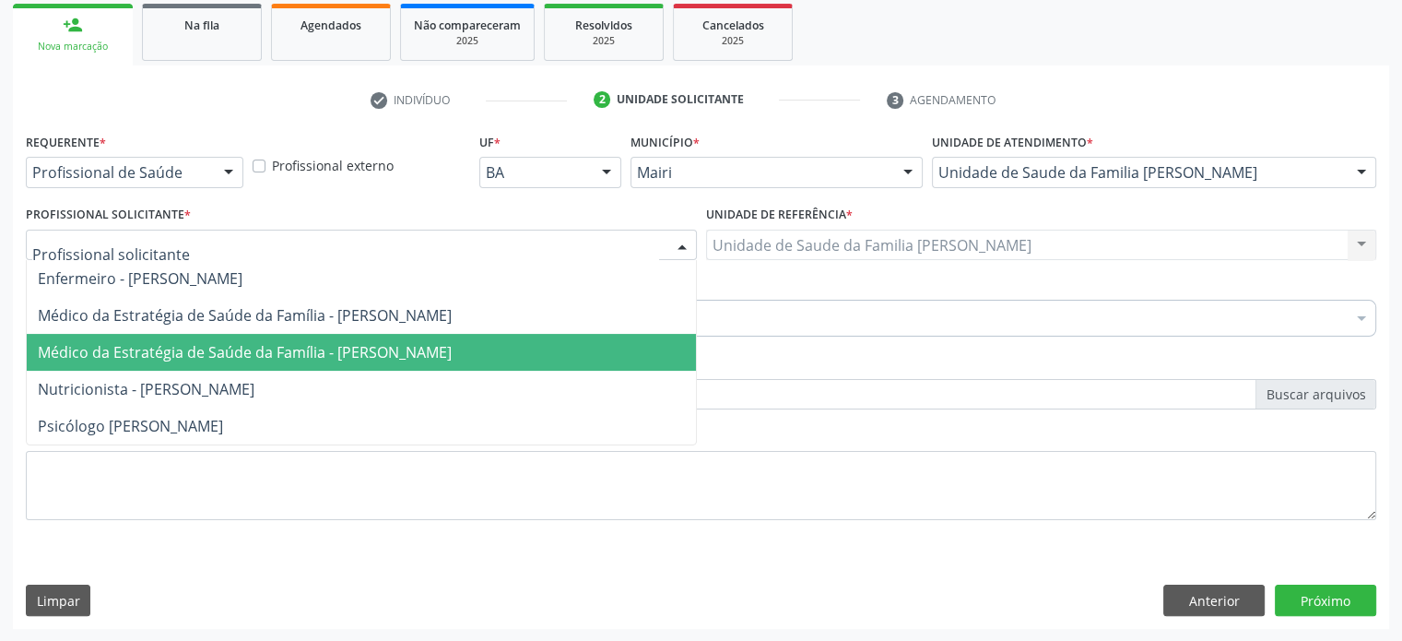
click at [305, 349] on span "Médico da Estratégia de Saúde da Família - [PERSON_NAME]" at bounding box center [245, 352] width 414 height 20
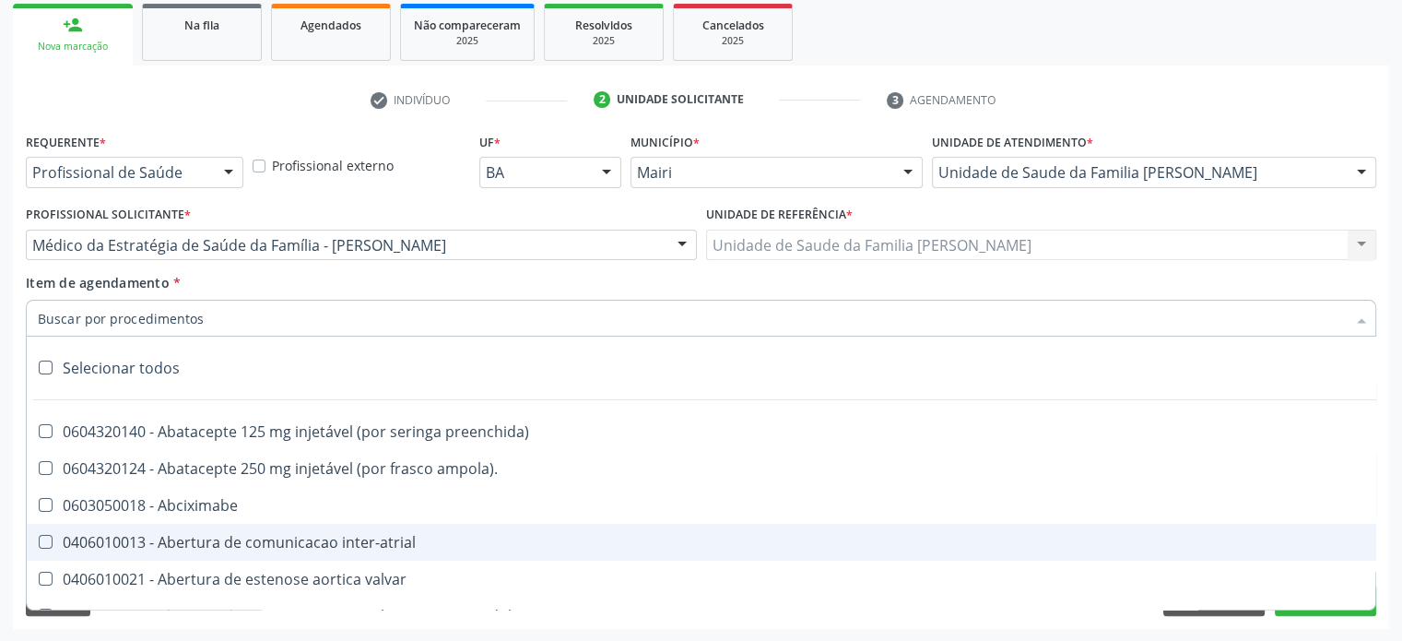
paste input "225250"
type input "225250"
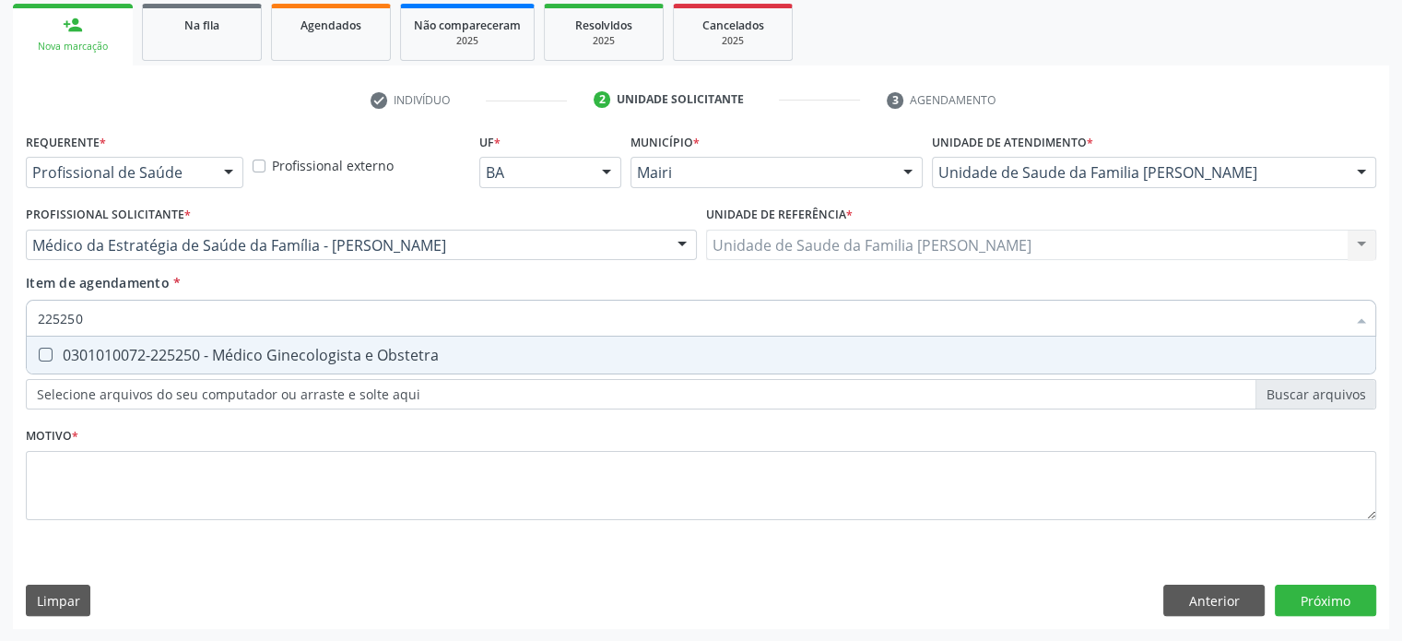
click at [136, 349] on div "0301010072-225250 - Médico Ginecologista e Obstetra" at bounding box center [701, 355] width 1327 height 15
checkbox Obstetra "true"
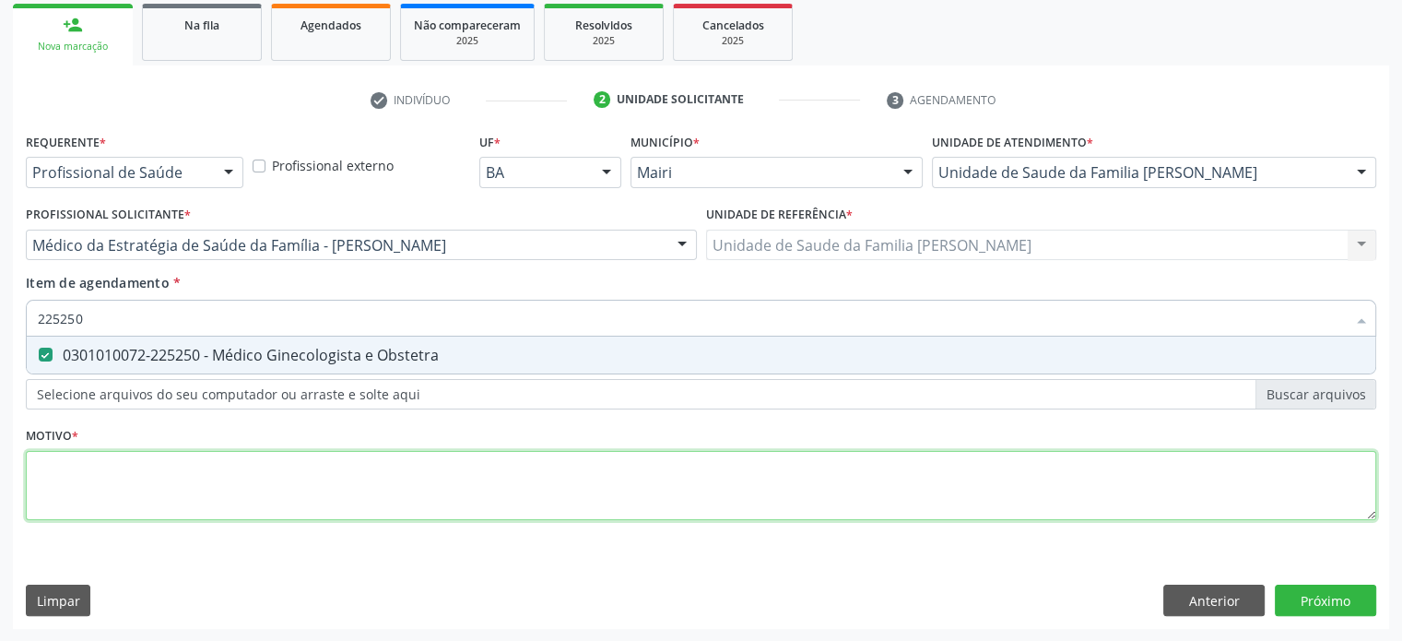
click at [71, 474] on div "Requerente * Profissional de Saúde Profissional de Saúde Paciente Nenhum result…" at bounding box center [701, 337] width 1351 height 418
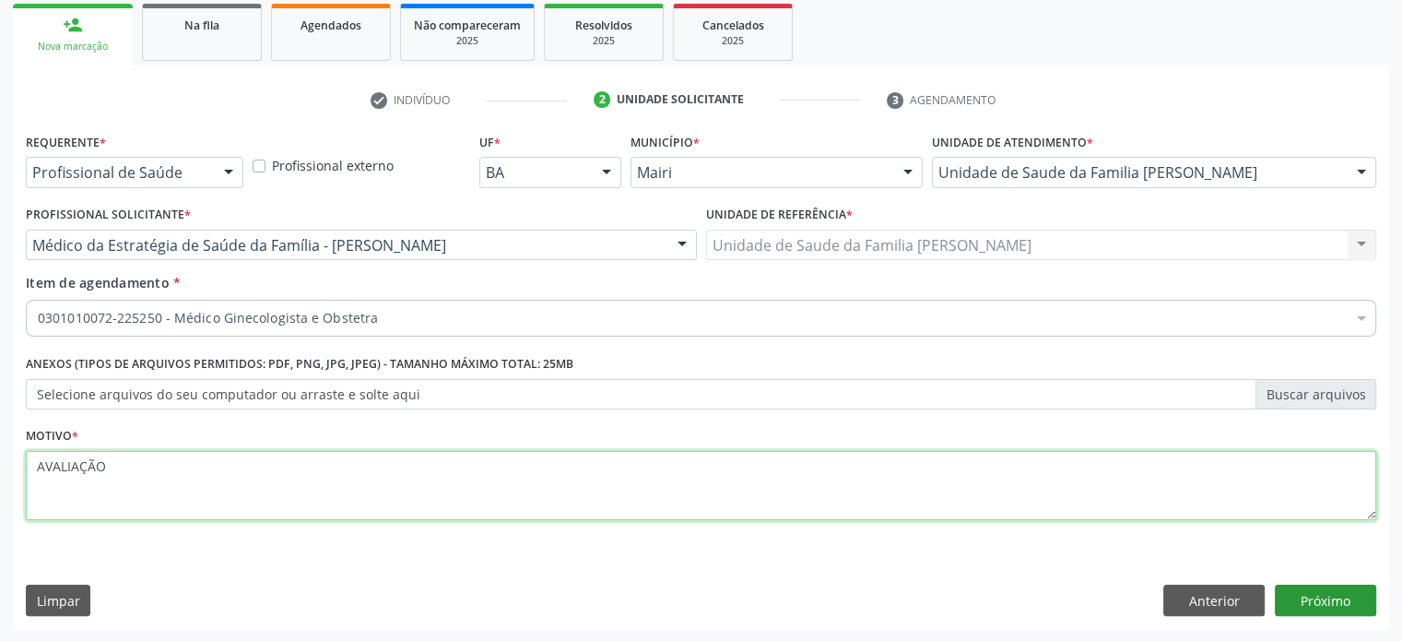
type textarea "AVALIAÇÃO"
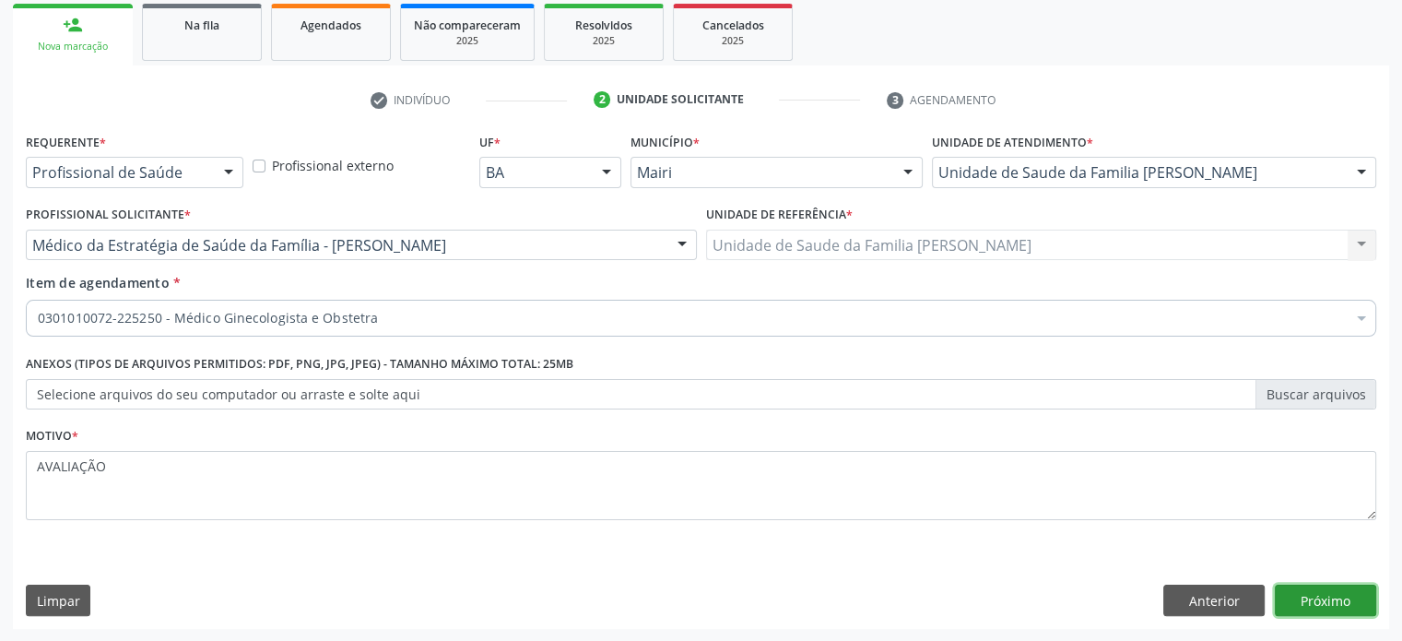
click at [1339, 605] on button "Próximo" at bounding box center [1325, 600] width 101 height 31
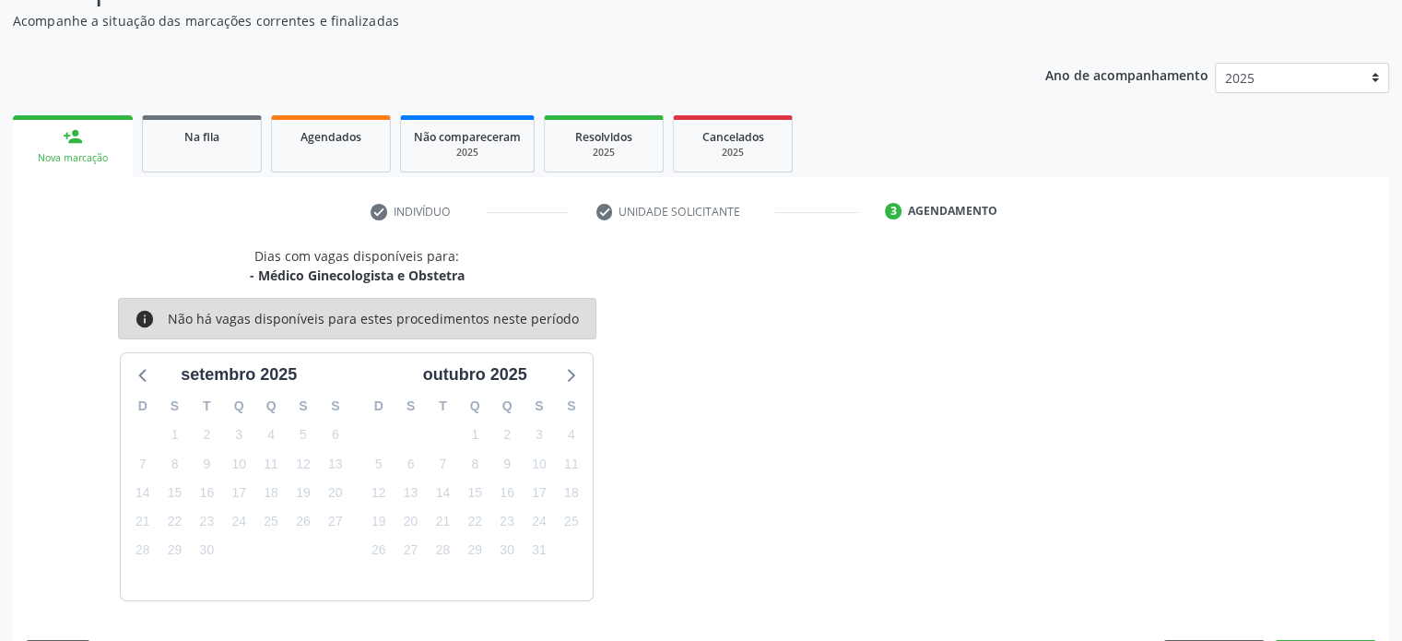
scroll to position [214, 0]
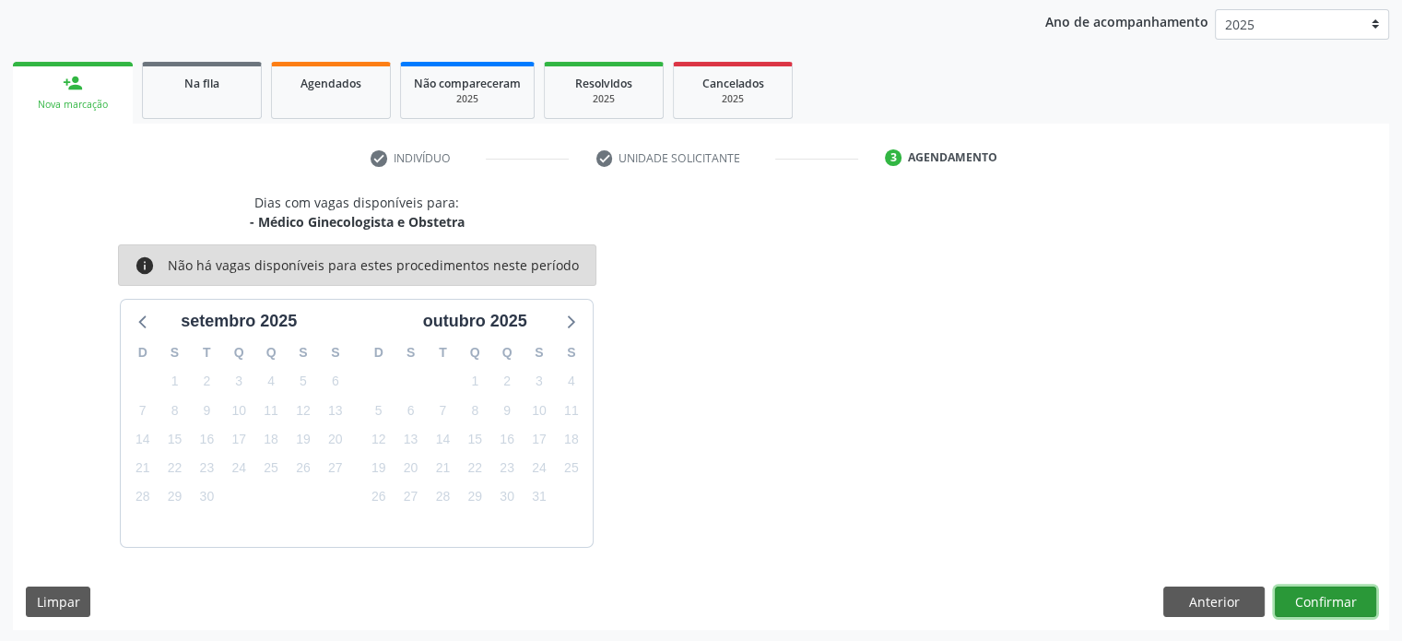
click at [1339, 605] on button "Confirmar" at bounding box center [1325, 601] width 101 height 31
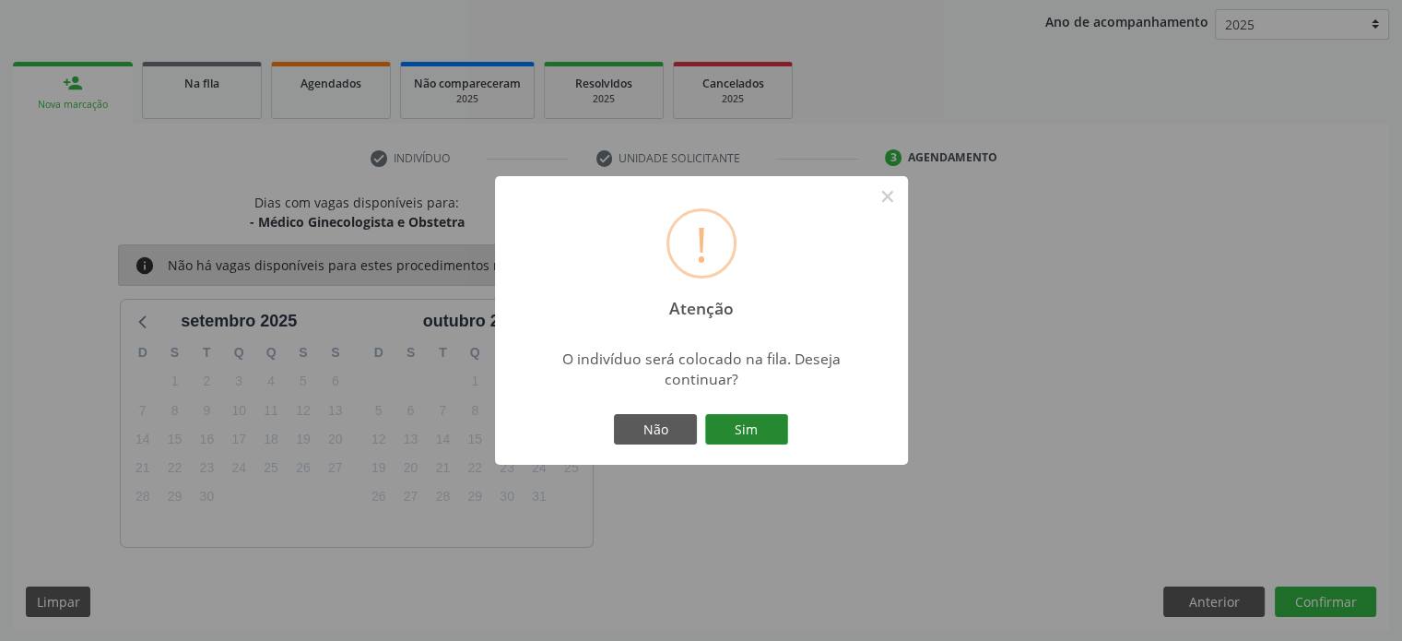
click at [769, 417] on button "Sim" at bounding box center [746, 429] width 83 height 31
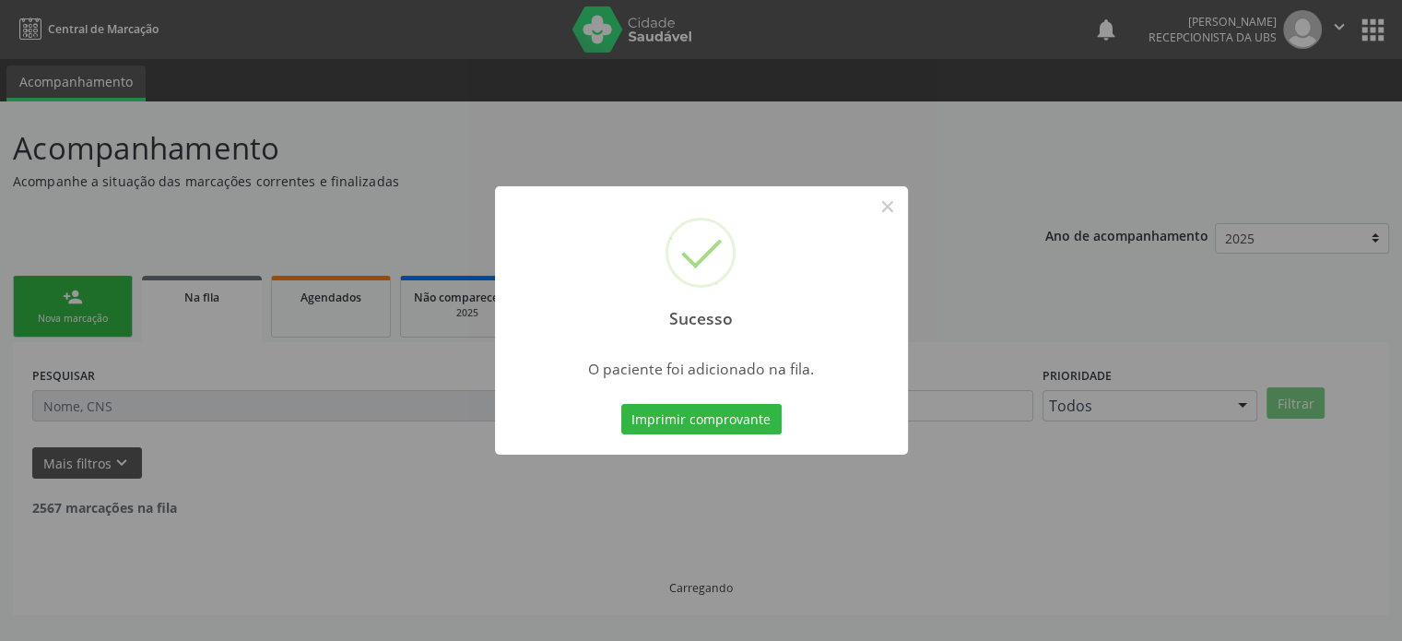
scroll to position [0, 0]
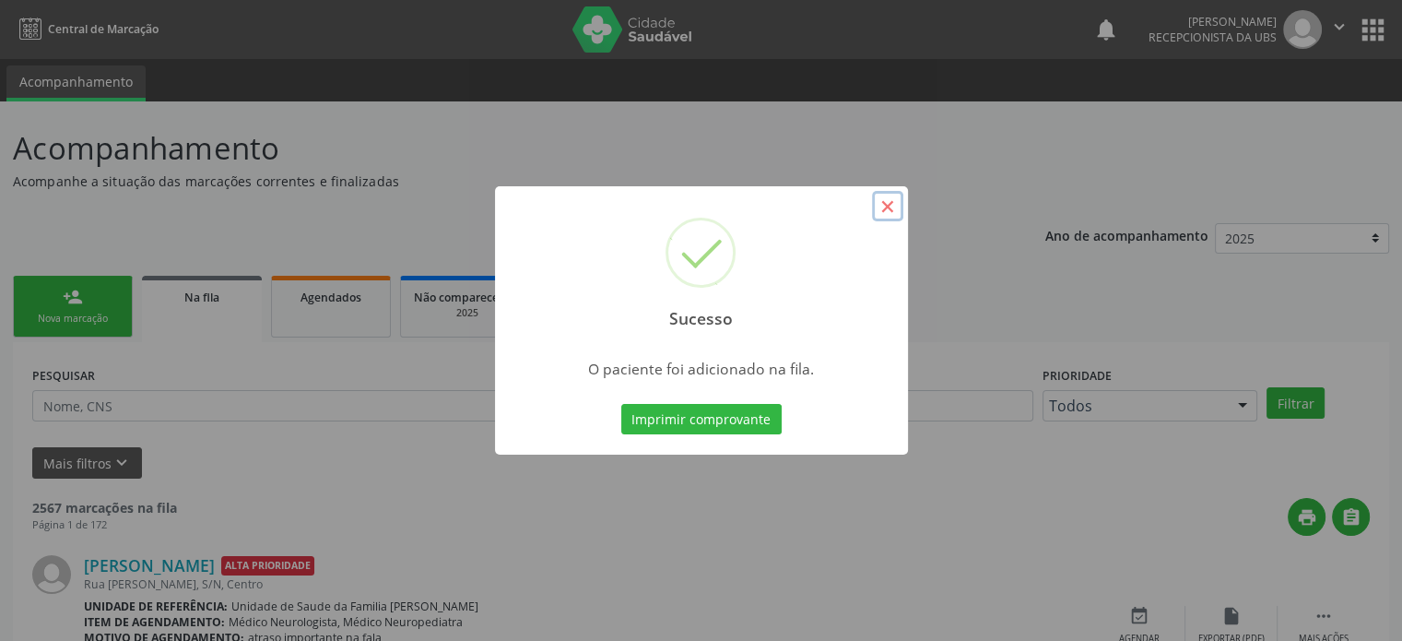
click at [893, 199] on button "×" at bounding box center [887, 206] width 31 height 31
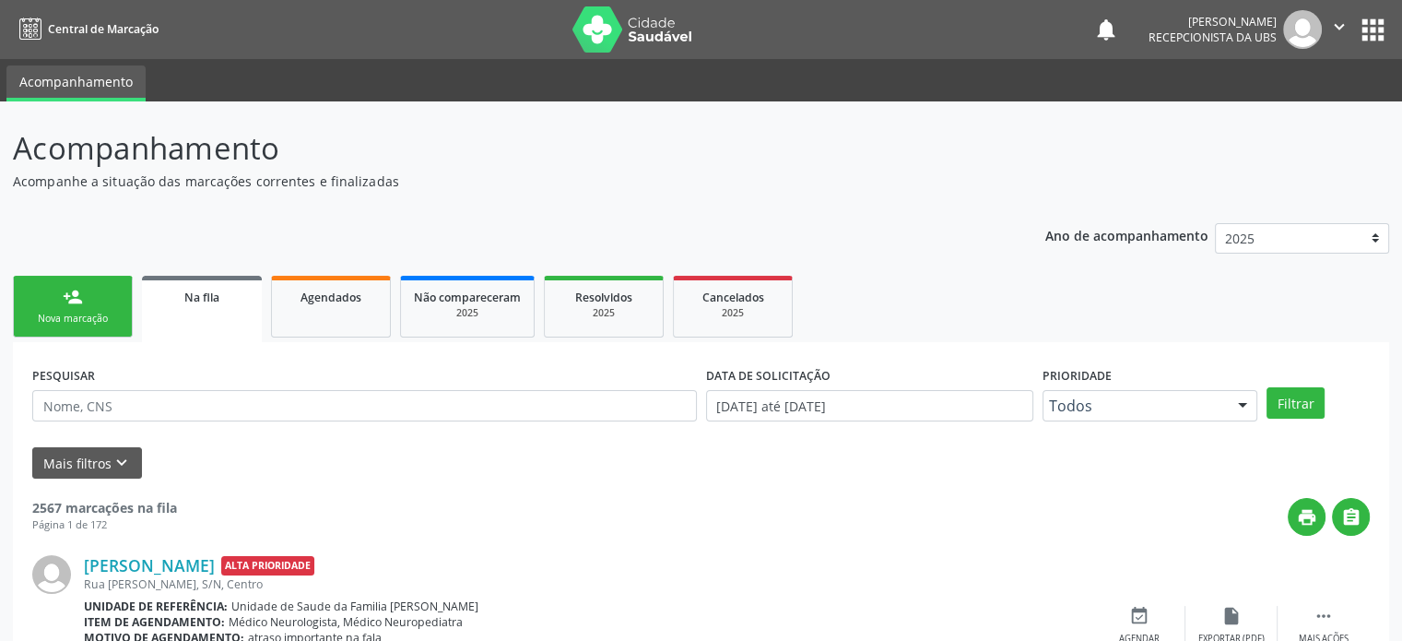
click at [103, 305] on link "person_add Nova marcação" at bounding box center [73, 307] width 120 height 62
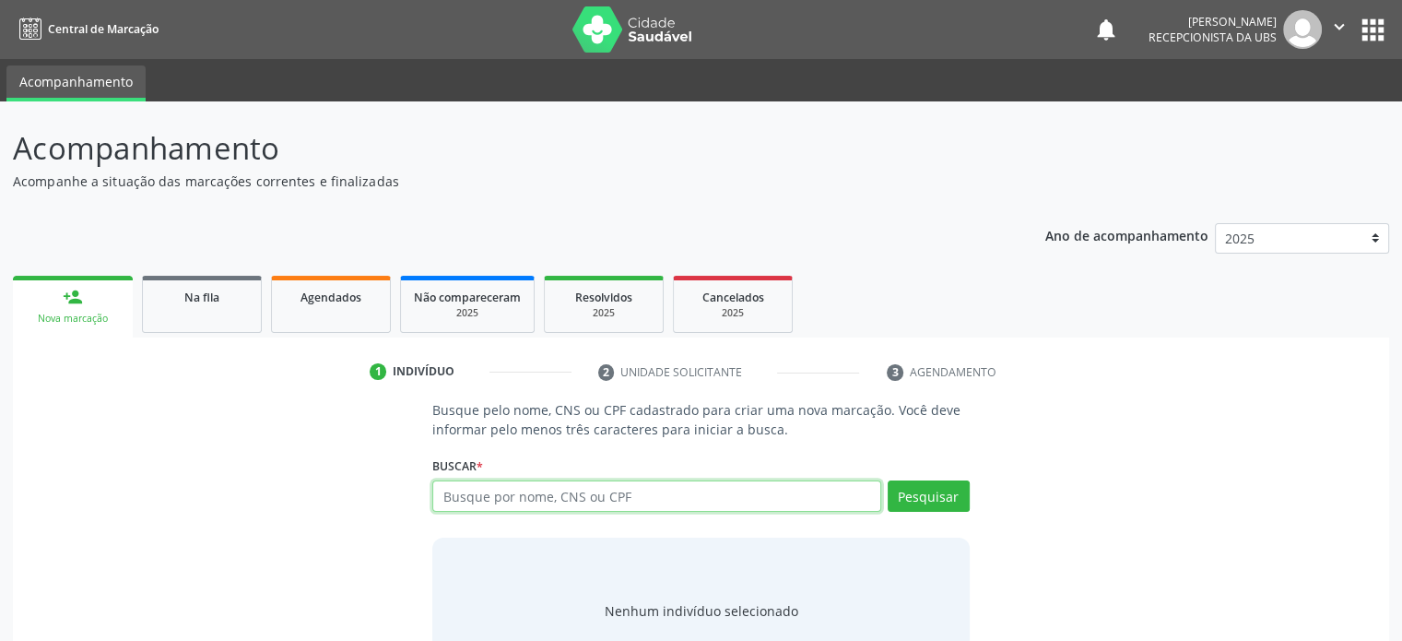
click at [542, 491] on input "text" at bounding box center [656, 495] width 448 height 31
drag, startPoint x: 432, startPoint y: 408, endPoint x: 790, endPoint y: 433, distance: 358.6
click at [790, 433] on p "Busque pelo nome, CNS ou CPF cadastrado para criar uma nova marcação. Você deve…" at bounding box center [700, 419] width 537 height 39
click at [793, 431] on p "Busque pelo nome, CNS ou CPF cadastrado para criar uma nova marcação. Você deve…" at bounding box center [700, 419] width 537 height 39
drag, startPoint x: 1000, startPoint y: 370, endPoint x: 358, endPoint y: 371, distance: 642.7
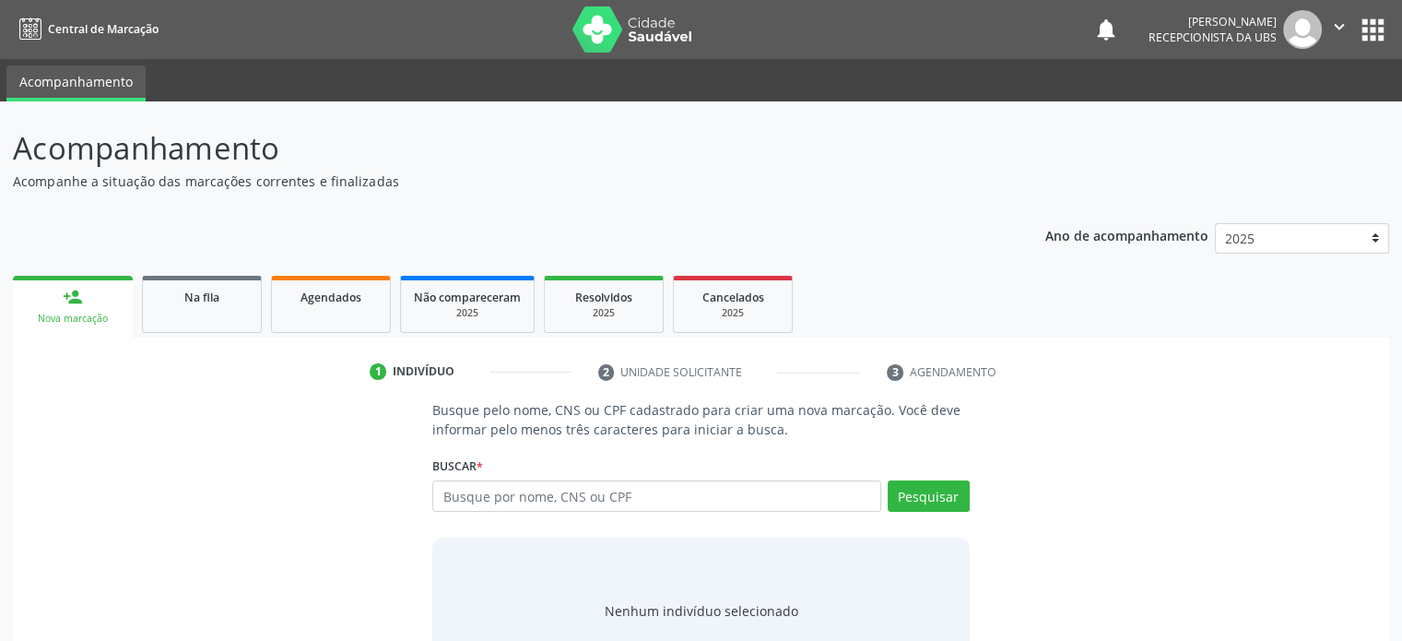
click at [358, 371] on ul "1 Indivíduo 2 Unidade solicitante 3 Agendamento" at bounding box center [701, 372] width 1377 height 30
click at [887, 254] on div "Ano de acompanhamento 2025 2024 2023 2022 2021 2020 2019 person_add Nova marcaç…" at bounding box center [701, 454] width 1377 height 488
click at [254, 475] on div "Busque pelo nome, CNS ou CPF cadastrado para criar uma nova marcação. Você deve…" at bounding box center [701, 542] width 1351 height 284
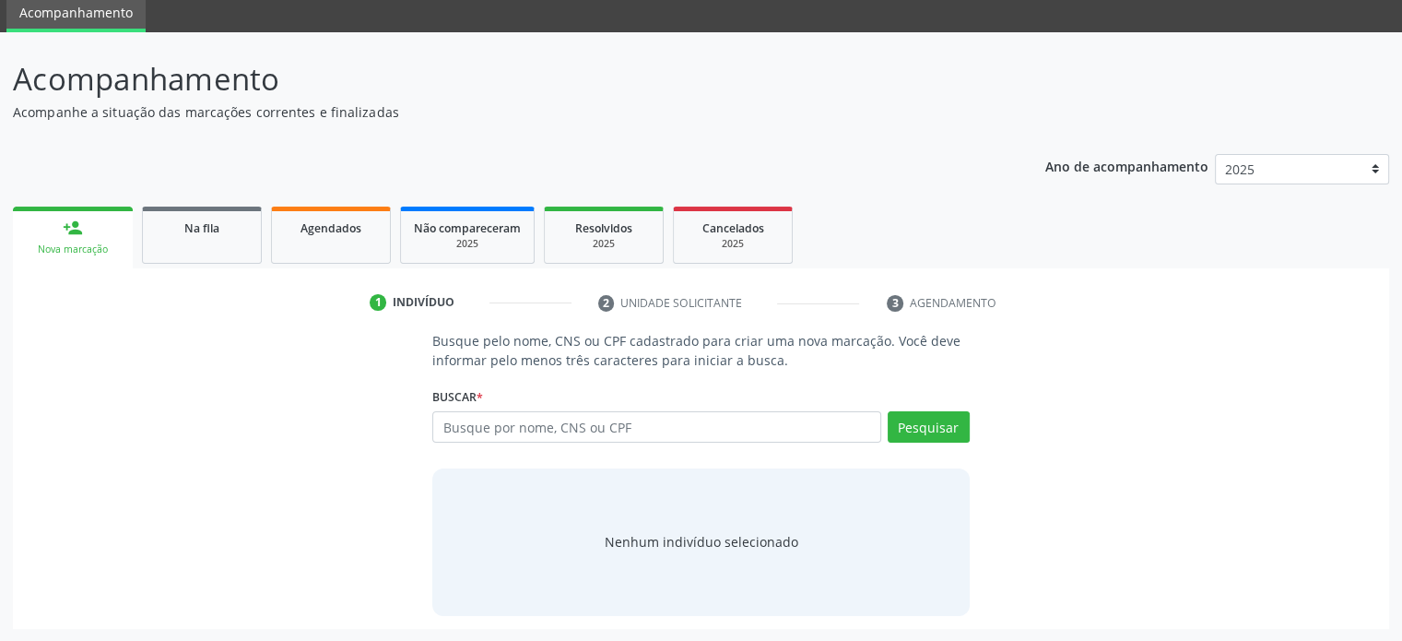
drag, startPoint x: 14, startPoint y: 150, endPoint x: 1041, endPoint y: 467, distance: 1075.1
click at [1041, 467] on div "Acompanhamento Acompanhe a situação das marcações correntes e finalizadas Relat…" at bounding box center [701, 342] width 1377 height 573
click at [1143, 388] on div "Busque pelo nome, CNS ou CPF cadastrado para criar uma nova marcação. Você deve…" at bounding box center [701, 473] width 1351 height 284
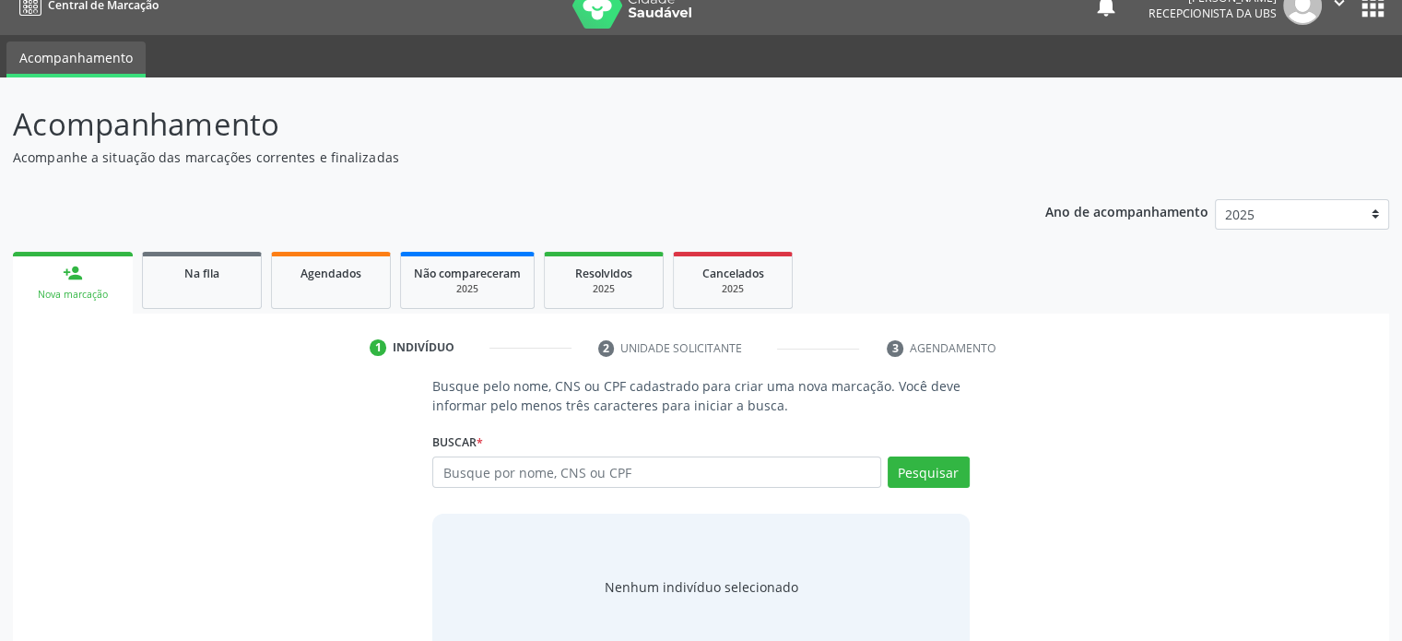
scroll to position [0, 0]
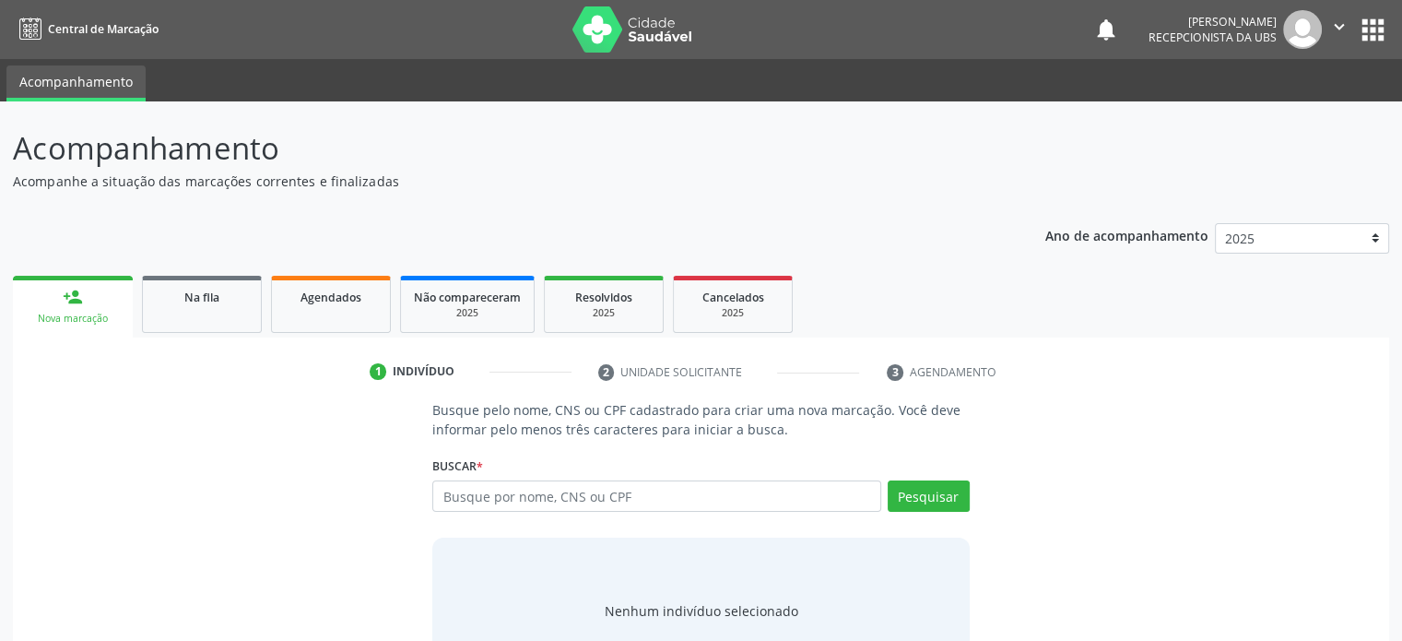
click at [669, 207] on div "Acompanhamento Acompanhe a situação das marcações correntes e finalizadas Relat…" at bounding box center [701, 411] width 1377 height 573
click at [462, 493] on input "text" at bounding box center [656, 495] width 448 height 31
type input "700000378560004"
click at [935, 502] on button "Pesquisar" at bounding box center [929, 495] width 82 height 31
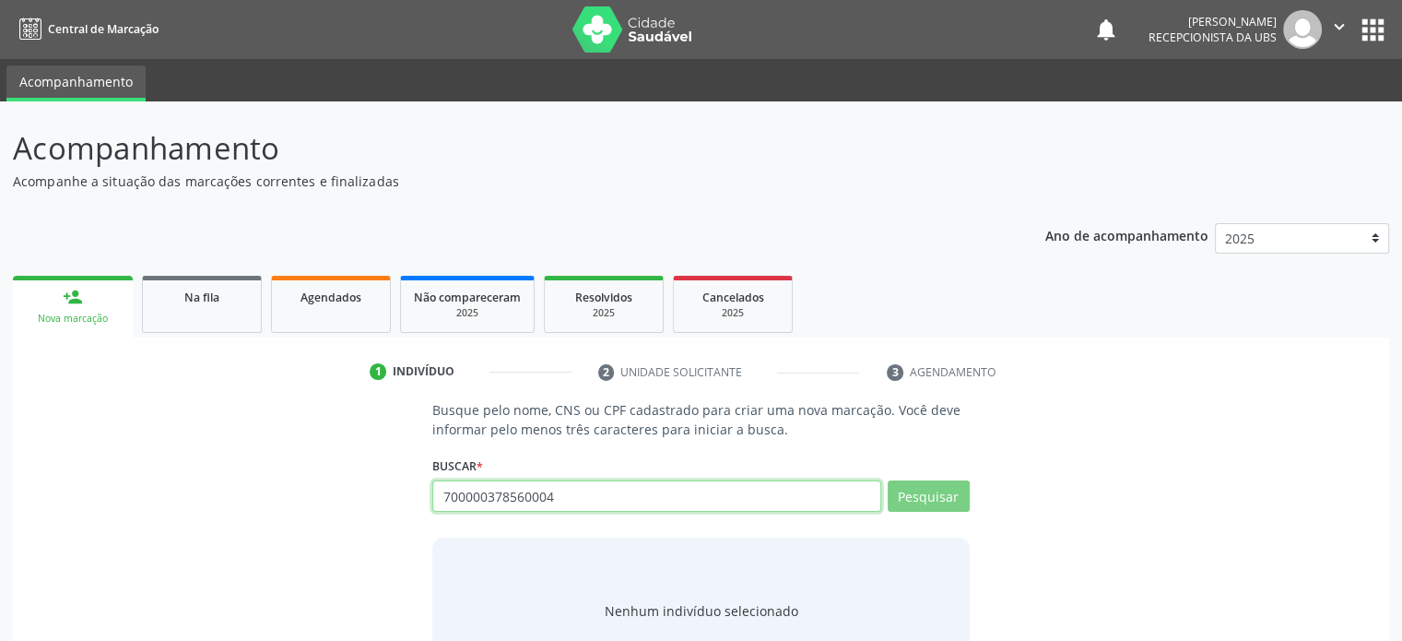
click at [578, 497] on input "700000378560004" at bounding box center [656, 495] width 448 height 31
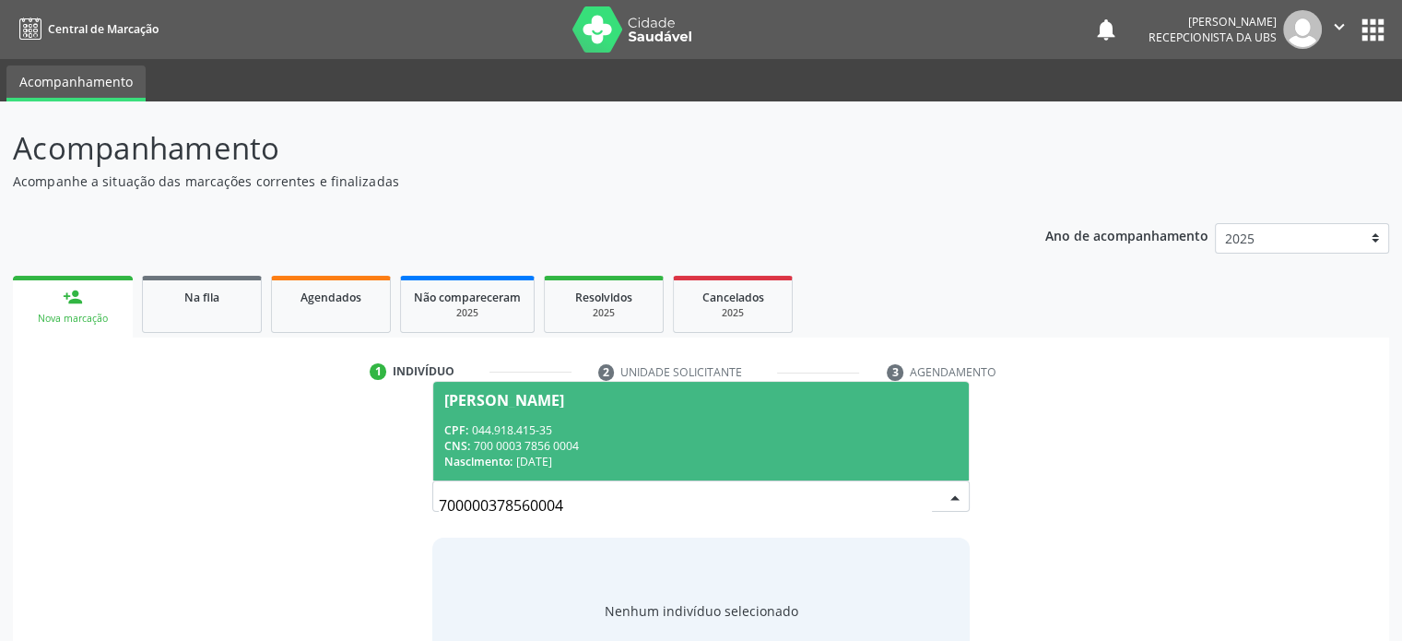
click at [491, 401] on div "Norma Afonseca Ribeiro" at bounding box center [504, 400] width 120 height 15
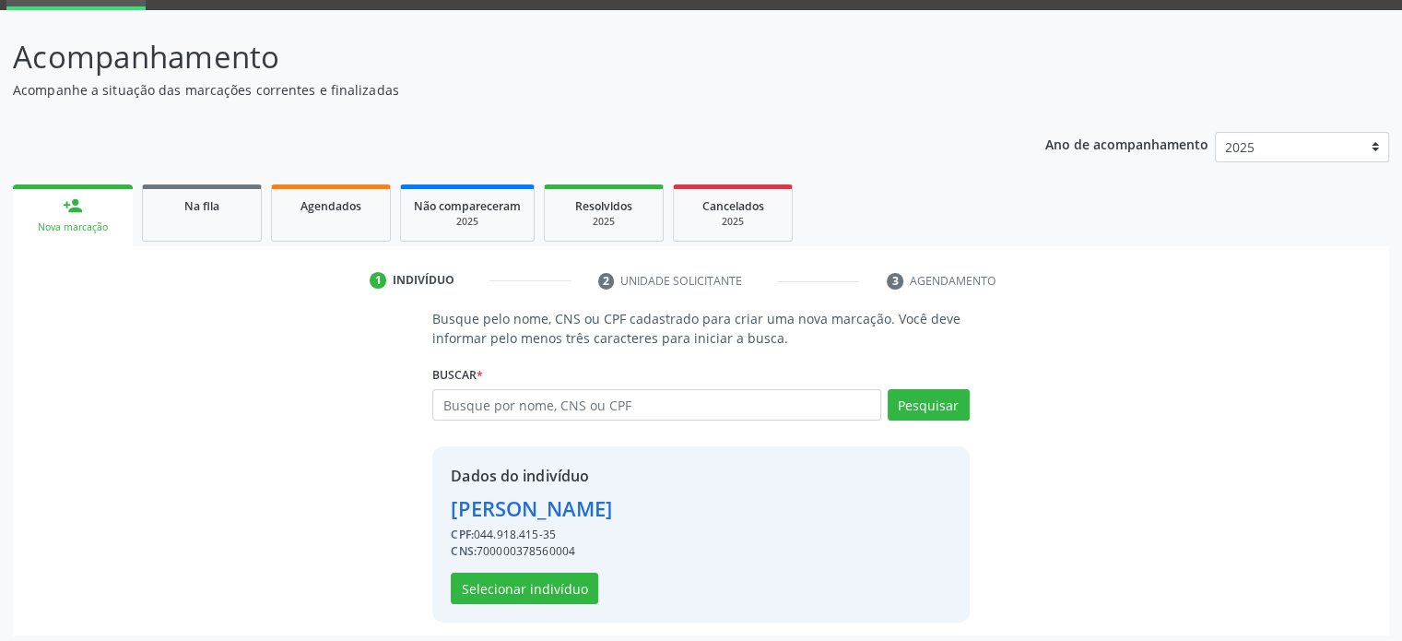
scroll to position [97, 0]
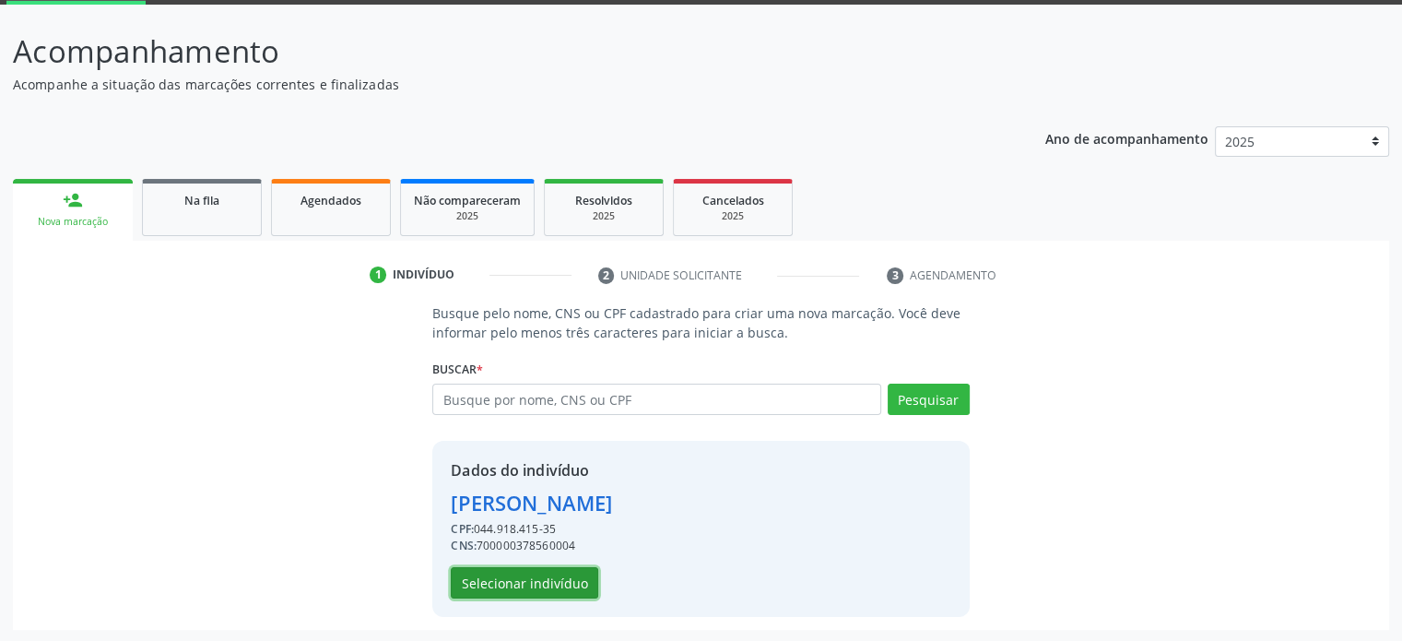
click at [528, 583] on button "Selecionar indivíduo" at bounding box center [525, 582] width 148 height 31
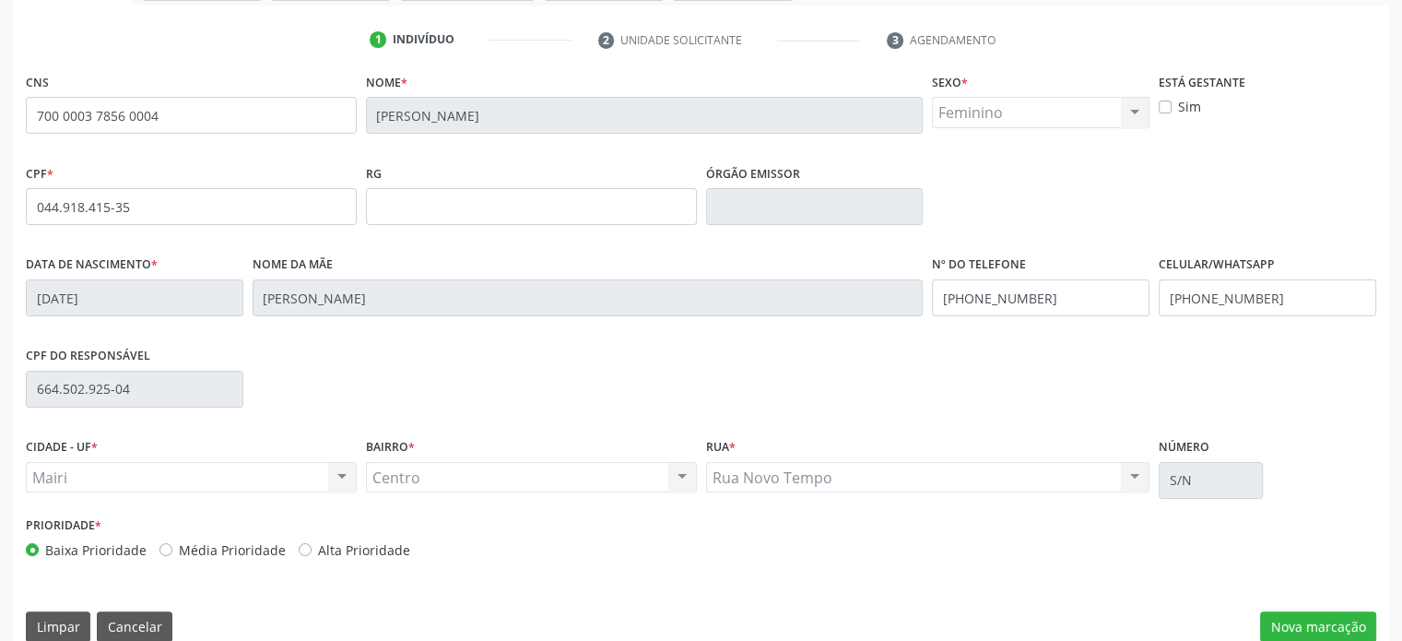
scroll to position [358, 0]
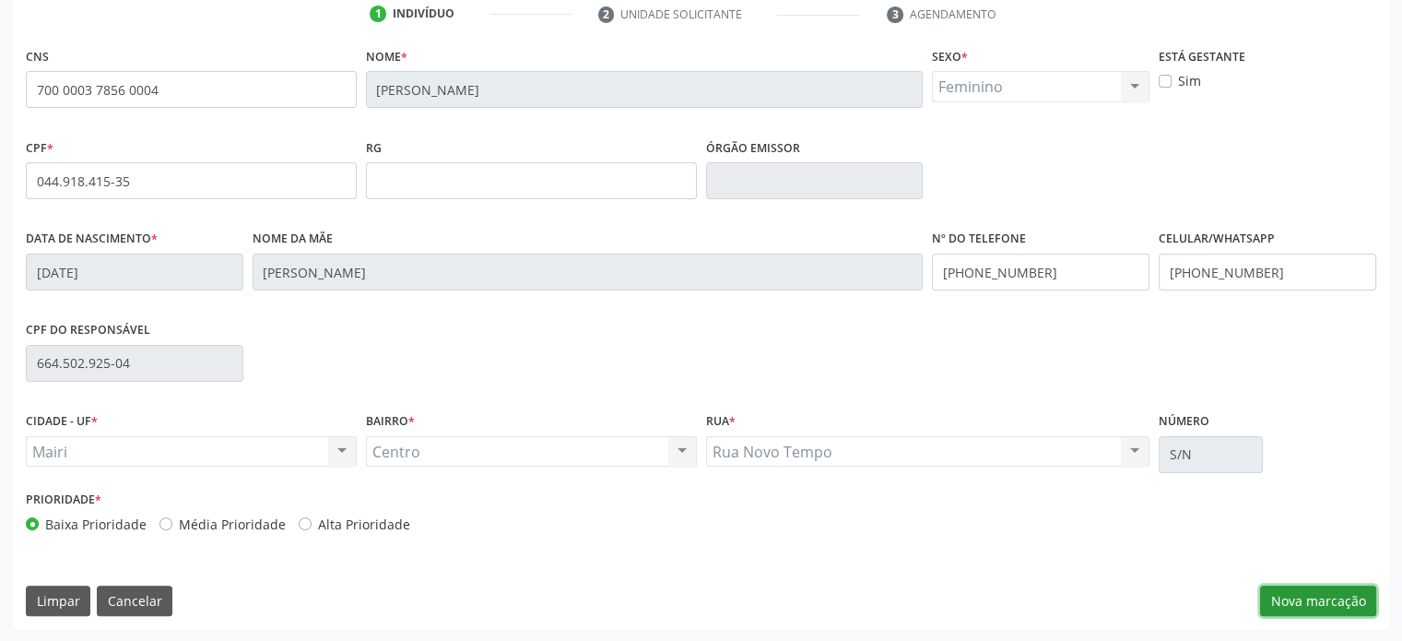
drag, startPoint x: 1313, startPoint y: 598, endPoint x: 1309, endPoint y: 558, distance: 39.8
click at [1313, 598] on button "Nova marcação" at bounding box center [1318, 601] width 116 height 31
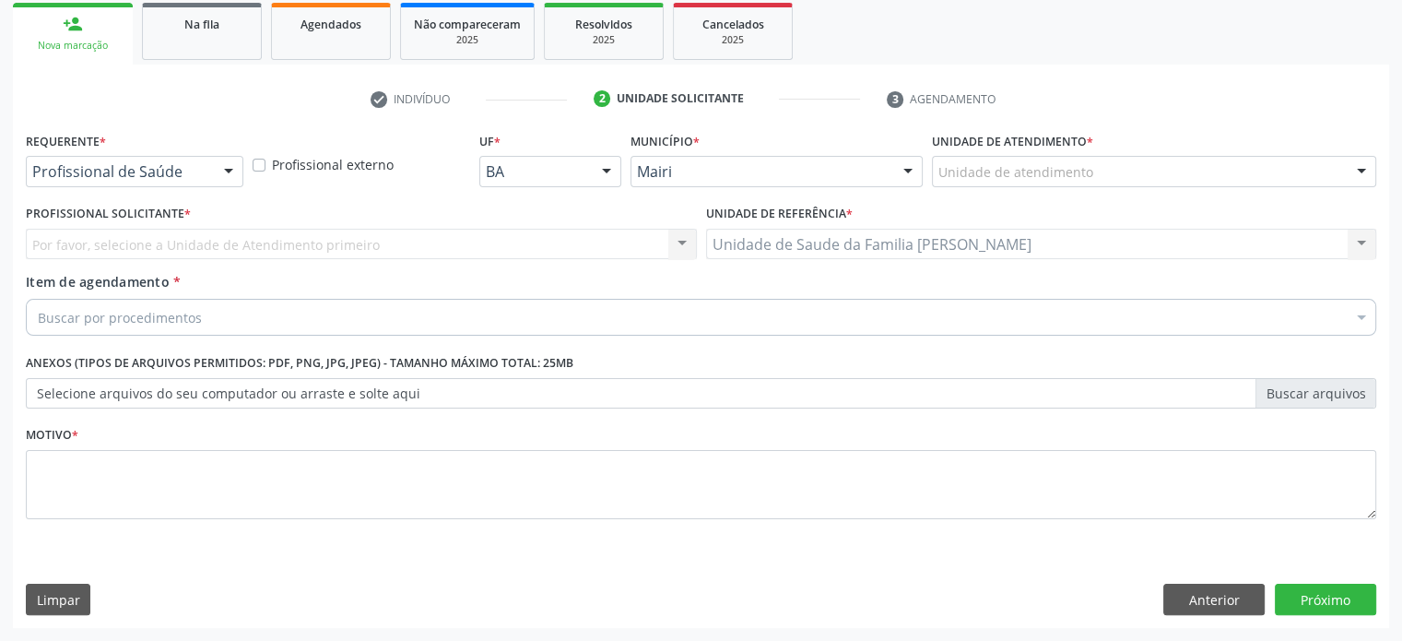
scroll to position [272, 0]
click at [1146, 165] on div "Unidade de atendimento" at bounding box center [1154, 172] width 444 height 31
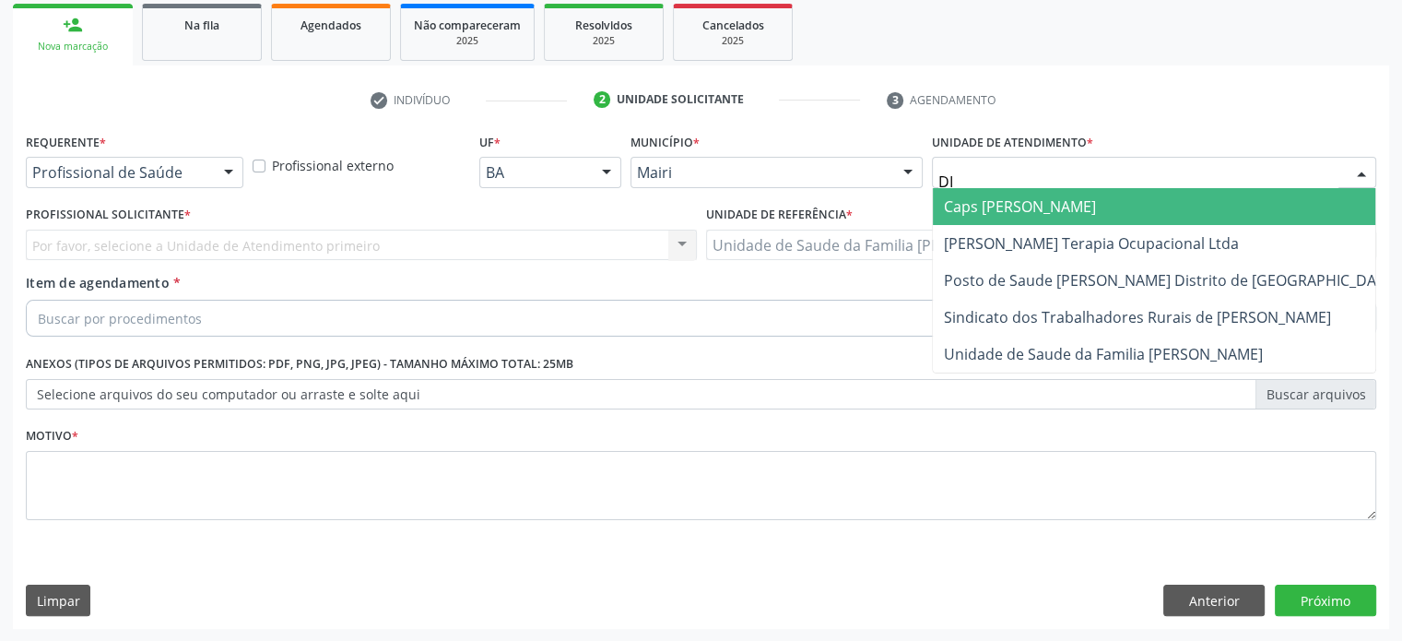
type input "DIL"
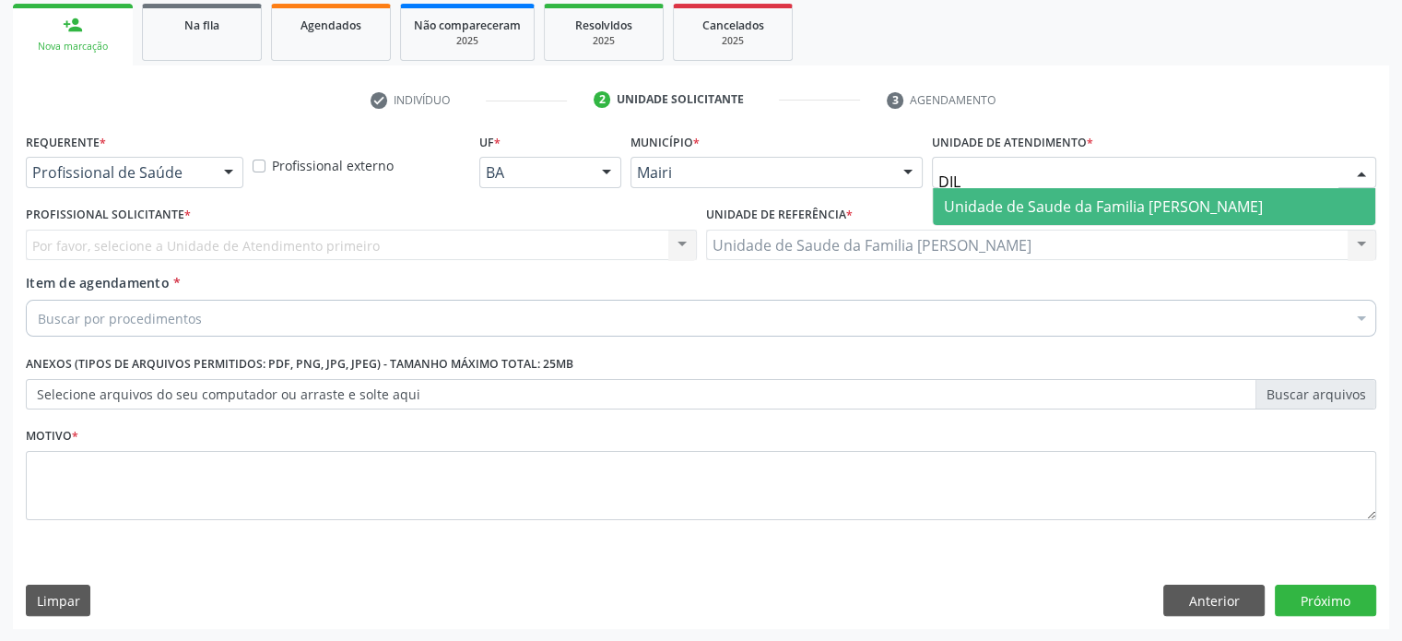
click at [1147, 205] on span "Unidade de Saude da Familia [PERSON_NAME]" at bounding box center [1103, 206] width 319 height 20
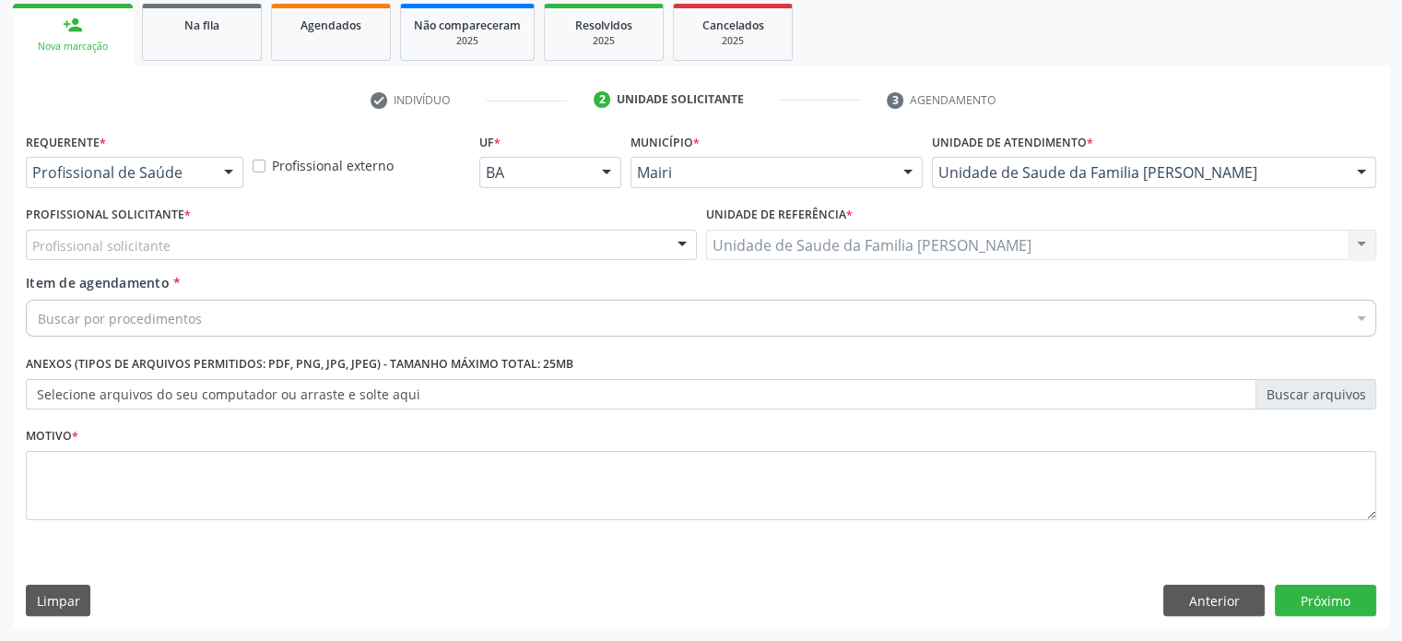
click at [184, 247] on div "Profissional solicitante" at bounding box center [361, 245] width 671 height 31
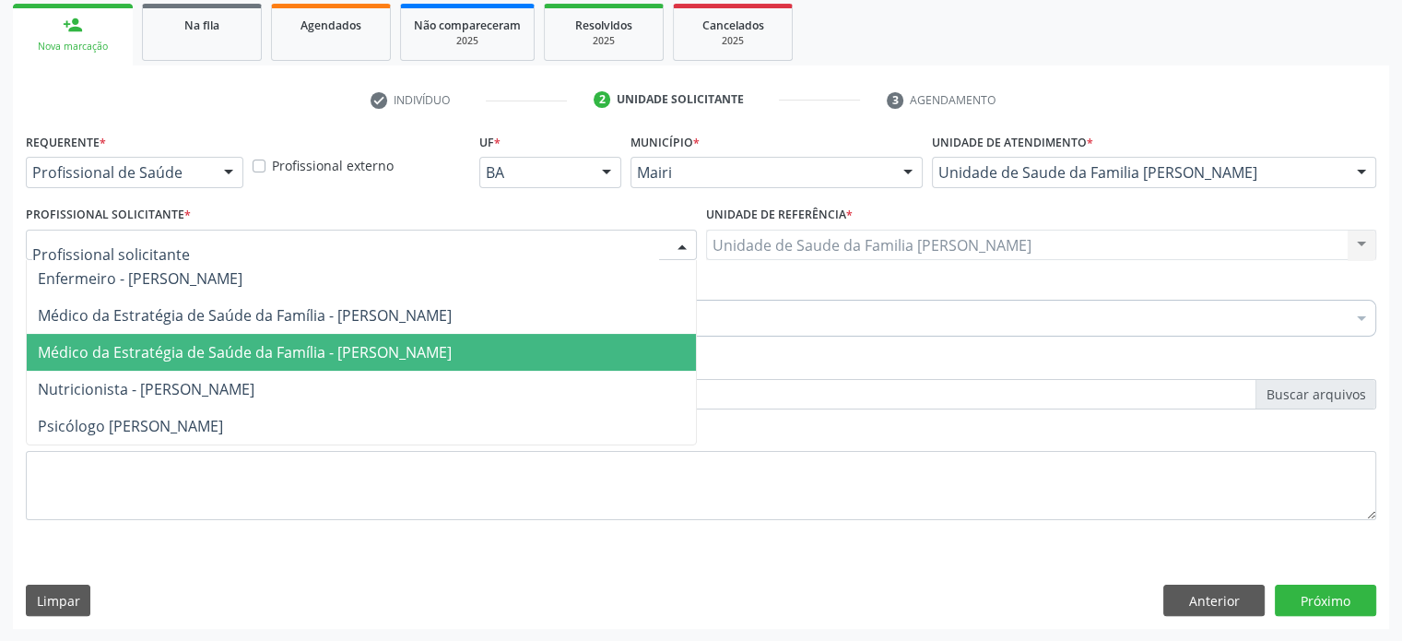
click at [214, 352] on span "Médico da Estratégia de Saúde da Família - [PERSON_NAME]" at bounding box center [245, 352] width 414 height 20
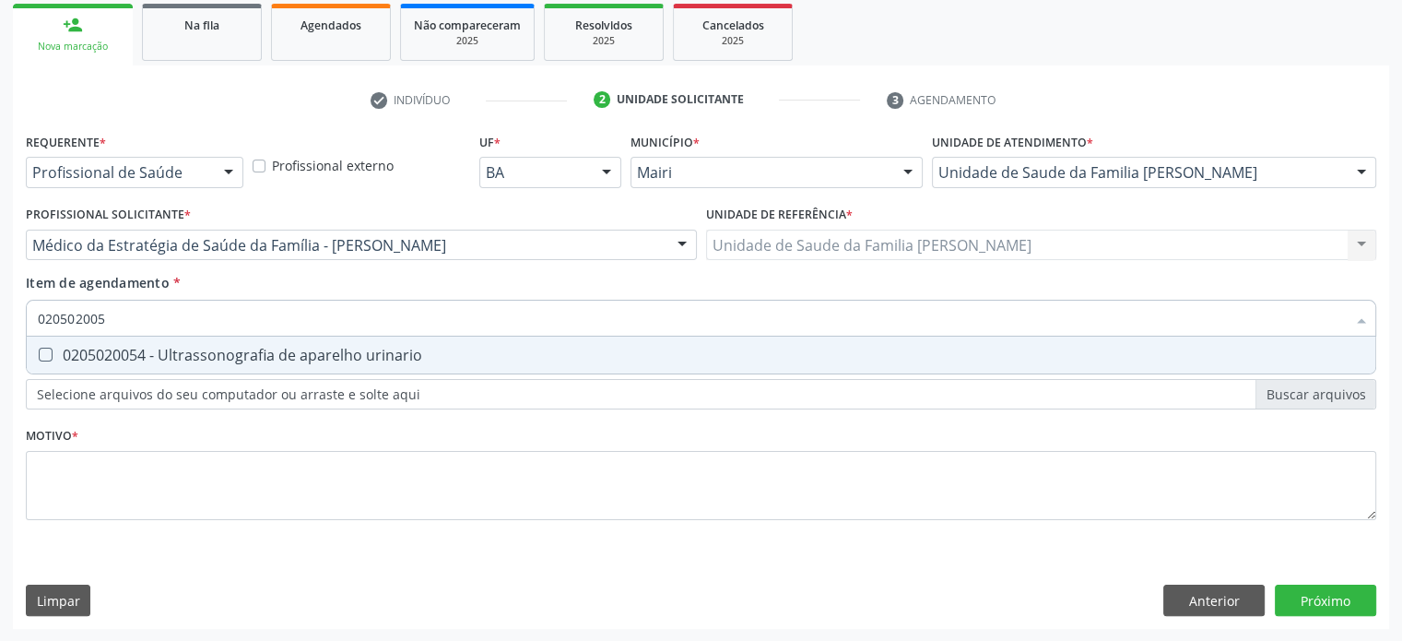
type input "0205020054"
click at [172, 361] on div "0205020054 - Ultrassonografia de aparelho urinario" at bounding box center [701, 355] width 1327 height 15
checkbox urinario "true"
click at [1321, 604] on div "Requerente * Profissional de Saúde Profissional de Saúde Paciente Nenhum result…" at bounding box center [701, 378] width 1377 height 501
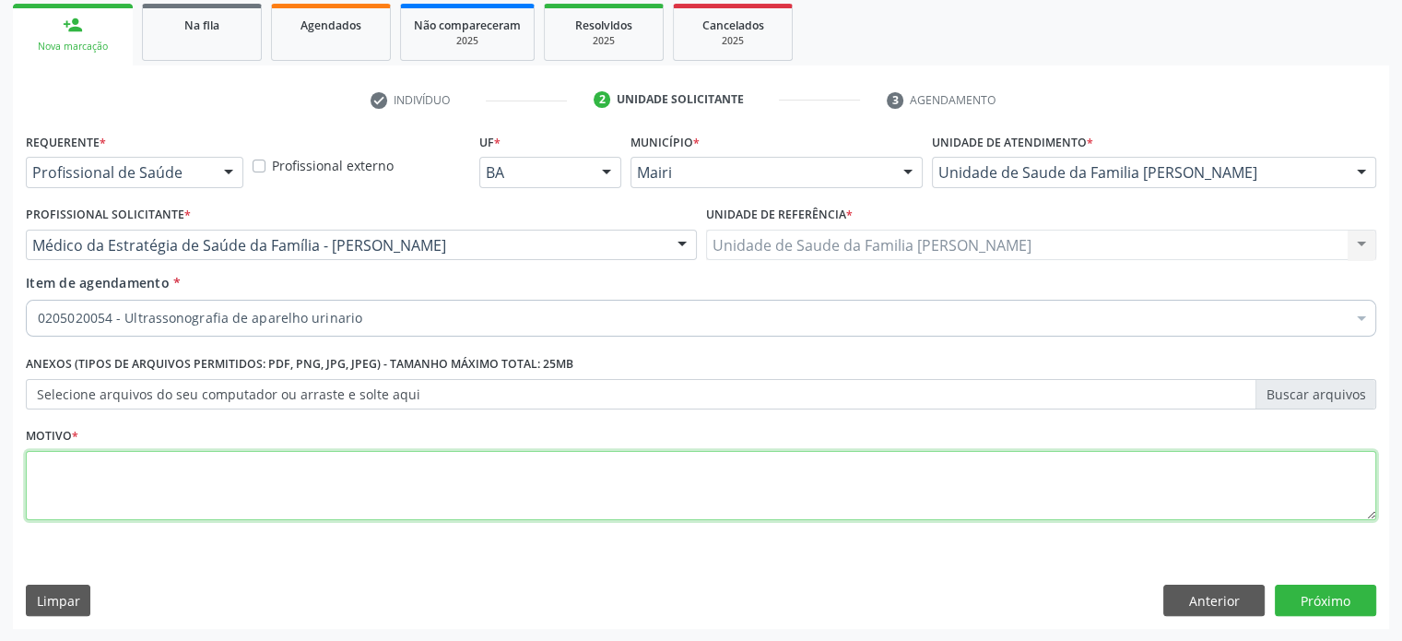
click at [85, 471] on textarea at bounding box center [701, 486] width 1351 height 70
type textarea "DORES PELVICAS"
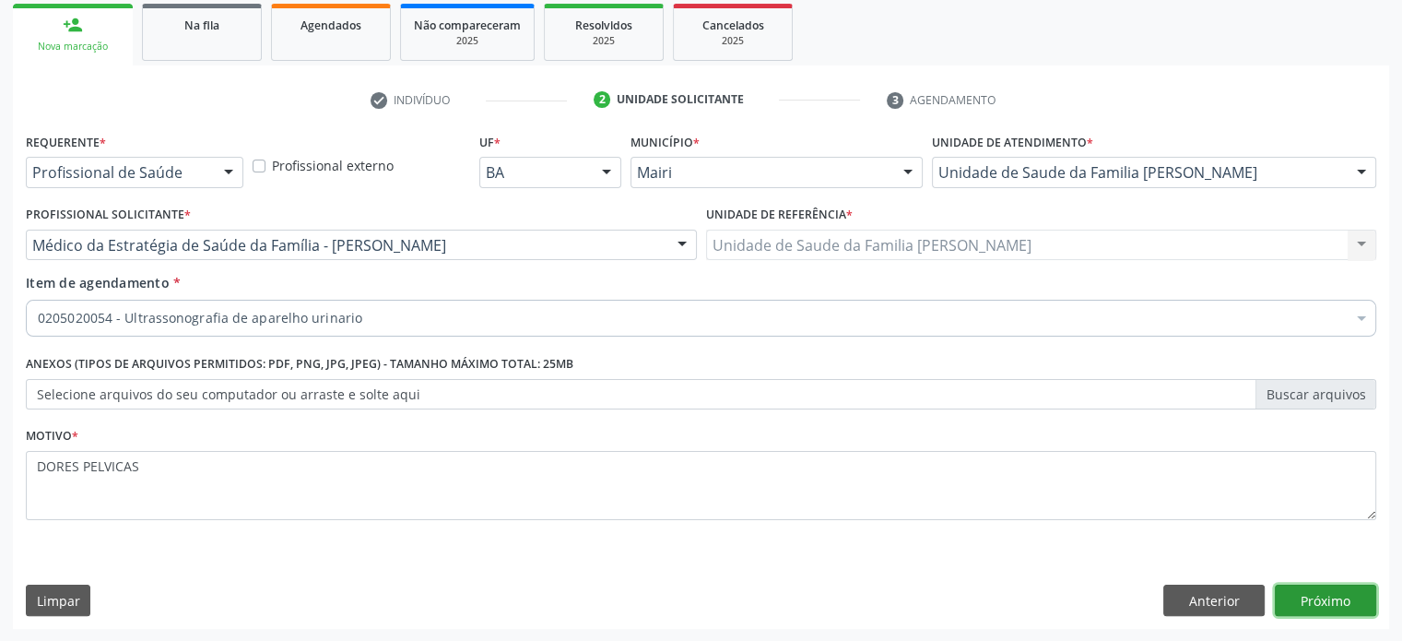
click at [1323, 600] on button "Próximo" at bounding box center [1325, 600] width 101 height 31
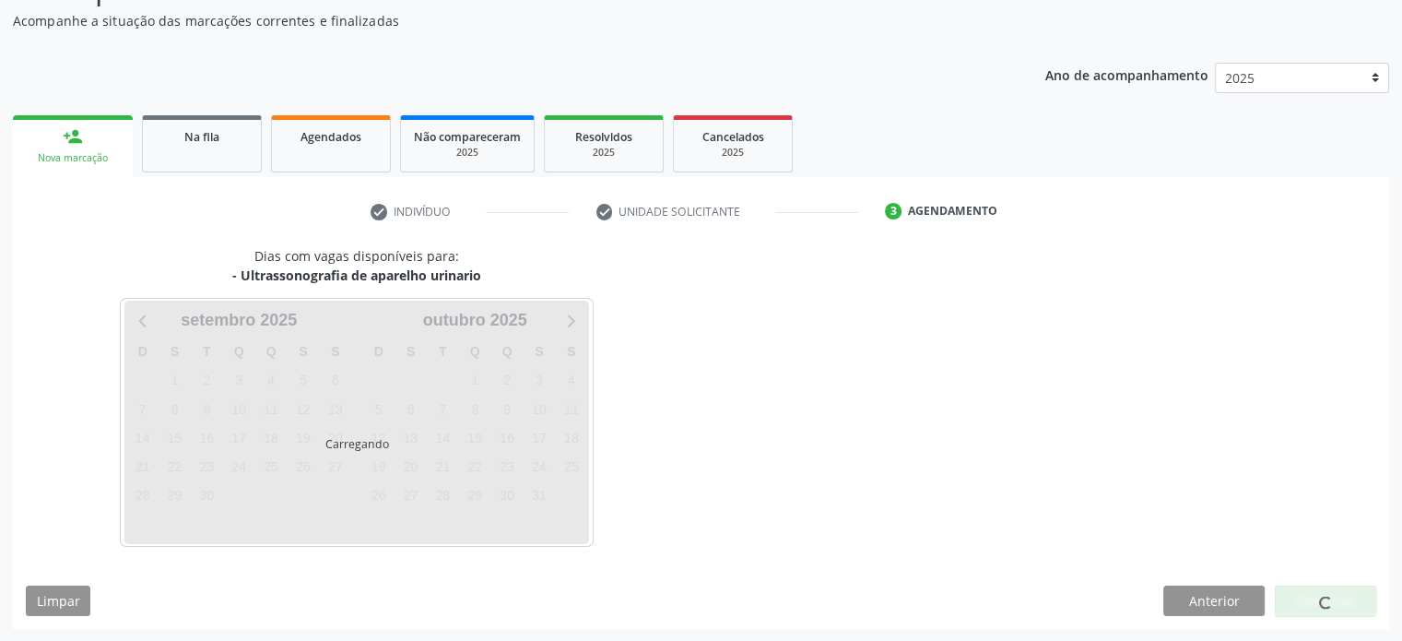
scroll to position [214, 0]
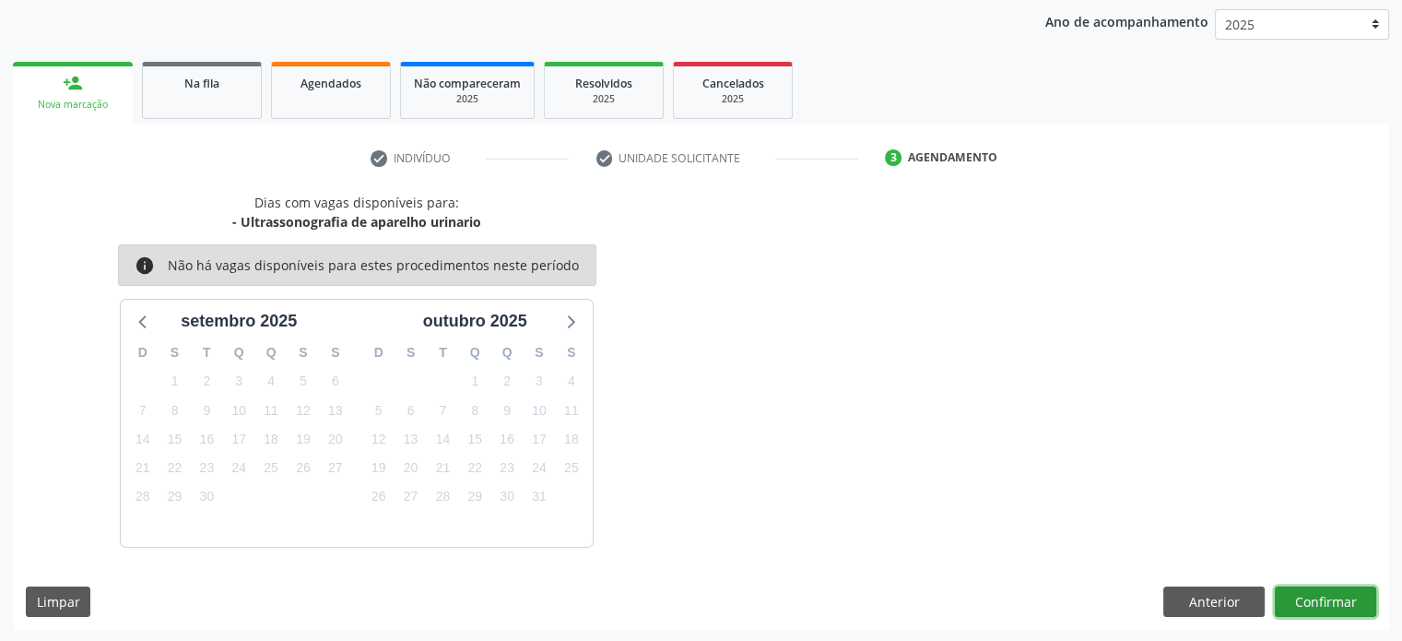
click at [1322, 601] on button "Confirmar" at bounding box center [1325, 601] width 101 height 31
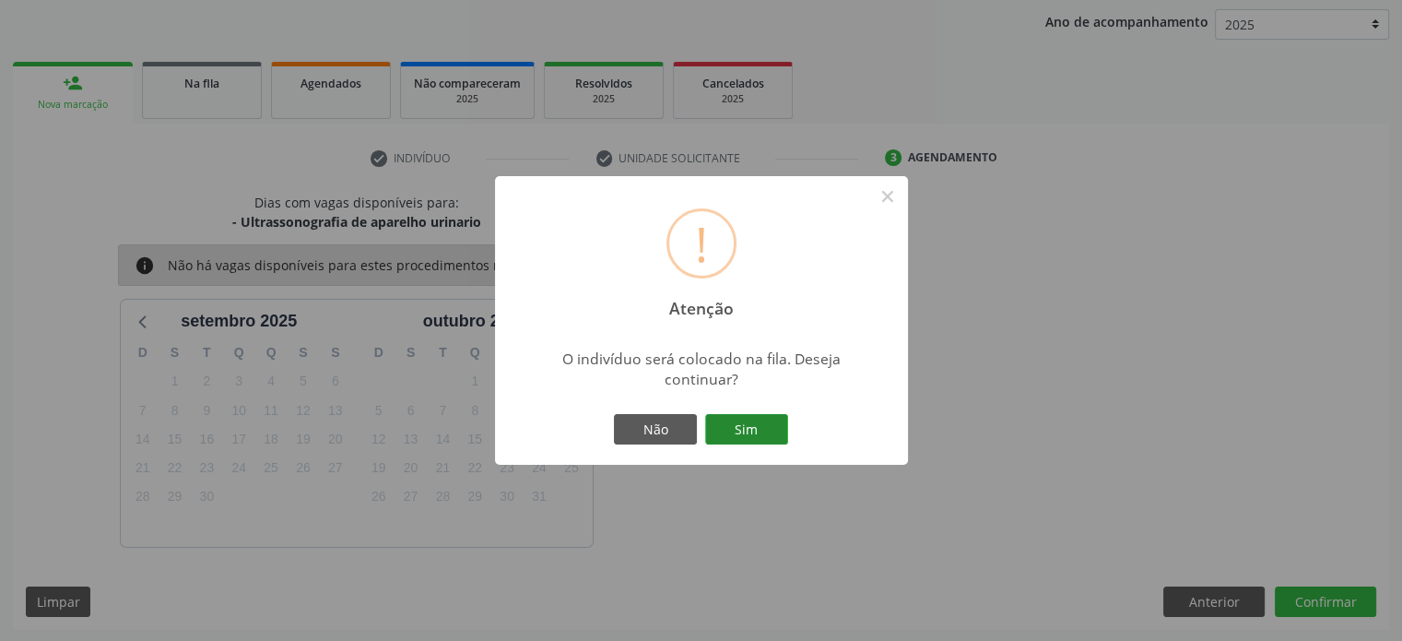
click at [761, 432] on button "Sim" at bounding box center [746, 429] width 83 height 31
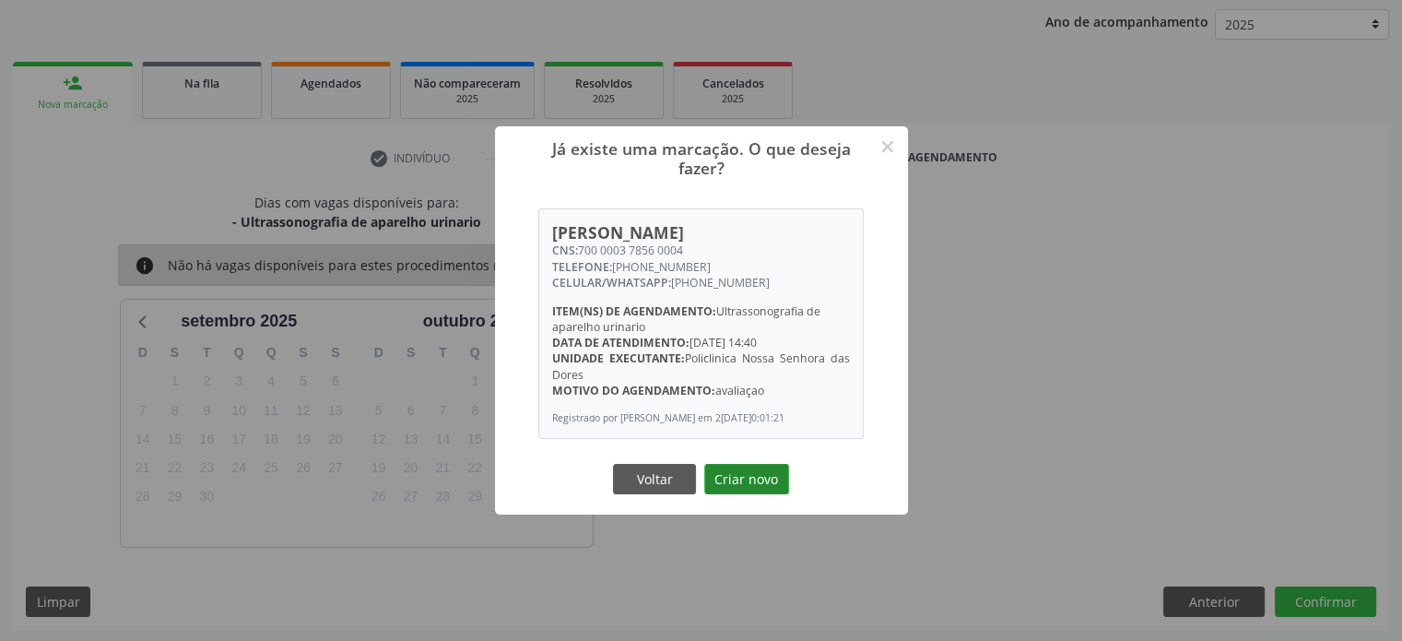
click at [756, 492] on button "Criar novo" at bounding box center [746, 479] width 85 height 31
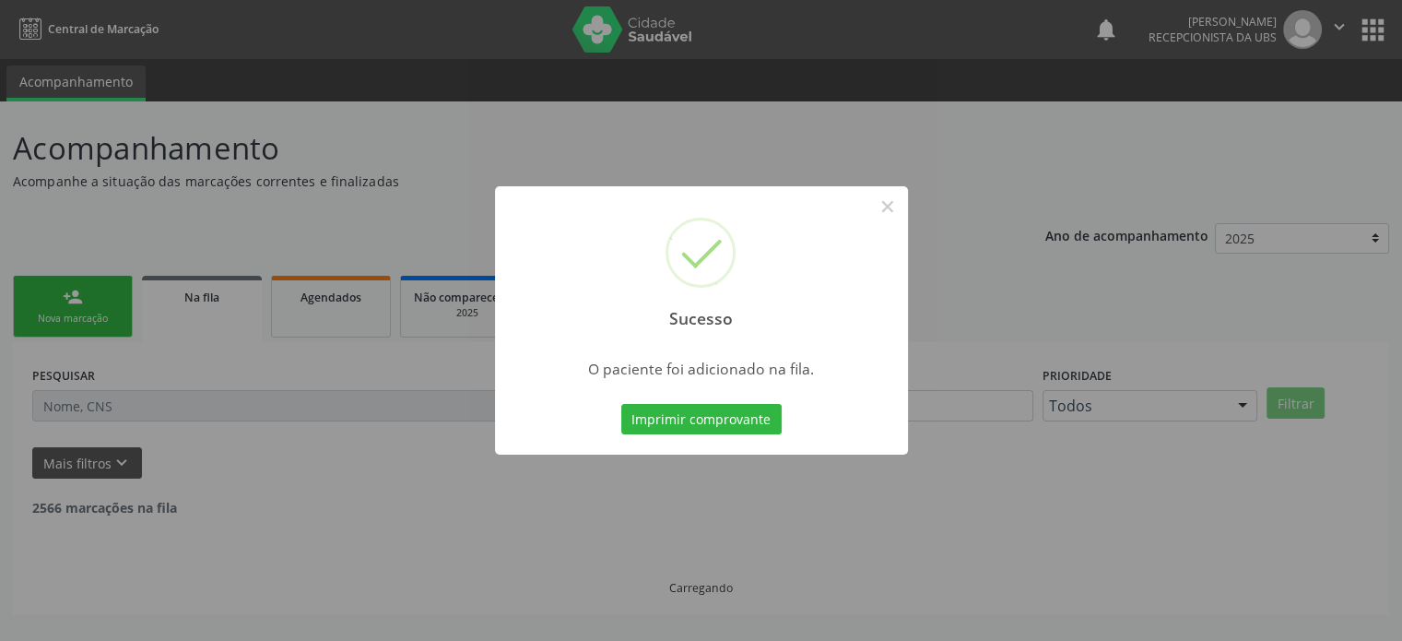
scroll to position [0, 0]
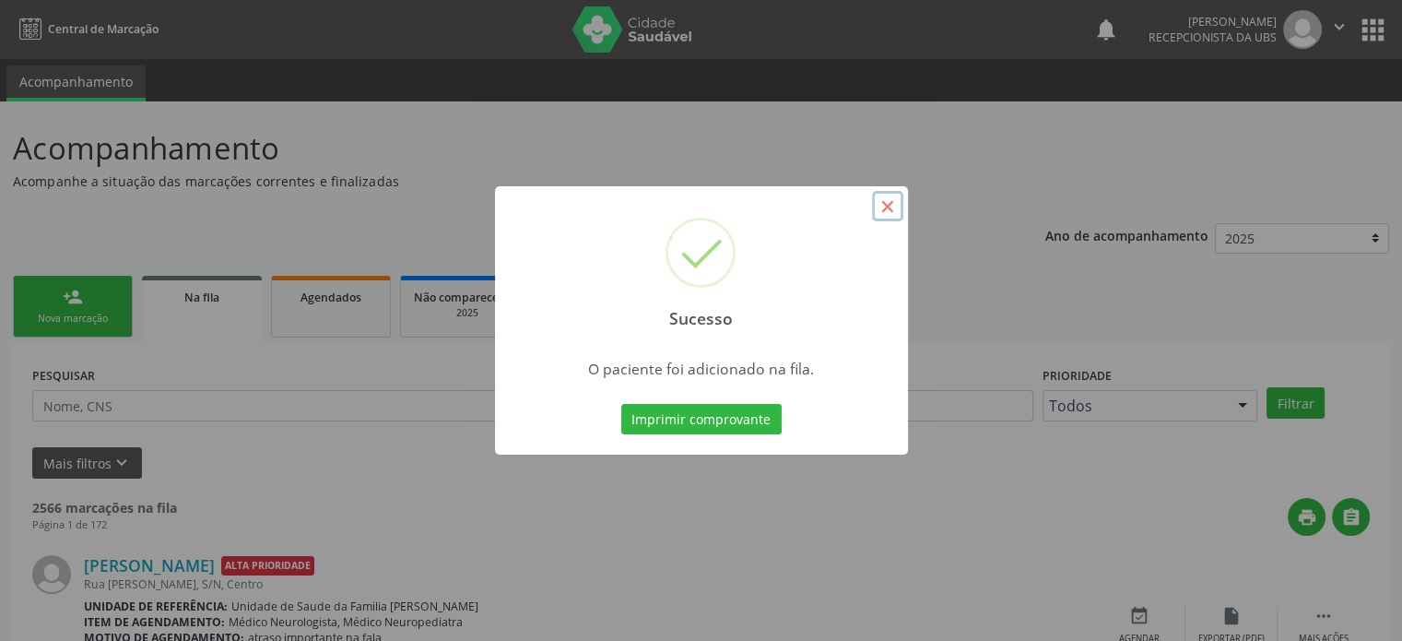
click at [891, 204] on button "×" at bounding box center [887, 206] width 31 height 31
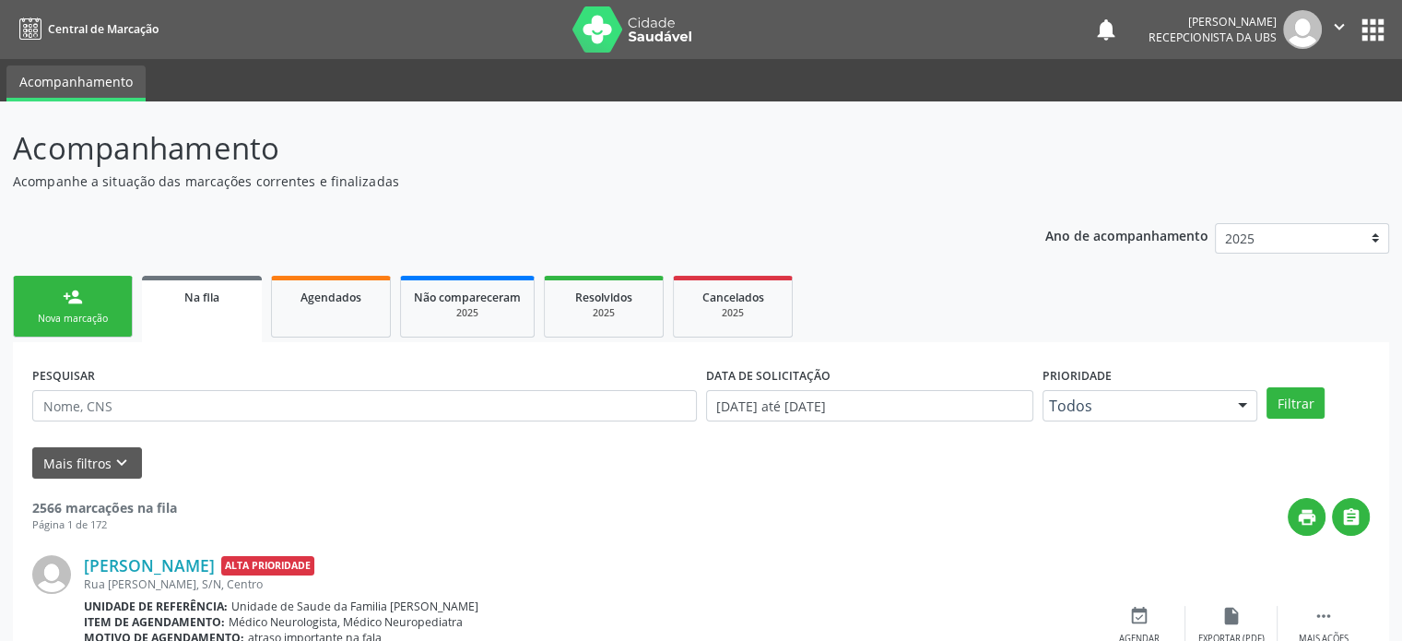
click at [89, 309] on link "person_add Nova marcação" at bounding box center [73, 307] width 120 height 62
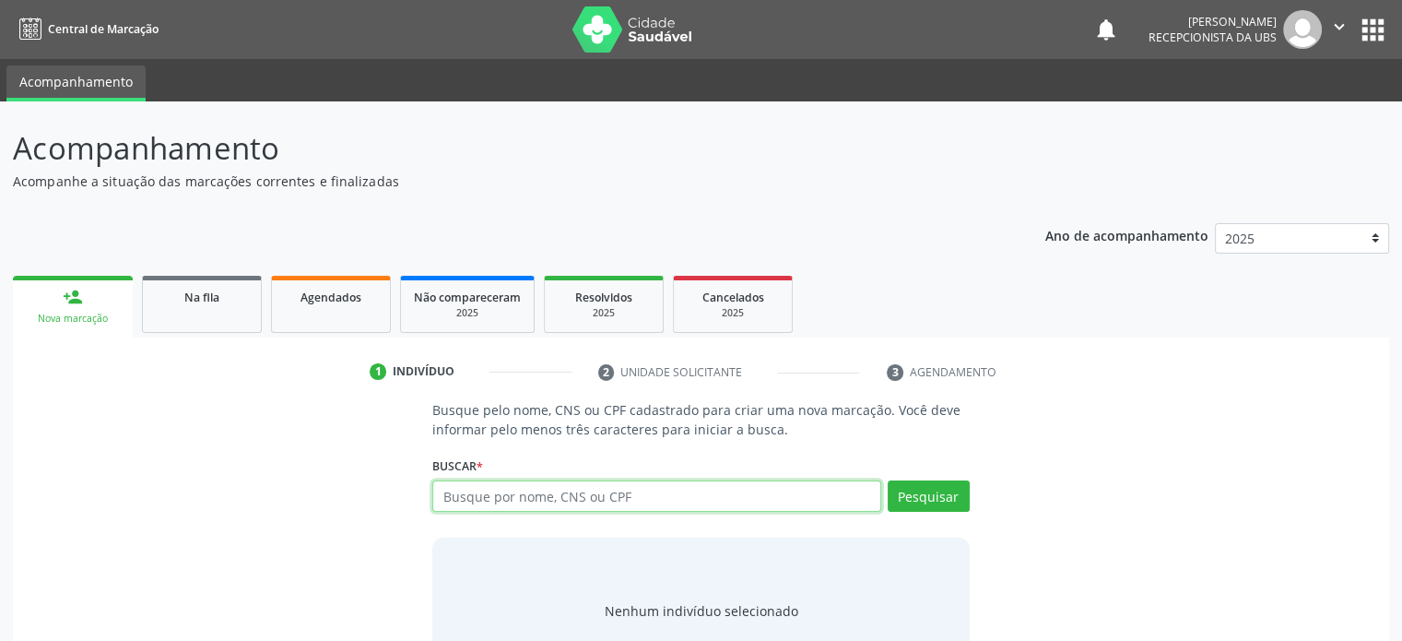
click at [543, 492] on input "text" at bounding box center [656, 495] width 448 height 31
type input "700000378560004"
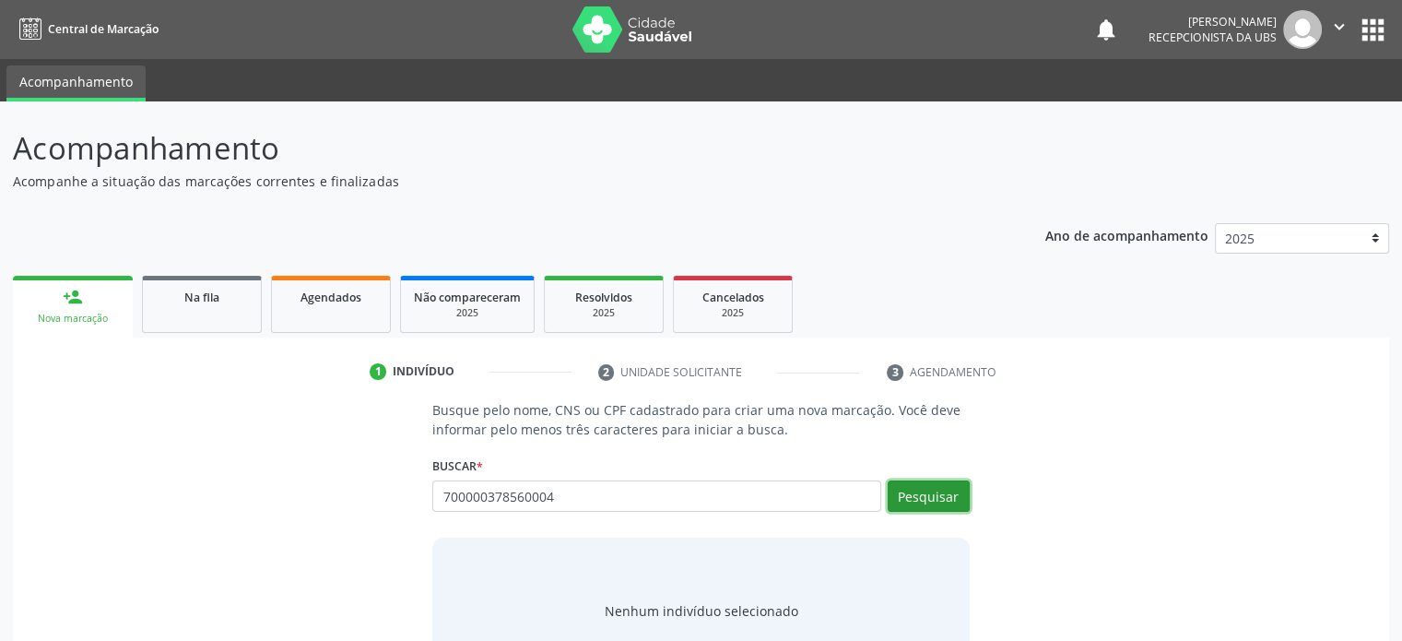
click at [941, 495] on button "Pesquisar" at bounding box center [929, 495] width 82 height 31
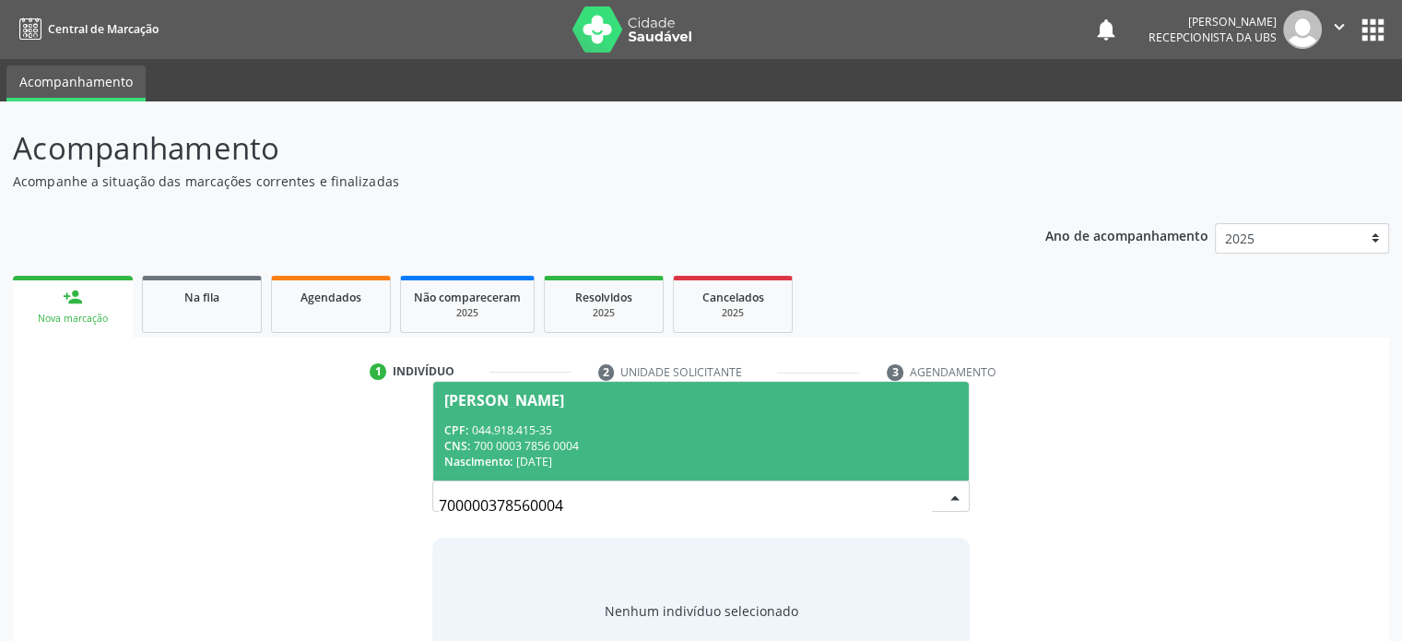
click at [572, 498] on input "700000378560004" at bounding box center [685, 505] width 492 height 37
click at [573, 428] on div "CPF: 044.918.415-35" at bounding box center [700, 430] width 513 height 16
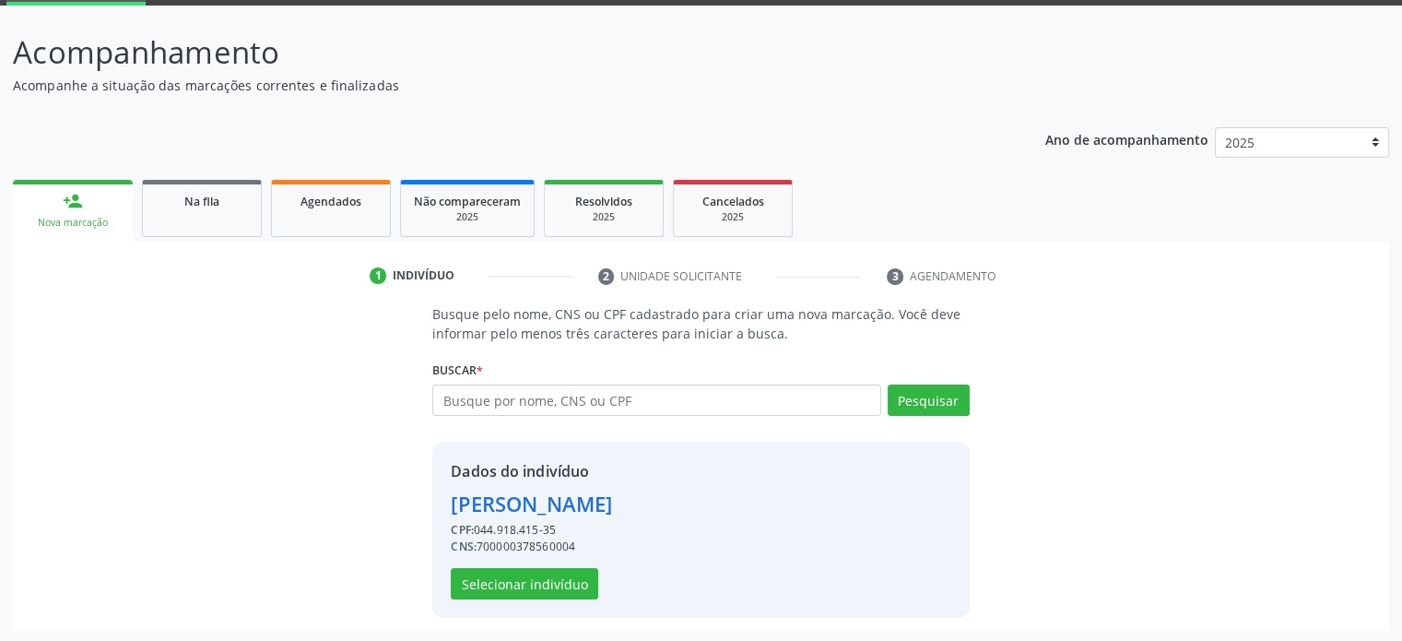
scroll to position [97, 0]
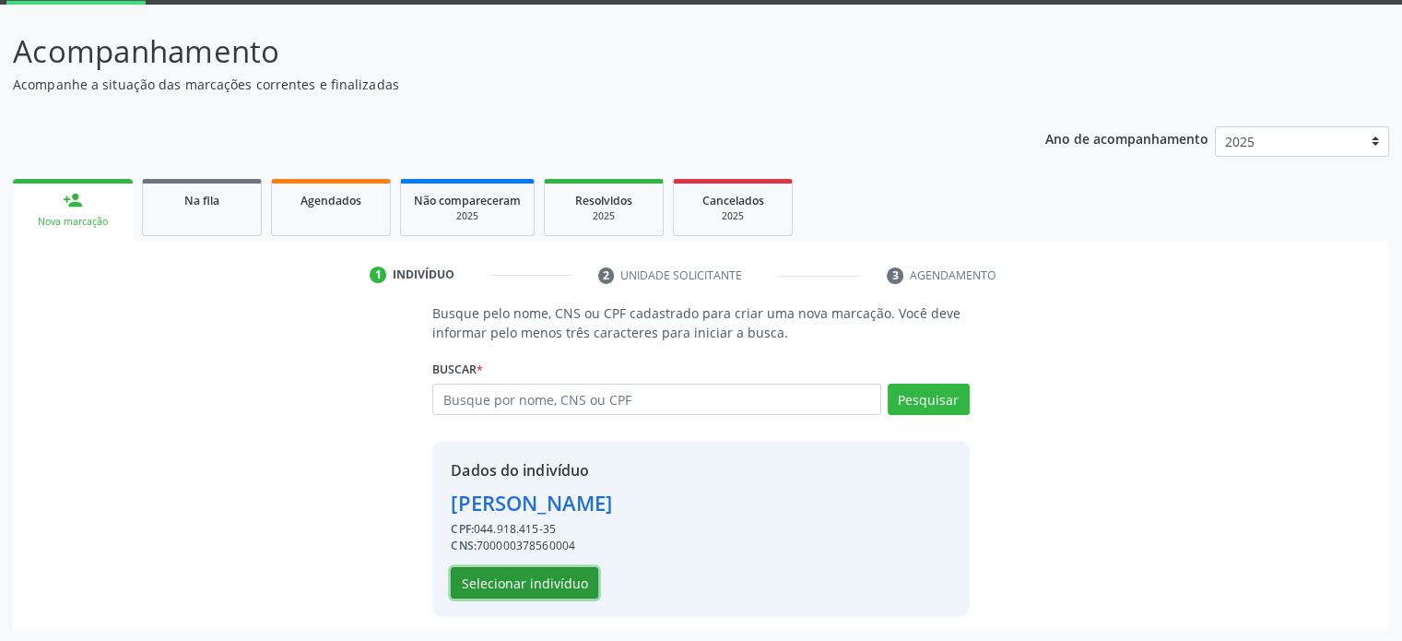
click at [529, 586] on button "Selecionar indivíduo" at bounding box center [525, 582] width 148 height 31
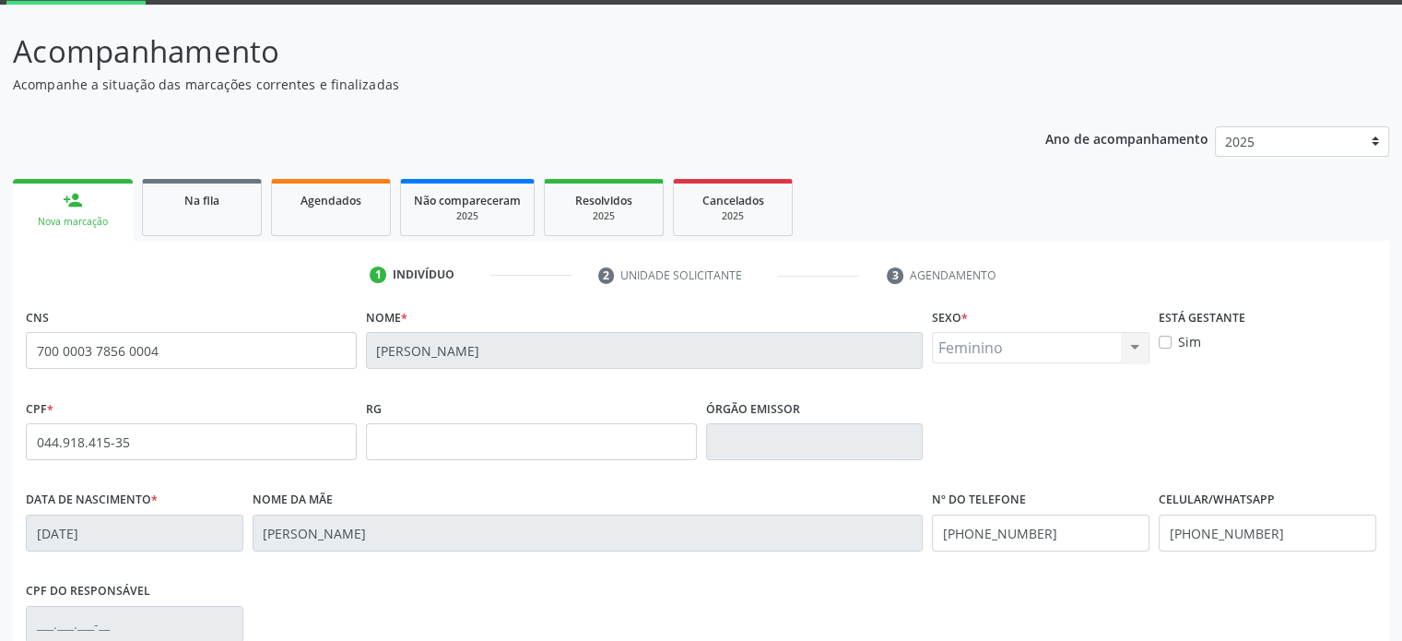
scroll to position [358, 0]
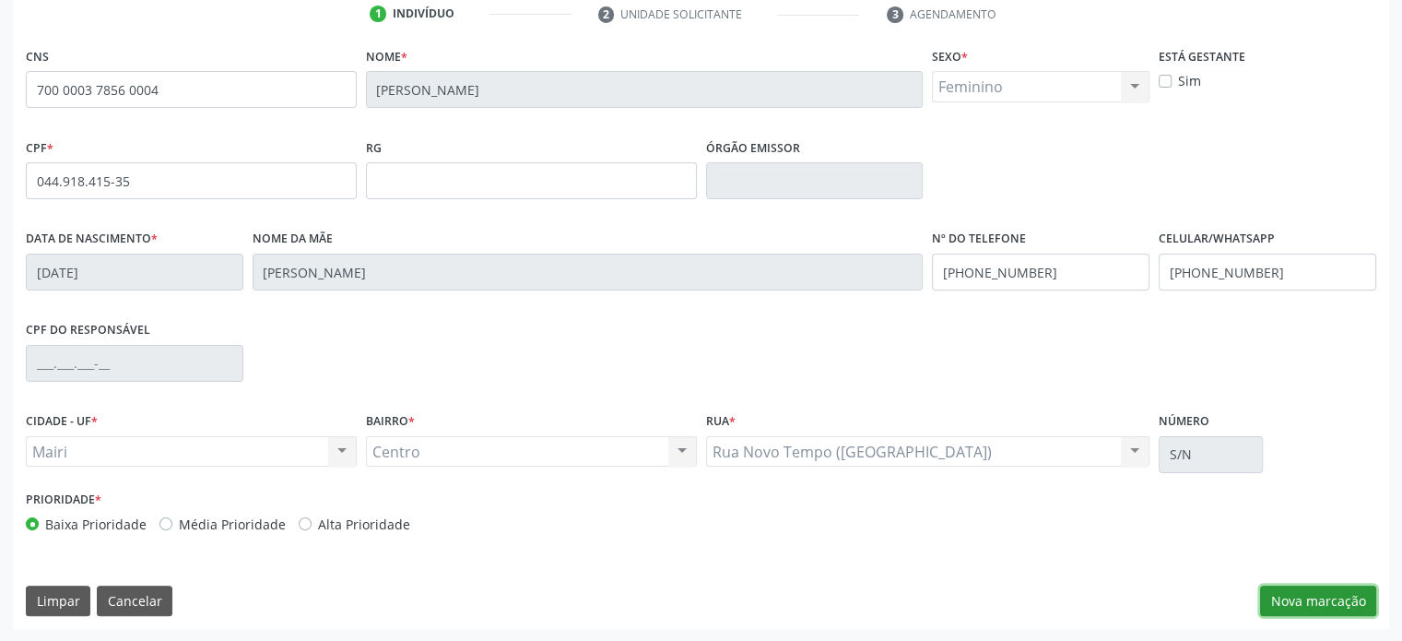
click at [1350, 599] on button "Nova marcação" at bounding box center [1318, 601] width 116 height 31
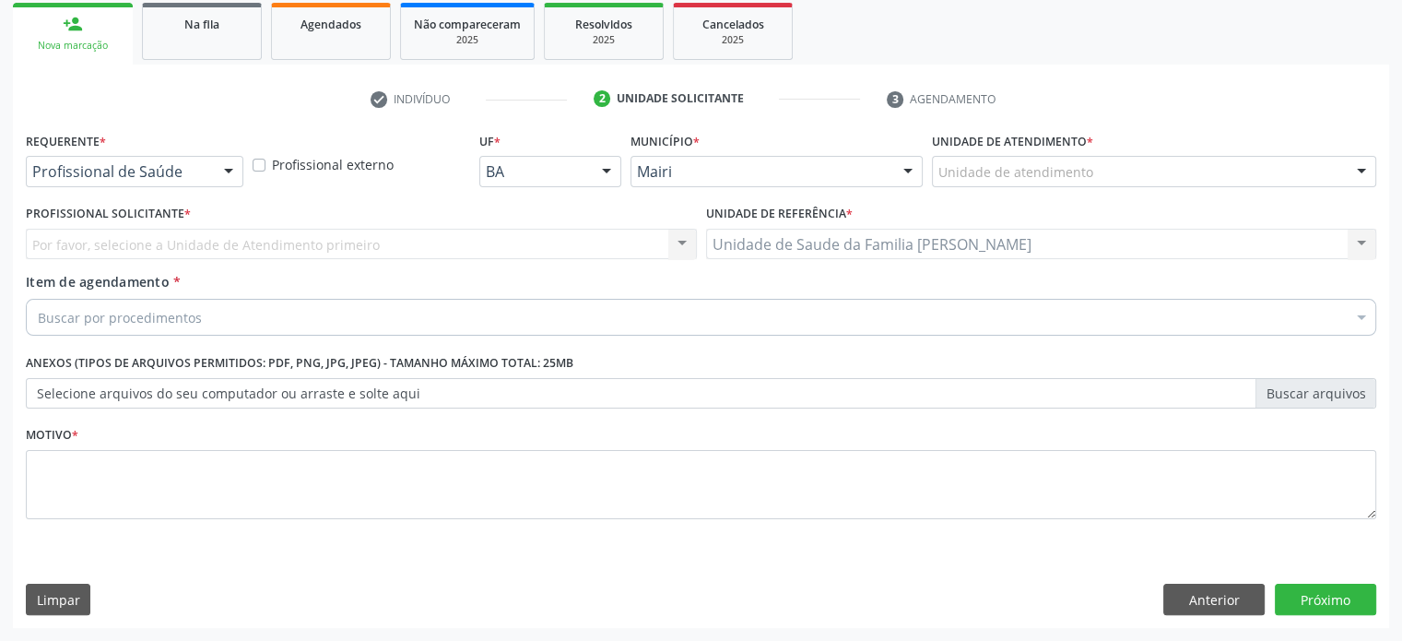
scroll to position [272, 0]
click at [1103, 175] on div "Unidade de atendimento" at bounding box center [1154, 172] width 444 height 31
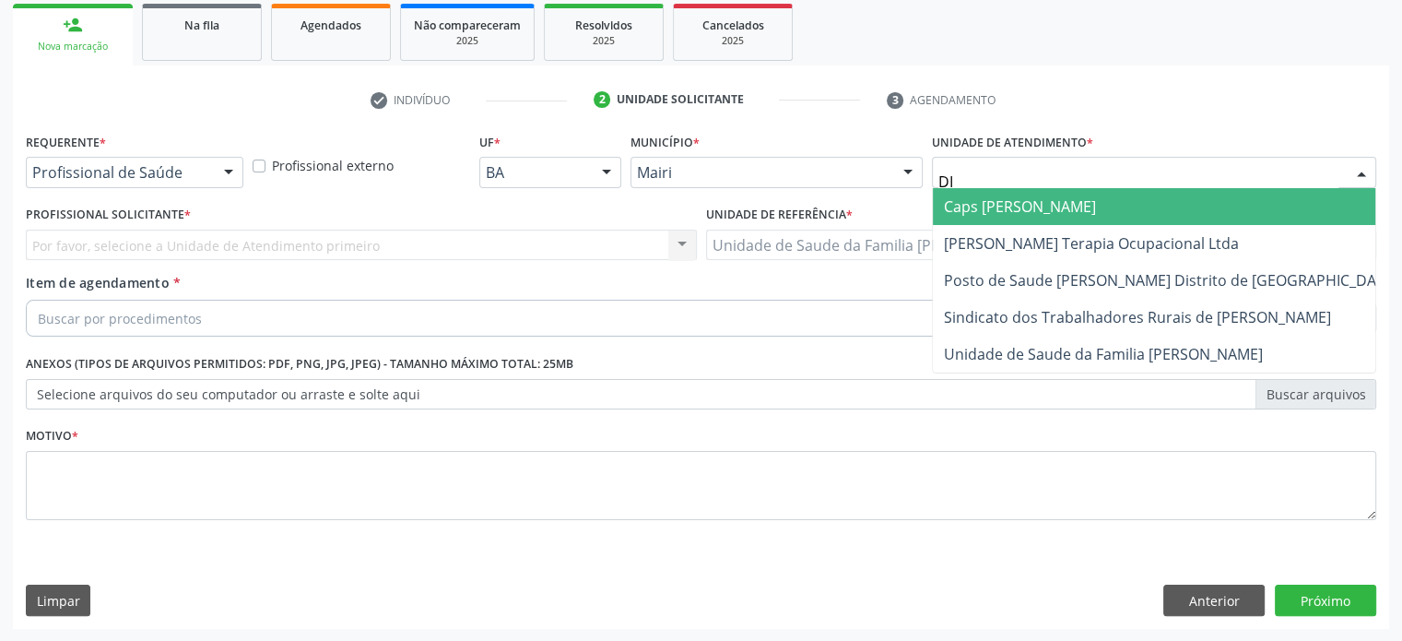
type input "DIL"
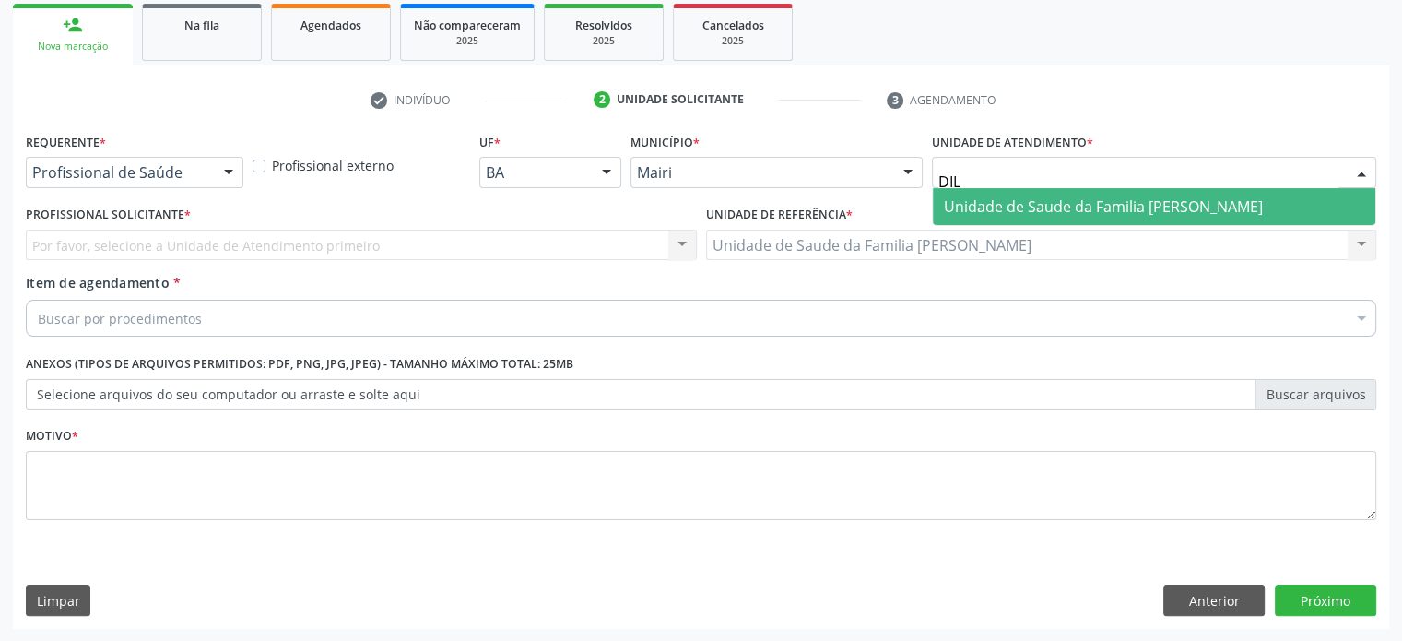
click at [1088, 205] on span "Unidade de Saude da Familia [PERSON_NAME]" at bounding box center [1103, 206] width 319 height 20
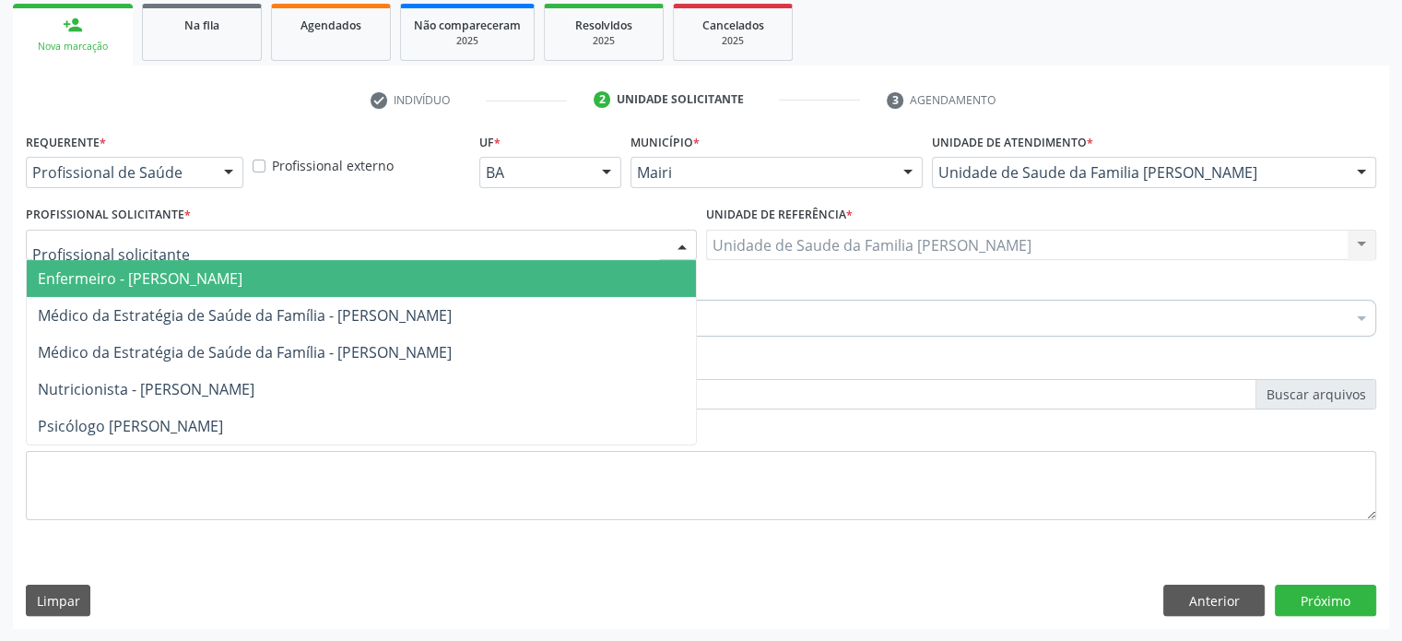
click at [216, 252] on div at bounding box center [361, 245] width 671 height 31
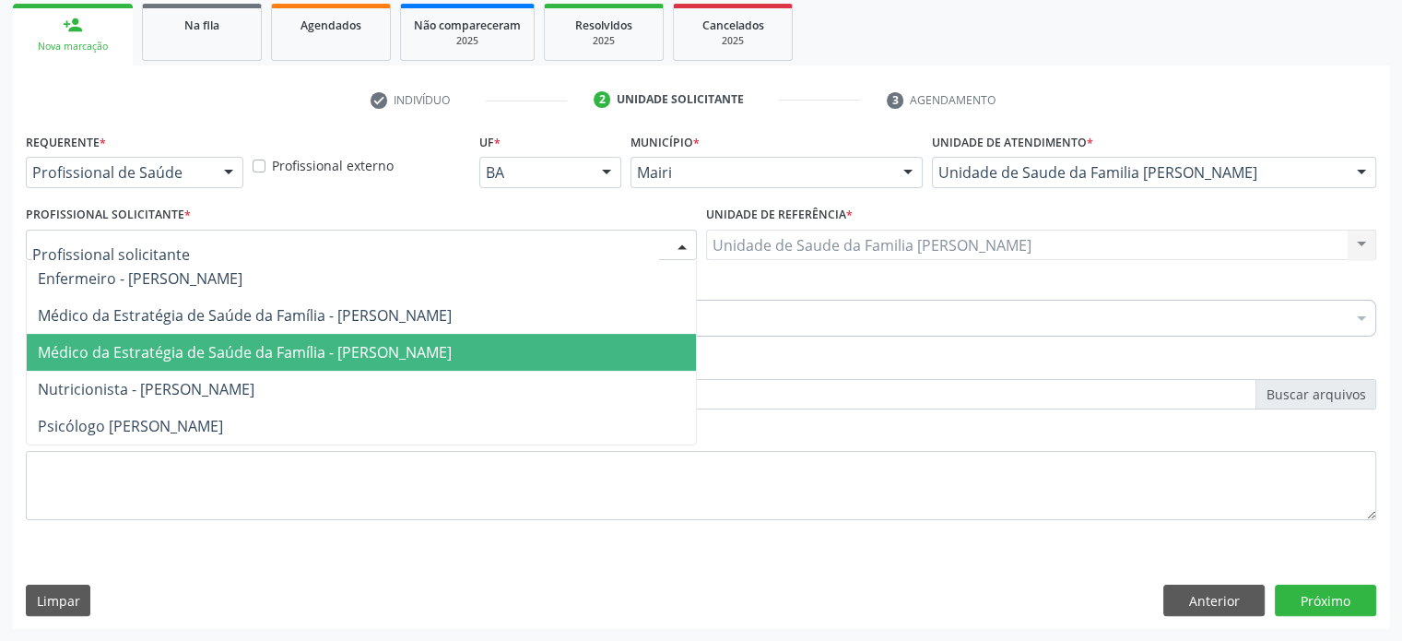
click at [230, 335] on span "Médico da Estratégia de Saúde da Família - [PERSON_NAME]" at bounding box center [361, 352] width 669 height 37
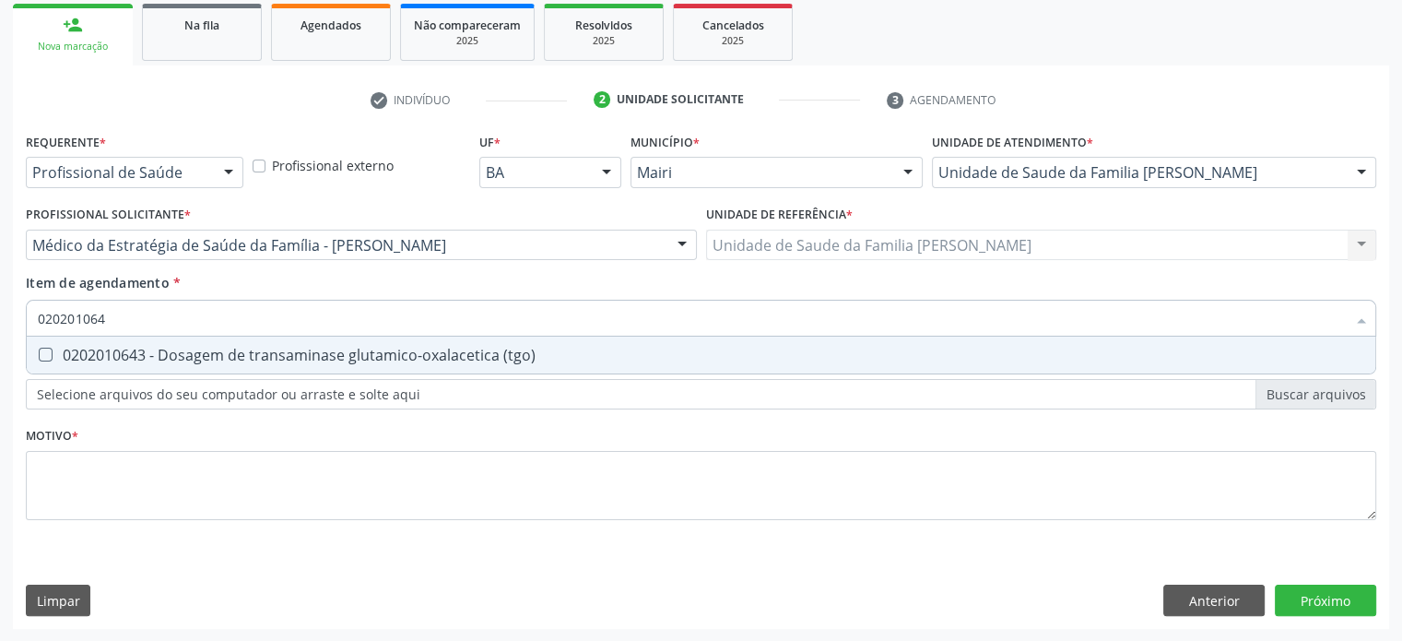
type input "0202010643"
click at [218, 354] on div "0202010643 - Dosagem de transaminase glutamico-oxalacetica (tgo)" at bounding box center [701, 355] width 1327 height 15
checkbox \(tgo\) "true"
type input "02020106"
checkbox \(tgo\) "false"
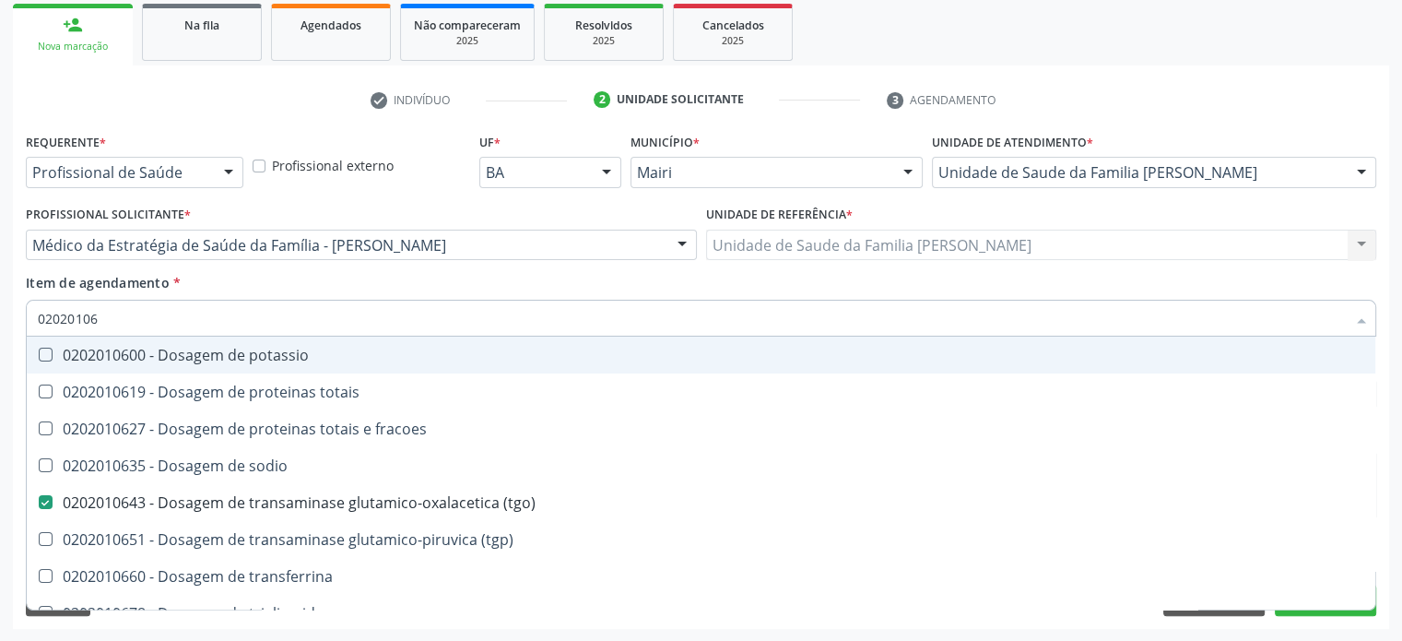
type input "0202010"
checkbox \(tgo\) "false"
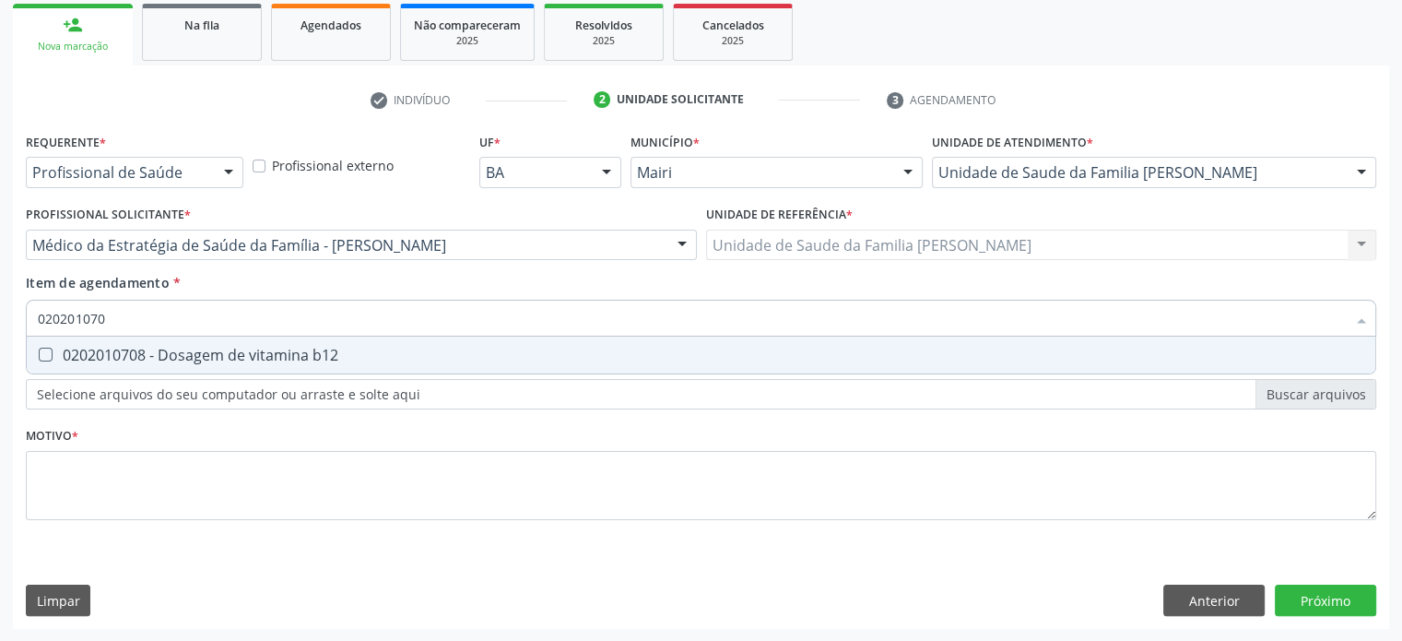
type input "0202010708"
click at [218, 354] on div "0202010708 - Dosagem de vitamina b12" at bounding box center [701, 355] width 1327 height 15
checkbox b12 "true"
type input "02020107"
checkbox b12 "false"
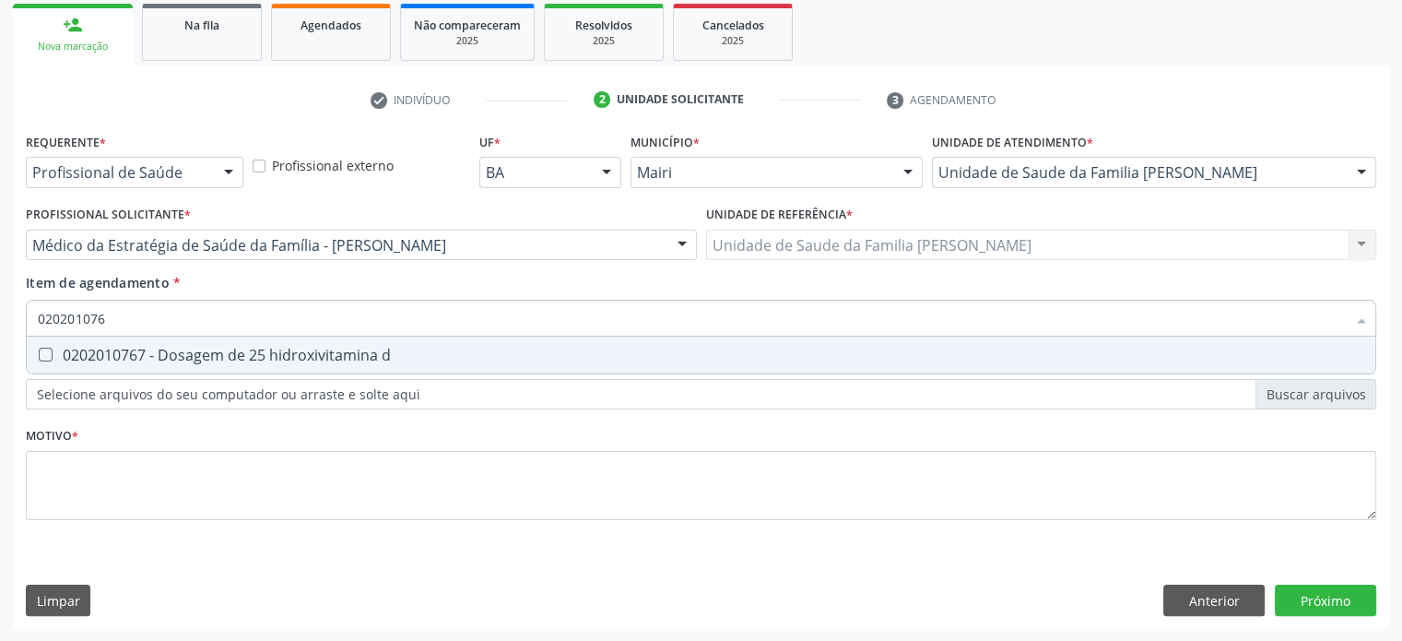
type input "0202010767"
click at [218, 354] on div "0202010767 - Dosagem de 25 hidroxivitamina d" at bounding box center [701, 355] width 1327 height 15
checkbox d "true"
type input "02020107"
checkbox d "false"
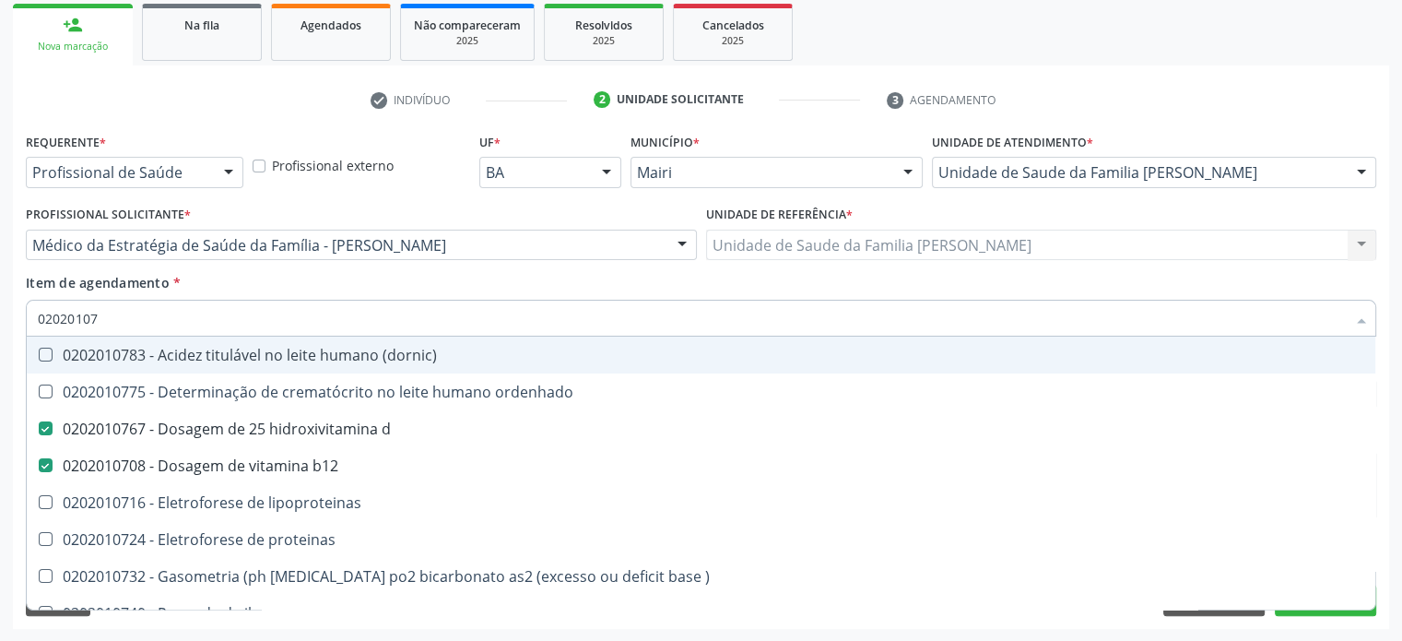
type input "0202010"
checkbox d "false"
checkbox b12 "false"
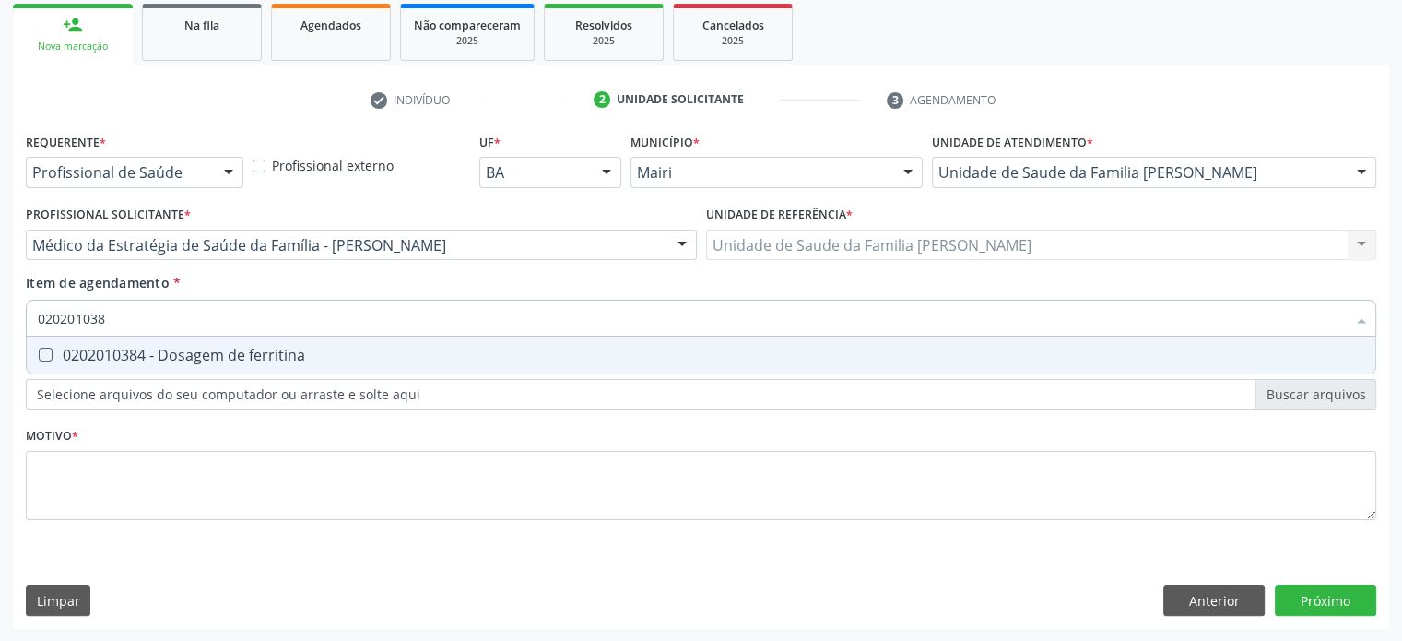
type input "0202010384"
click at [218, 354] on div "0202010384 - Dosagem de ferritina" at bounding box center [701, 355] width 1327 height 15
checkbox ferritina "true"
type input "02020103"
checkbox ferritina "false"
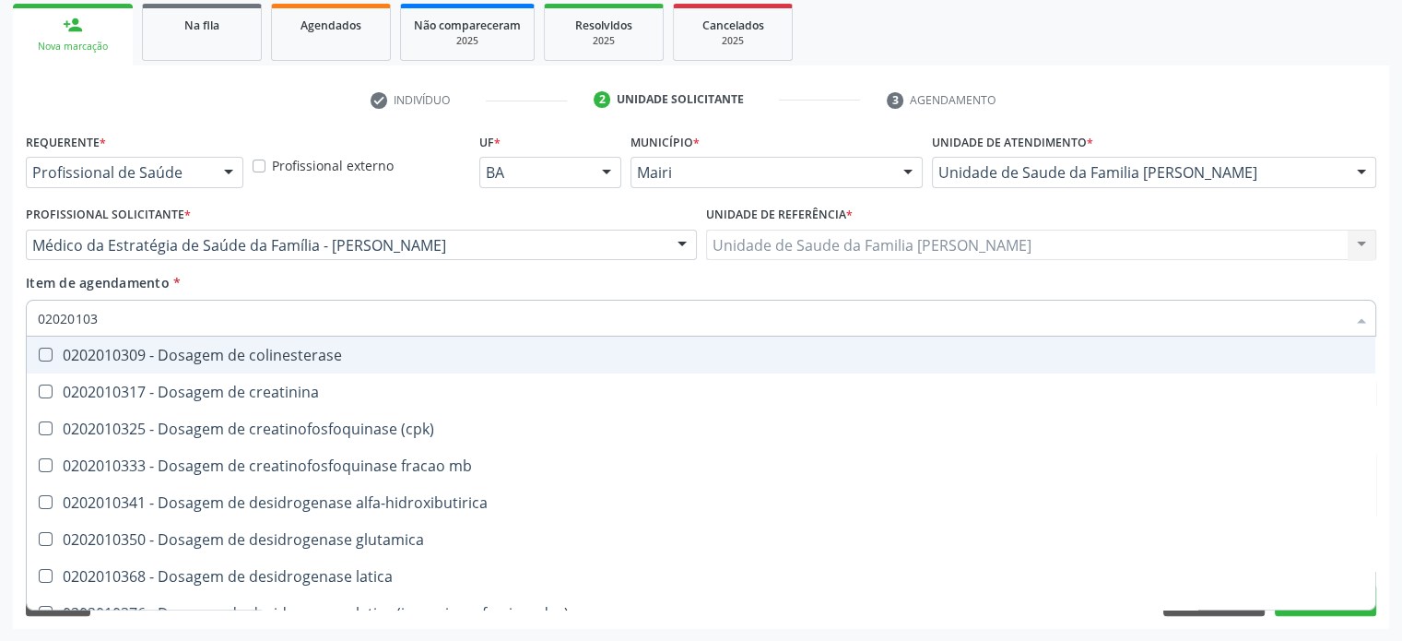
type input "0202010"
checkbox ferritina "false"
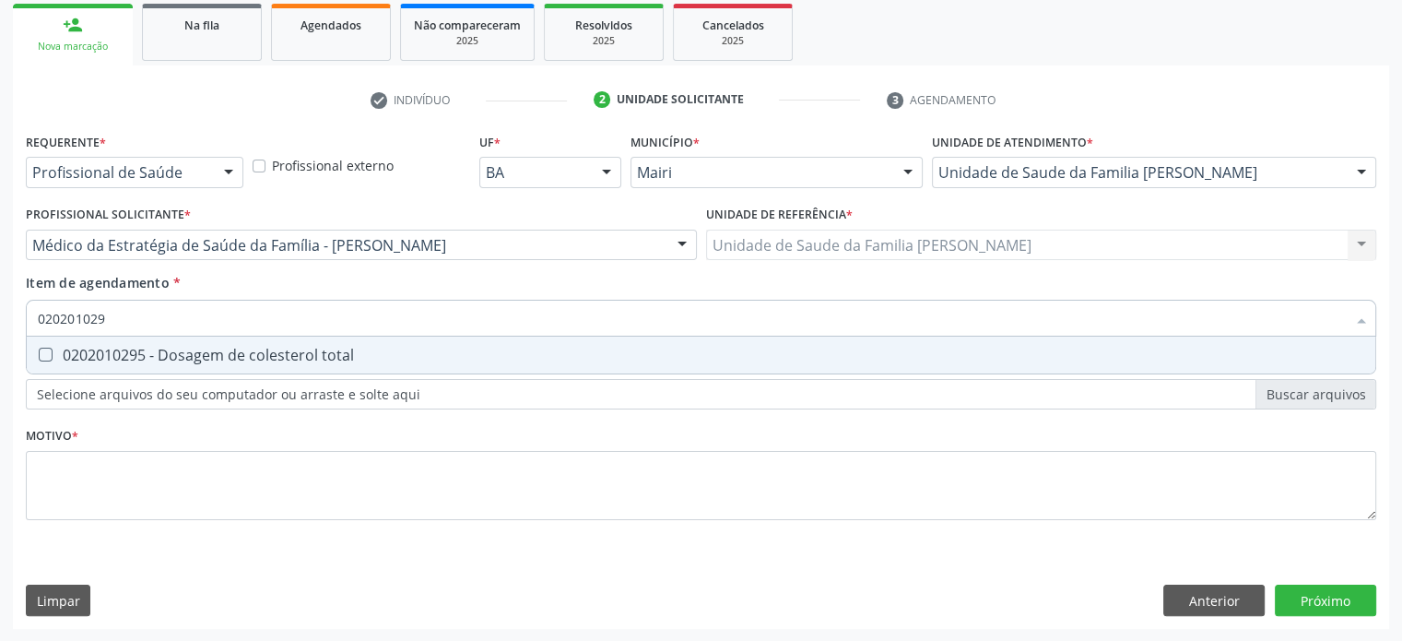
type input "0202010295"
click at [218, 354] on div "0202010295 - Dosagem de colesterol total" at bounding box center [701, 355] width 1327 height 15
checkbox total "true"
type input "02020102"
checkbox total "false"
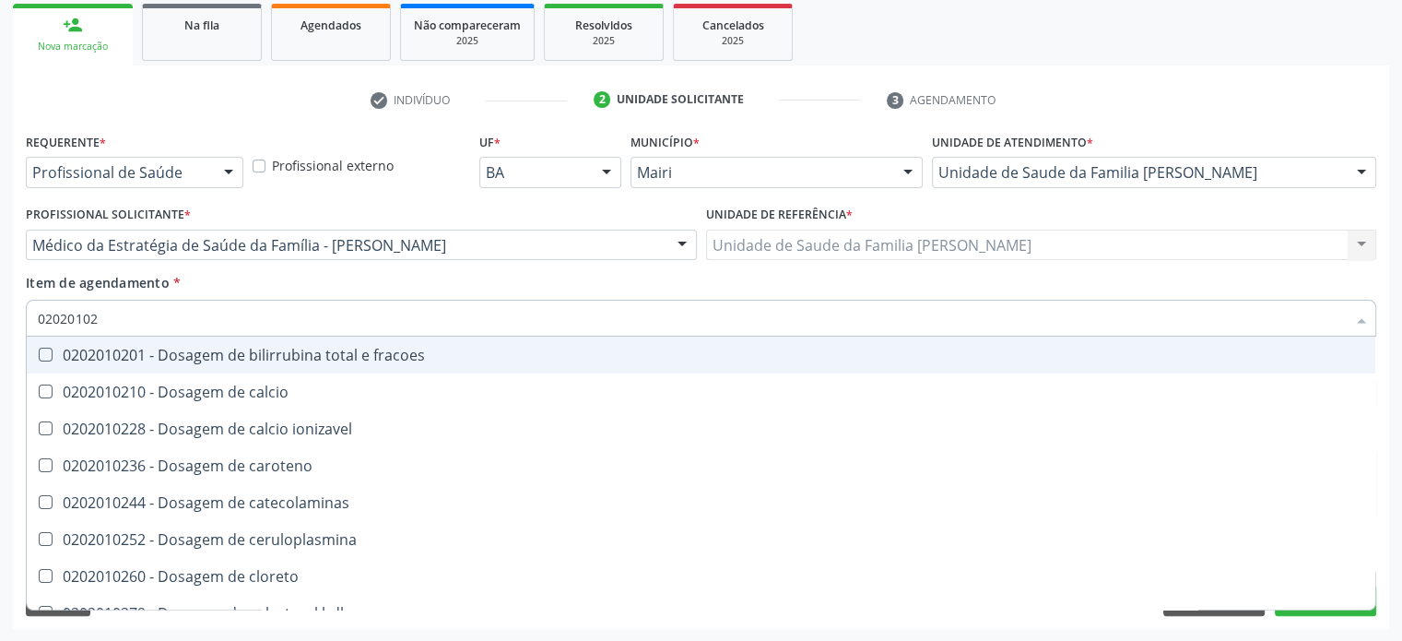
type input "0202010"
checkbox total "false"
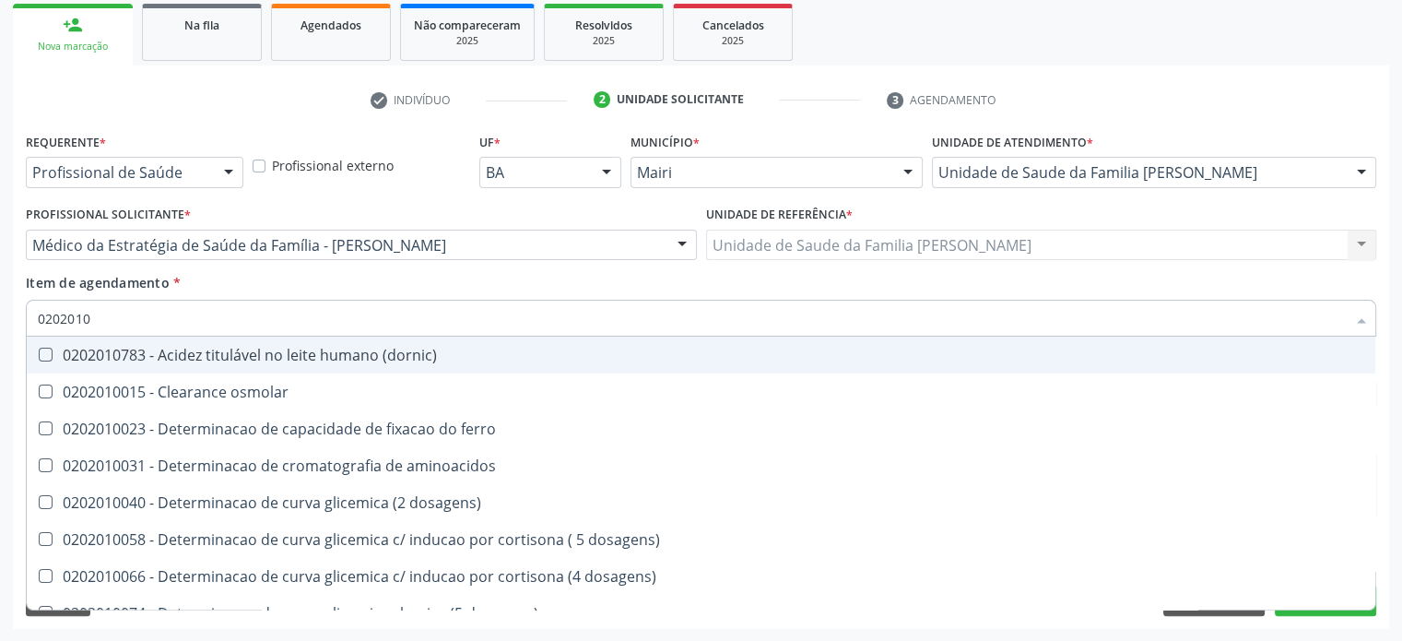
type input "02020103"
checkbox osmolaridade "true"
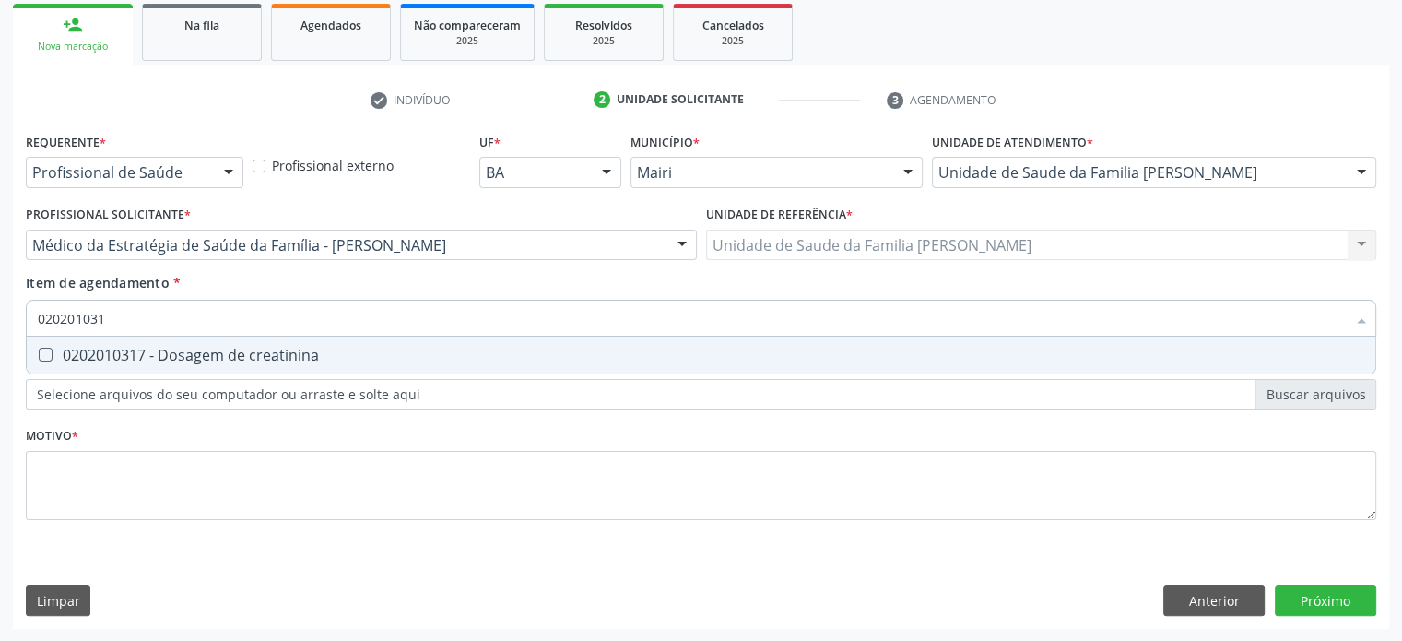
type input "0202010317"
click at [218, 354] on div "0202010317 - Dosagem de creatinina" at bounding box center [701, 355] width 1327 height 15
checkbox creatinina "true"
type input "02020103"
checkbox creatinina "false"
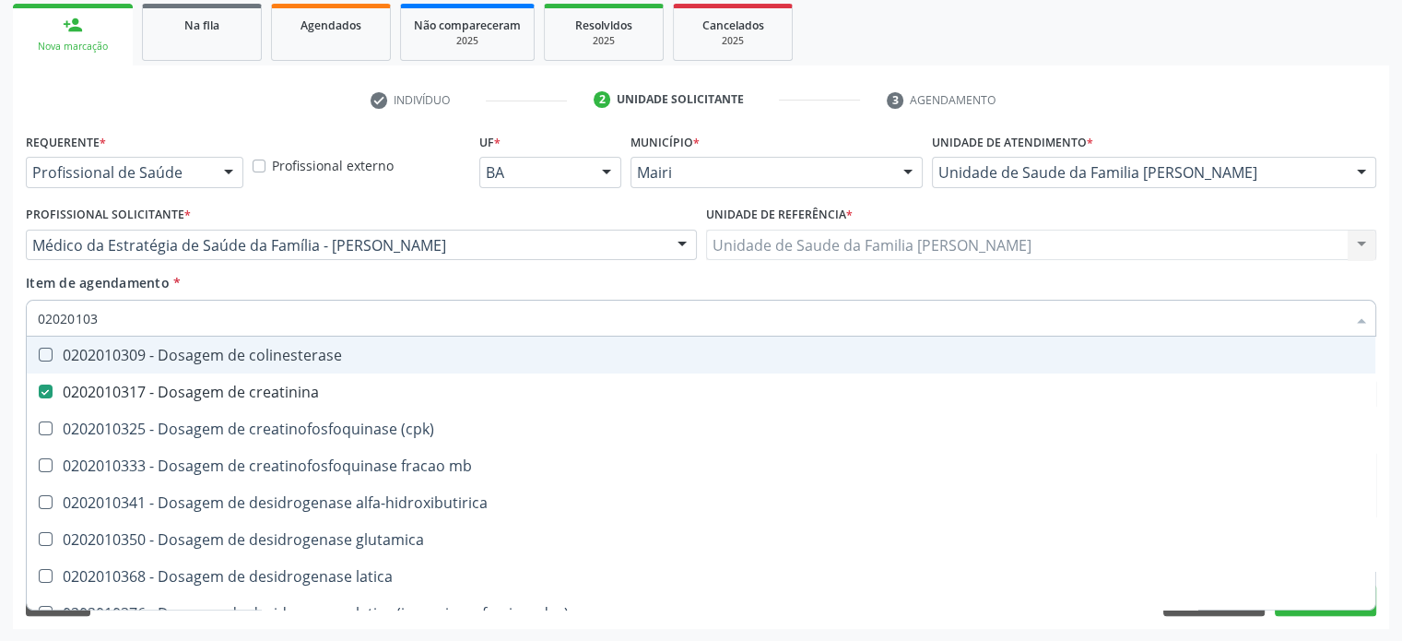
type input "0202010"
checkbox creatinina "false"
checkbox ferritina "false"
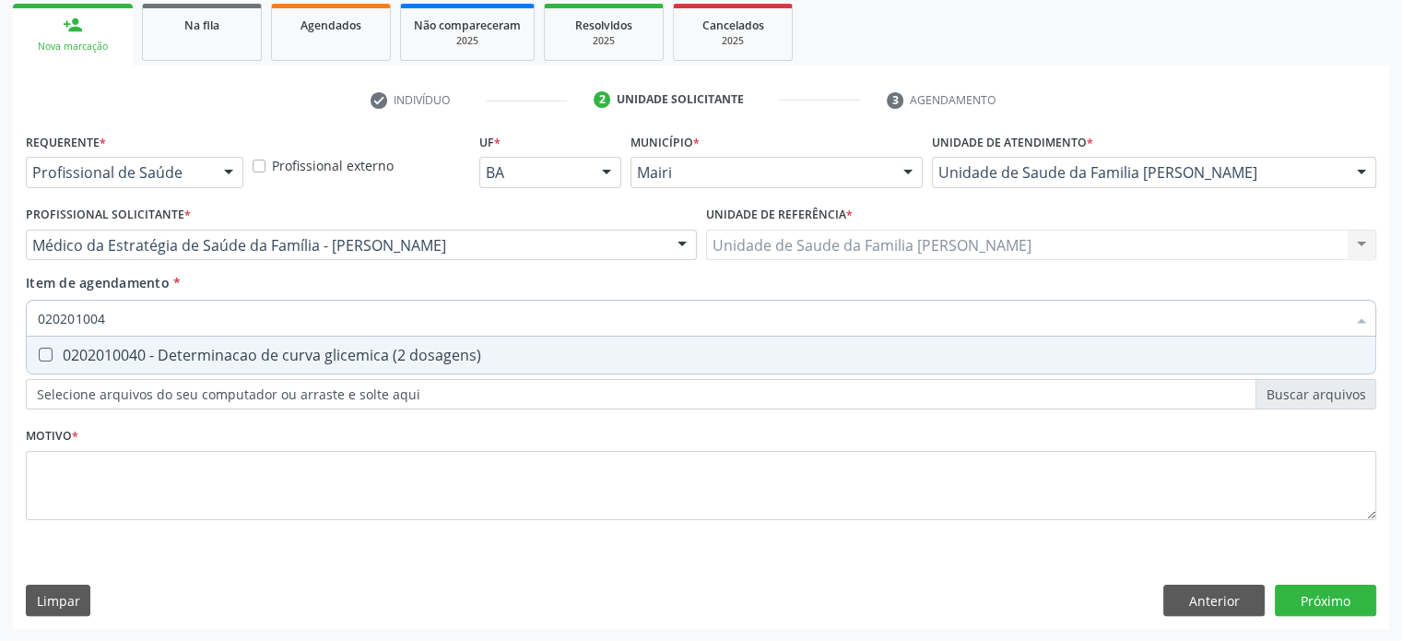
type input "0202010040"
click at [218, 354] on div "0202010040 - Determinacao de curva glicemica (2 dosagens)" at bounding box center [701, 355] width 1327 height 15
checkbox dosagens\) "true"
type input "02020100"
checkbox dosagens\) "false"
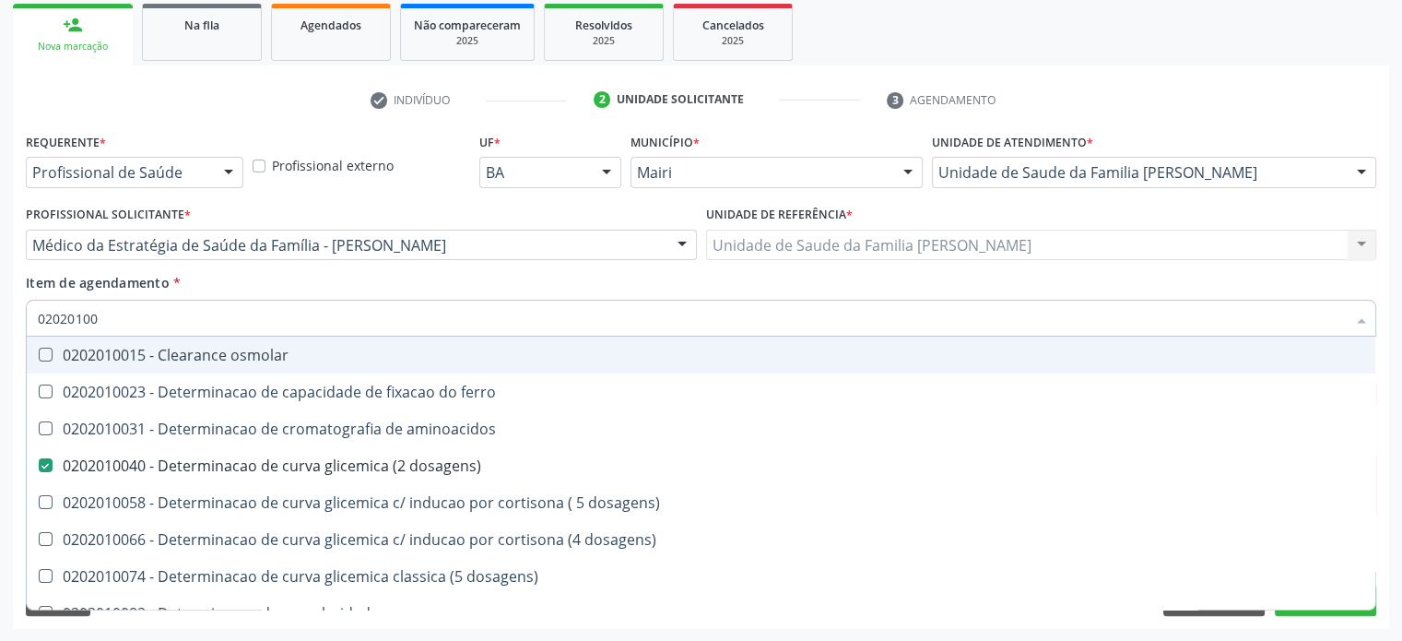
type input "0202010"
checkbox dosagens\) "false"
checkbox dosagens\) "true"
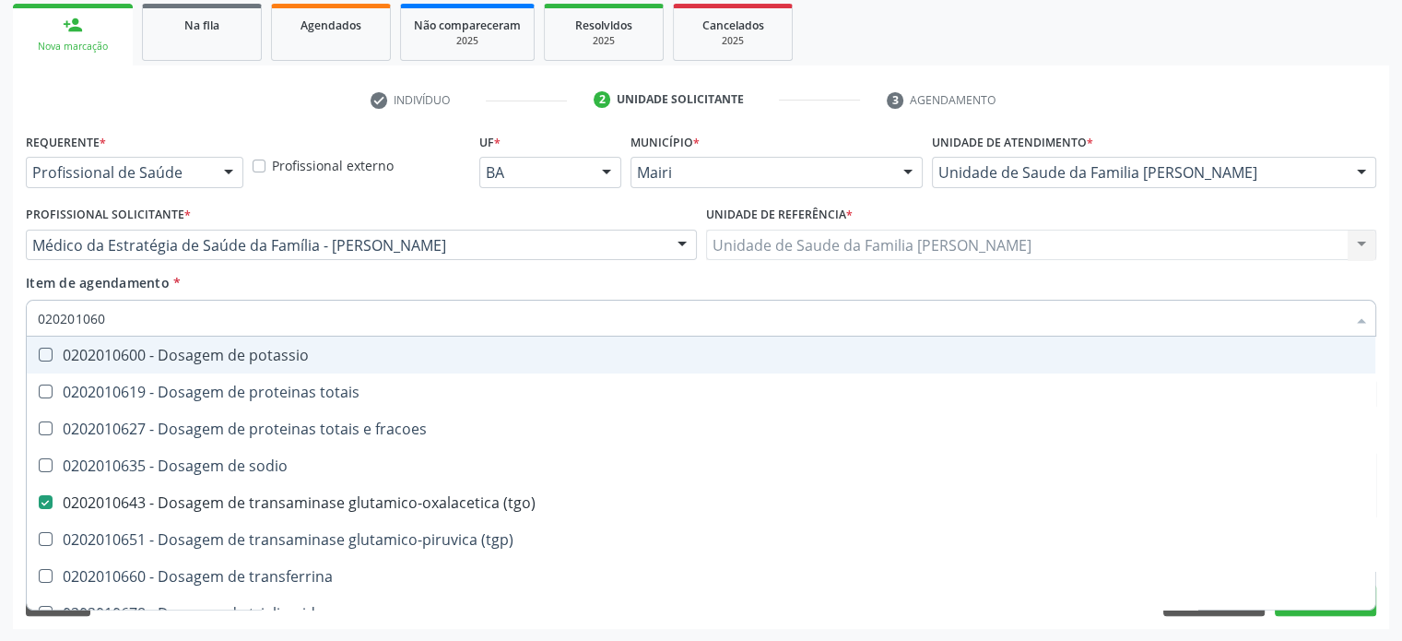
type input "0202010600"
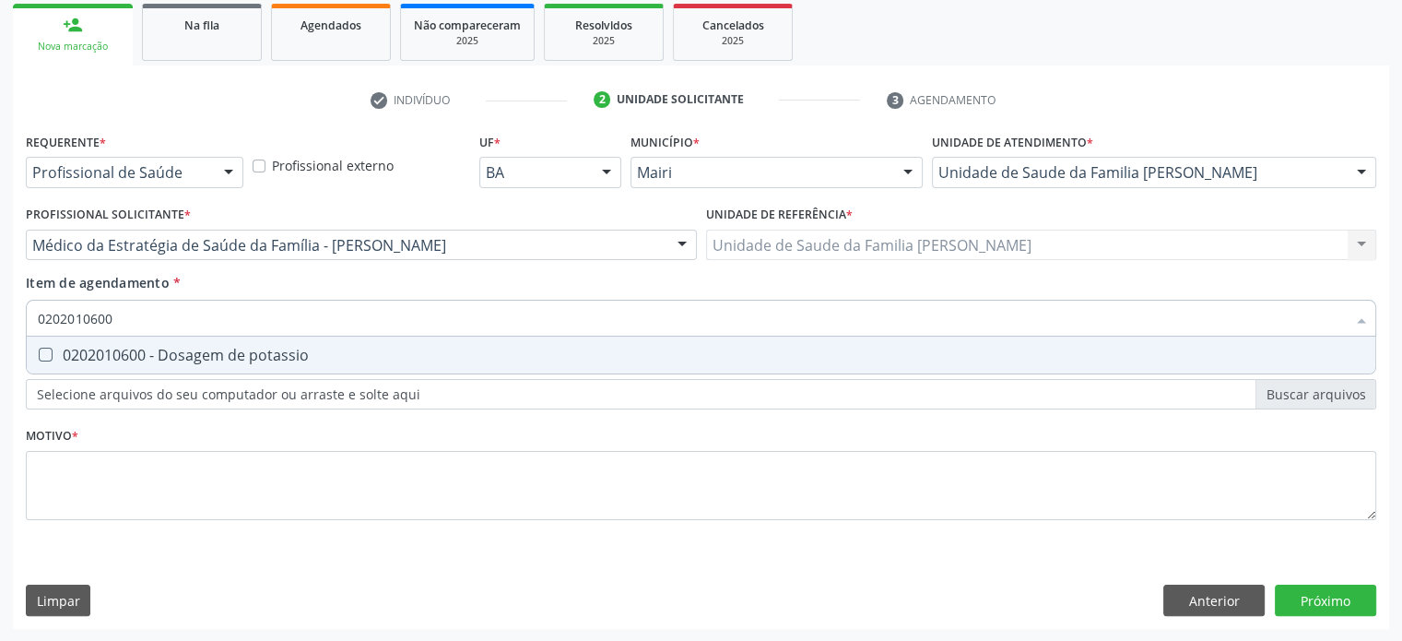
click at [218, 354] on div "0202010600 - Dosagem de potassio" at bounding box center [701, 355] width 1327 height 15
checkbox potassio "true"
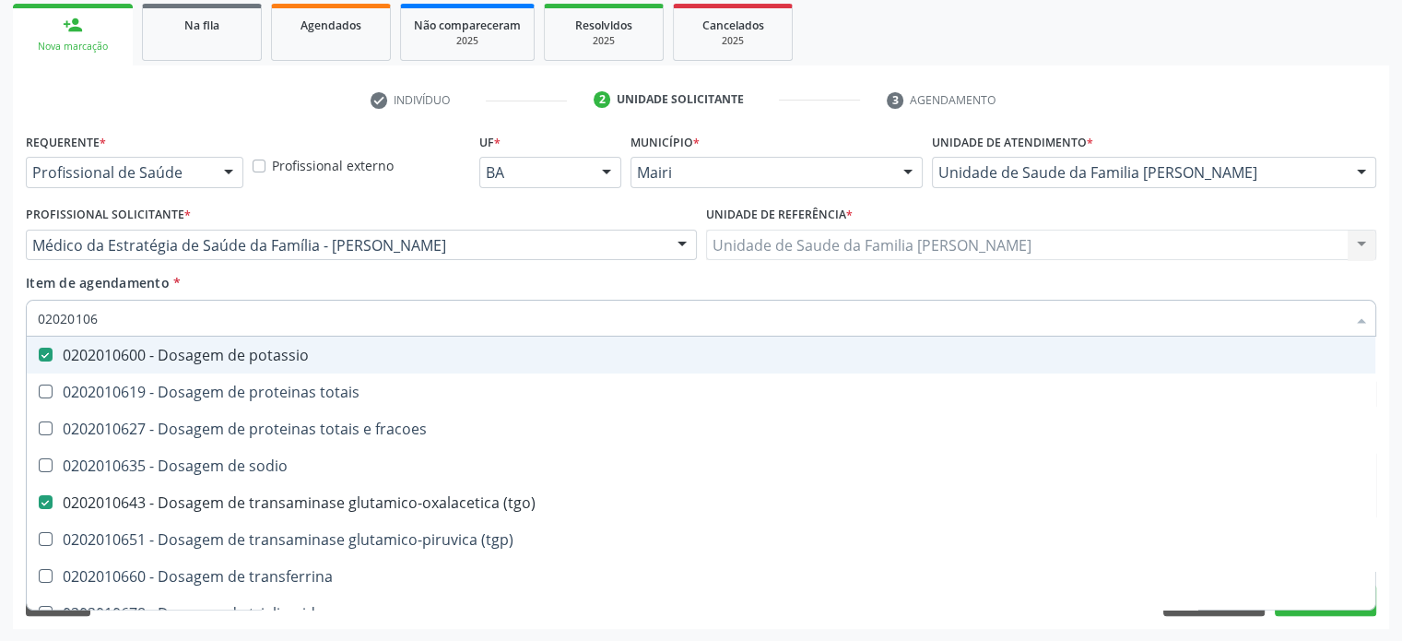
type input "020201067"
checkbox potassio "false"
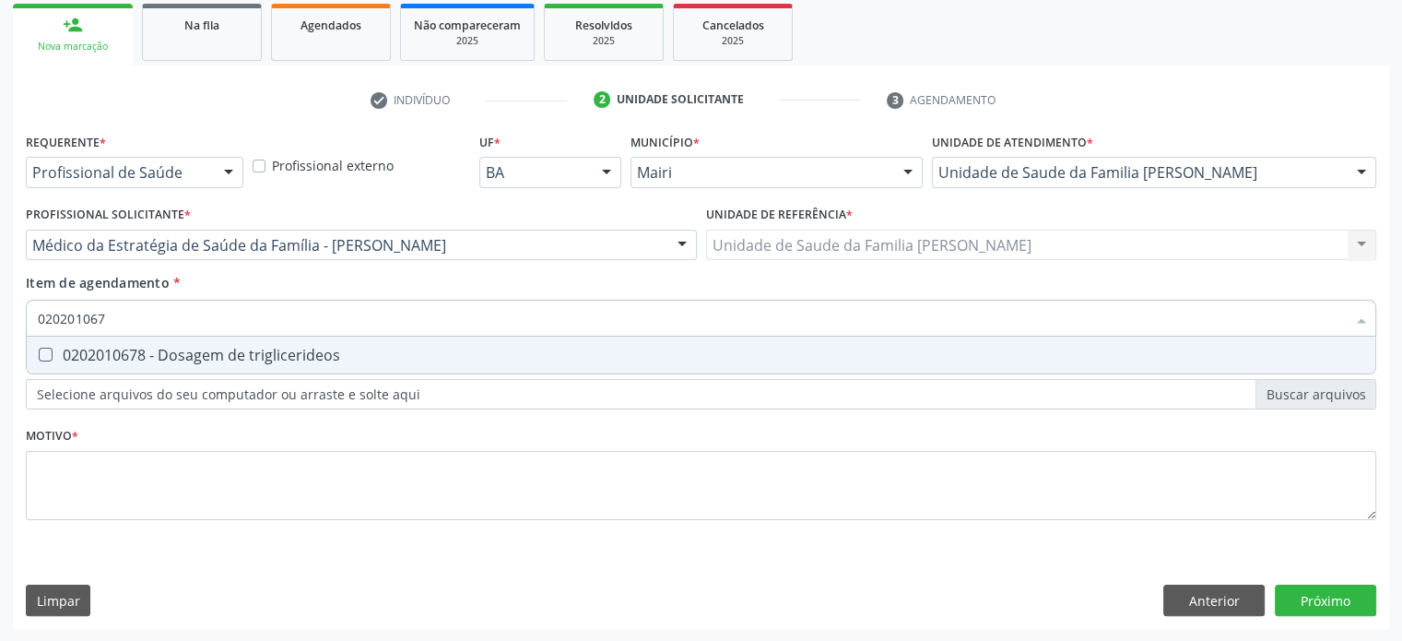
type input "0202010678"
click at [218, 354] on div "0202010678 - Dosagem de triglicerideos" at bounding box center [701, 355] width 1327 height 15
checkbox triglicerideos "true"
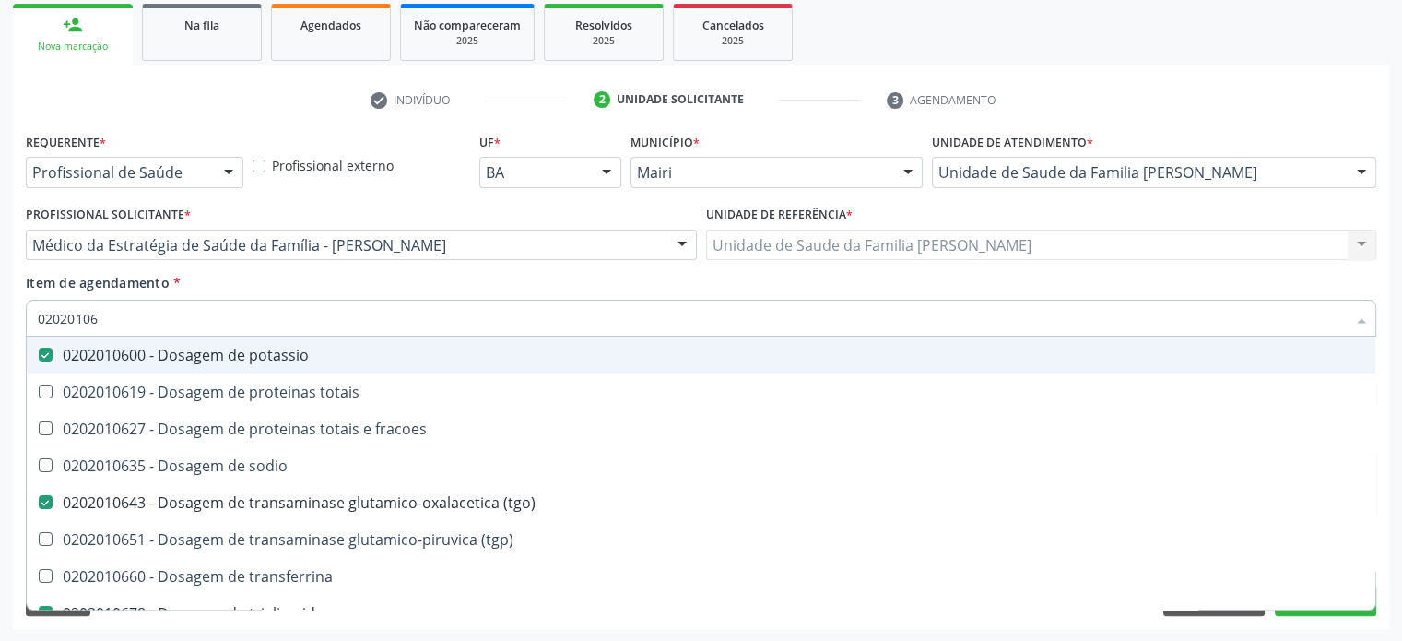
type input "0202010"
checkbox potassio "false"
checkbox triglicerideos "false"
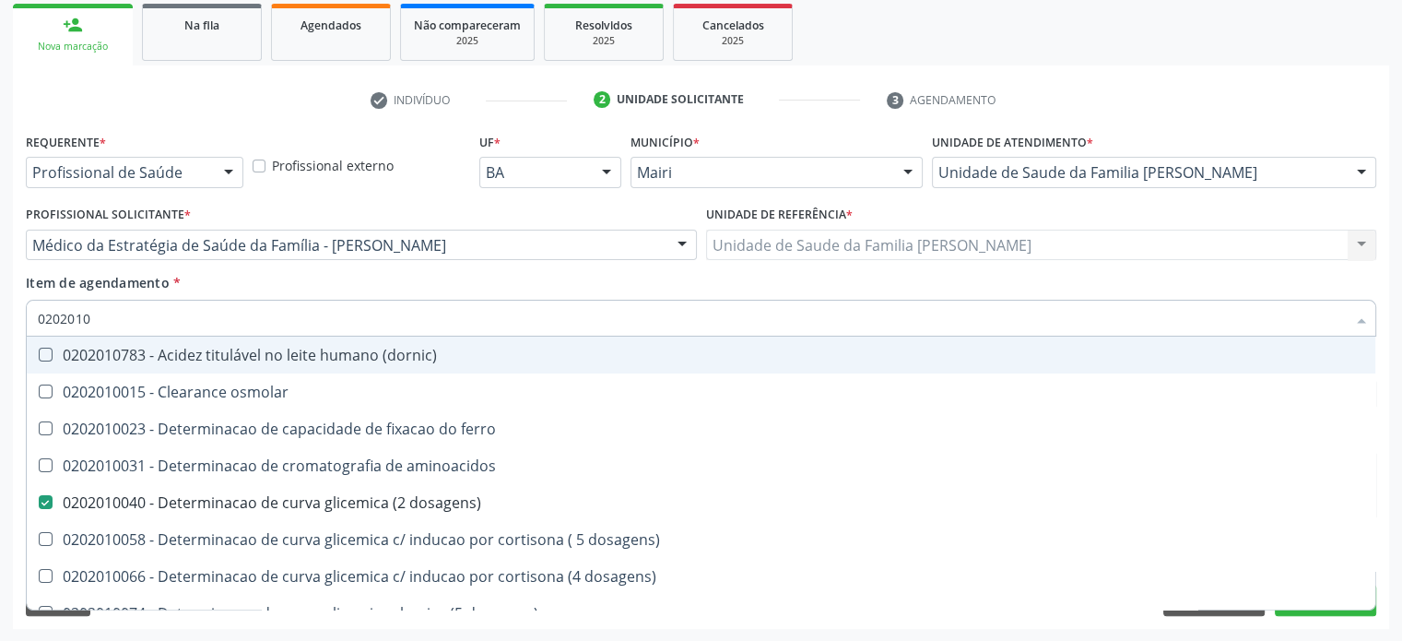
type input "020201"
checkbox d "false"
checkbox vanilmandelico "true"
checkbox total "false"
checkbox creatinina "false"
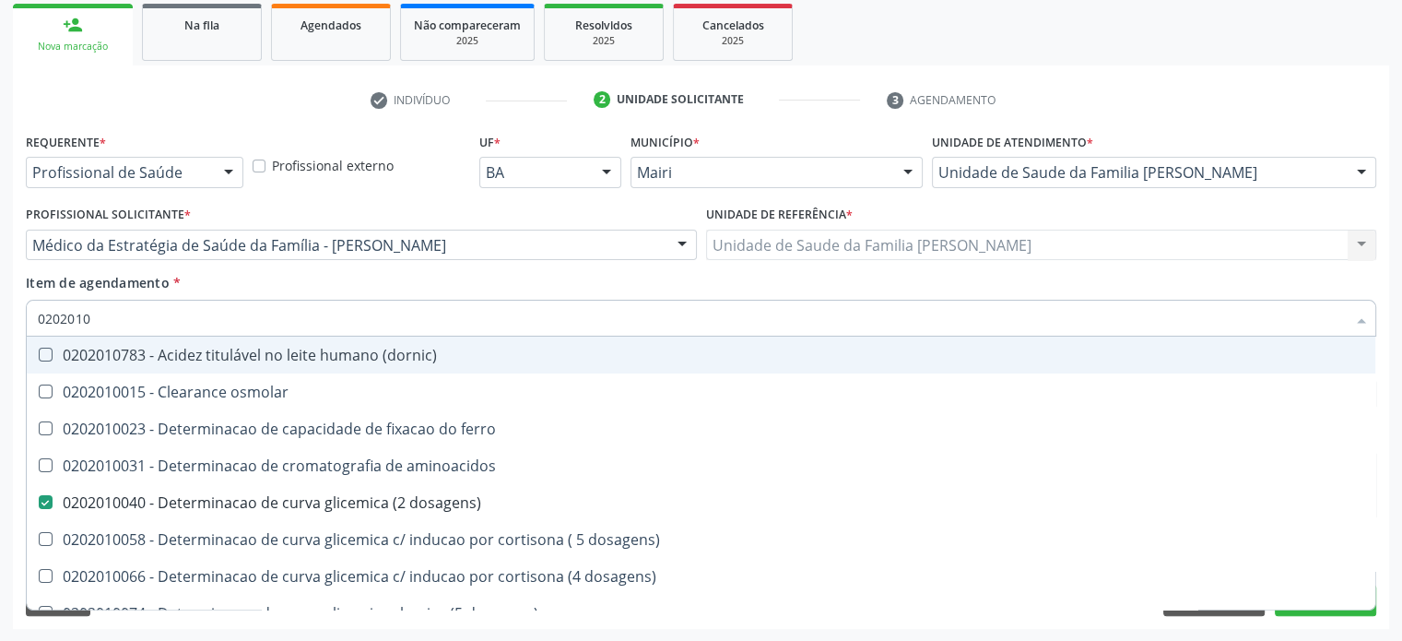
checkbox latica "true"
checkbox glicose "true"
checkbox potassio "false"
checkbox \(tgo\) "false"
checkbox triglicerideos "false"
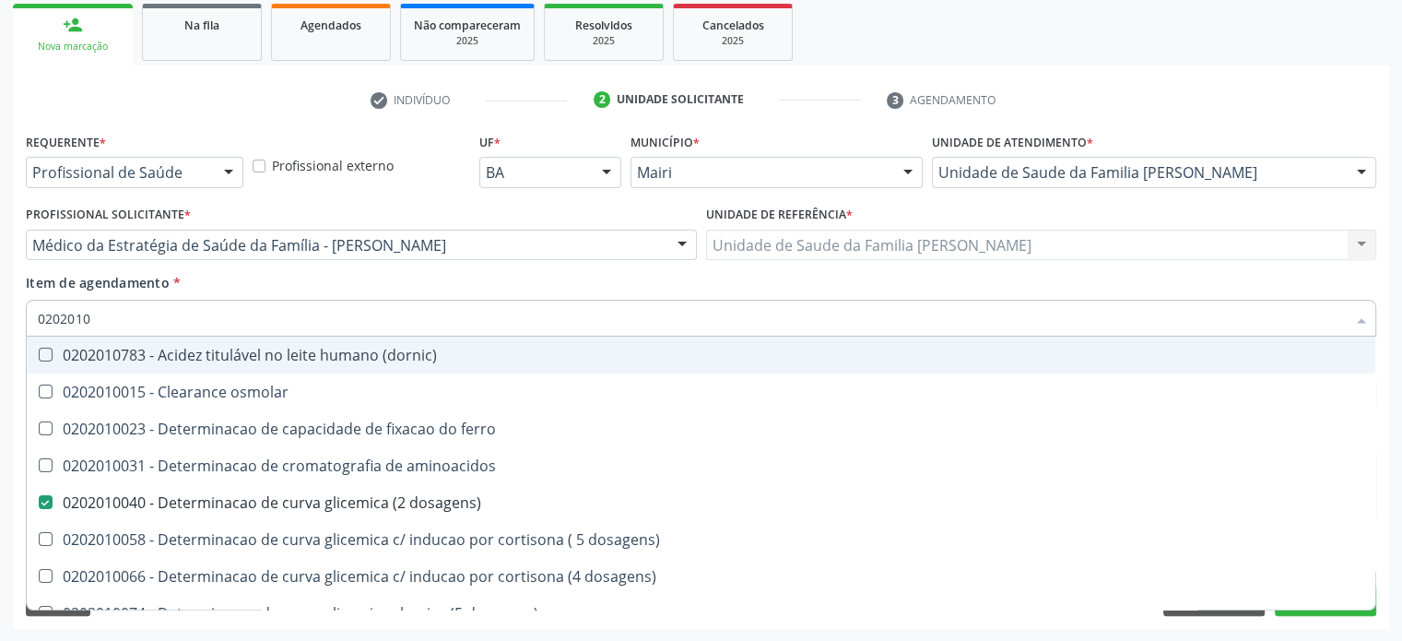
checkbox ureia "true"
checkbox b12 "false"
checkbox \) "true"
type input "02020"
checkbox dosagens\) "false"
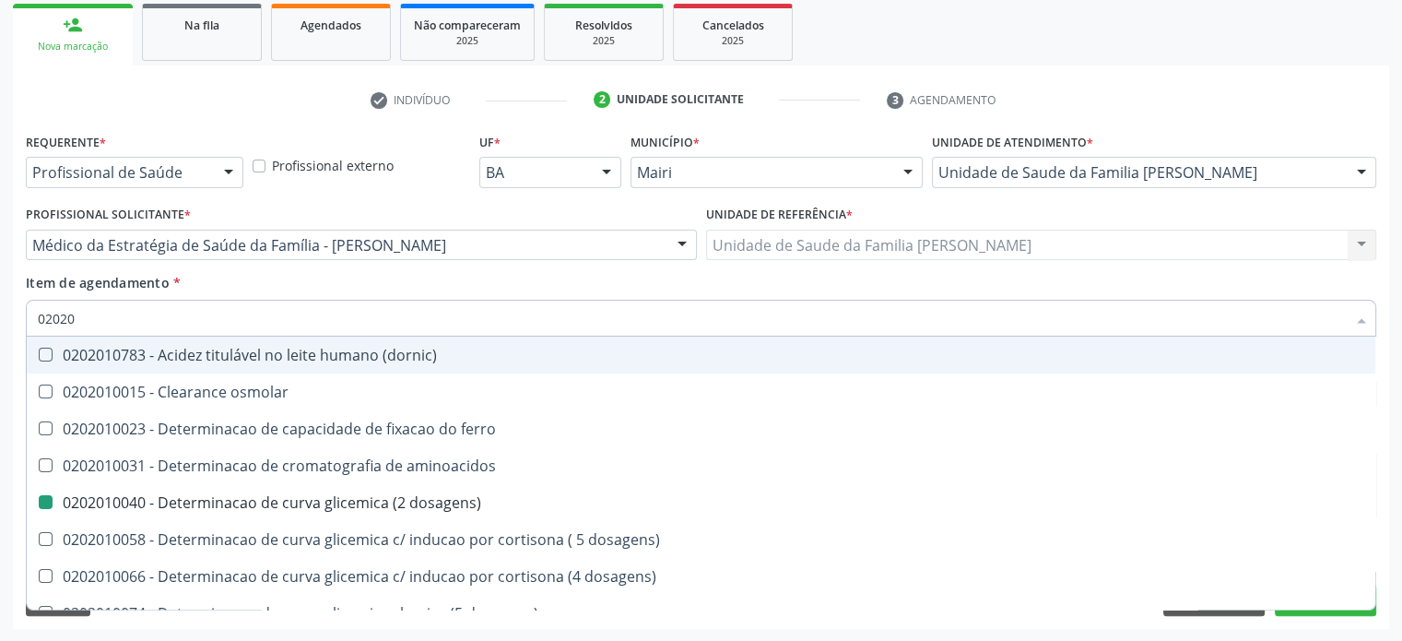
checkbox d "false"
checkbox total "false"
checkbox creatinina "false"
checkbox alfa-hidroxibutirica "true"
checkbox ferritina "false"
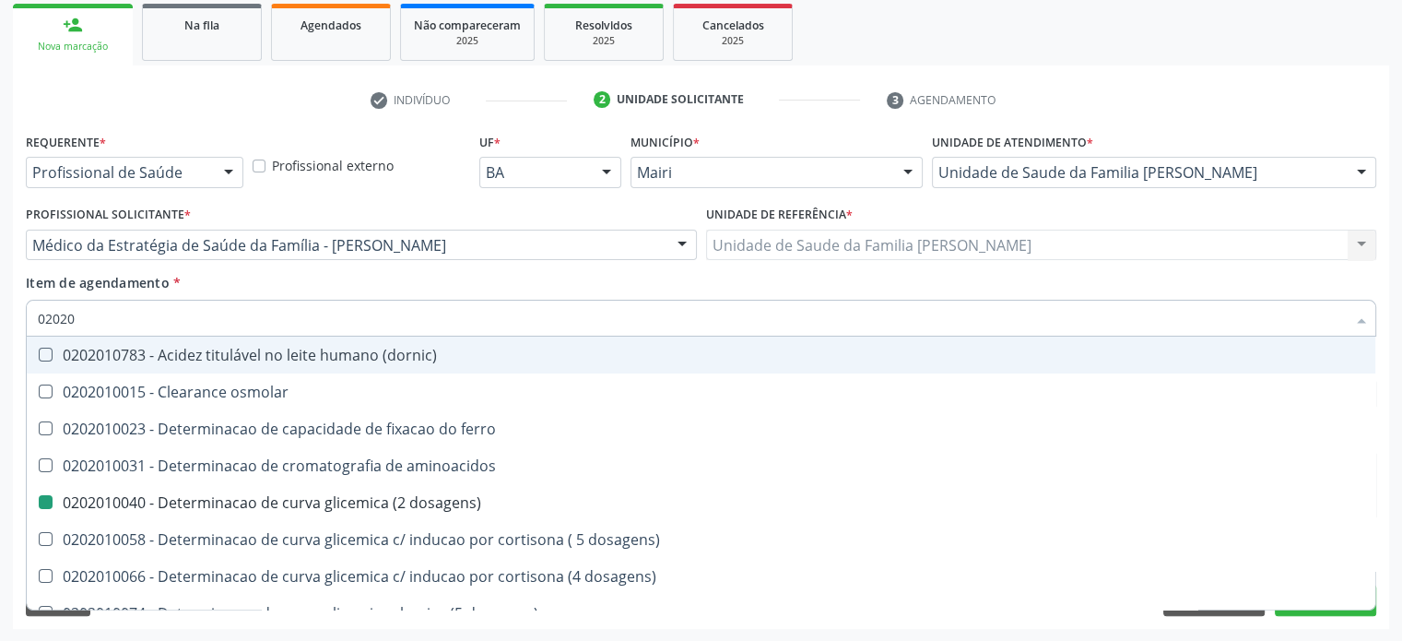
checkbox \(tgo\) "false"
checkbox triglicerideos "false"
checkbox b12 "false"
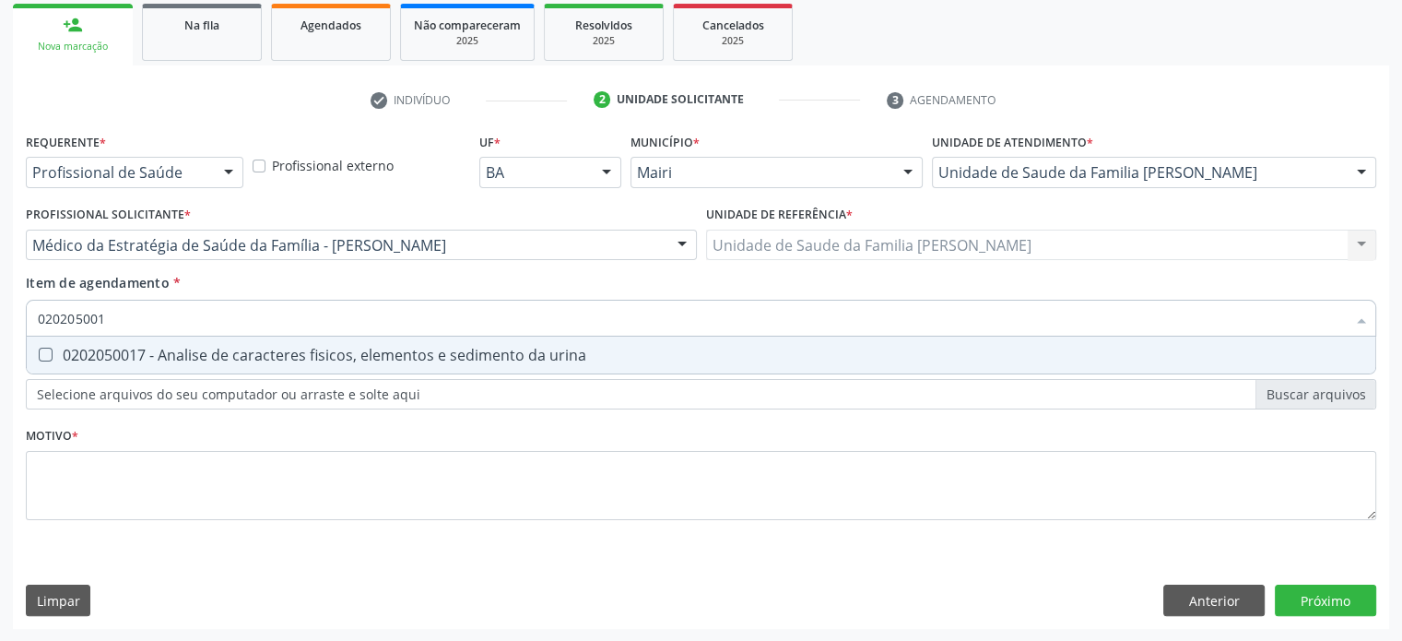
type input "0202050017"
click at [218, 354] on div "0202050017 - Analise de caracteres fisicos, elementos e sedimento da urina" at bounding box center [701, 355] width 1327 height 15
checkbox urina "true"
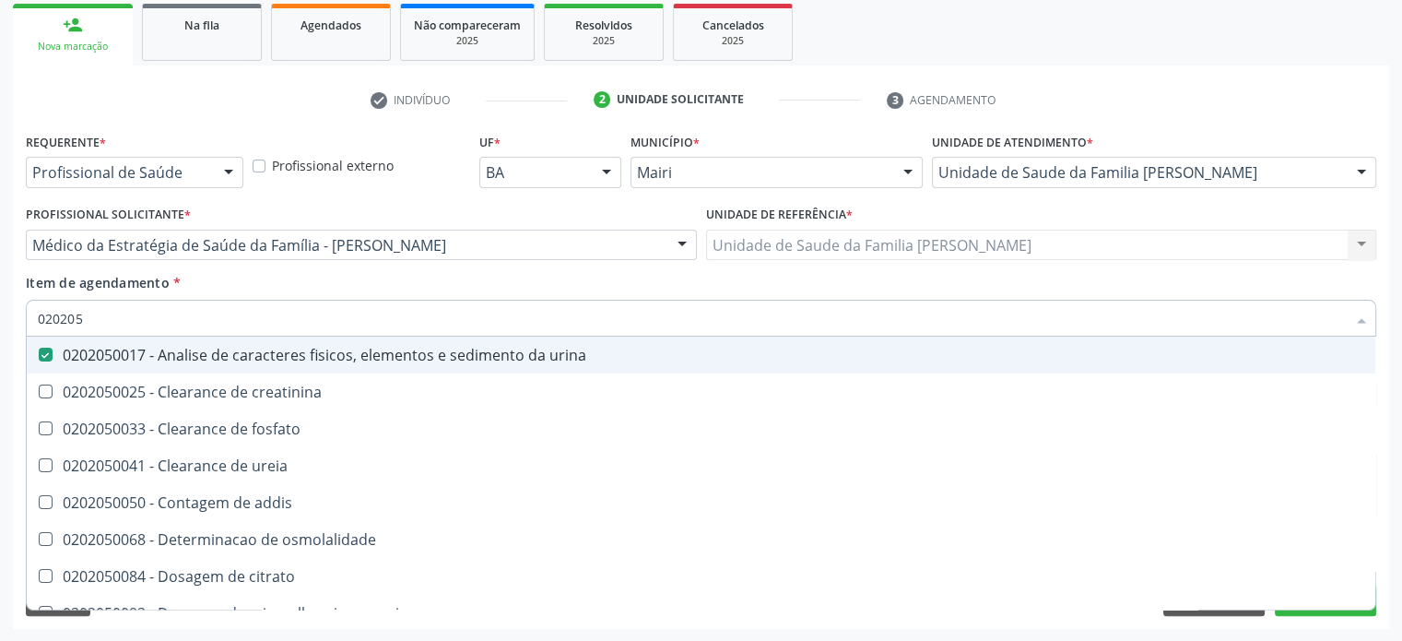
type input "02020"
checkbox urina "false"
checkbox ureia "true"
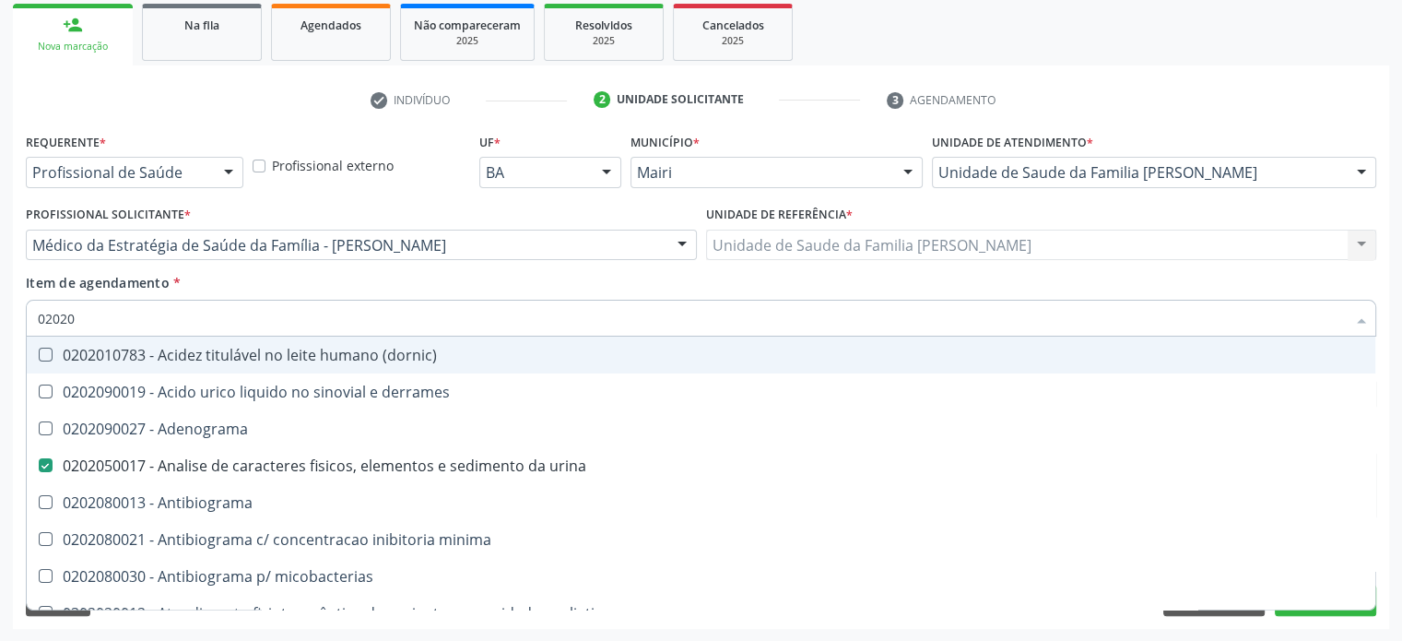
type input "020201"
checkbox urina "false"
checkbox Antibiograma "true"
checkbox herpesvirus "true"
checkbox htlv-1 "true"
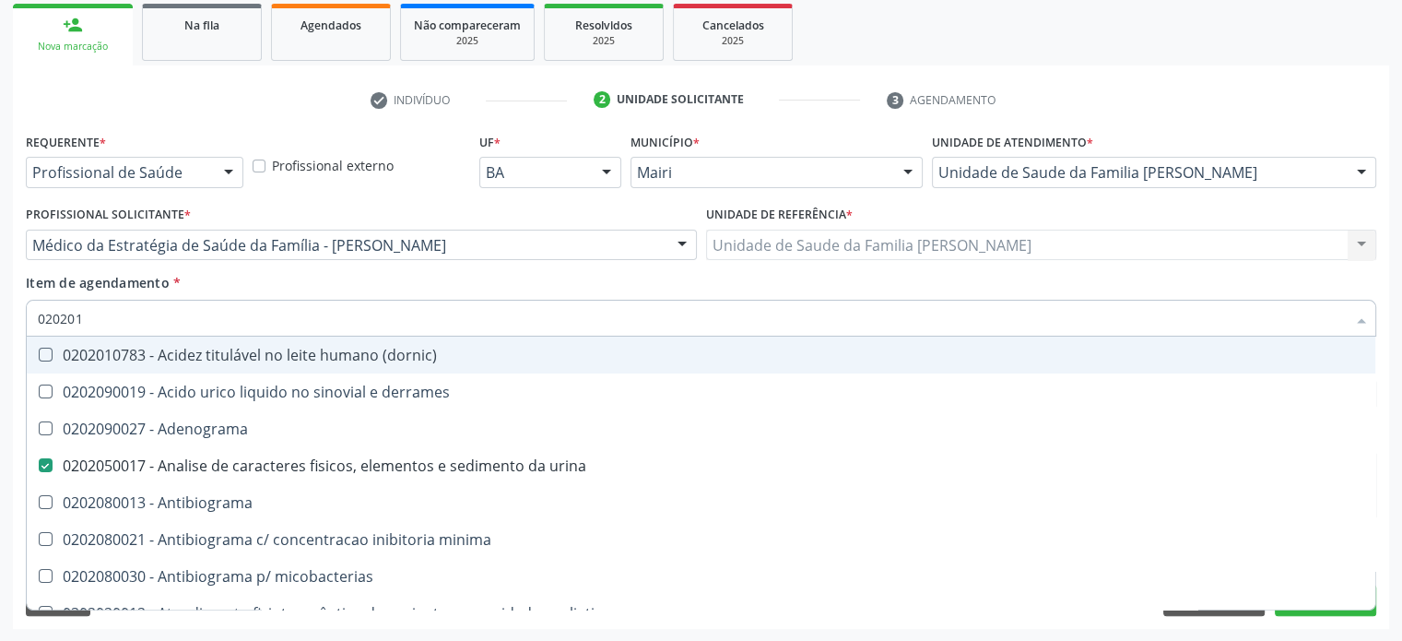
checkbox \(ch50\) "true"
checkbox dosagens\) "false"
checkbox amniotico "true"
checkbox ascorbico "true"
checkbox mandelico "true"
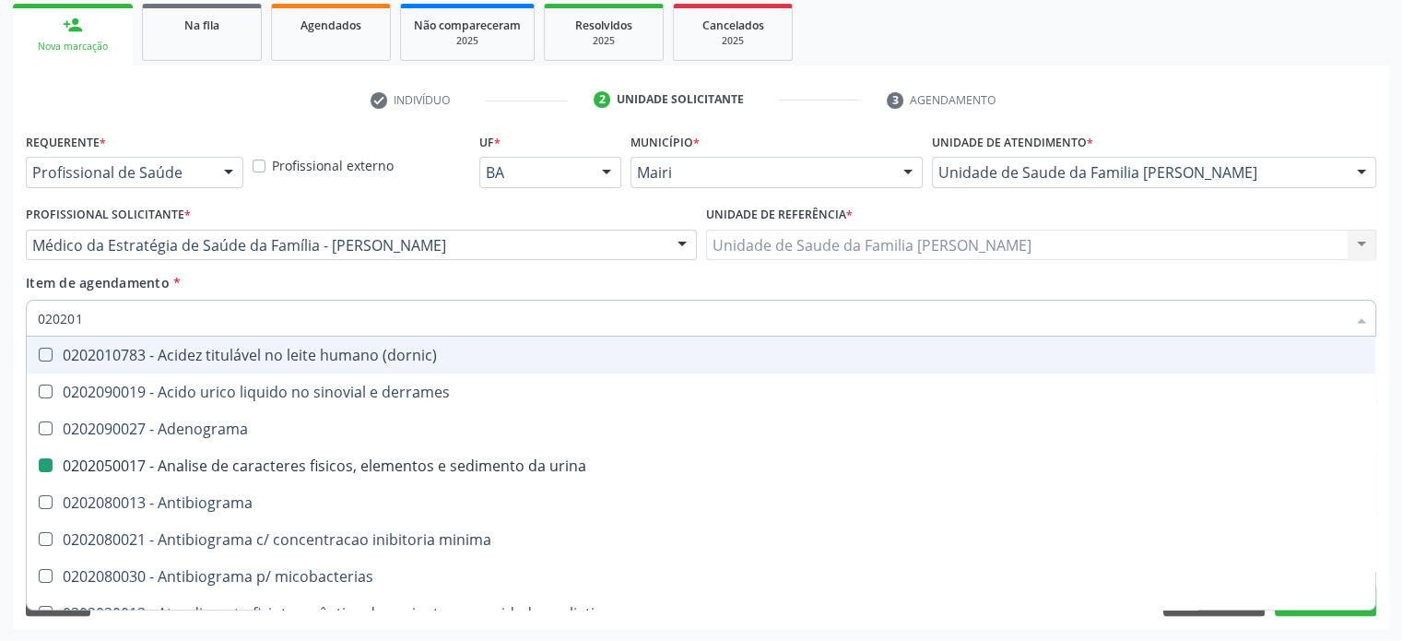
checkbox valproico "true"
type input "0202010"
checkbox \(hanseniase\) "true"
checkbox herpesvirus "false"
checkbox herpesvirus "true"
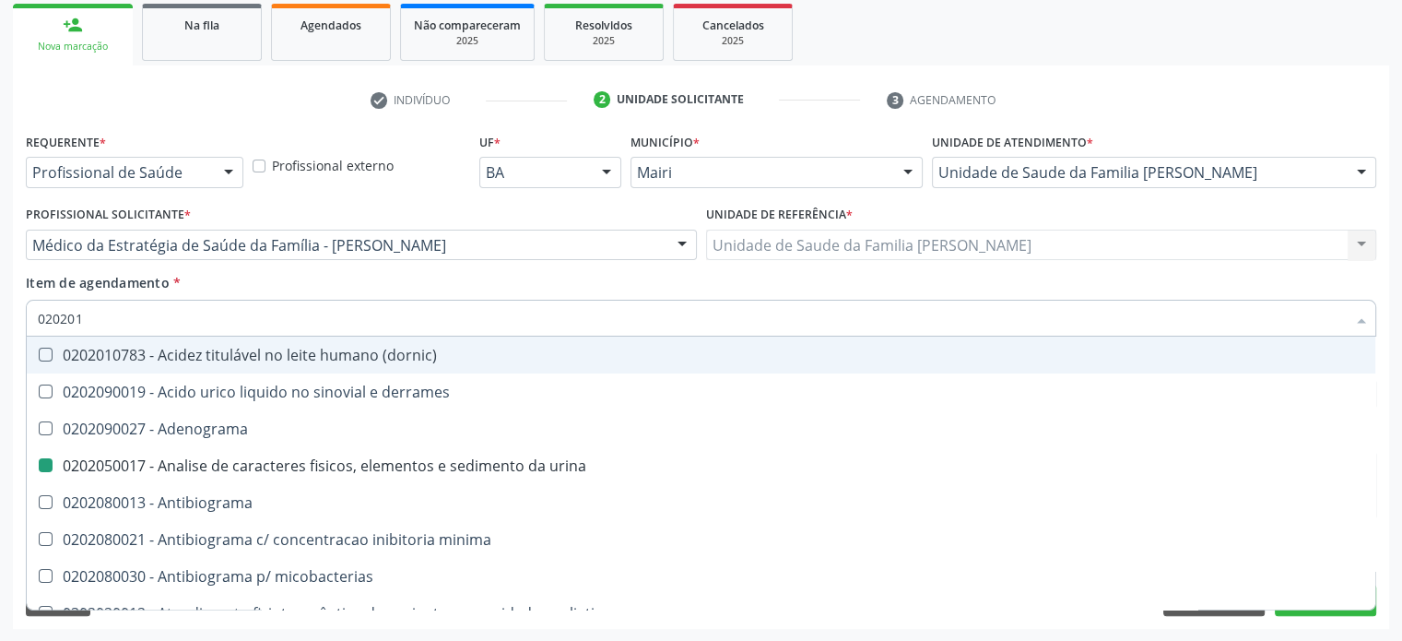
checkbox anaerobicas "true"
checkbox htlv-1 "false"
checkbox amniotico "false"
checkbox ativada\) "true"
checkbox ordenhado "true"
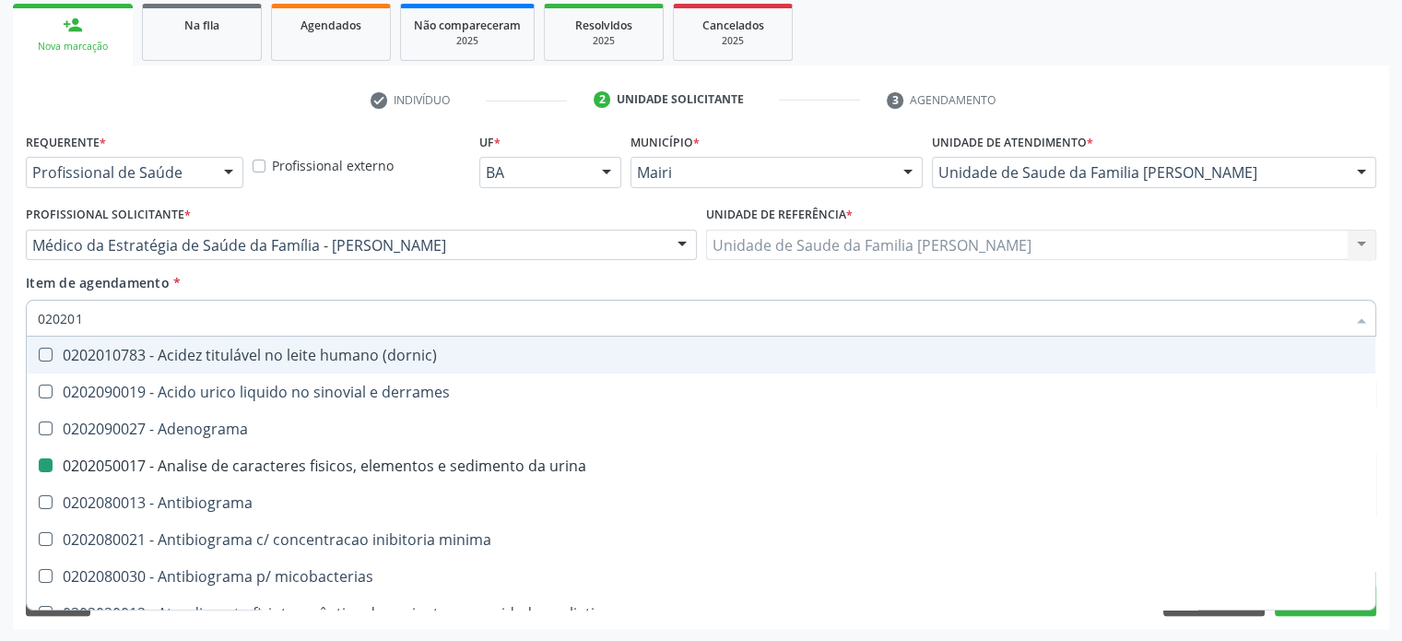
checkbox totais "true"
checkbox d "false"
checkbox 5-nucleotidase "true"
checkbox ascorbico "false"
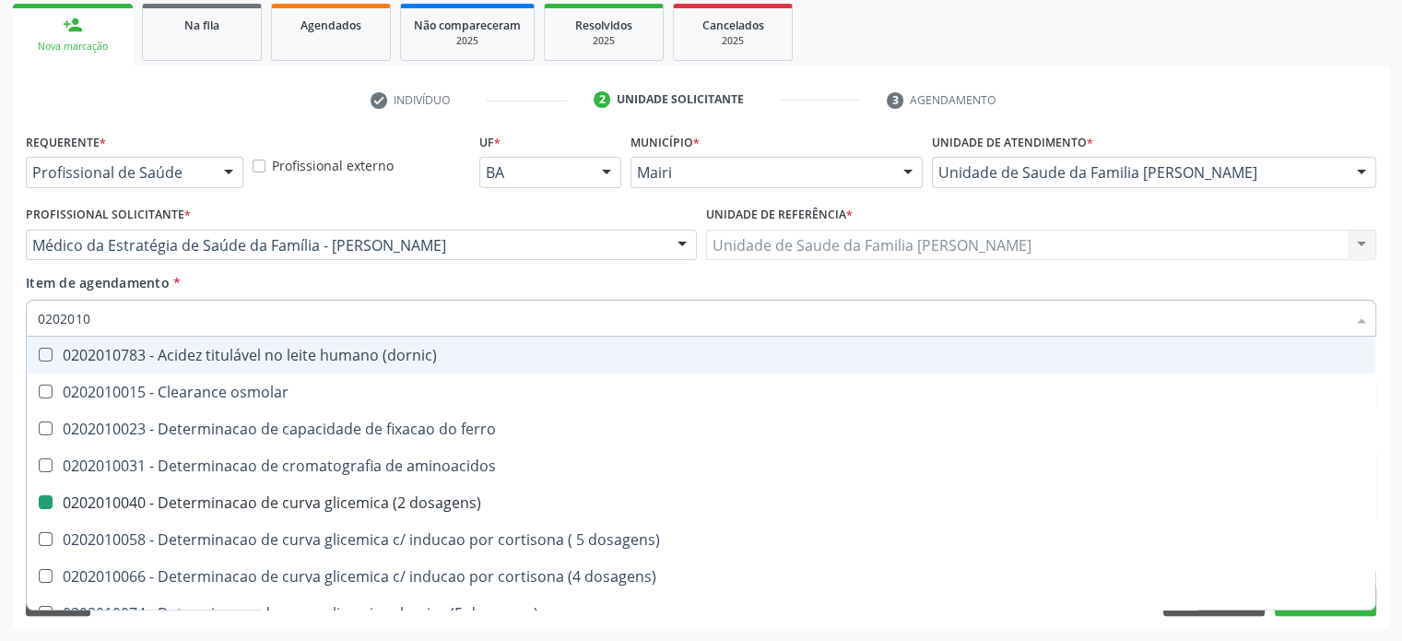
type input "02020104"
checkbox dosagens\) "false"
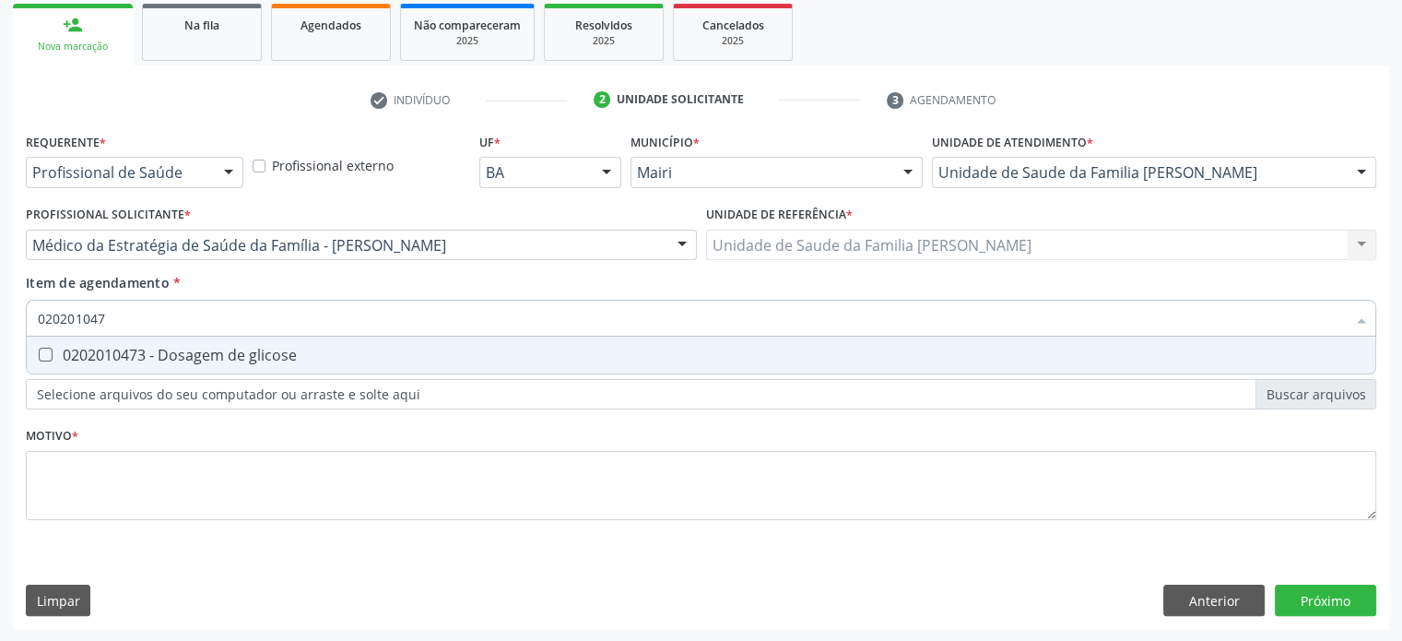
type input "0202010473"
click at [218, 354] on div "0202010473 - Dosagem de glicose" at bounding box center [701, 355] width 1327 height 15
checkbox glicose "true"
type input "02020104"
checkbox glicose "false"
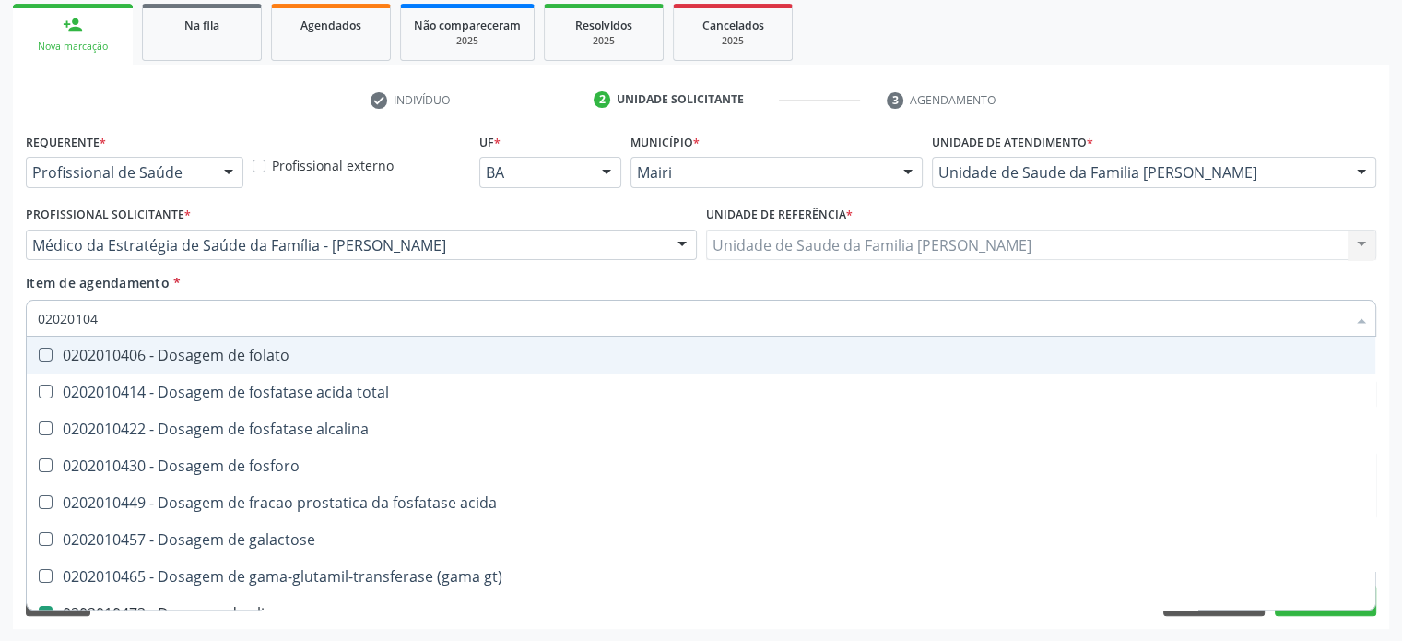
type input "0202010"
checkbox acida "true"
checkbox glicose "false"
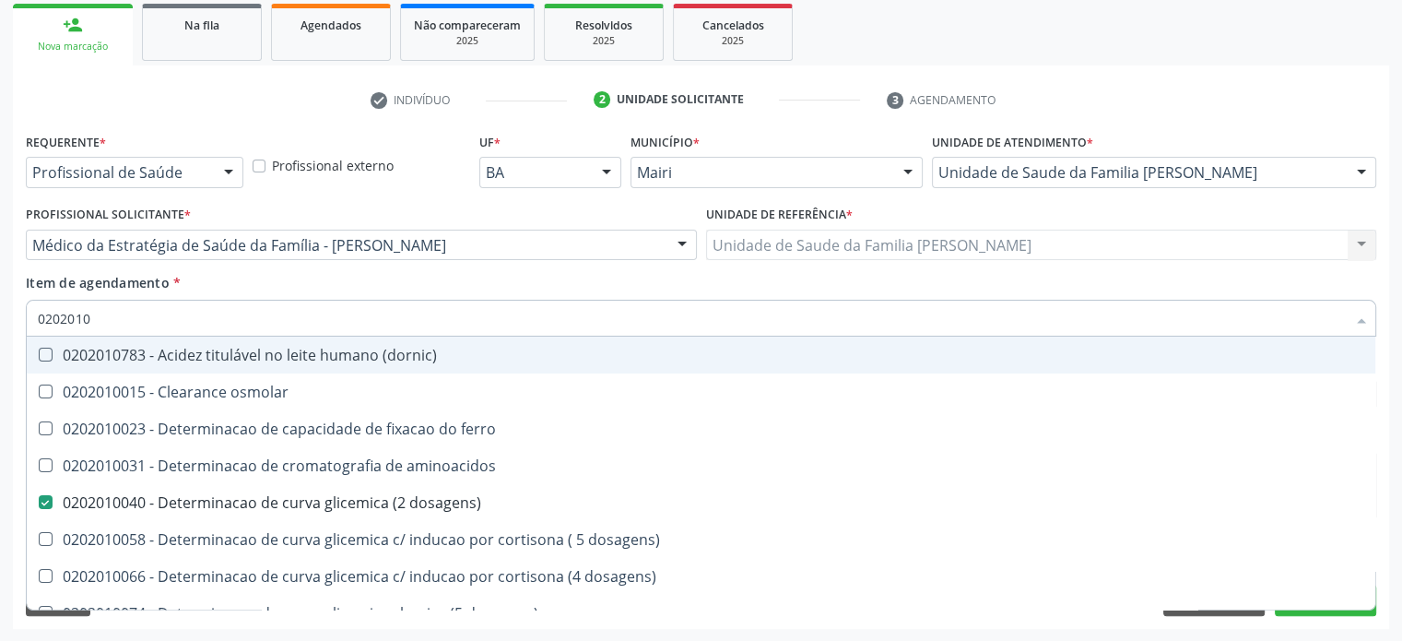
type input "02020102"
checkbox dosagens\) "false"
checkbox ivy "true"
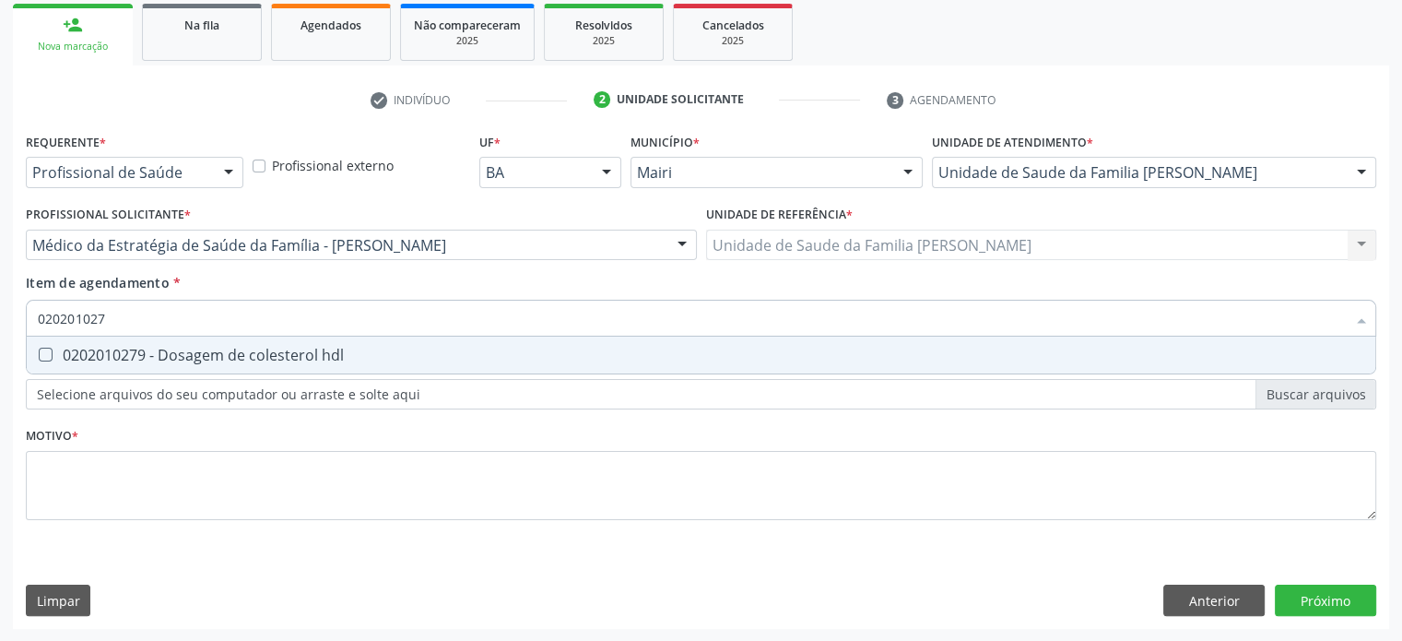
type input "0202010279"
click at [218, 354] on div "0202010279 - Dosagem de colesterol hdl" at bounding box center [701, 355] width 1327 height 15
checkbox hdl "true"
type input "02020102"
checkbox hdl "false"
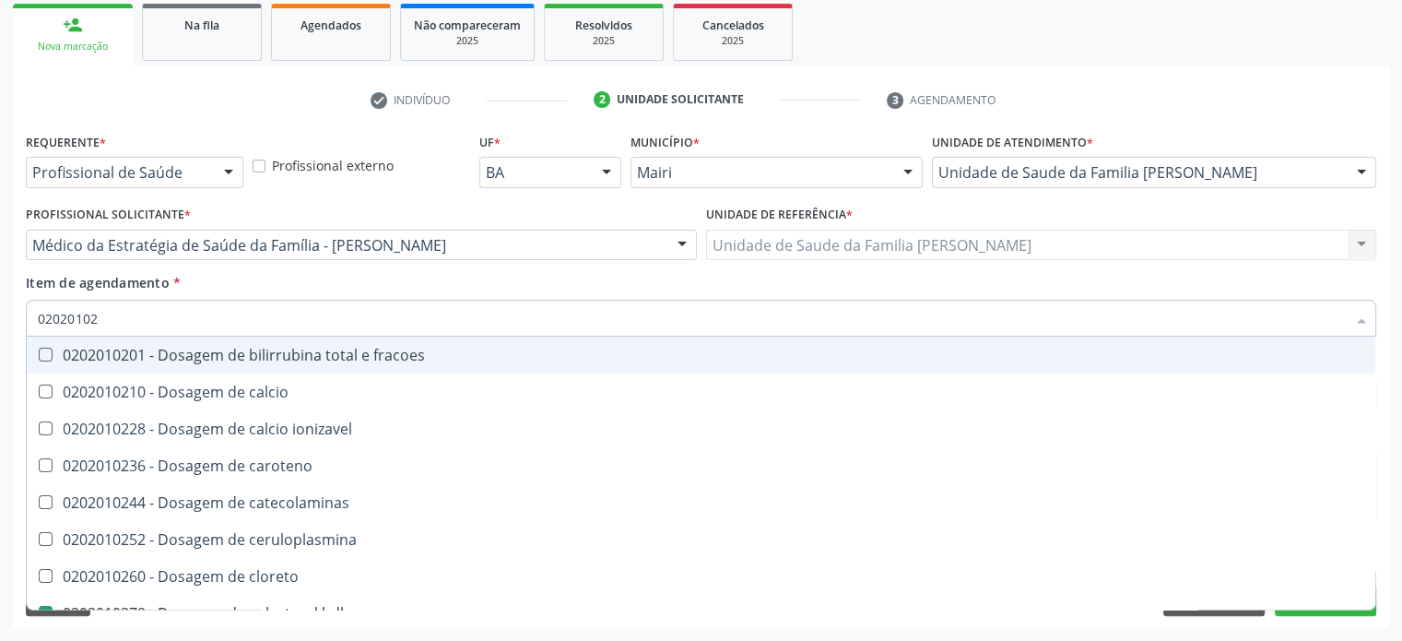
type input "0202010"
checkbox catecolaminas "true"
checkbox hdl "false"
checkbox total "false"
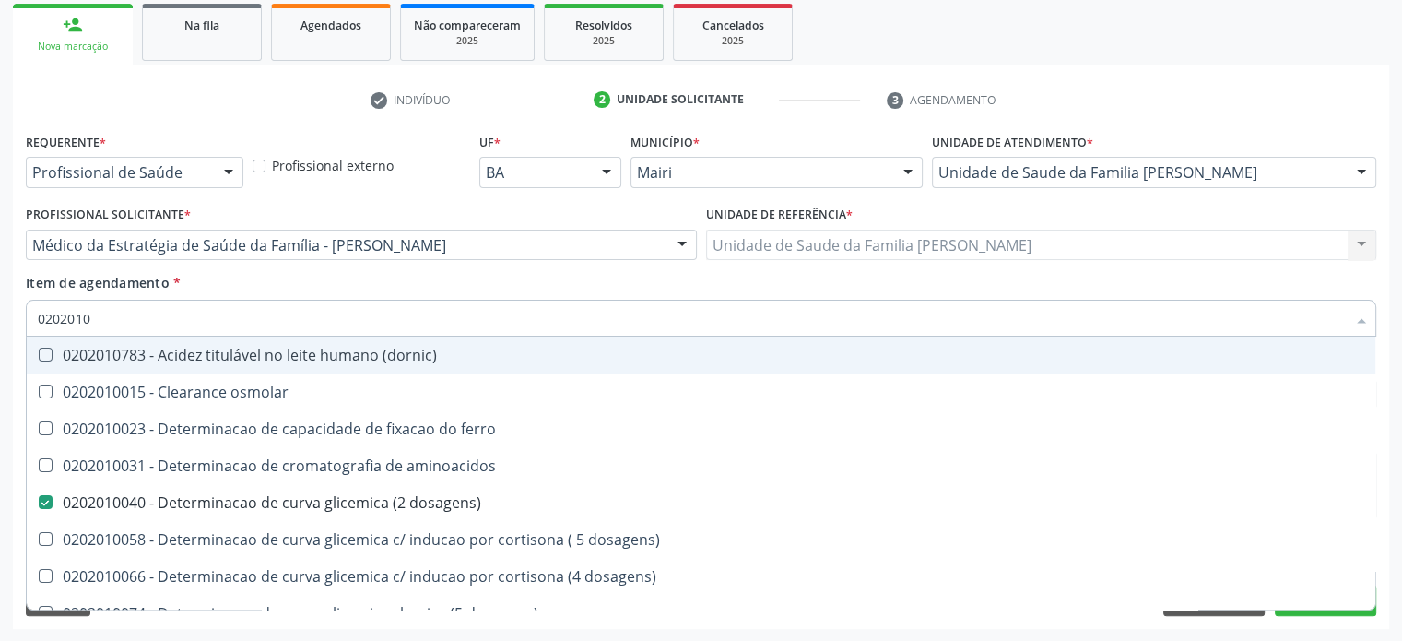
type input "02020105"
checkbox dosagens\) "false"
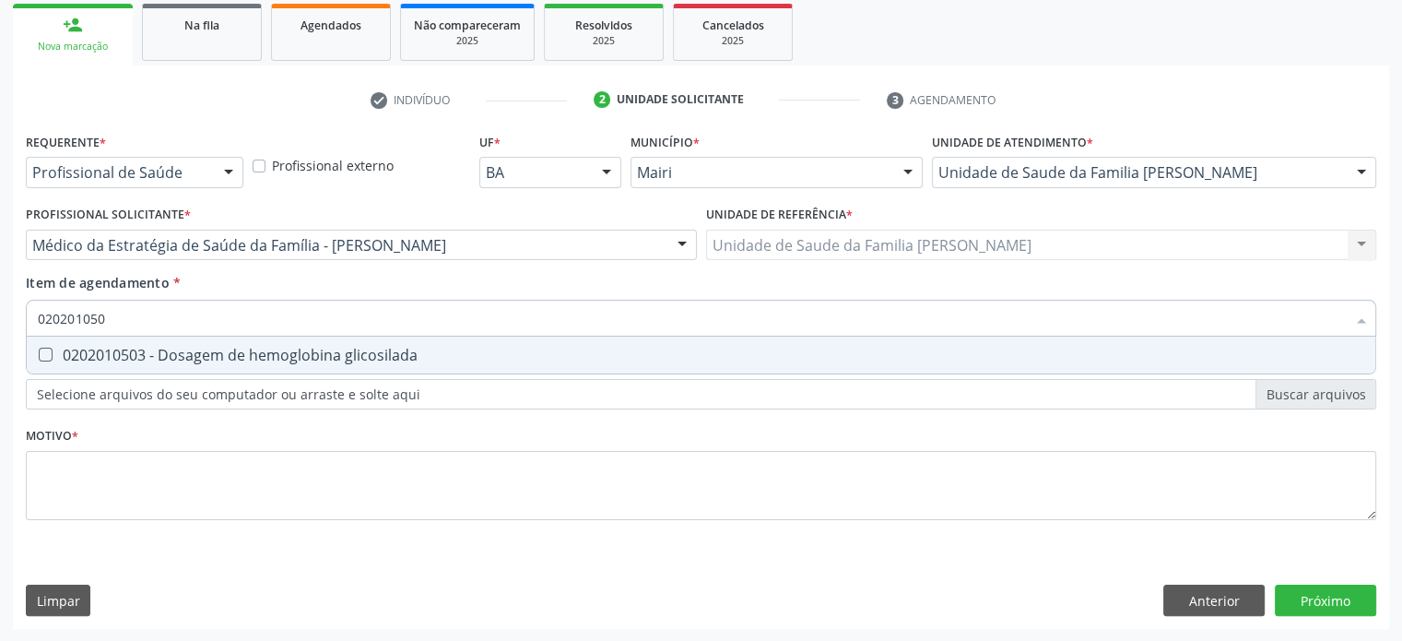
type input "0202010503"
click at [218, 354] on div "0202010503 - Dosagem de hemoglobina glicosilada" at bounding box center [701, 355] width 1327 height 15
checkbox glicosilada "true"
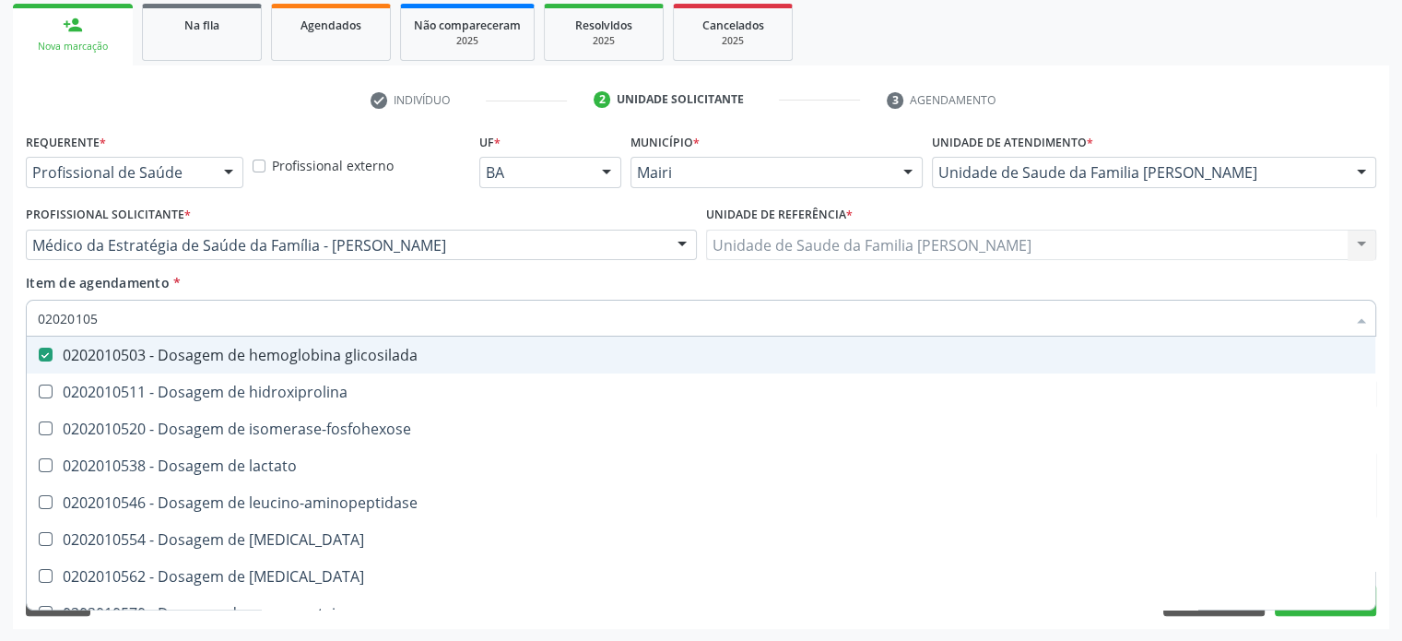
type input "0202010"
checkbox glicosilada "false"
checkbox leucino-aminopeptidase "true"
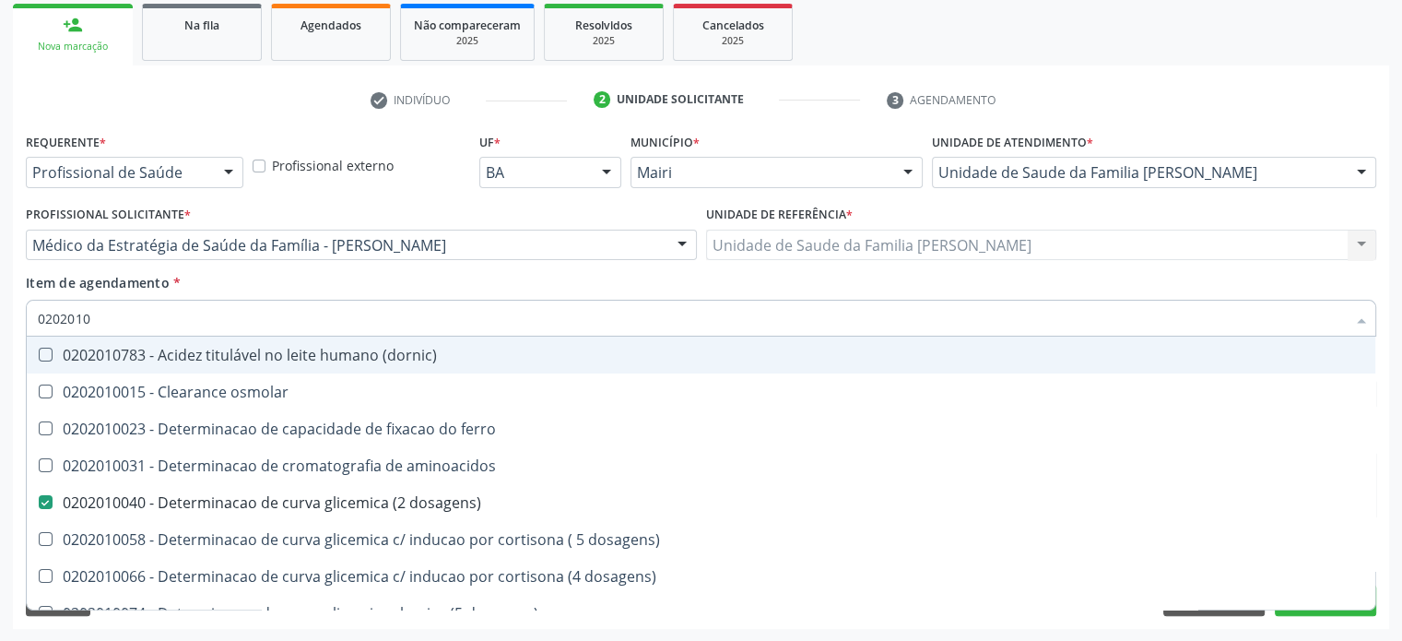
type input "02020102"
checkbox dosagens\) "false"
checkbox dosagens\) "true"
checkbox ivy "true"
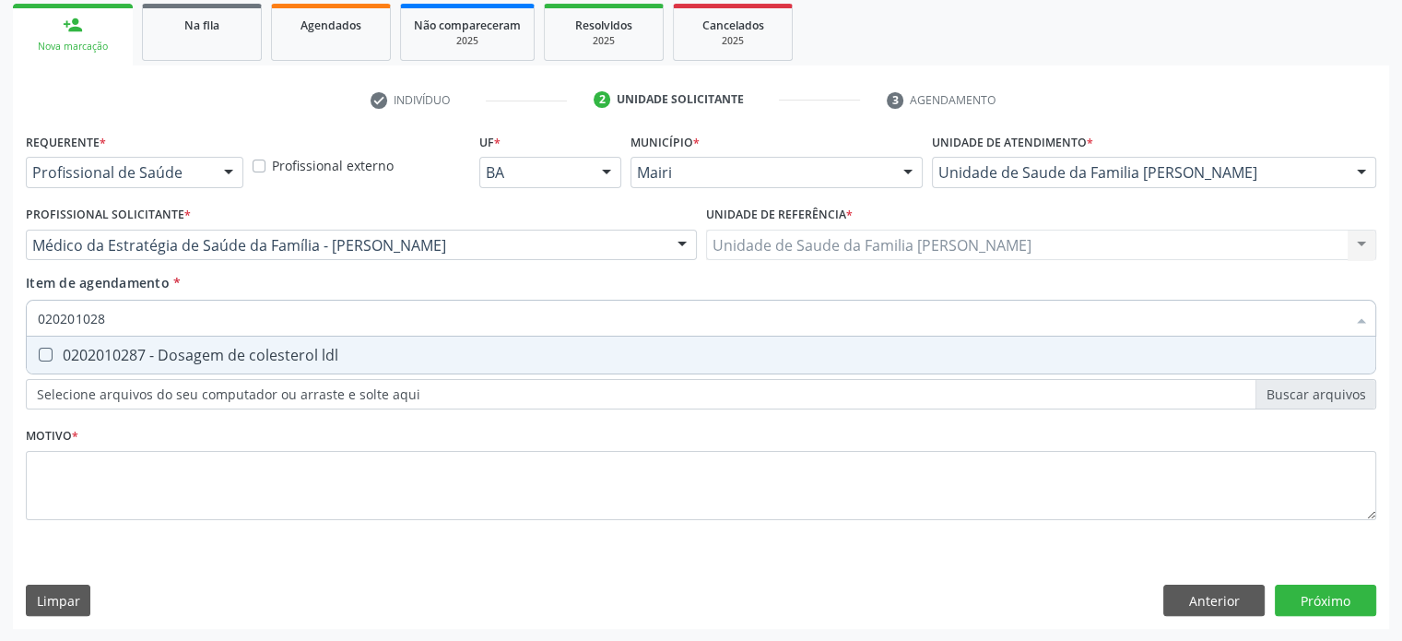
type input "0202010287"
click at [218, 354] on div "0202010287 - Dosagem de colesterol ldl" at bounding box center [701, 355] width 1327 height 15
checkbox ldl "true"
type input "02020102"
checkbox ldl "false"
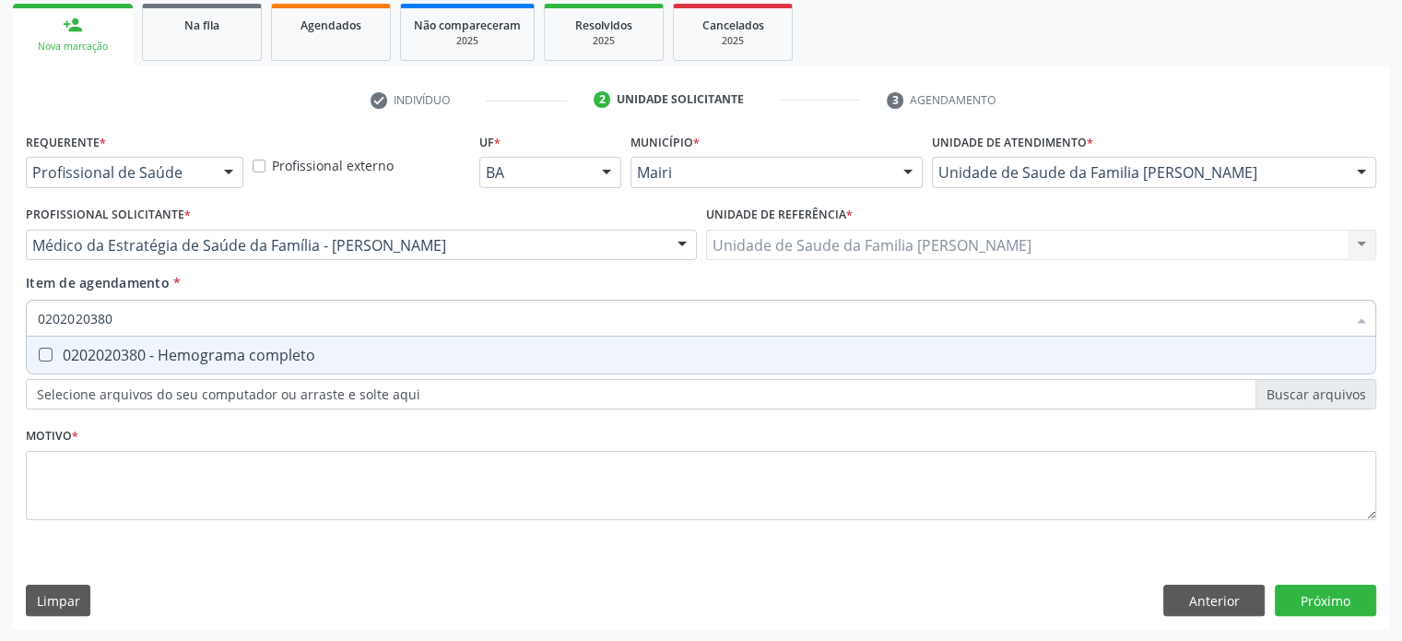
click at [218, 354] on div "0202020380 - Hemograma completo" at bounding box center [701, 355] width 1327 height 15
click at [218, 354] on div "0202010651 - Dosagem de transaminase glutamico-piruvica (tgp)" at bounding box center [701, 355] width 1327 height 15
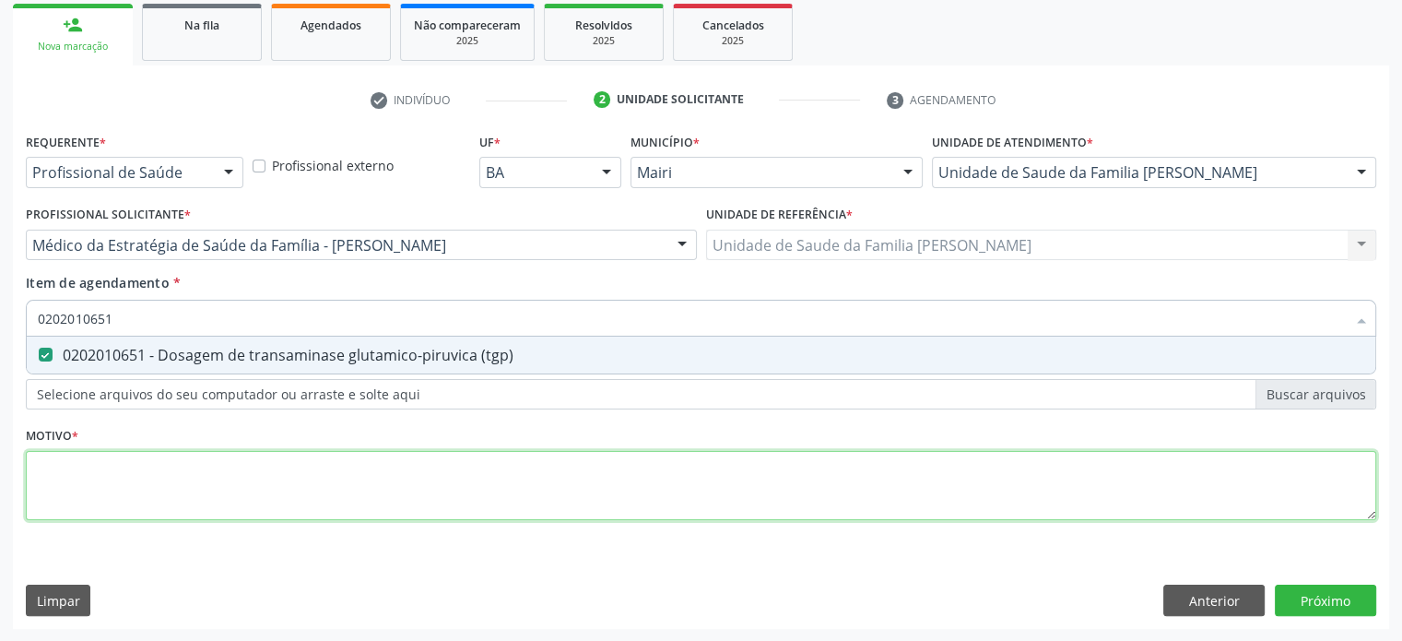
click at [163, 479] on div "Requerente * Profissional de Saúde Profissional de Saúde Paciente Nenhum result…" at bounding box center [701, 337] width 1351 height 418
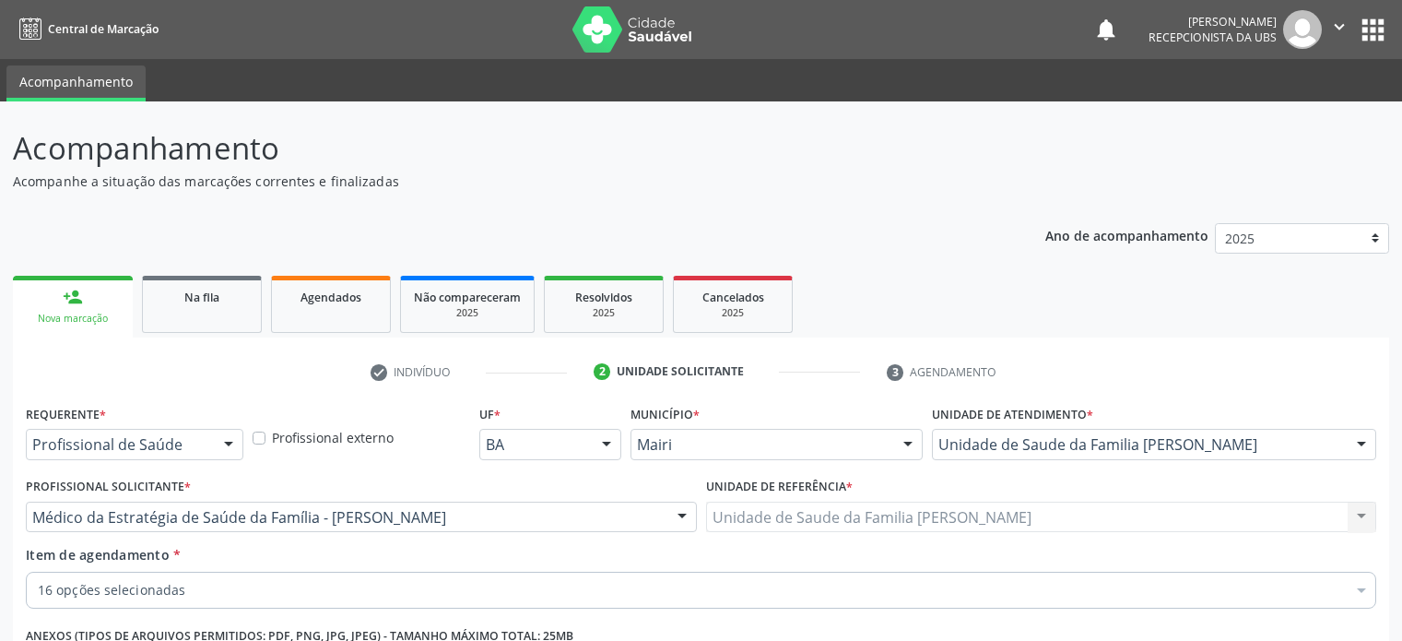
scroll to position [272, 0]
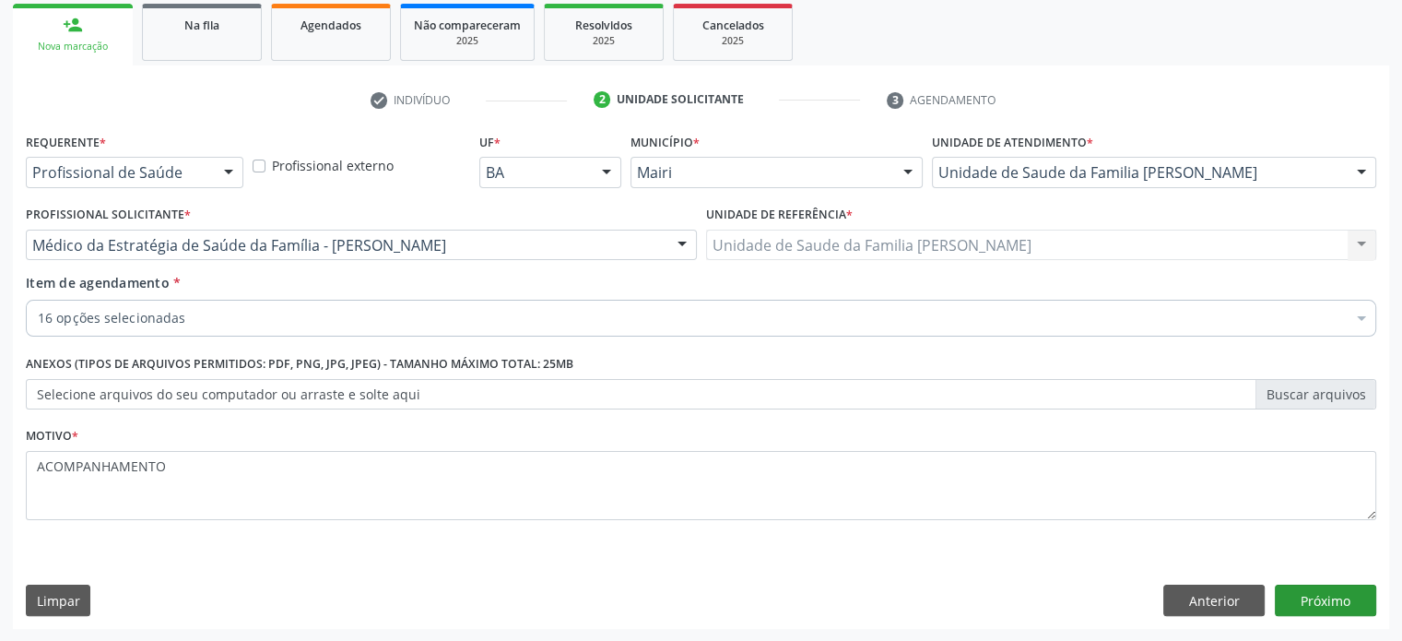
type textarea "ACOMPANHAMENTO"
click at [1320, 593] on button "Próximo" at bounding box center [1325, 600] width 101 height 31
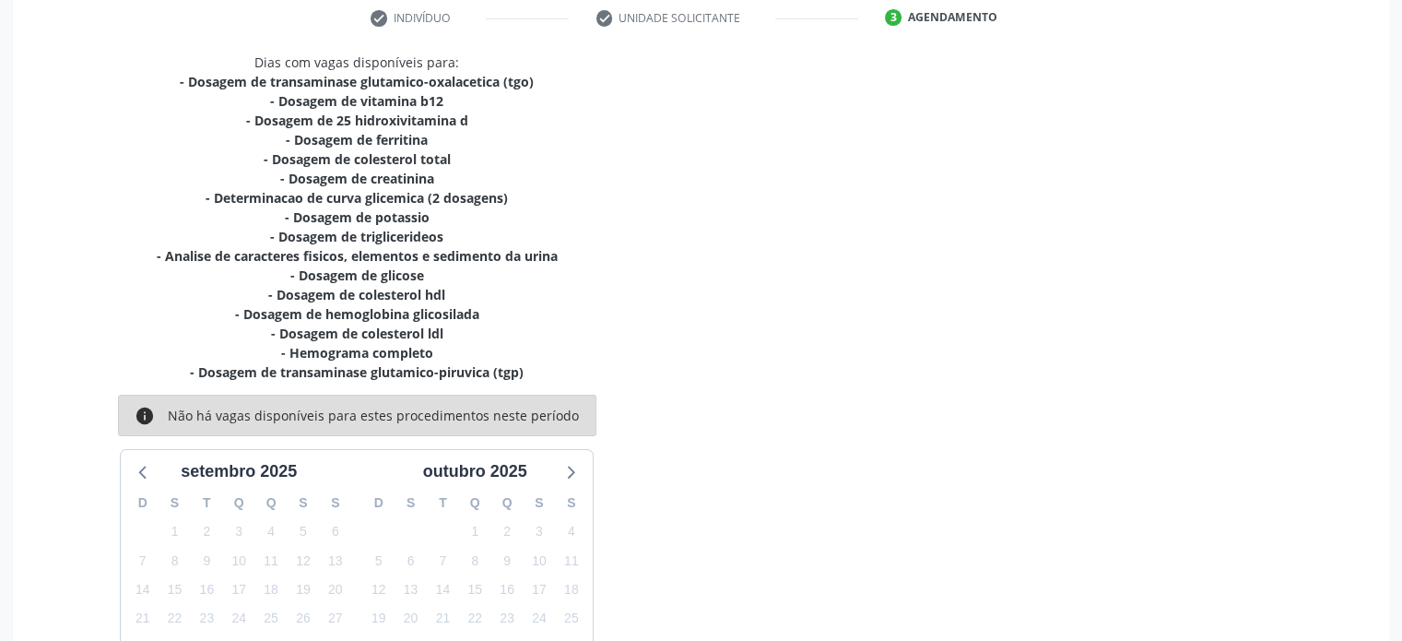
scroll to position [505, 0]
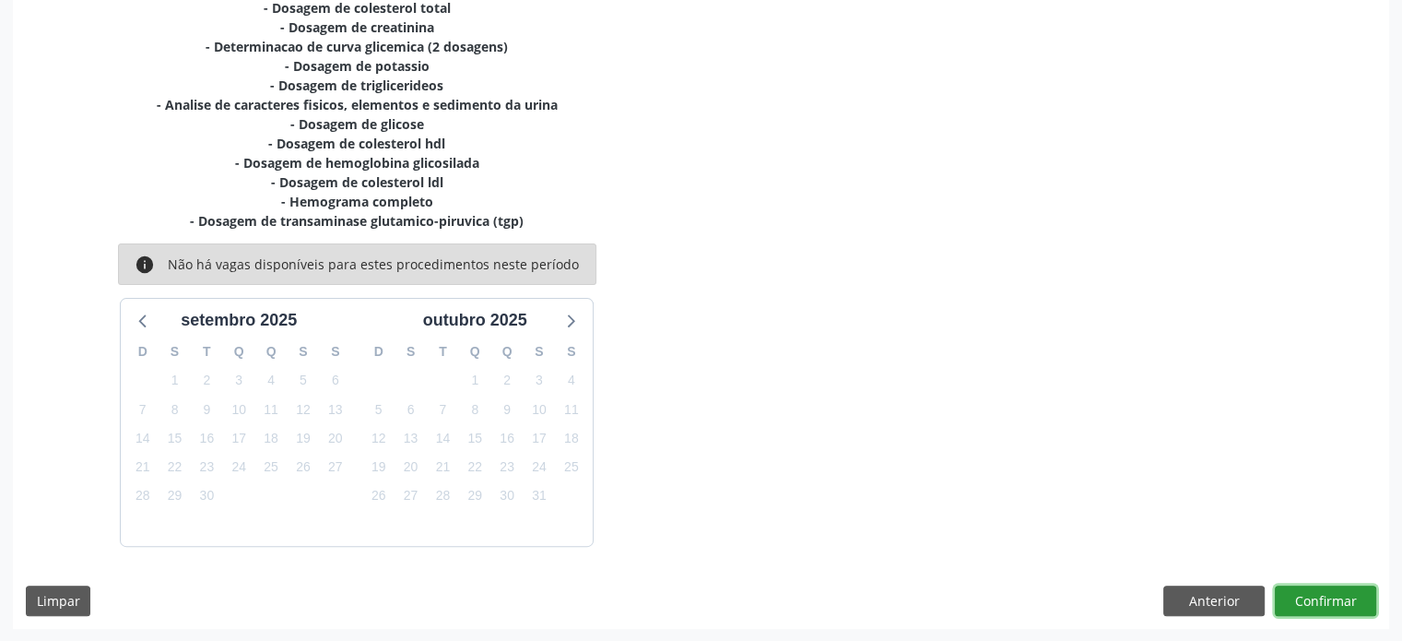
click at [1317, 596] on button "Confirmar" at bounding box center [1325, 601] width 101 height 31
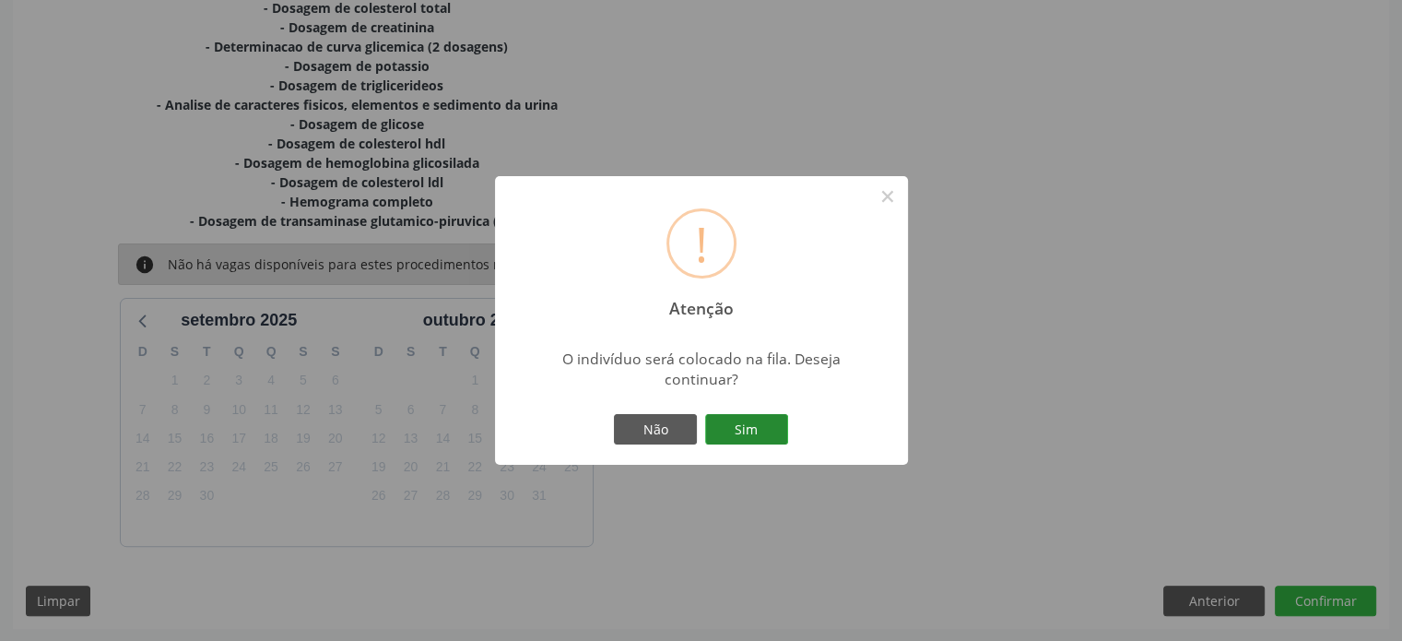
click at [728, 421] on button "Sim" at bounding box center [746, 429] width 83 height 31
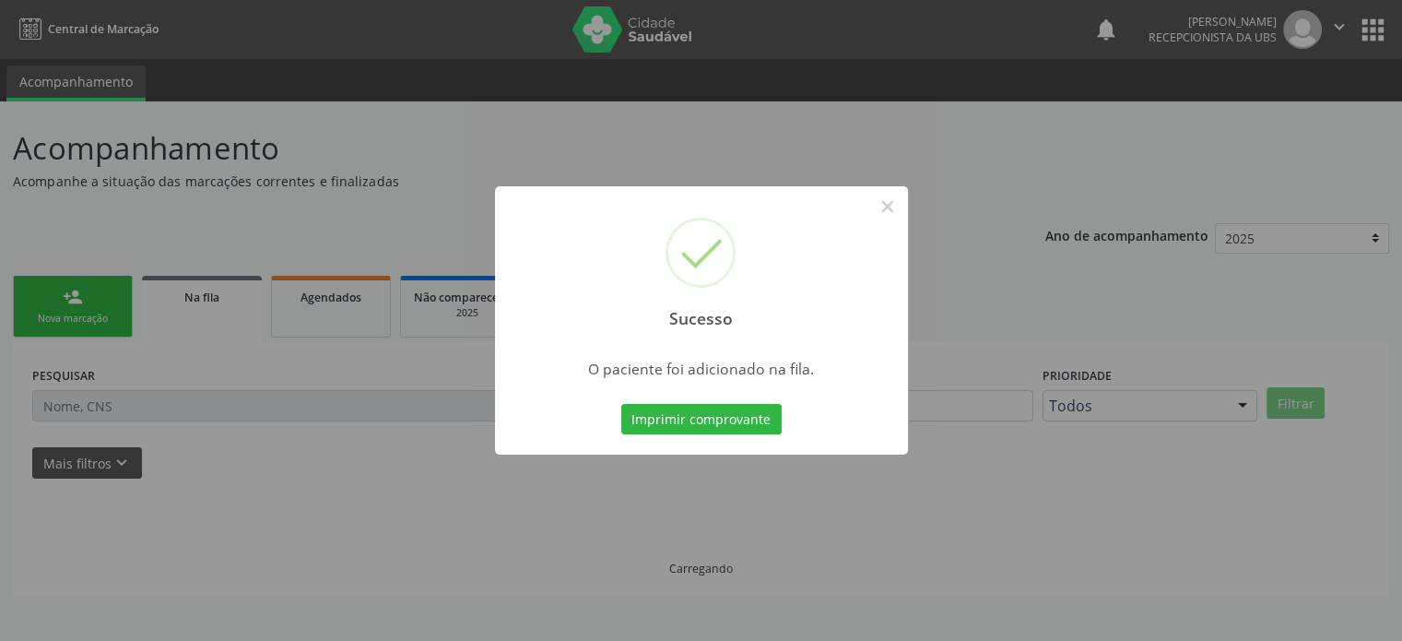
scroll to position [0, 0]
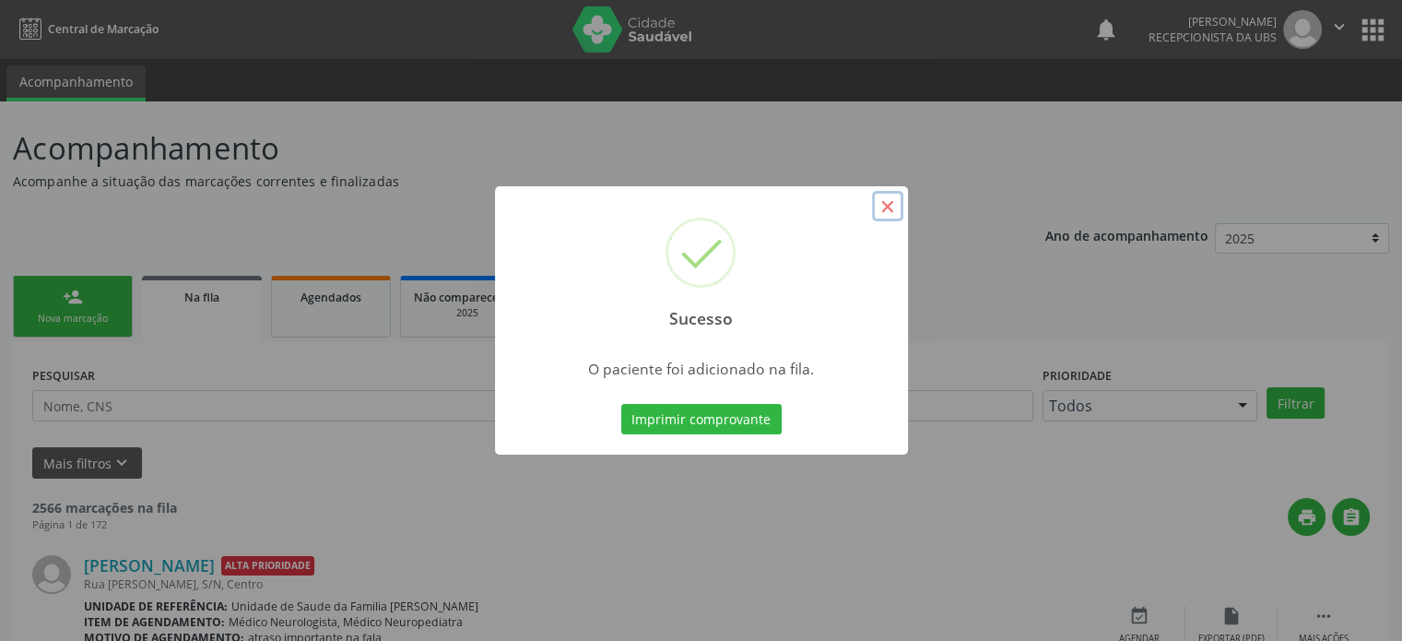
click at [886, 208] on button "×" at bounding box center [887, 206] width 31 height 31
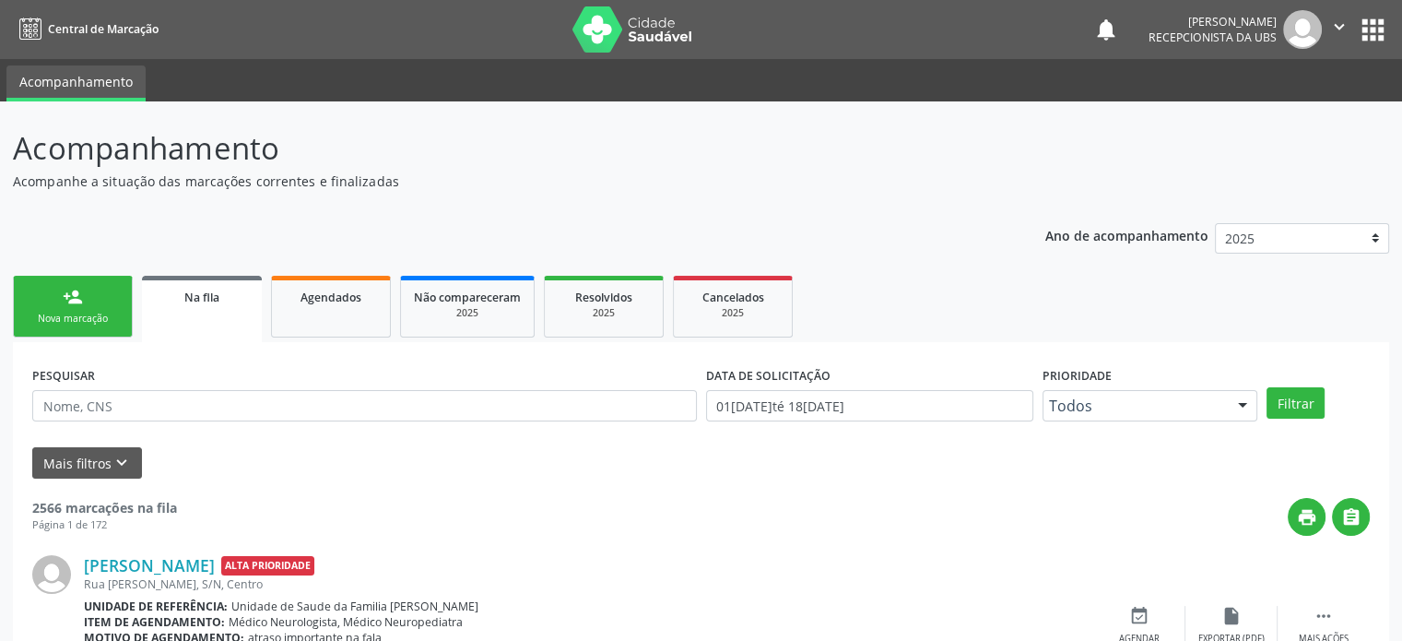
click at [70, 302] on div "person_add" at bounding box center [73, 297] width 20 height 20
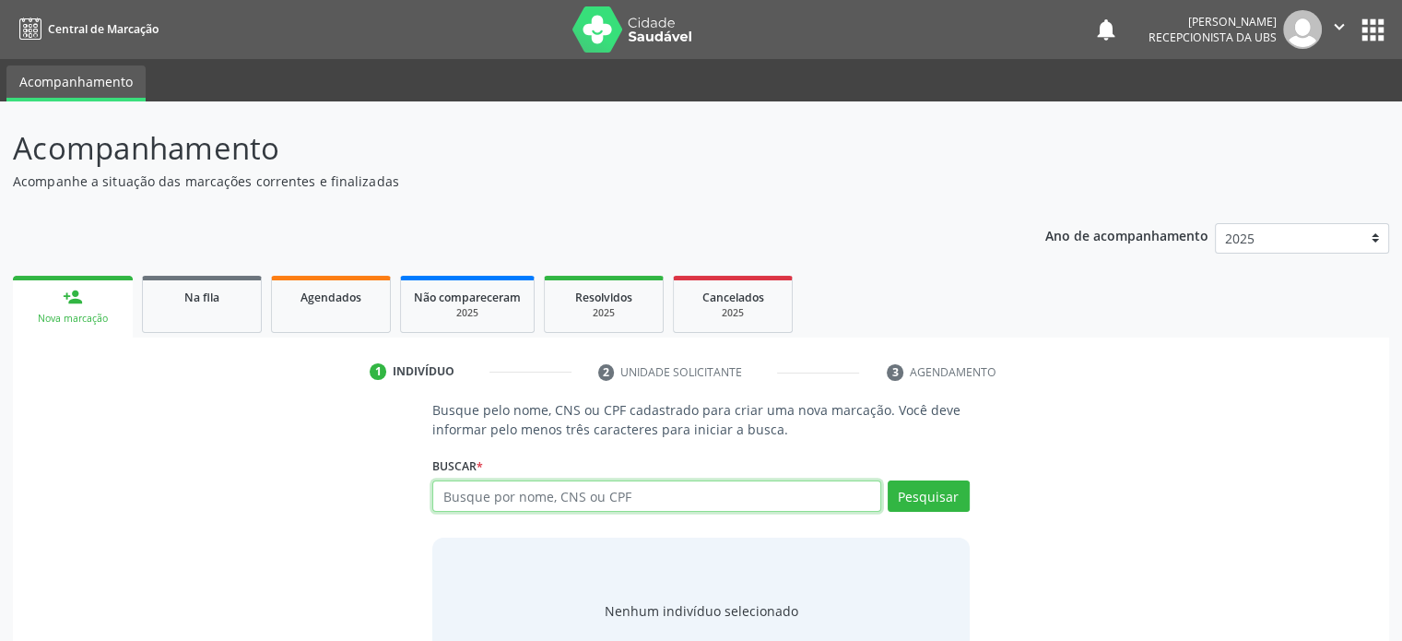
click at [490, 498] on input "text" at bounding box center [656, 495] width 448 height 31
type input "700000378560004"
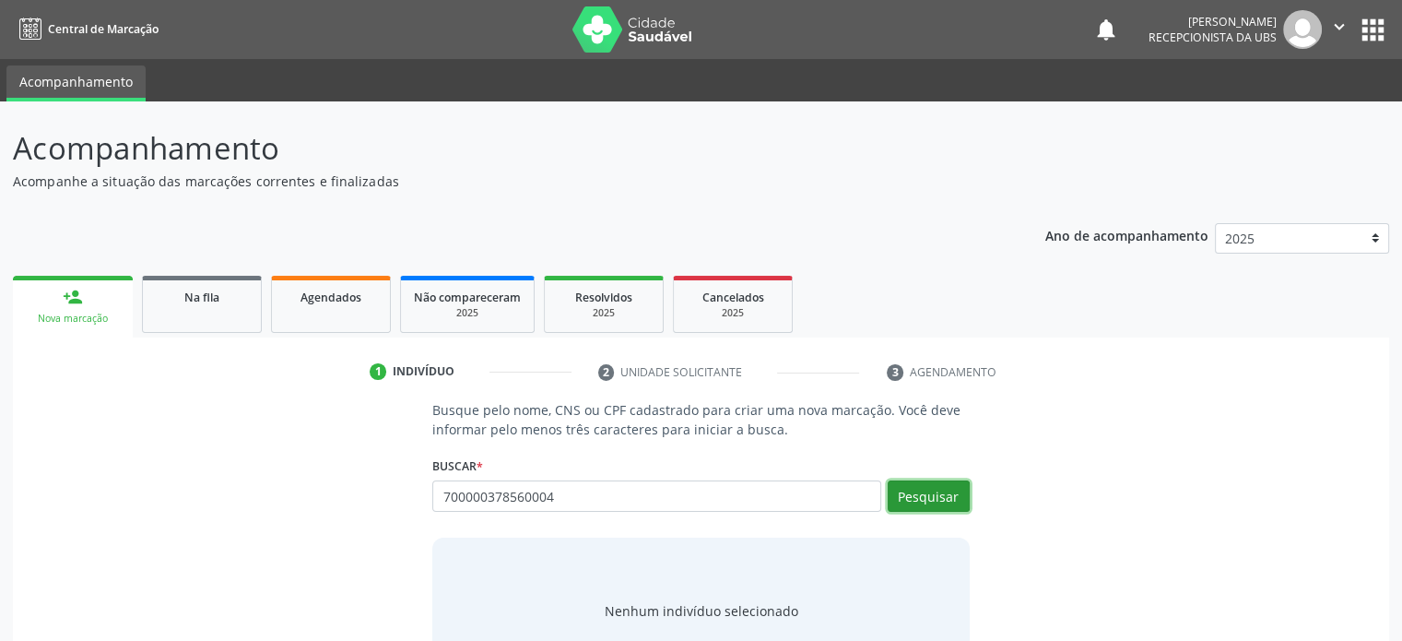
click at [942, 492] on button "Pesquisar" at bounding box center [929, 495] width 82 height 31
click at [572, 507] on input "700000378560004" at bounding box center [656, 495] width 448 height 31
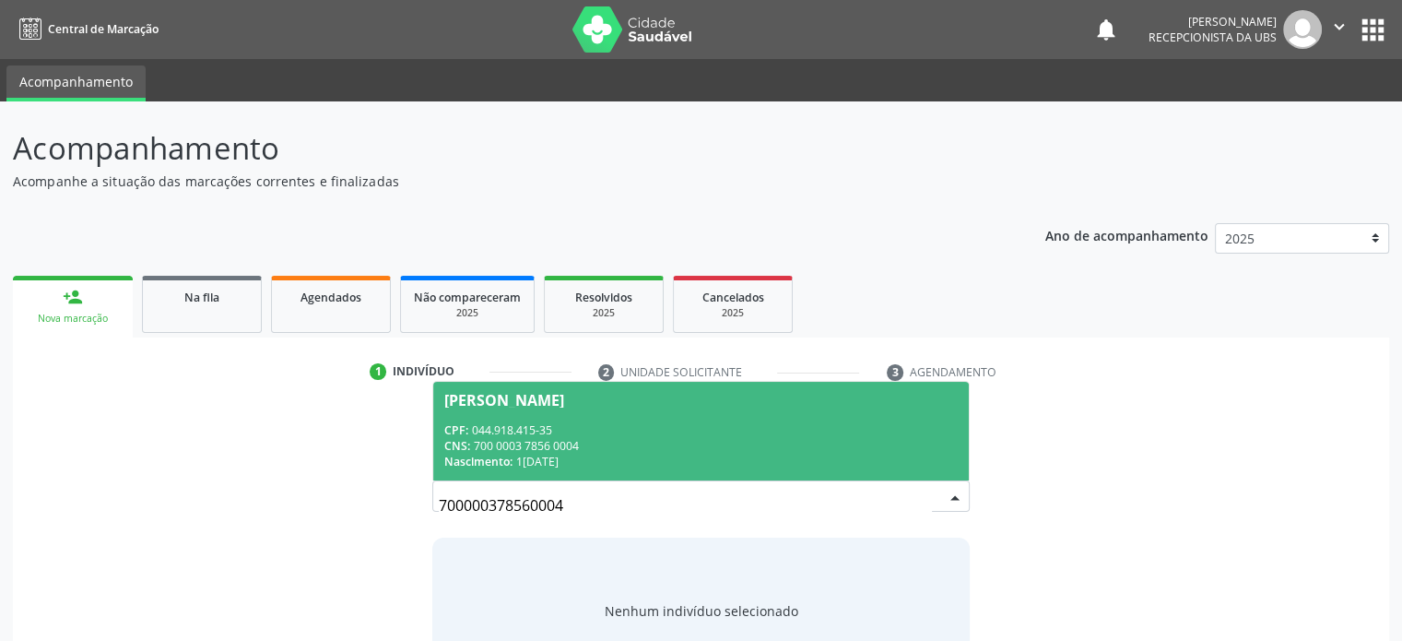
click at [558, 401] on div "Norma Afonseca Ribeiro" at bounding box center [504, 400] width 120 height 15
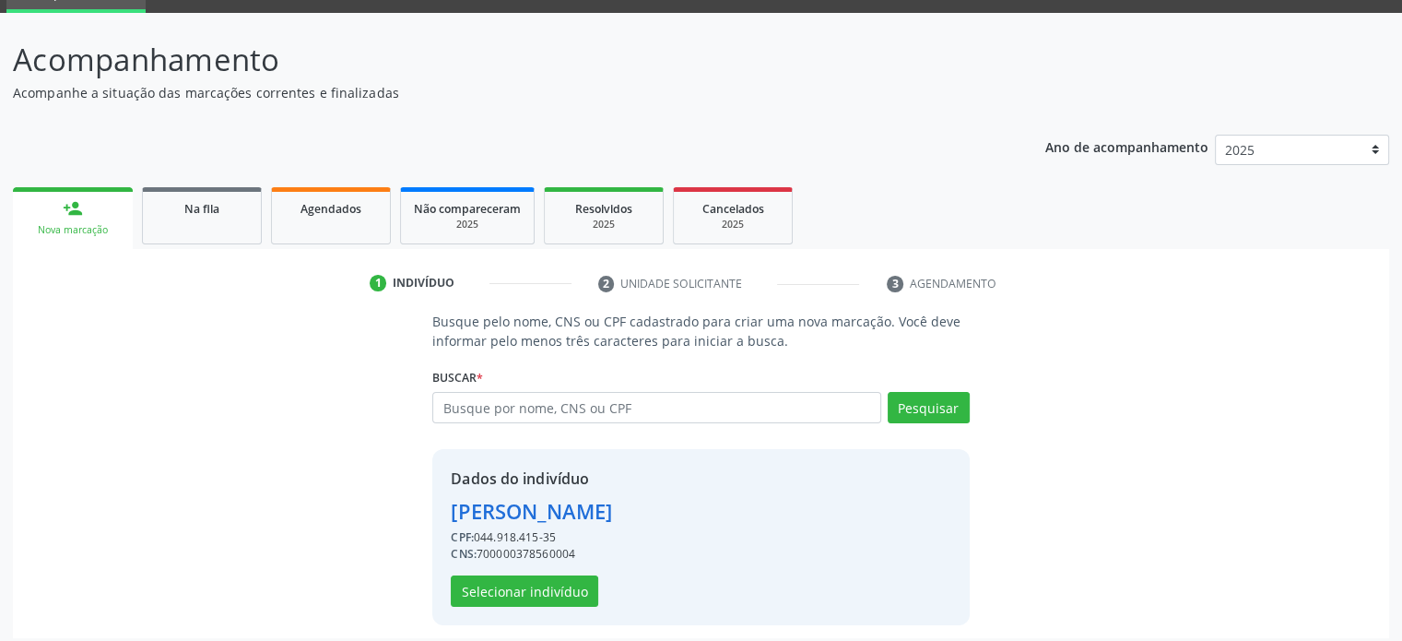
scroll to position [97, 0]
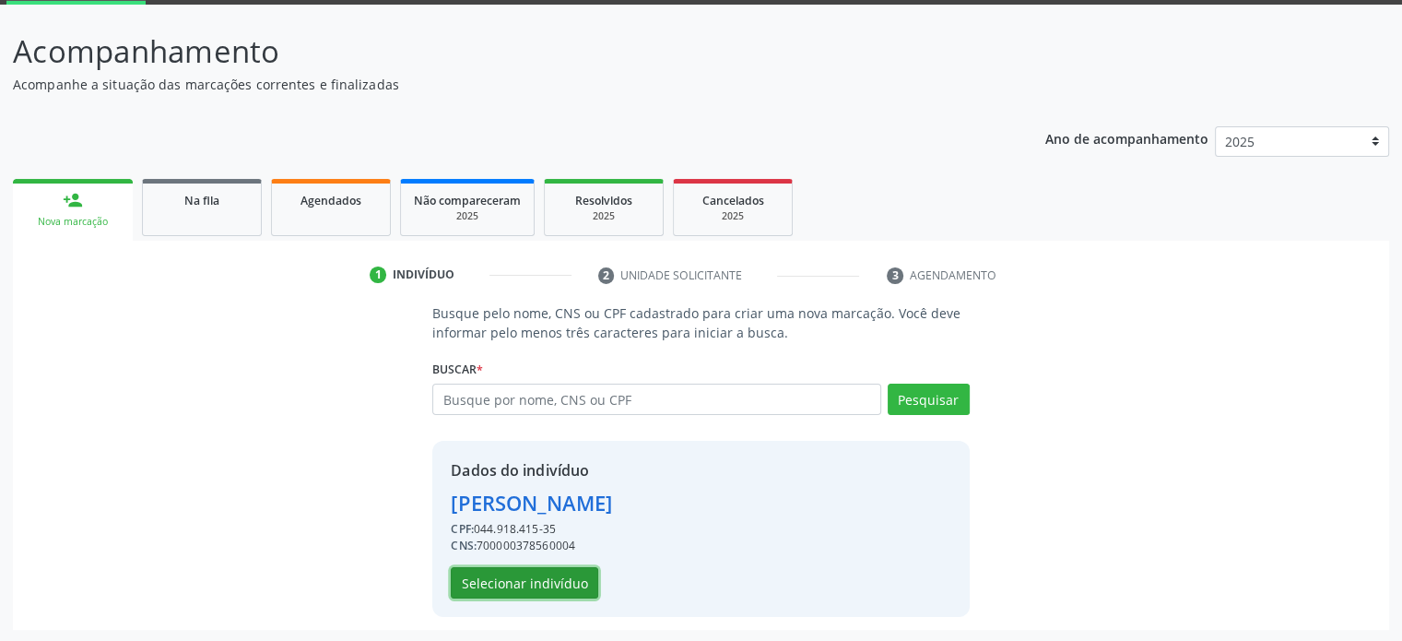
click at [572, 585] on button "Selecionar indivíduo" at bounding box center [525, 582] width 148 height 31
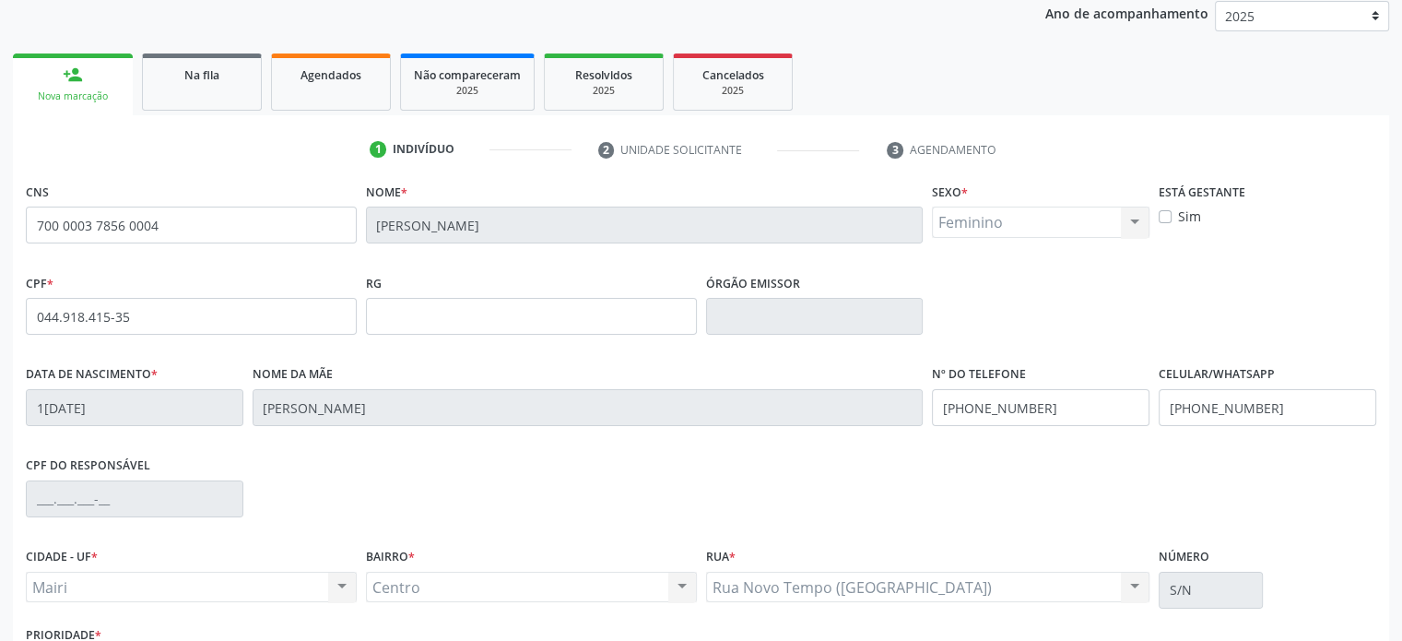
scroll to position [358, 0]
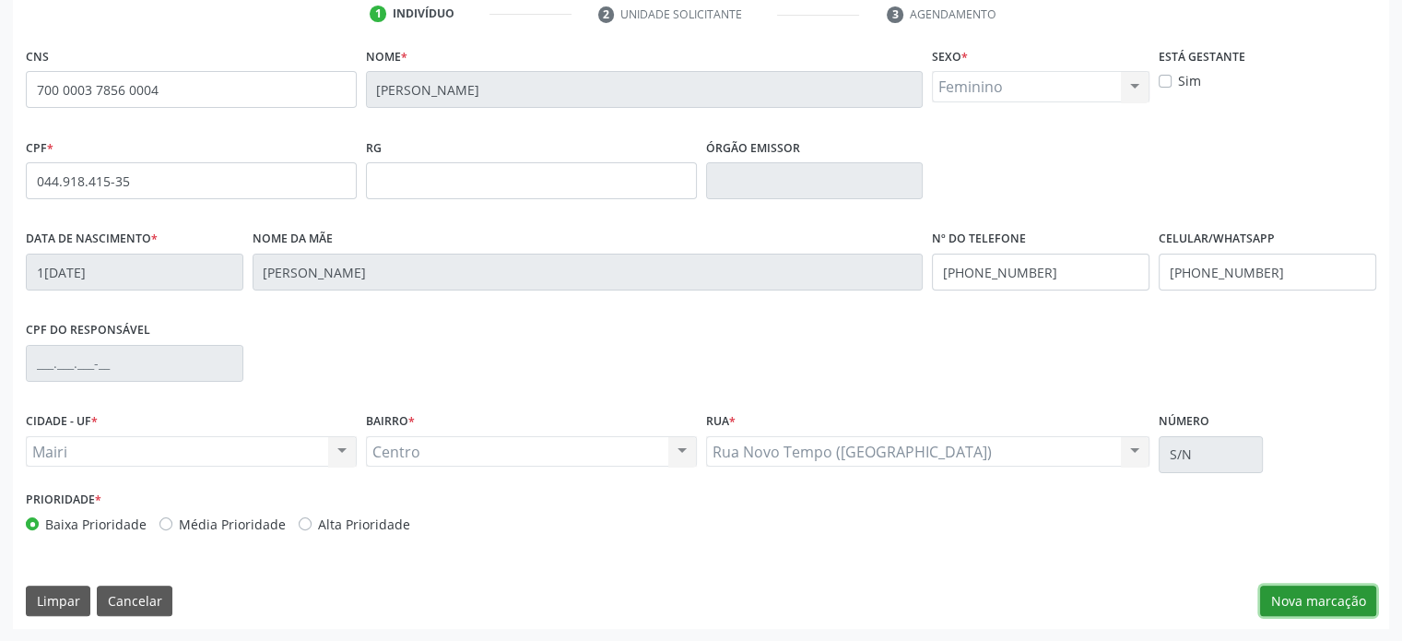
click at [1302, 597] on button "Nova marcação" at bounding box center [1318, 601] width 116 height 31
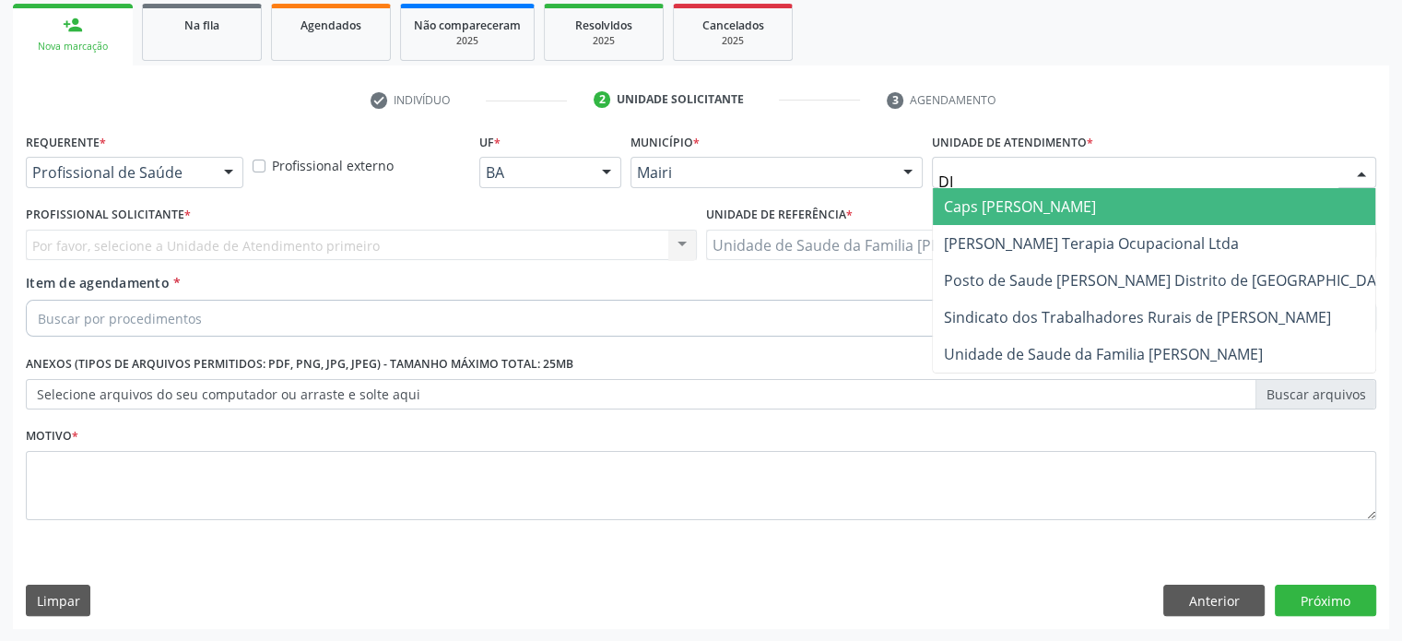
type input "DIL"
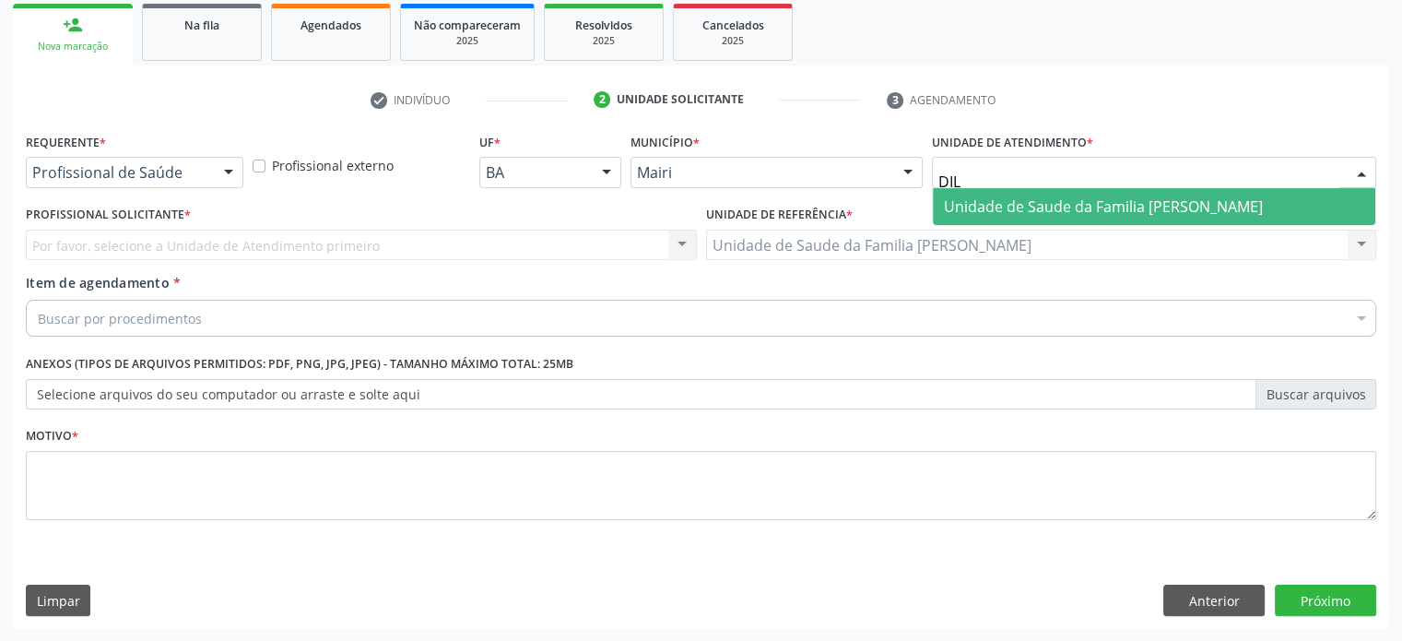
click at [1089, 205] on span "Unidade de Saude da Familia [PERSON_NAME]" at bounding box center [1103, 206] width 319 height 20
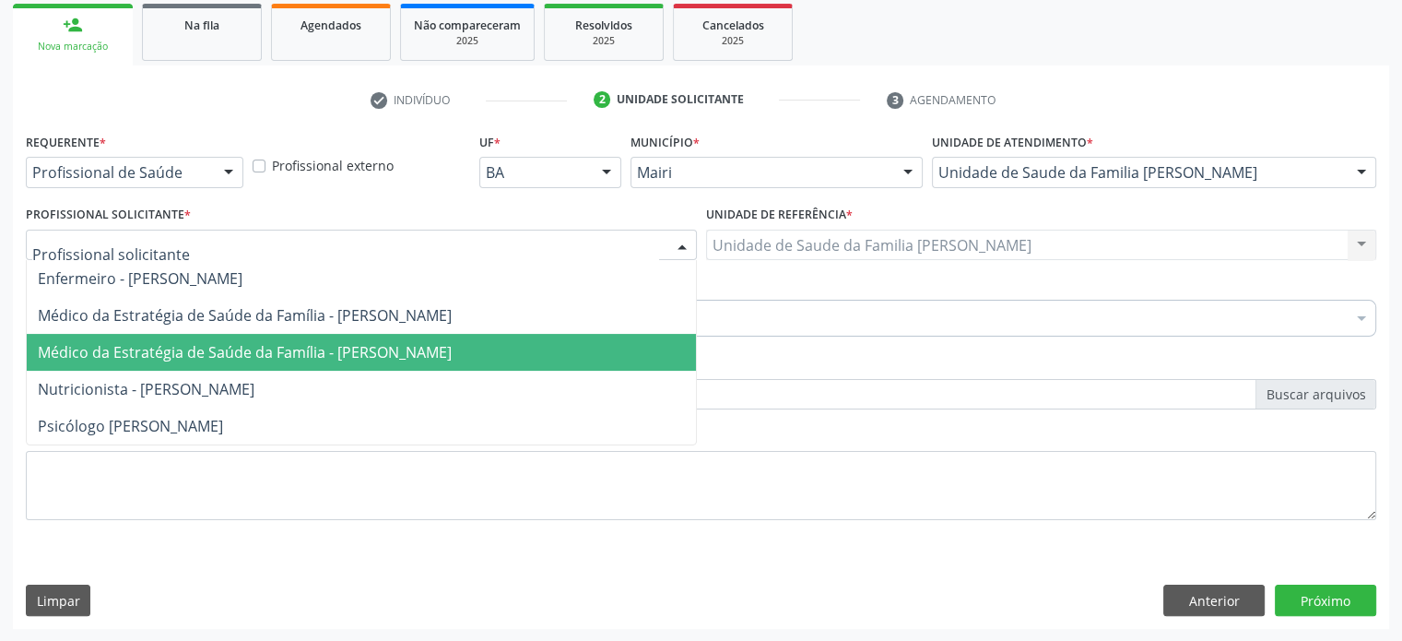
click at [277, 339] on span "Médico da Estratégia de Saúde da Família - [PERSON_NAME]" at bounding box center [361, 352] width 669 height 37
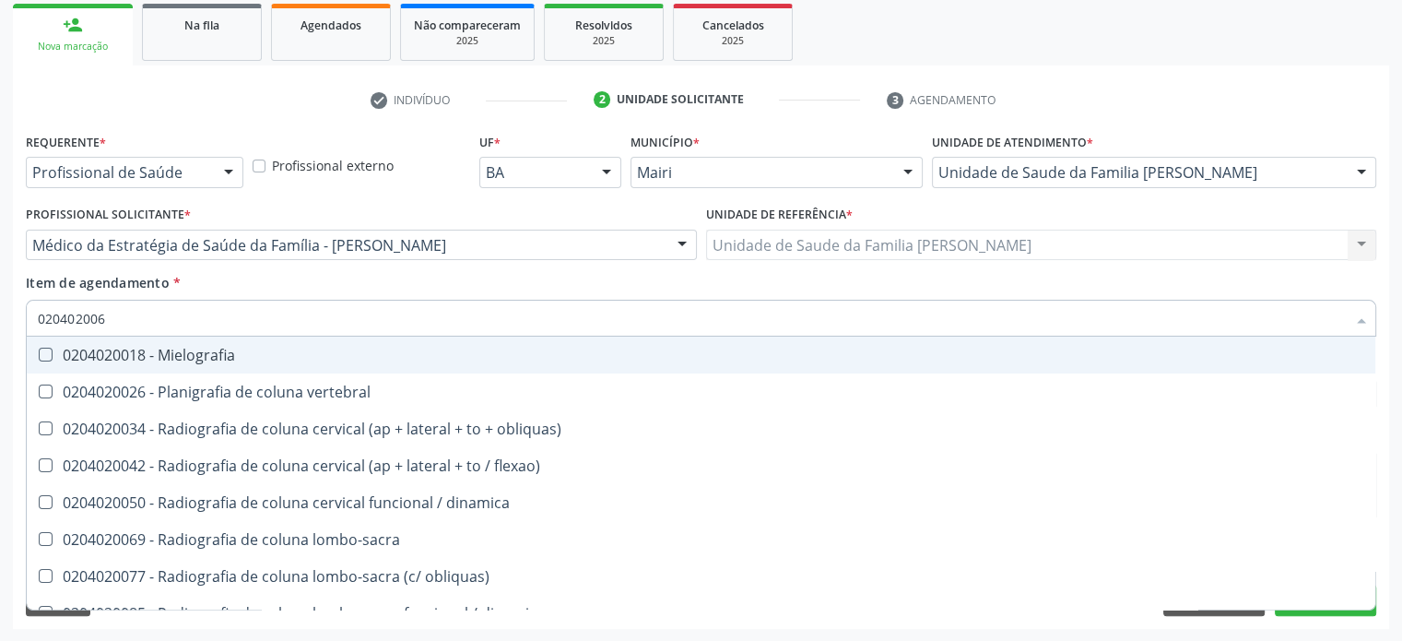
type input "0204020069"
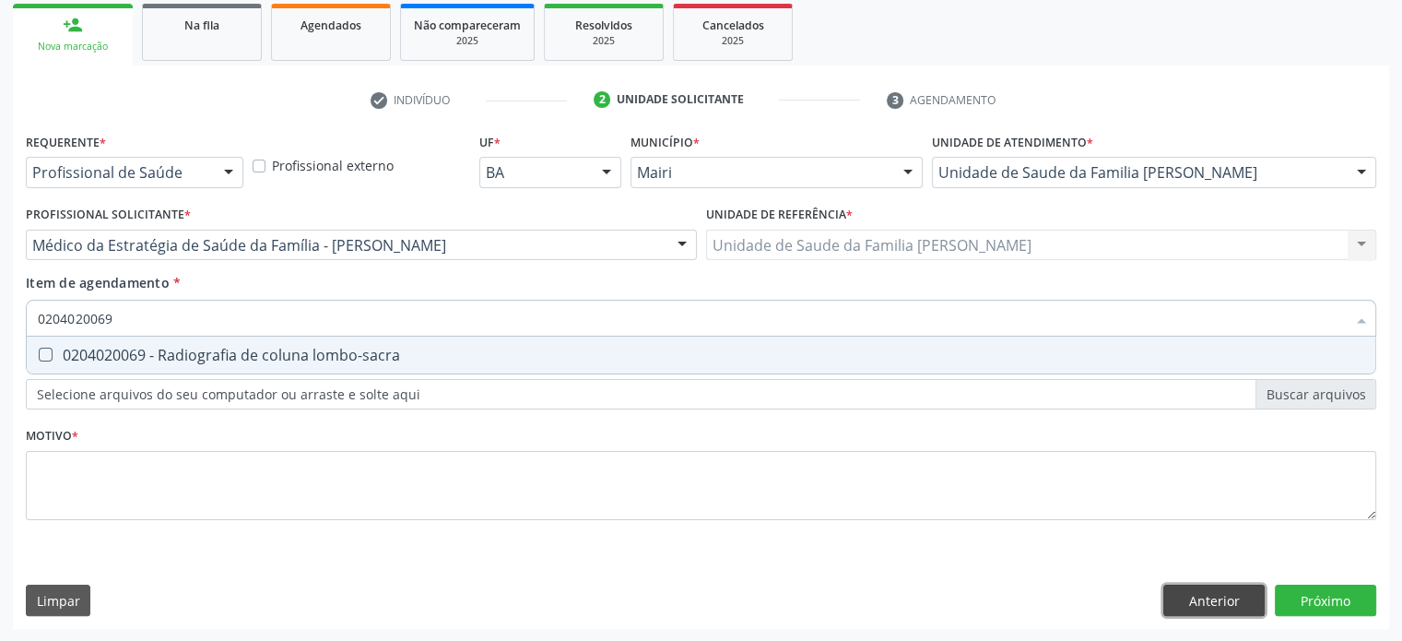
click at [1223, 594] on div "Requerente * Profissional de Saúde Profissional de Saúde Paciente Nenhum result…" at bounding box center [701, 378] width 1377 height 501
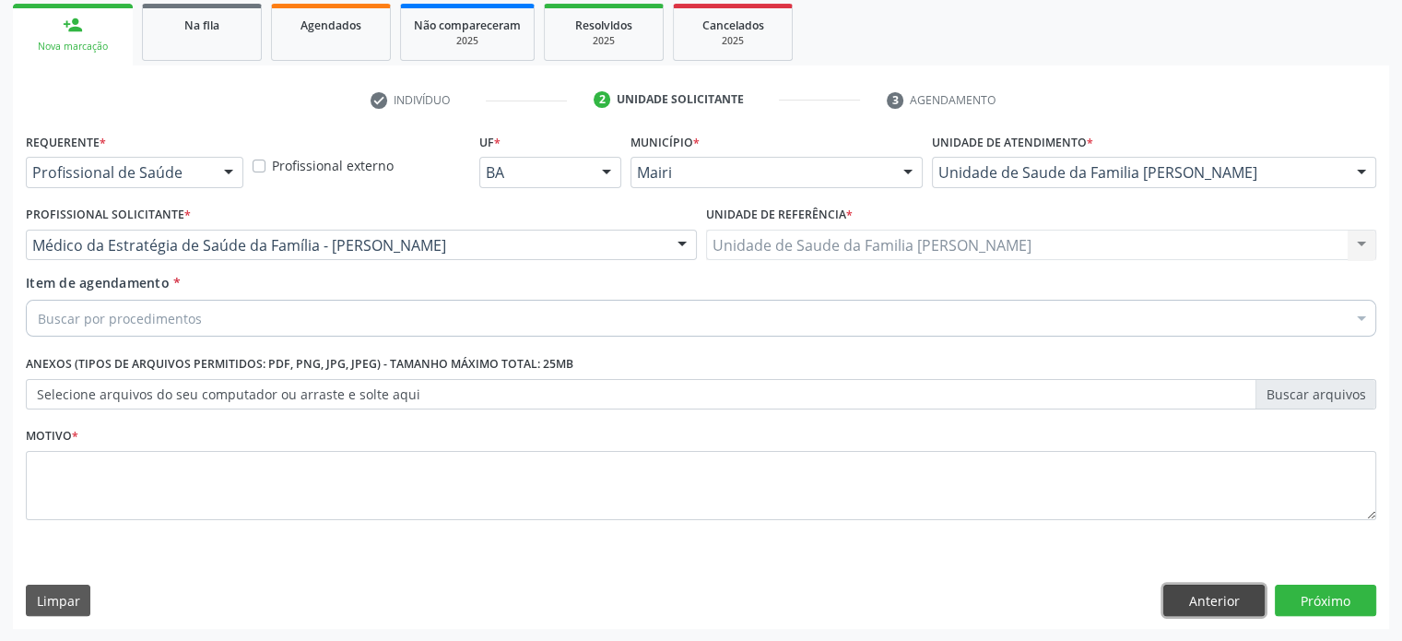
click at [1202, 600] on button "Anterior" at bounding box center [1214, 600] width 101 height 31
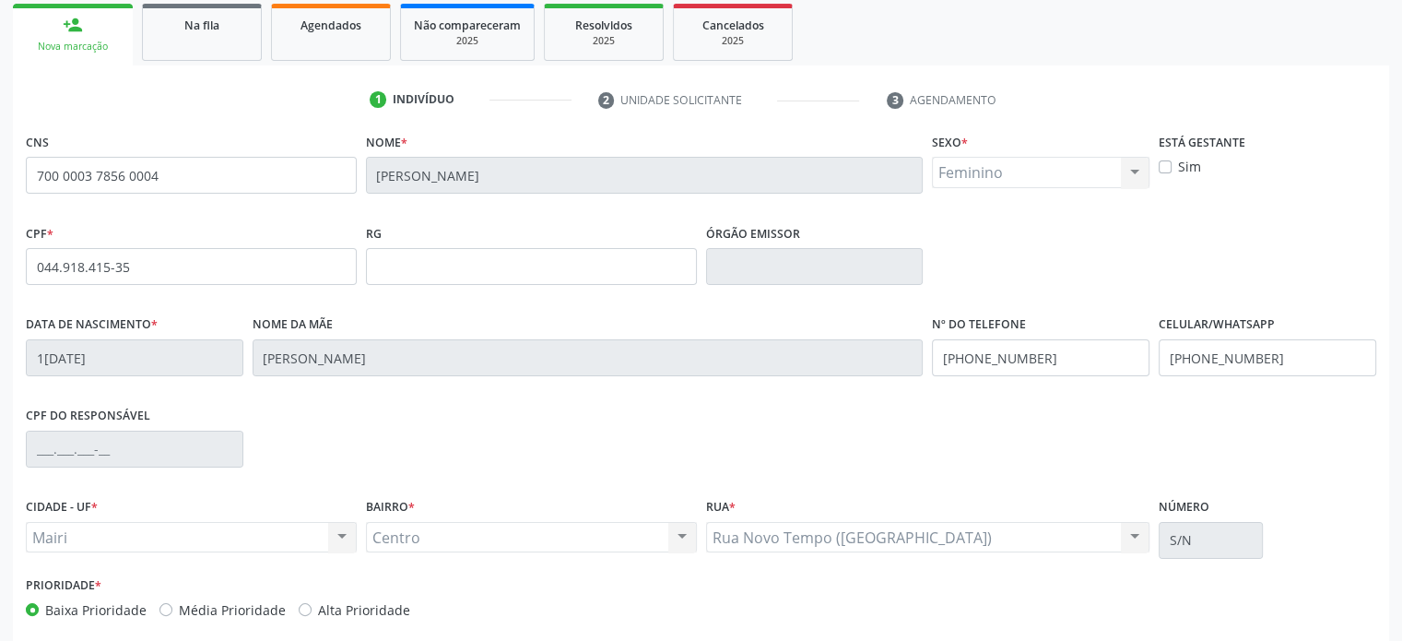
scroll to position [358, 0]
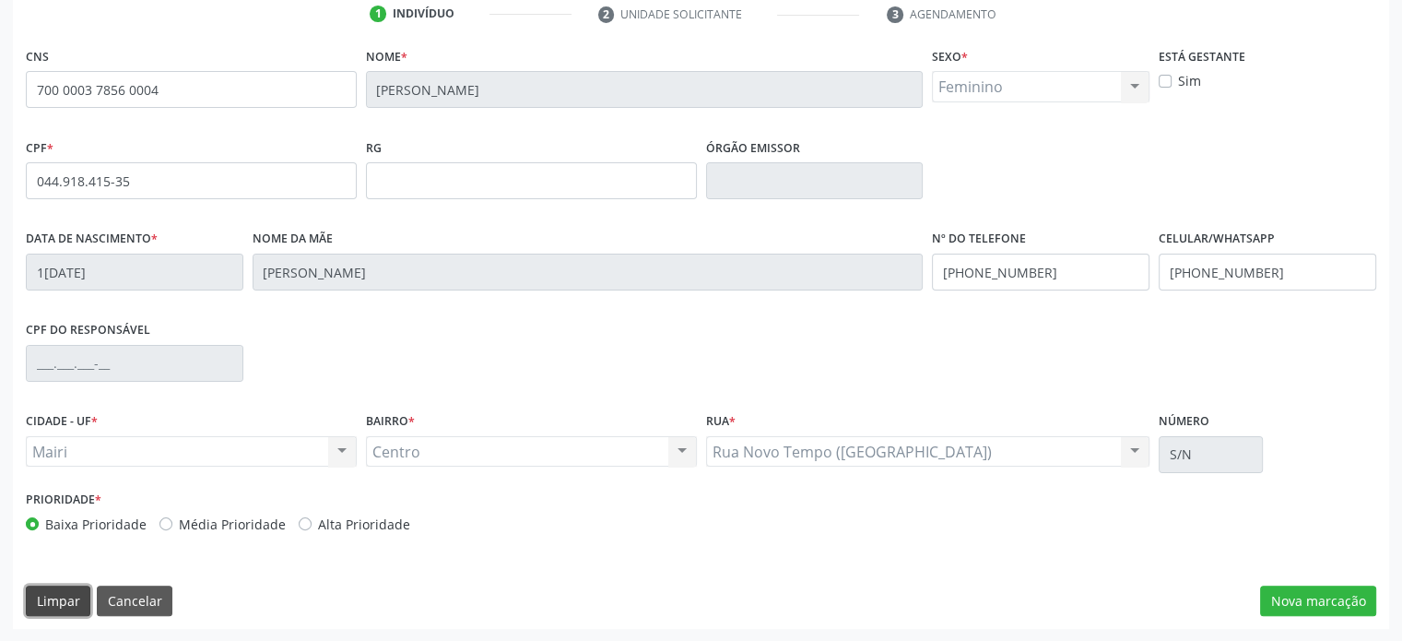
click at [59, 607] on button "Limpar" at bounding box center [58, 601] width 65 height 31
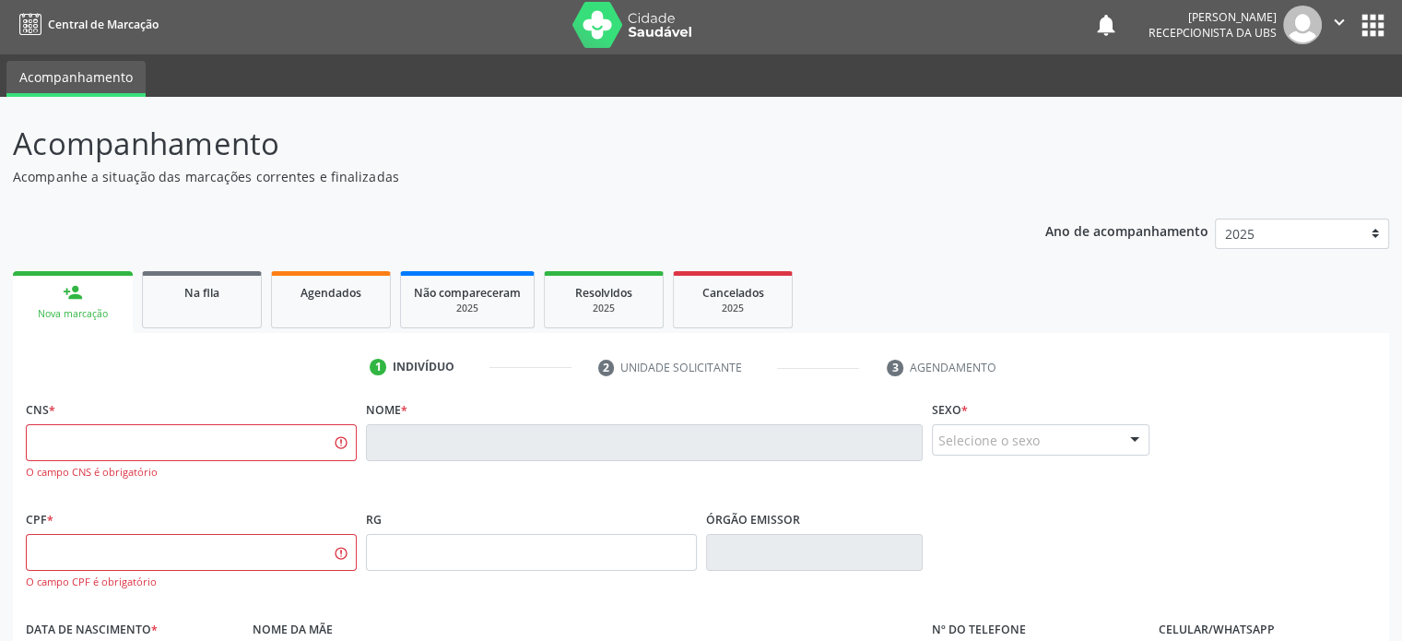
scroll to position [0, 0]
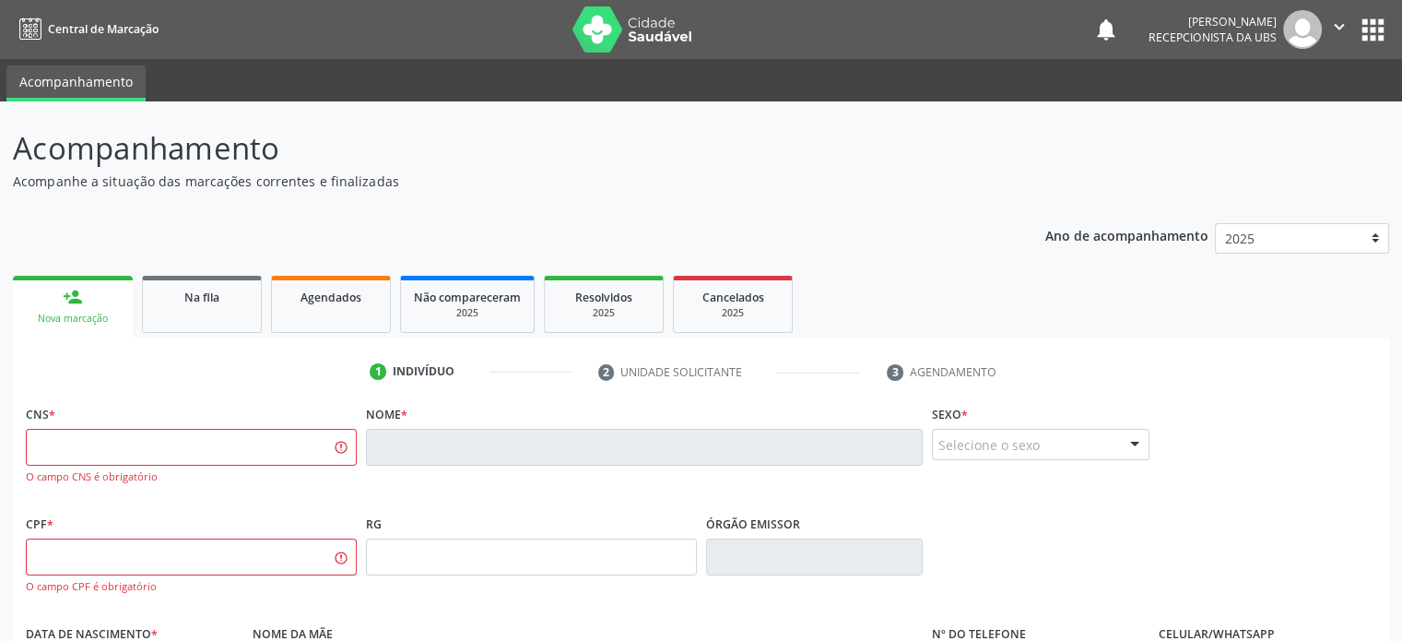
click at [90, 313] on div "Nova marcação" at bounding box center [73, 319] width 94 height 14
